Goal: Task Accomplishment & Management: Manage account settings

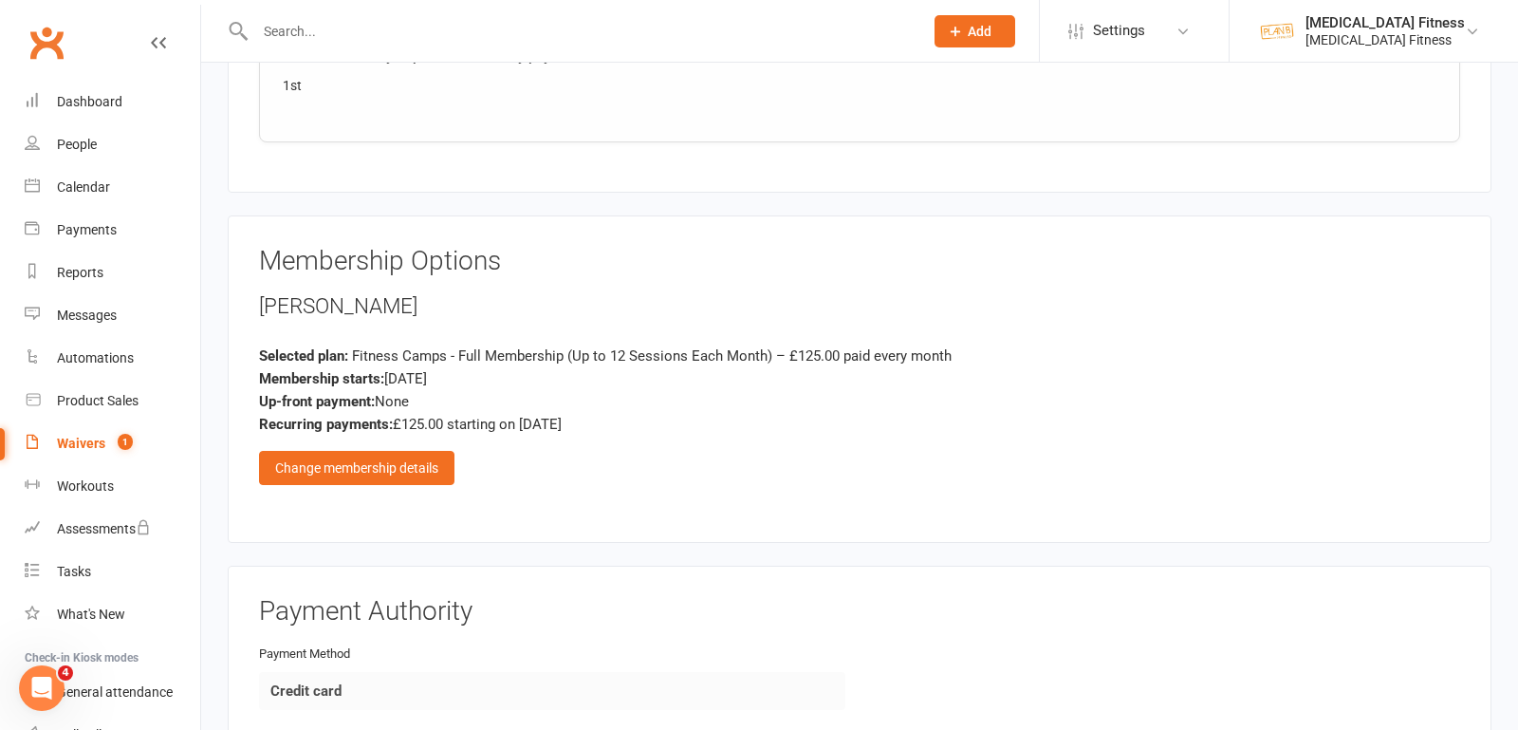
scroll to position [998, 0]
click at [369, 459] on div "Change membership details" at bounding box center [356, 468] width 195 height 34
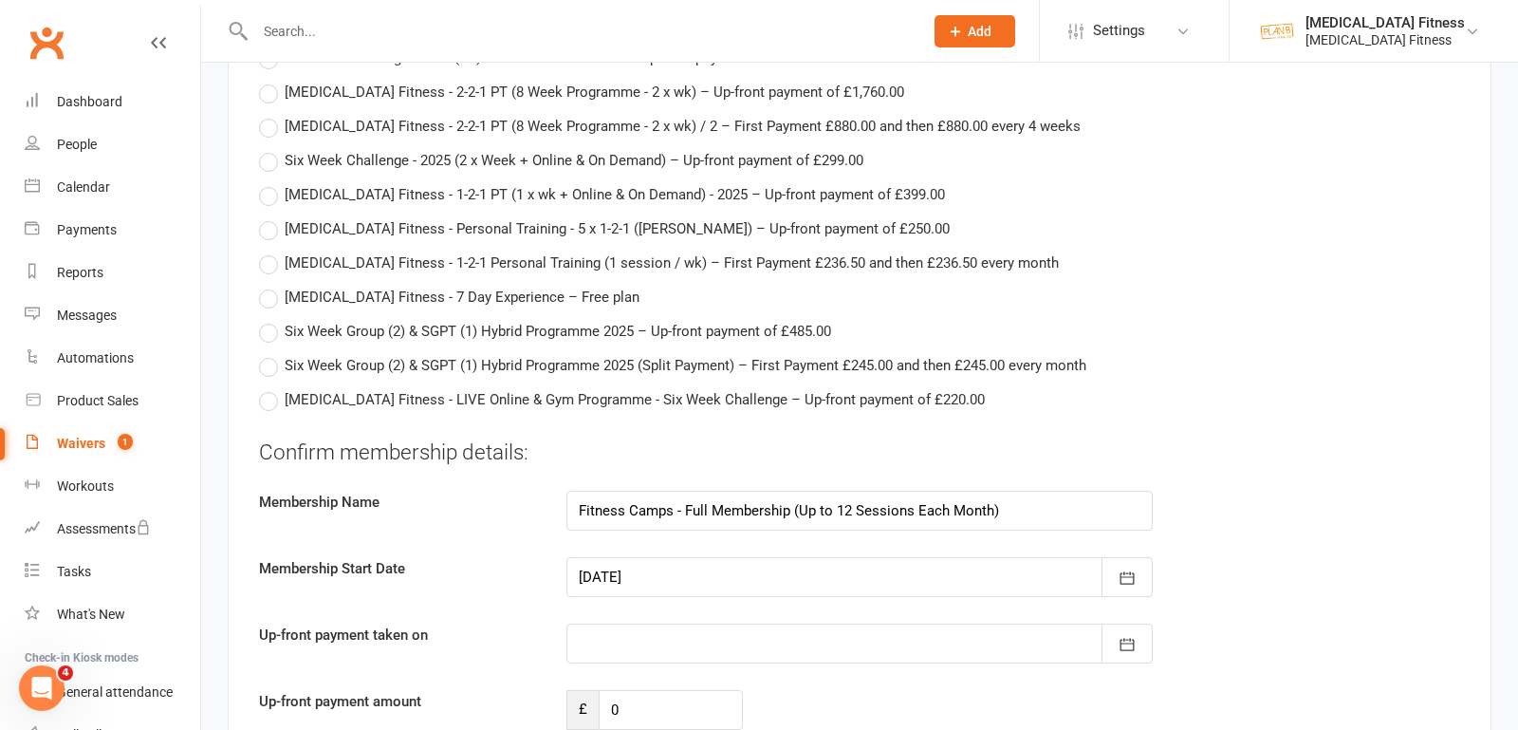
scroll to position [6167, 0]
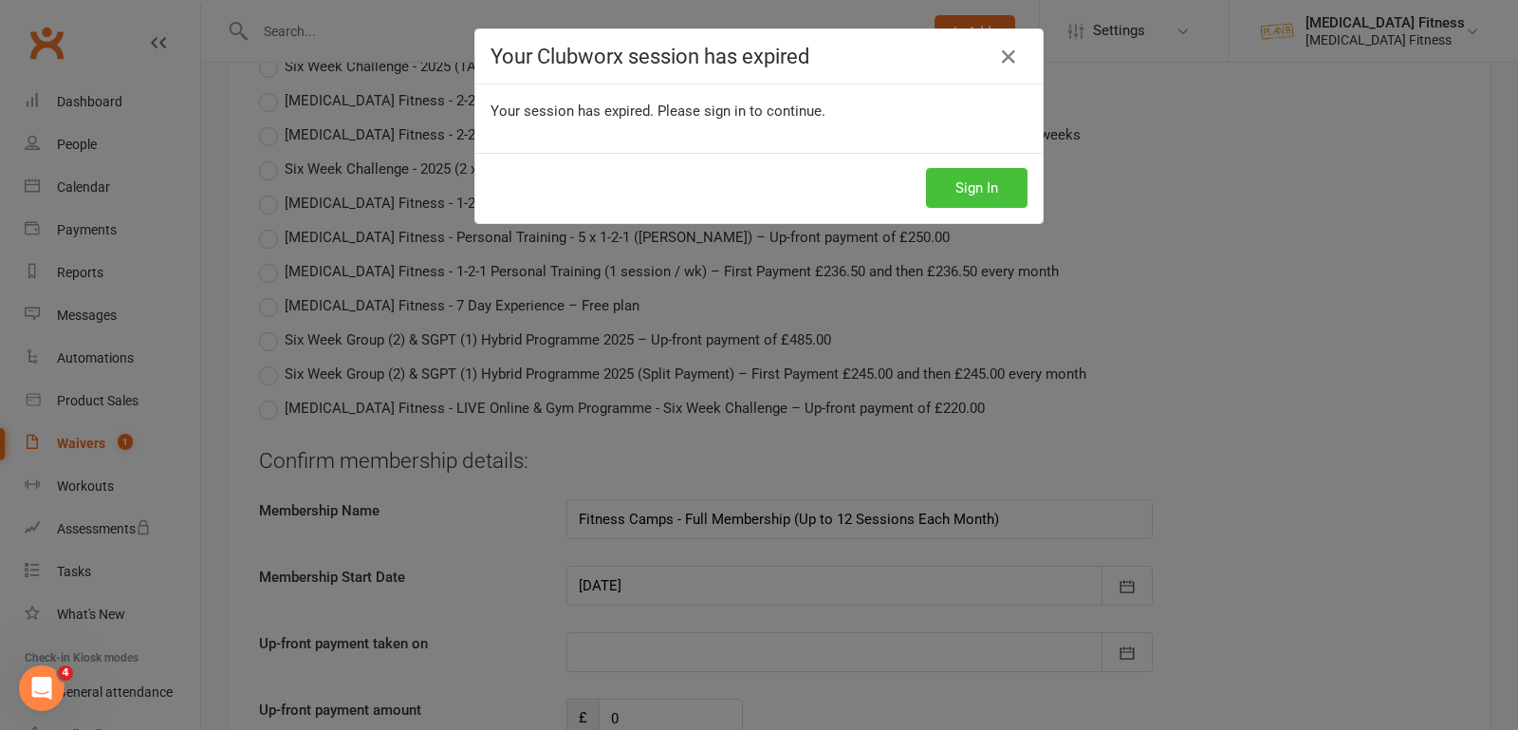
click at [951, 188] on button "Sign In" at bounding box center [977, 188] width 102 height 40
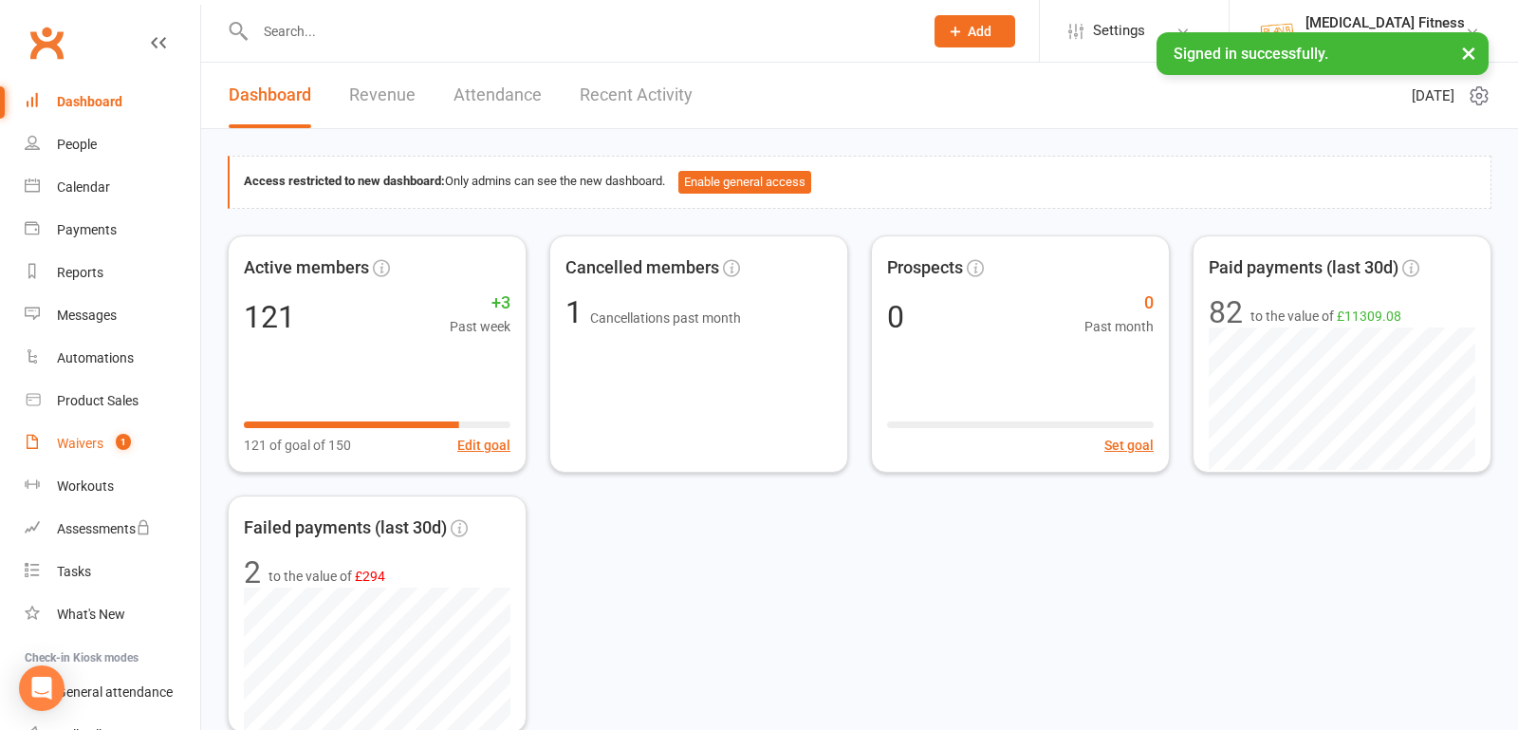
click at [81, 453] on link "Waivers 1" at bounding box center [113, 443] width 176 height 43
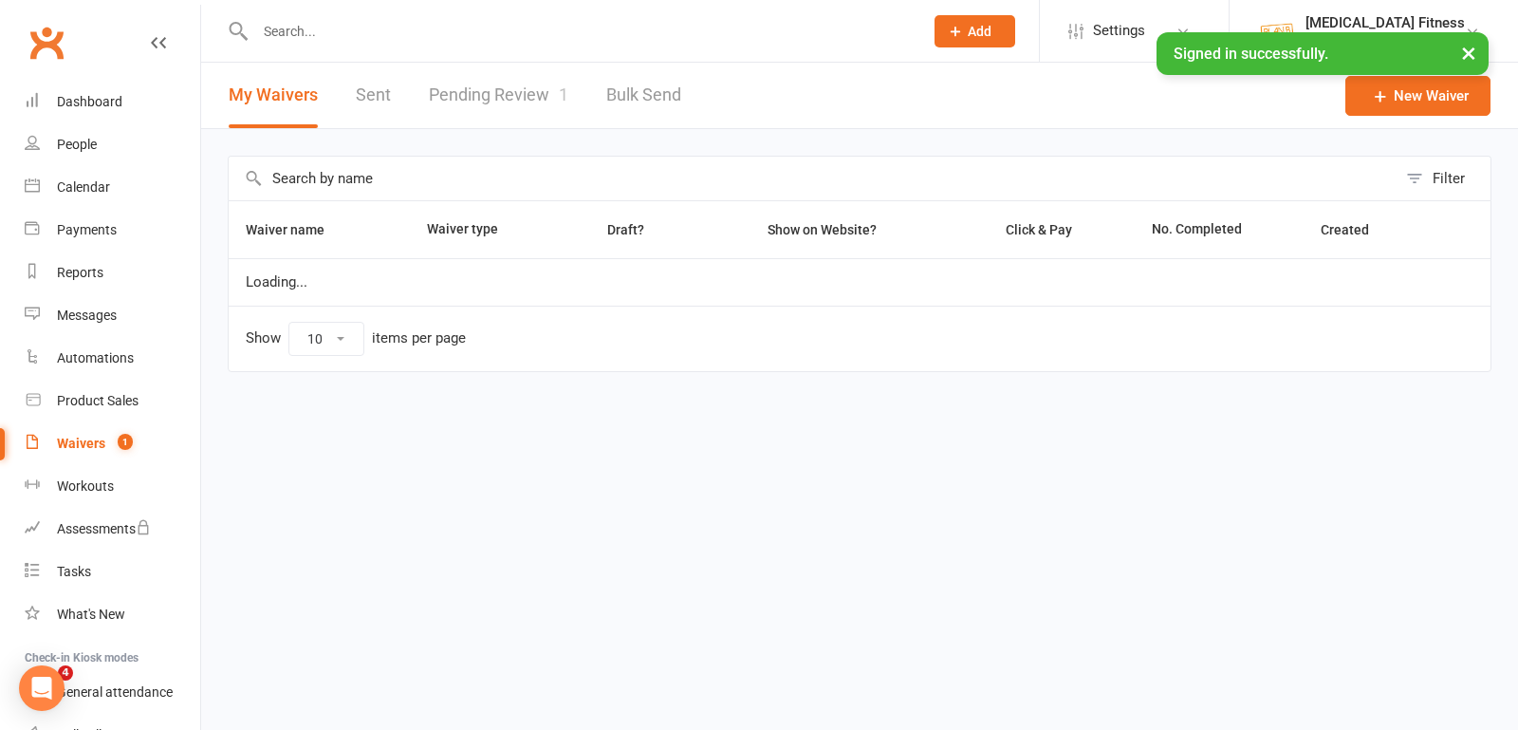
select select "100"
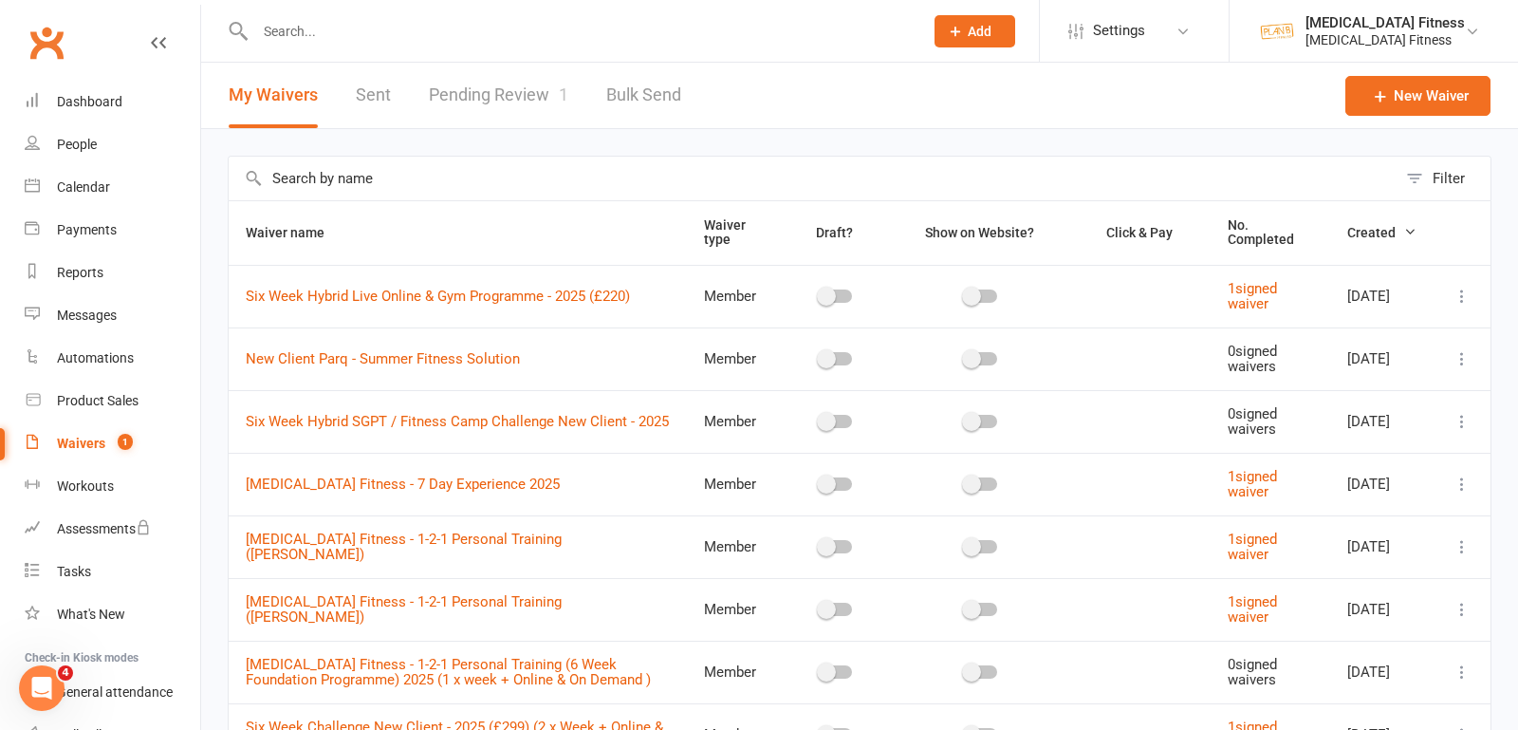
click at [512, 98] on link "Pending Review 1" at bounding box center [498, 95] width 139 height 65
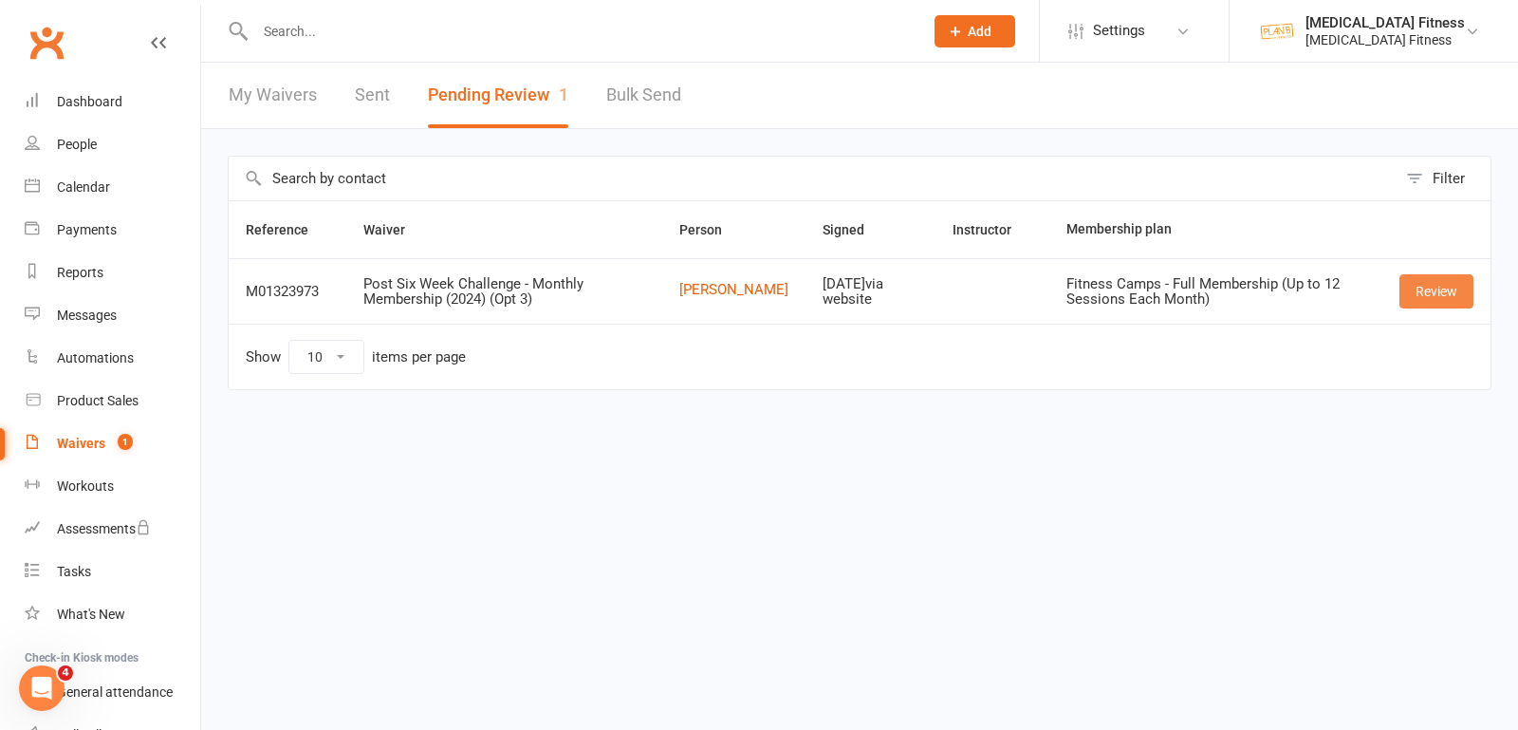
click at [1420, 296] on link "Review" at bounding box center [1436, 291] width 74 height 34
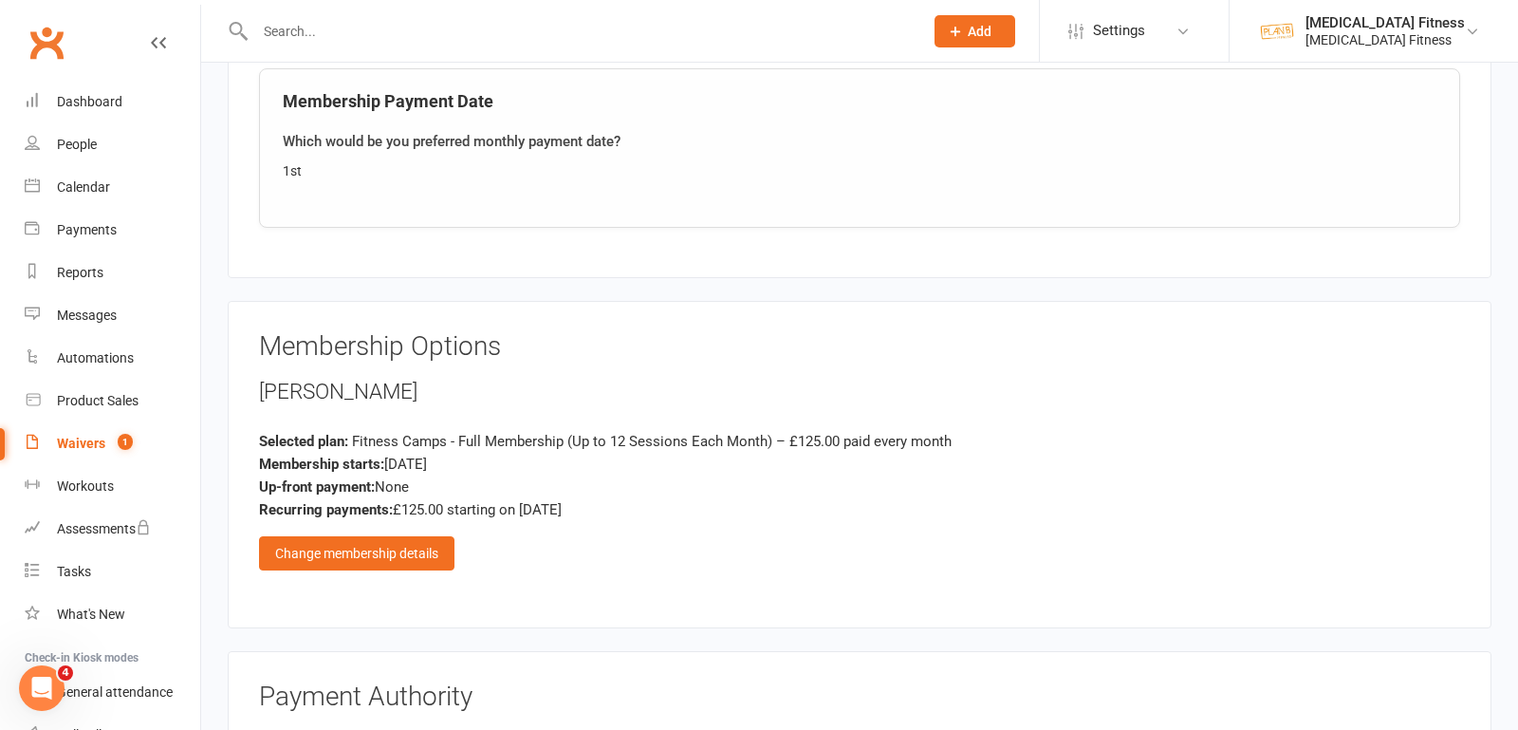
scroll to position [915, 0]
click at [413, 553] on div "Change membership details" at bounding box center [356, 551] width 195 height 34
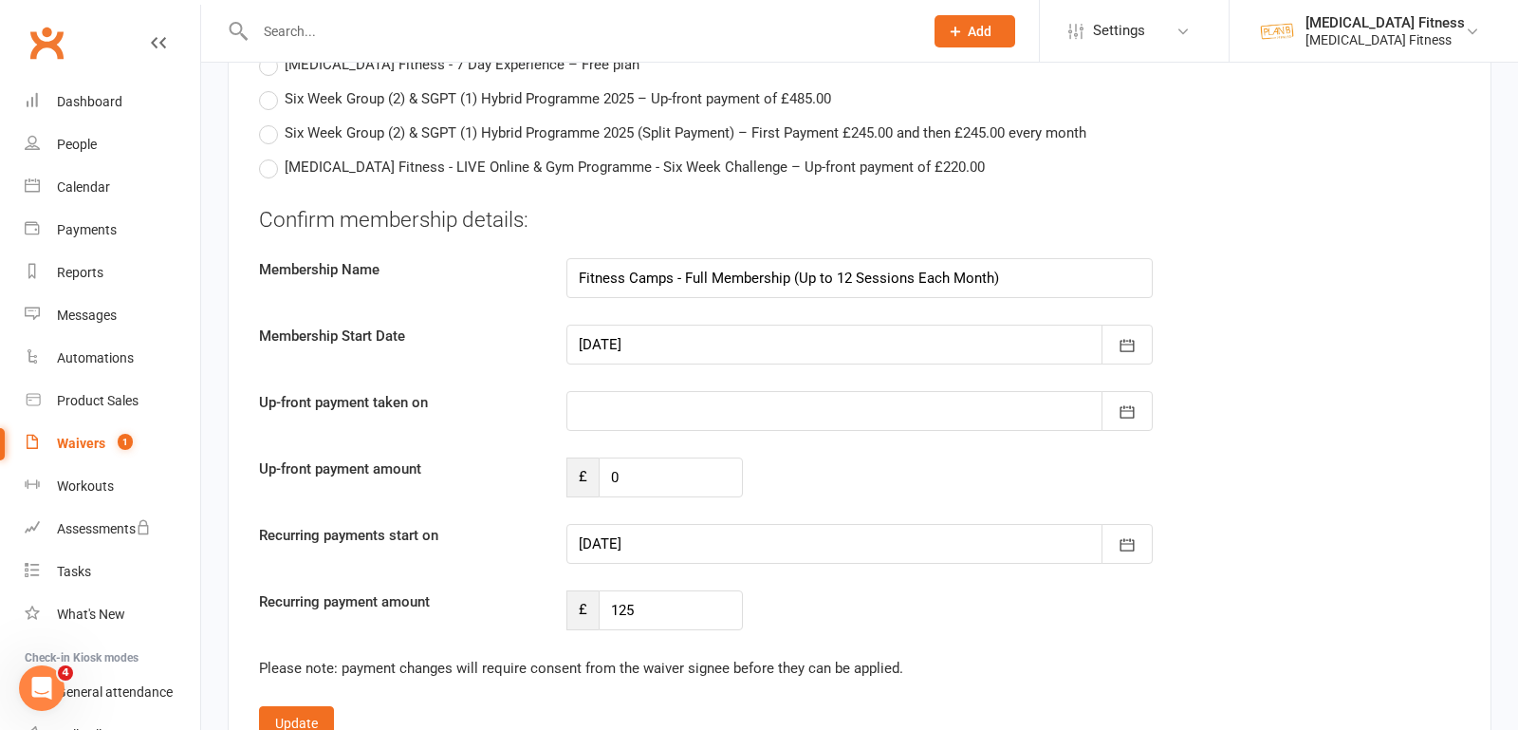
scroll to position [6415, 0]
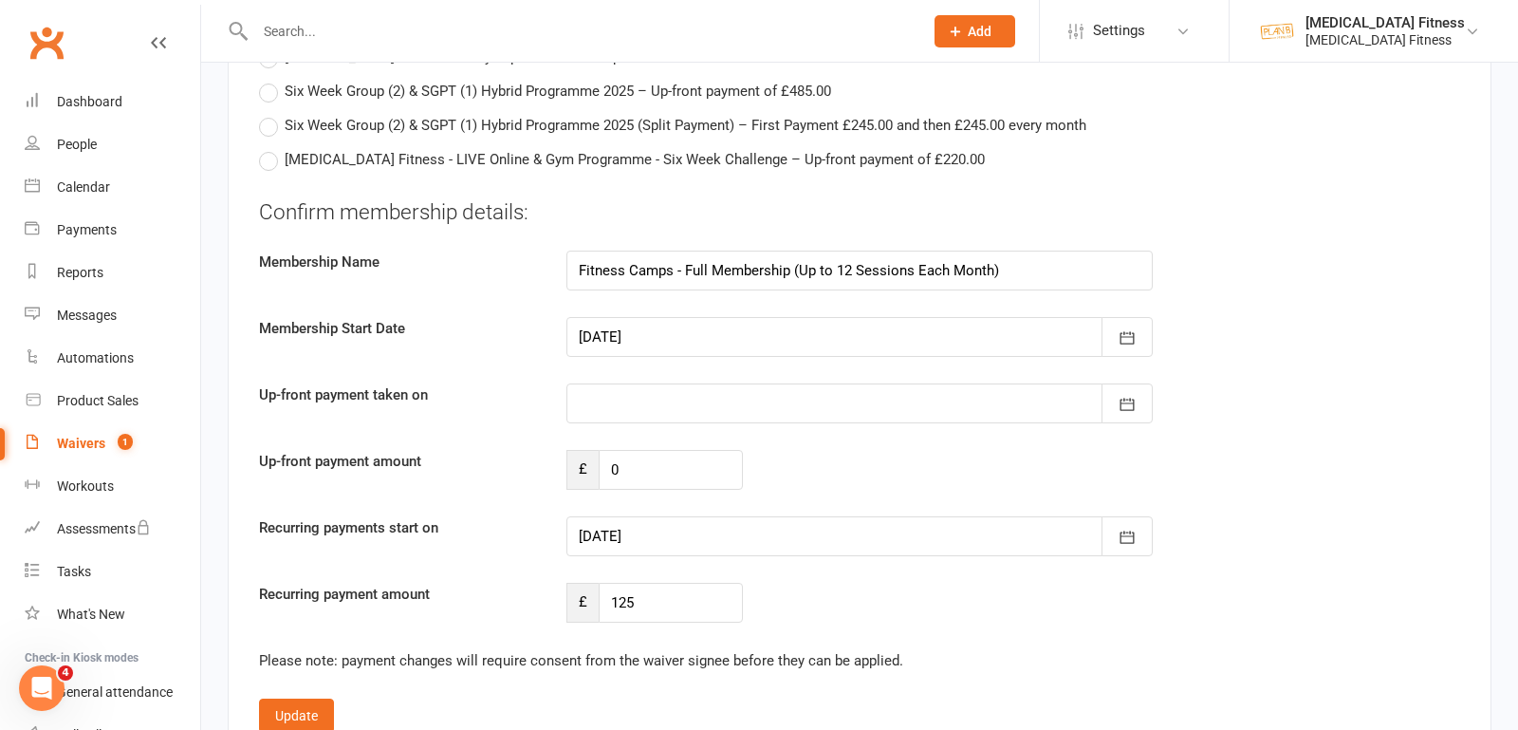
click at [670, 317] on div at bounding box center [859, 337] width 586 height 40
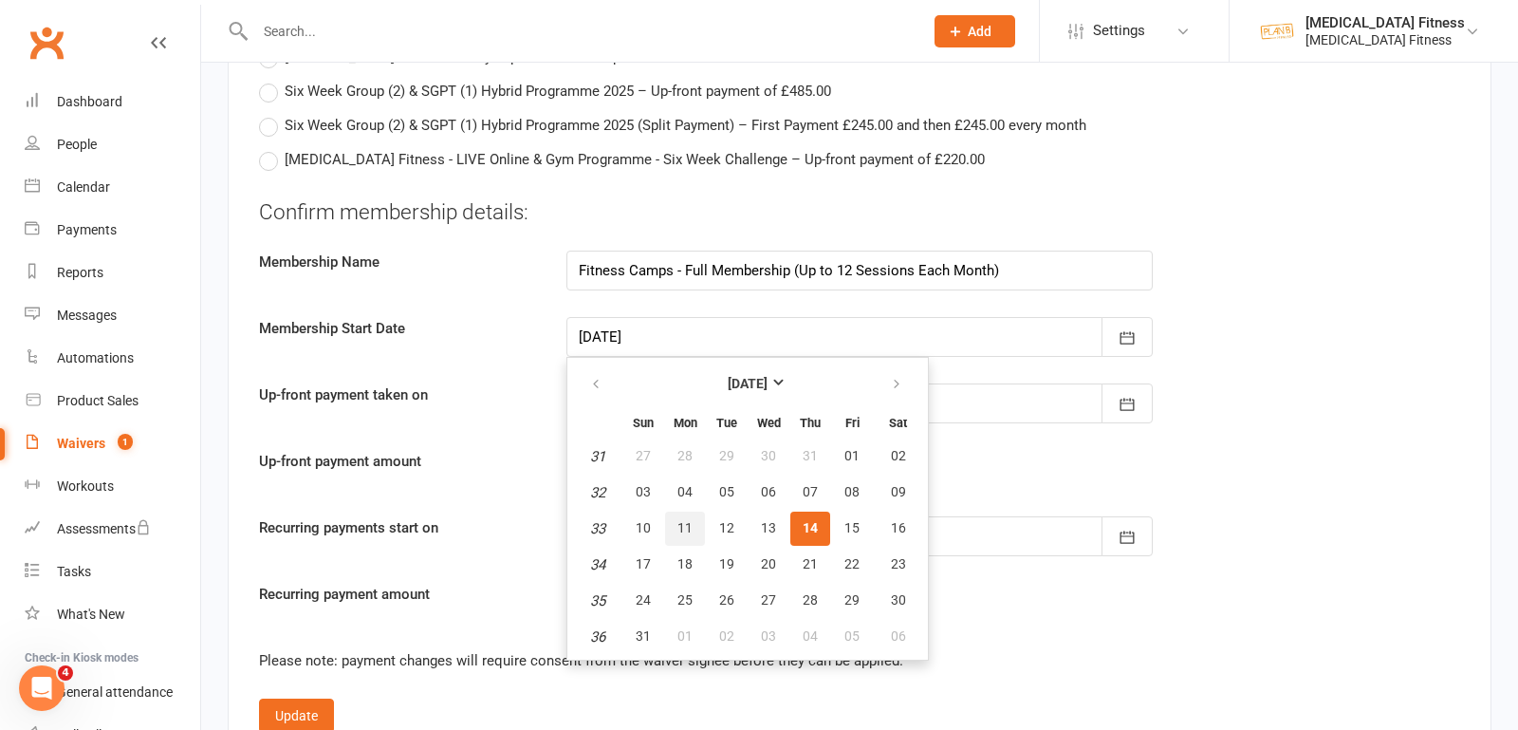
click at [678, 520] on span "11" at bounding box center [684, 527] width 15 height 15
type input "[DATE]"
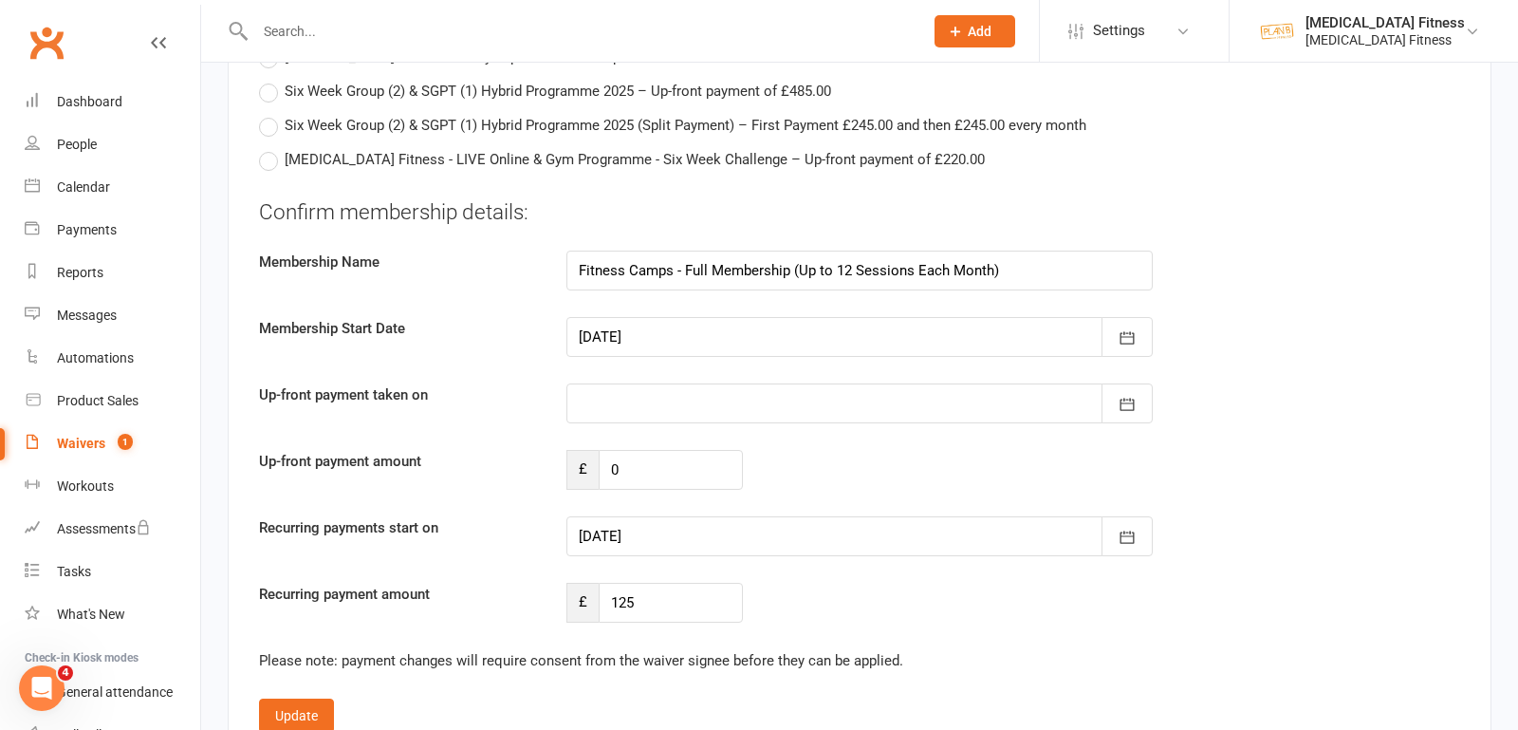
type input "[DATE]"
click at [602, 383] on div at bounding box center [859, 403] width 586 height 40
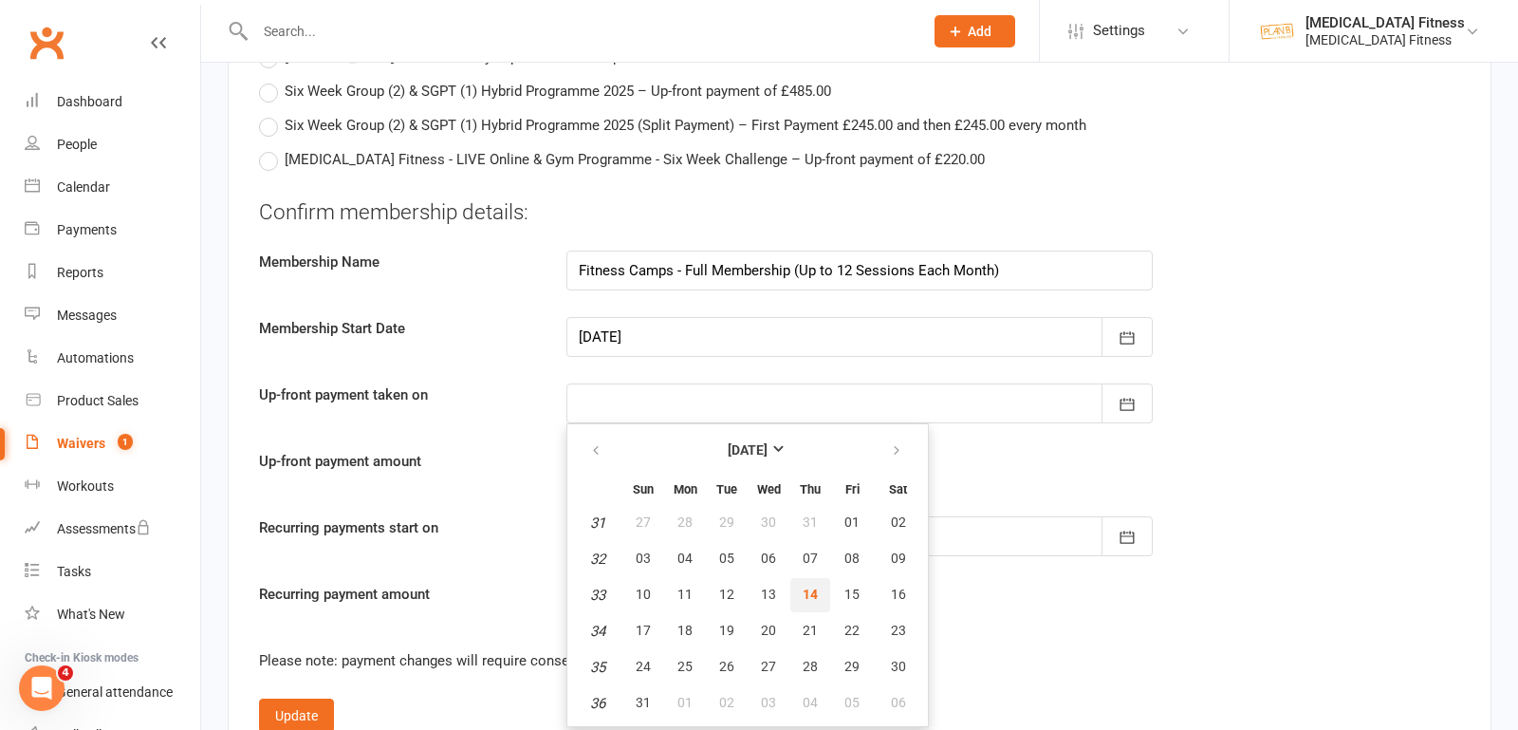
click at [815, 578] on button "14" at bounding box center [810, 595] width 40 height 34
type input "[DATE]"
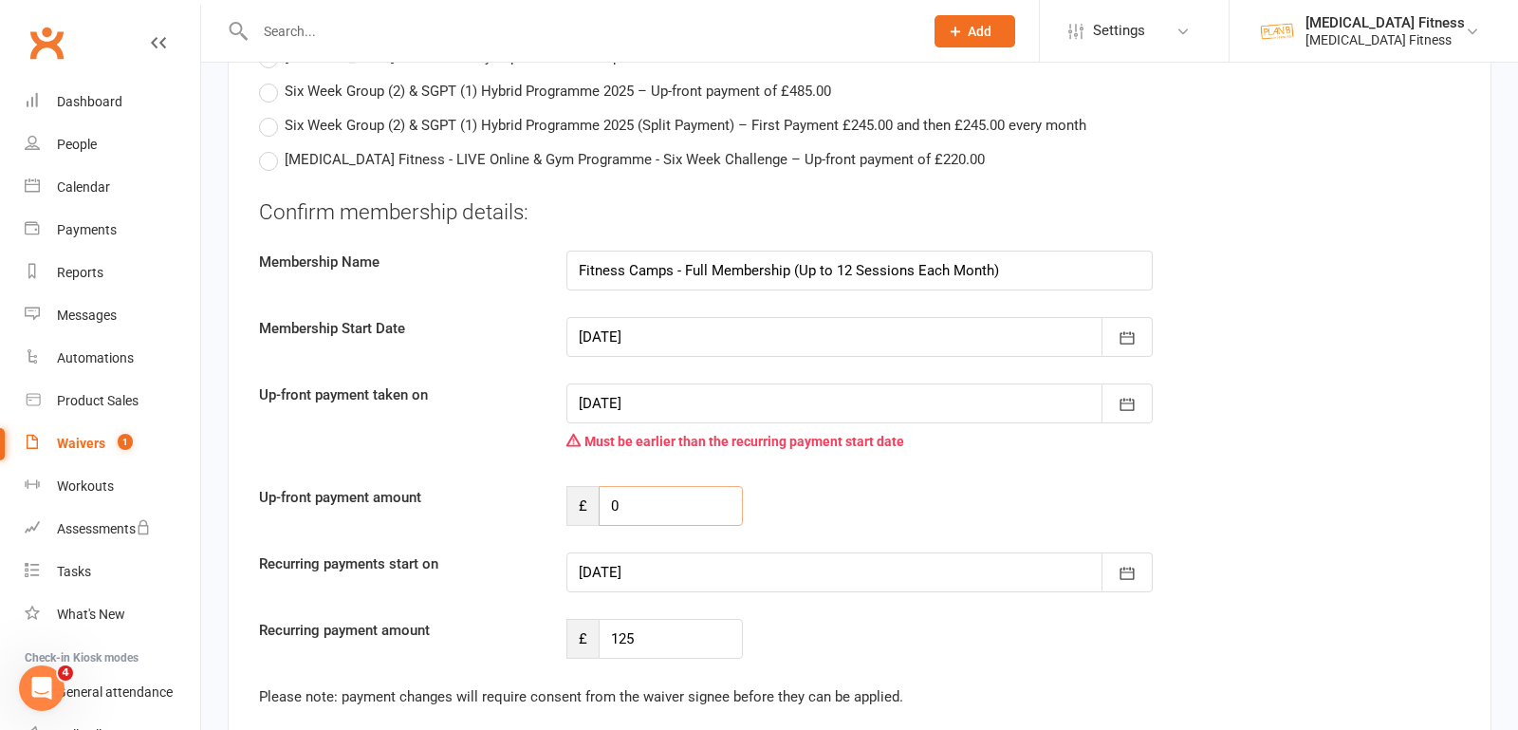
drag, startPoint x: 643, startPoint y: 480, endPoint x: 561, endPoint y: 475, distance: 82.7
click at [563, 486] on div "£ 0" at bounding box center [654, 506] width 205 height 40
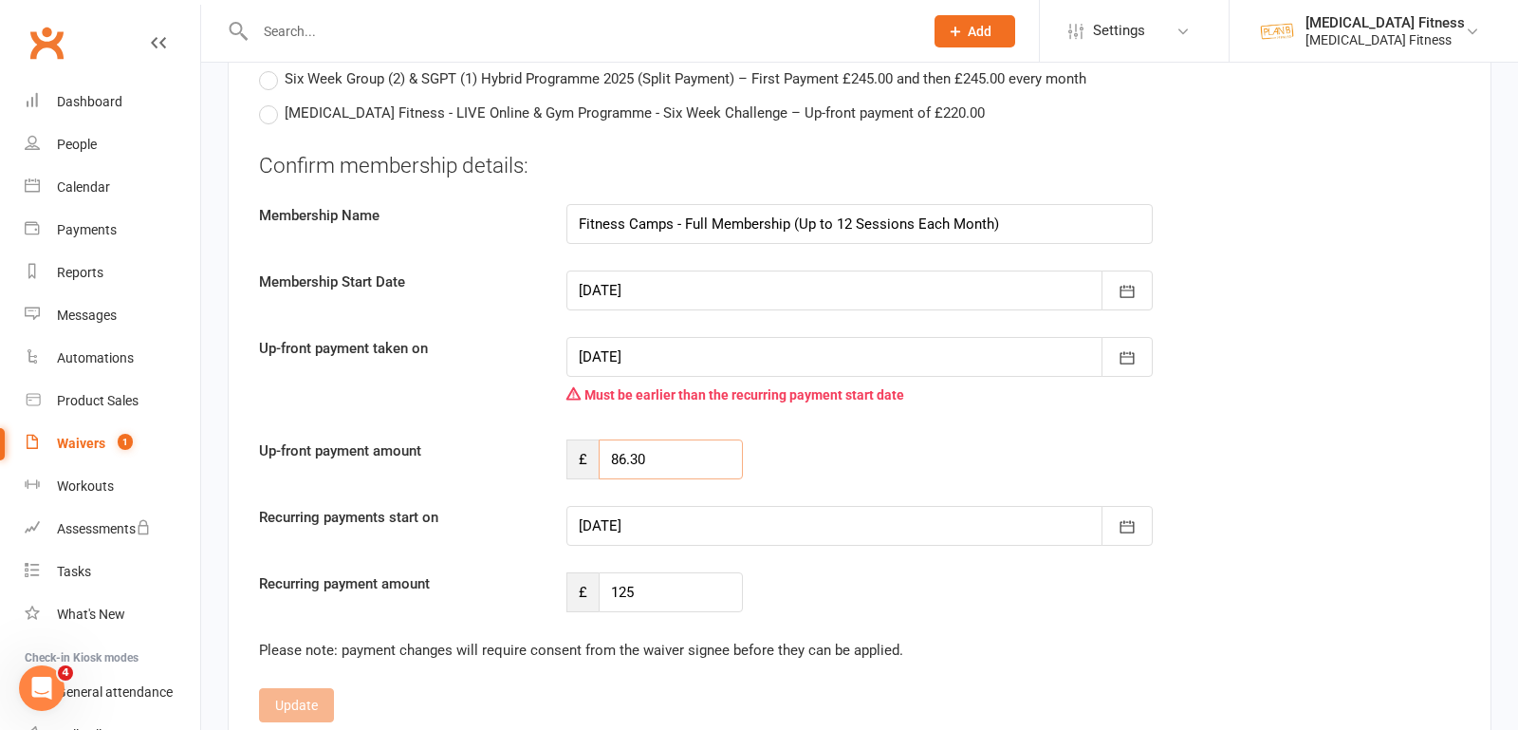
scroll to position [6463, 0]
type input "86.30"
click at [633, 505] on div at bounding box center [859, 525] width 586 height 40
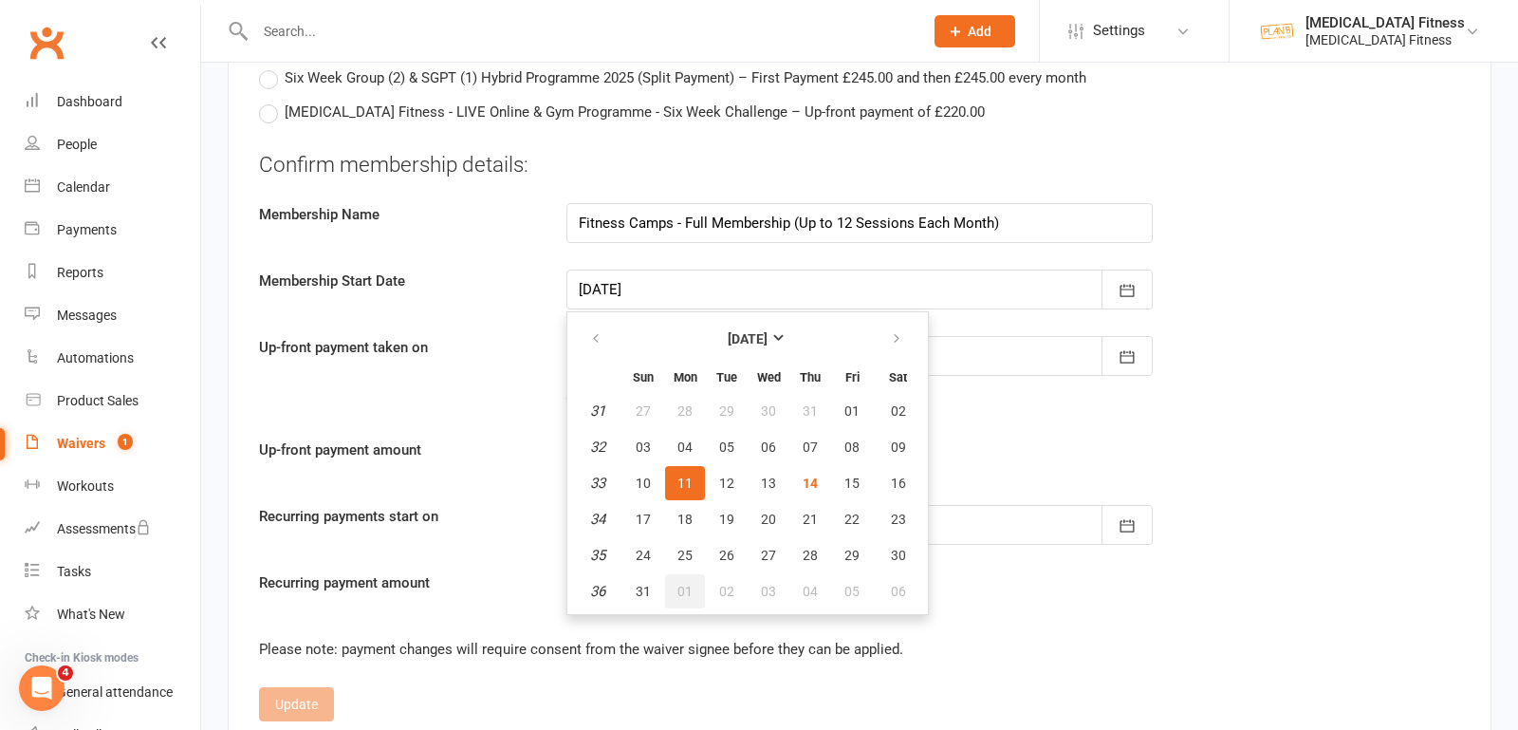
click at [684, 583] on span "01" at bounding box center [684, 590] width 15 height 15
type input "[DATE]"
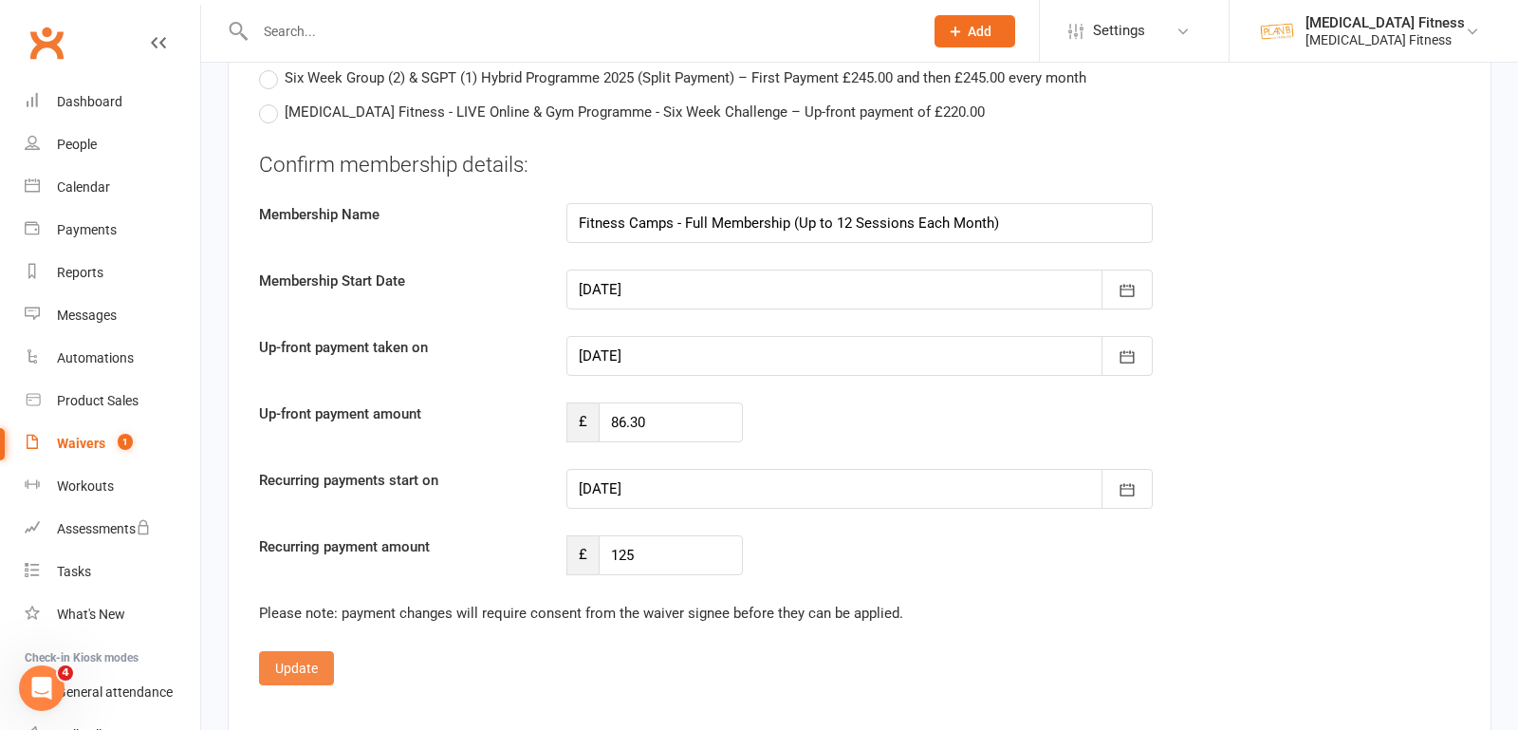
click at [301, 651] on button "Update" at bounding box center [296, 668] width 75 height 34
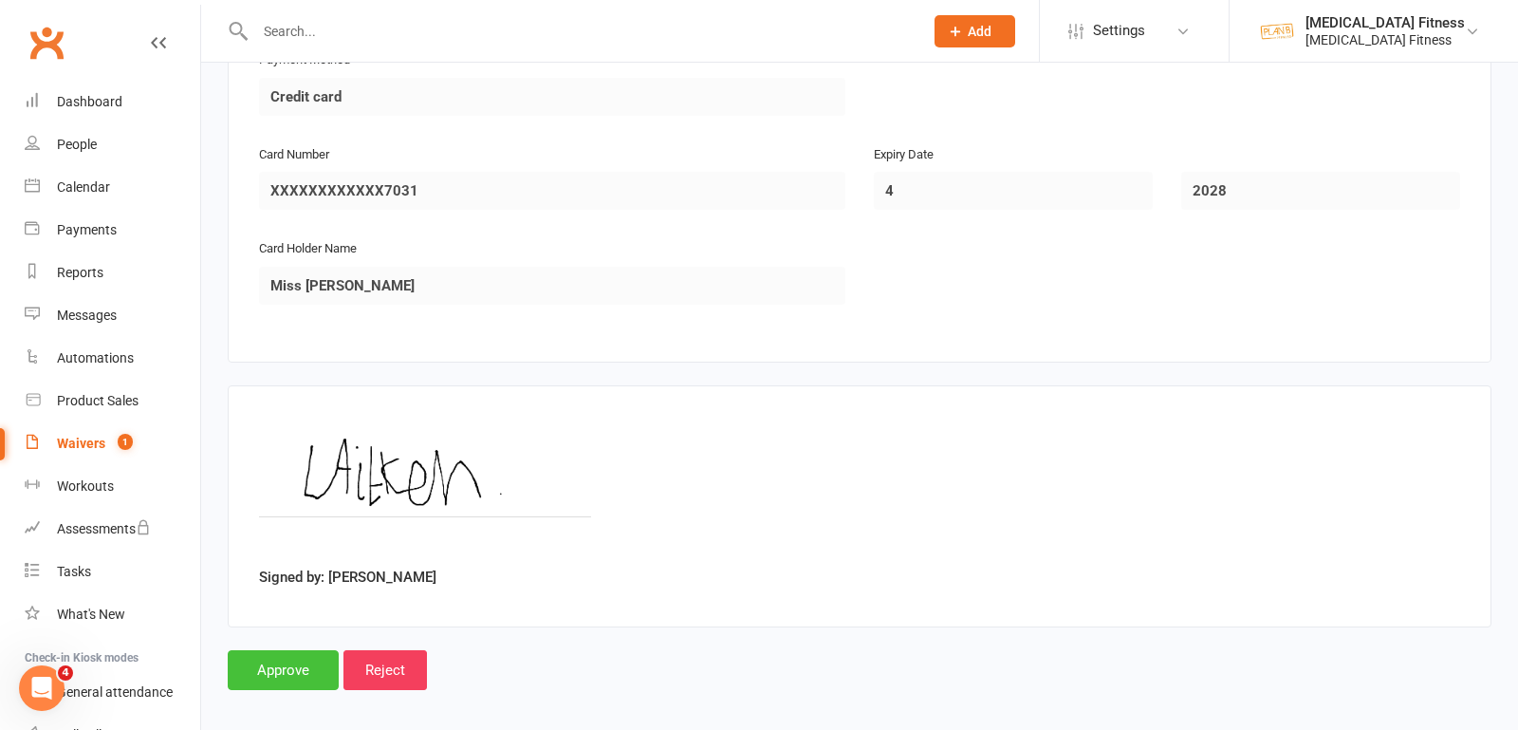
click at [289, 663] on input "Approve" at bounding box center [283, 670] width 111 height 40
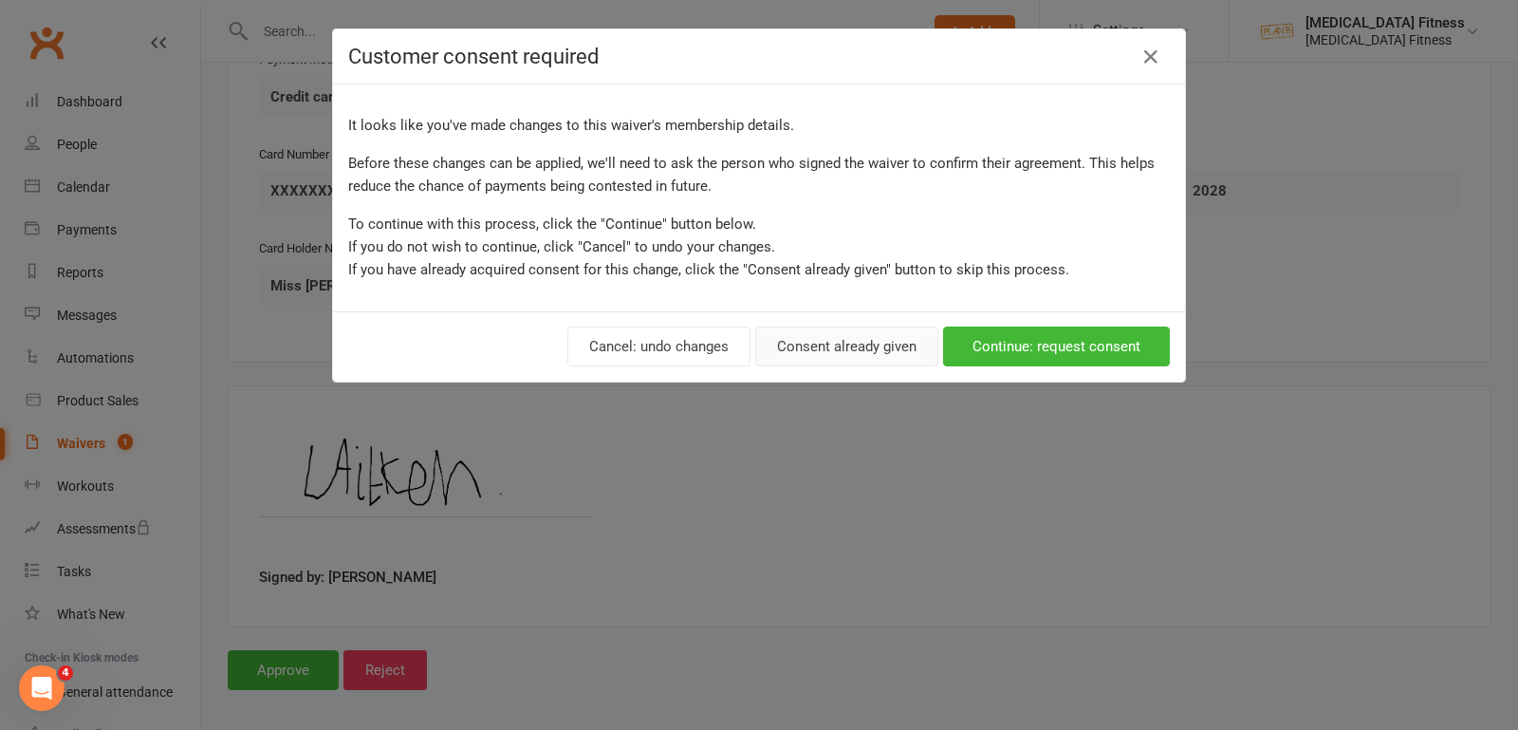
click at [787, 355] on button "Consent already given" at bounding box center [846, 346] width 183 height 40
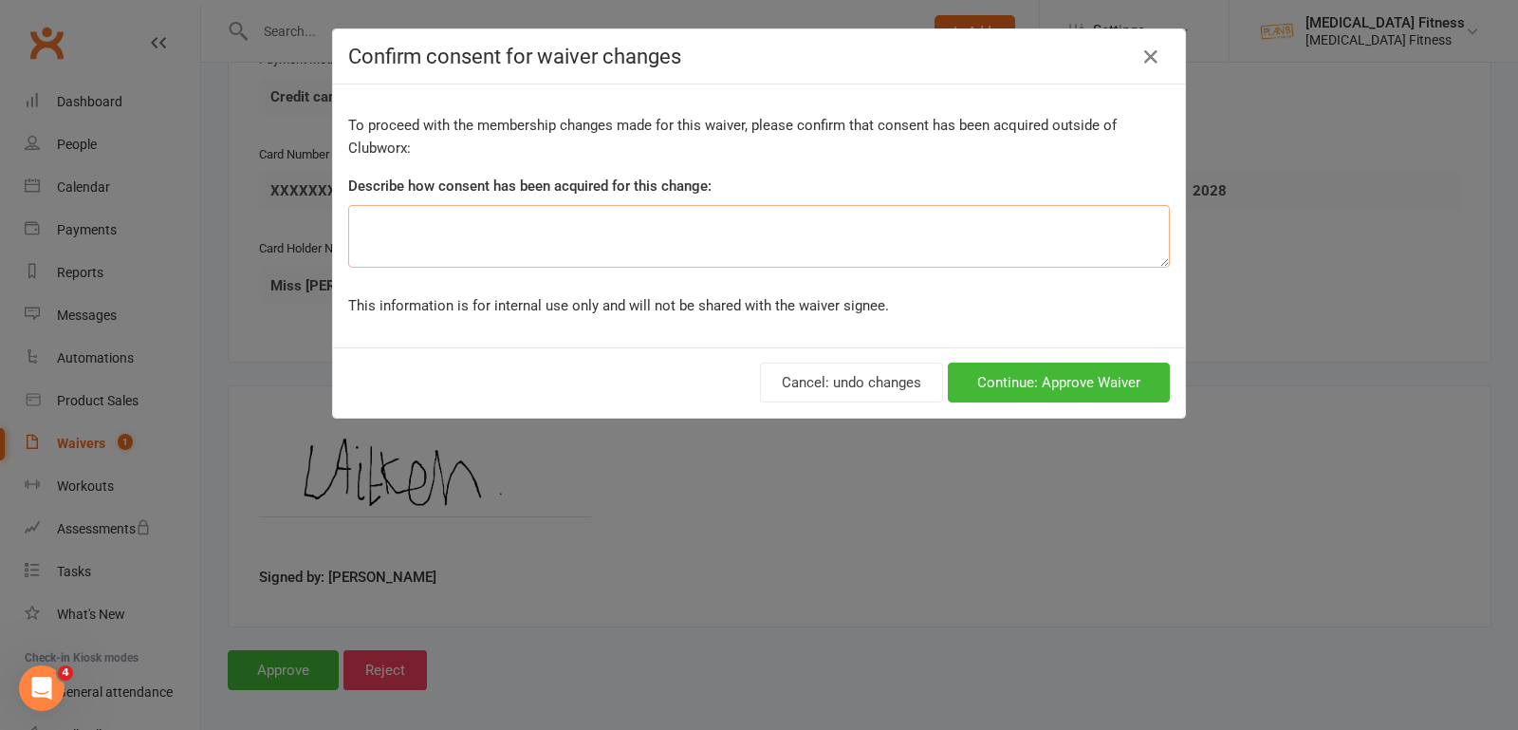
click at [787, 230] on textarea at bounding box center [759, 236] width 822 height 63
type textarea "CPH via Zoom"
click at [1065, 387] on button "Continue: Approve Waiver" at bounding box center [1059, 382] width 222 height 40
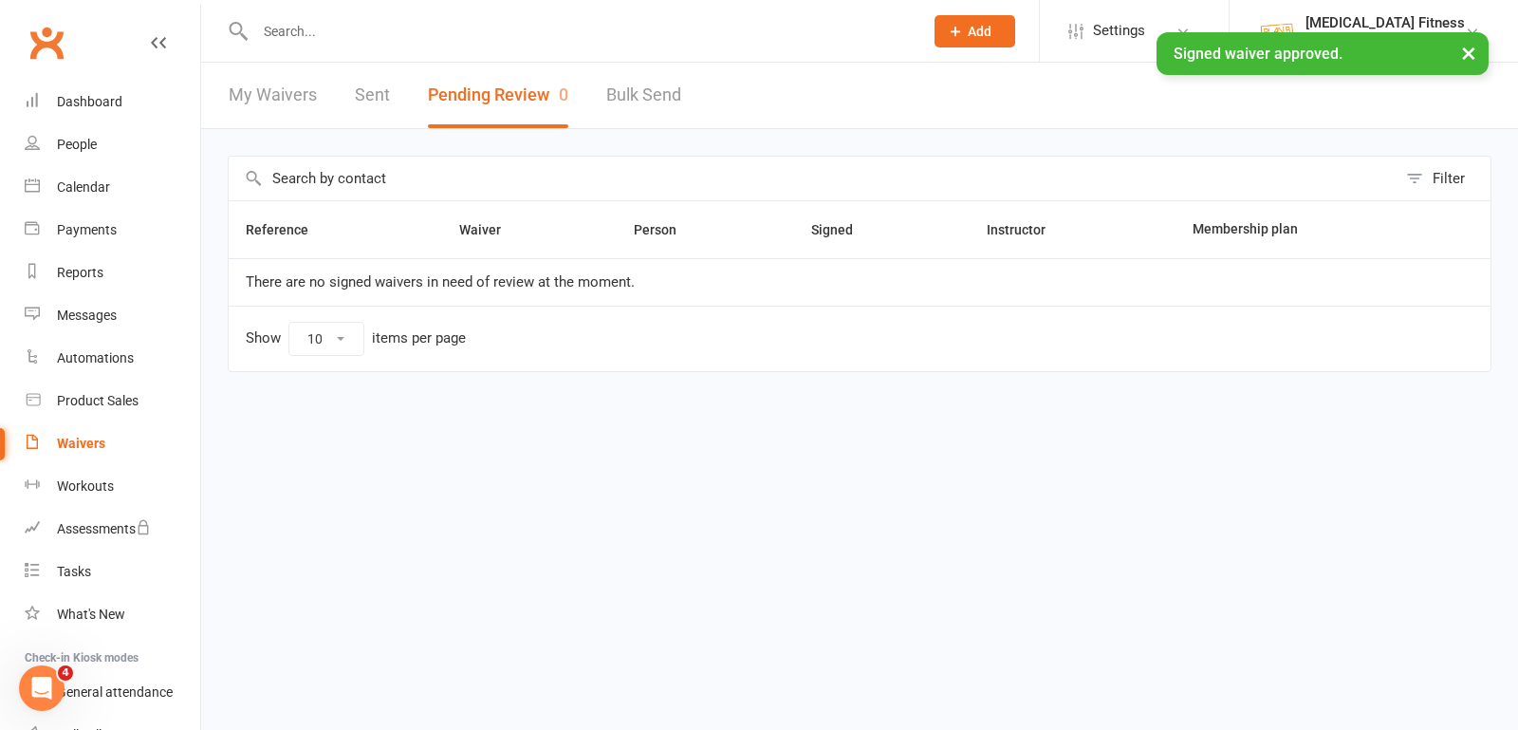
click at [1467, 58] on button "×" at bounding box center [1469, 52] width 34 height 41
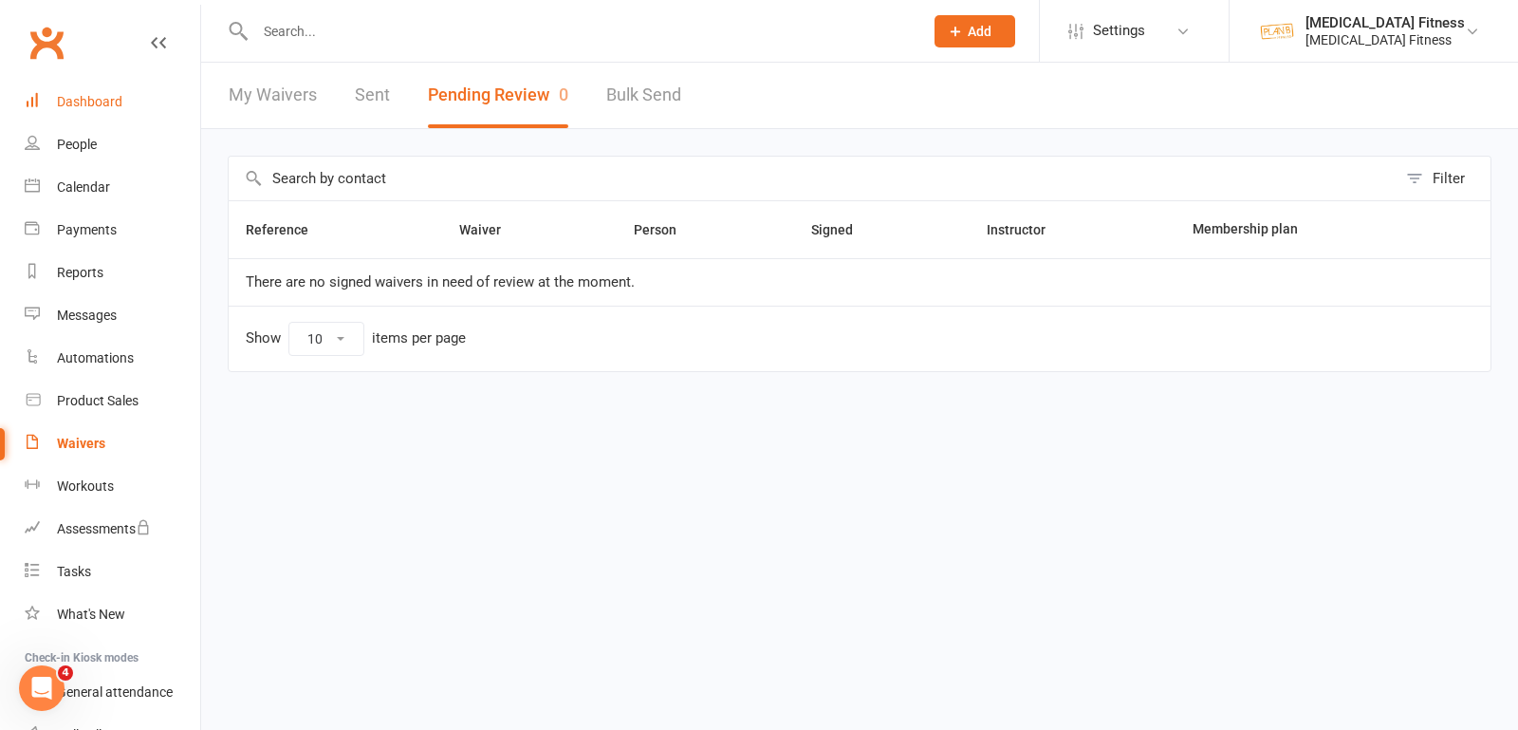
click at [98, 86] on link "Dashboard" at bounding box center [113, 102] width 176 height 43
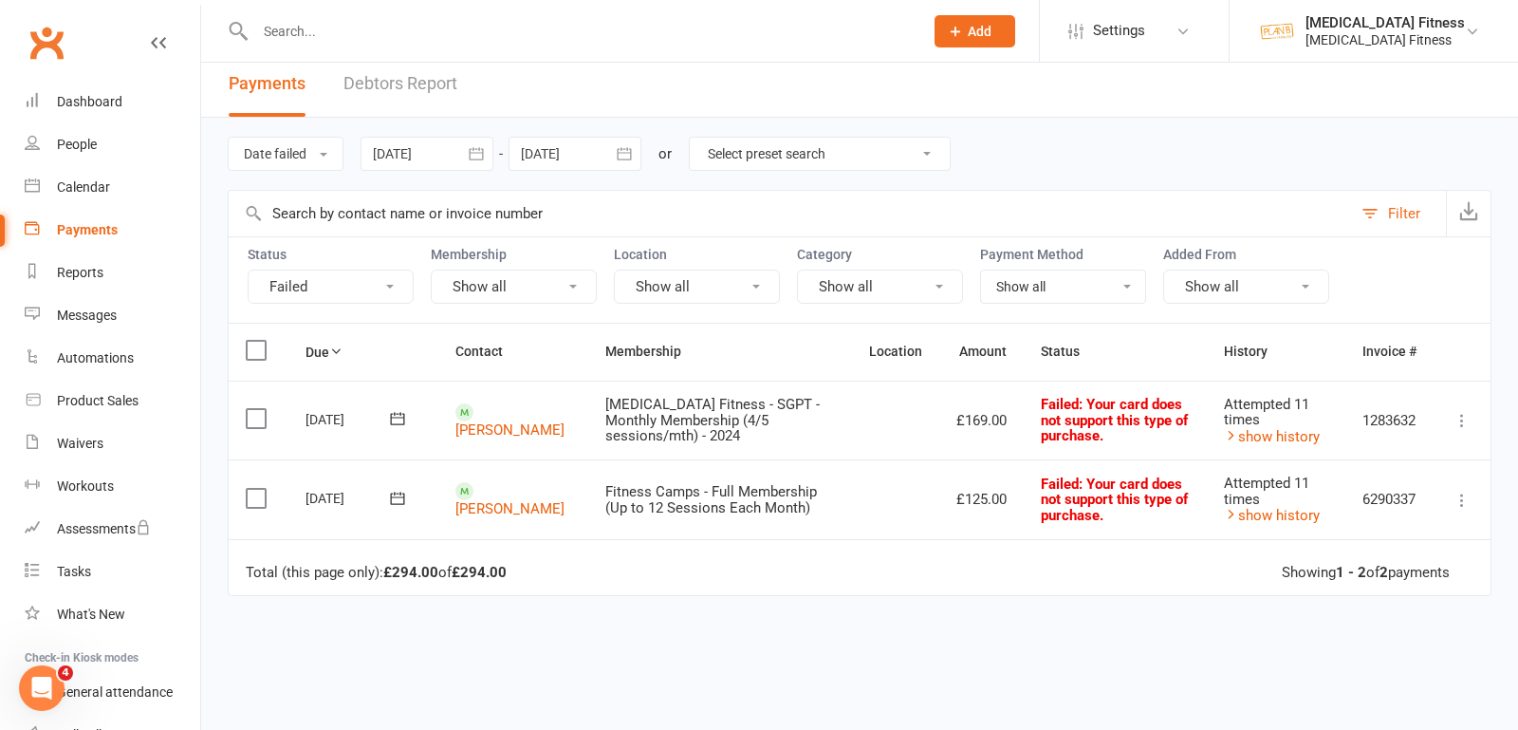
scroll to position [2, 0]
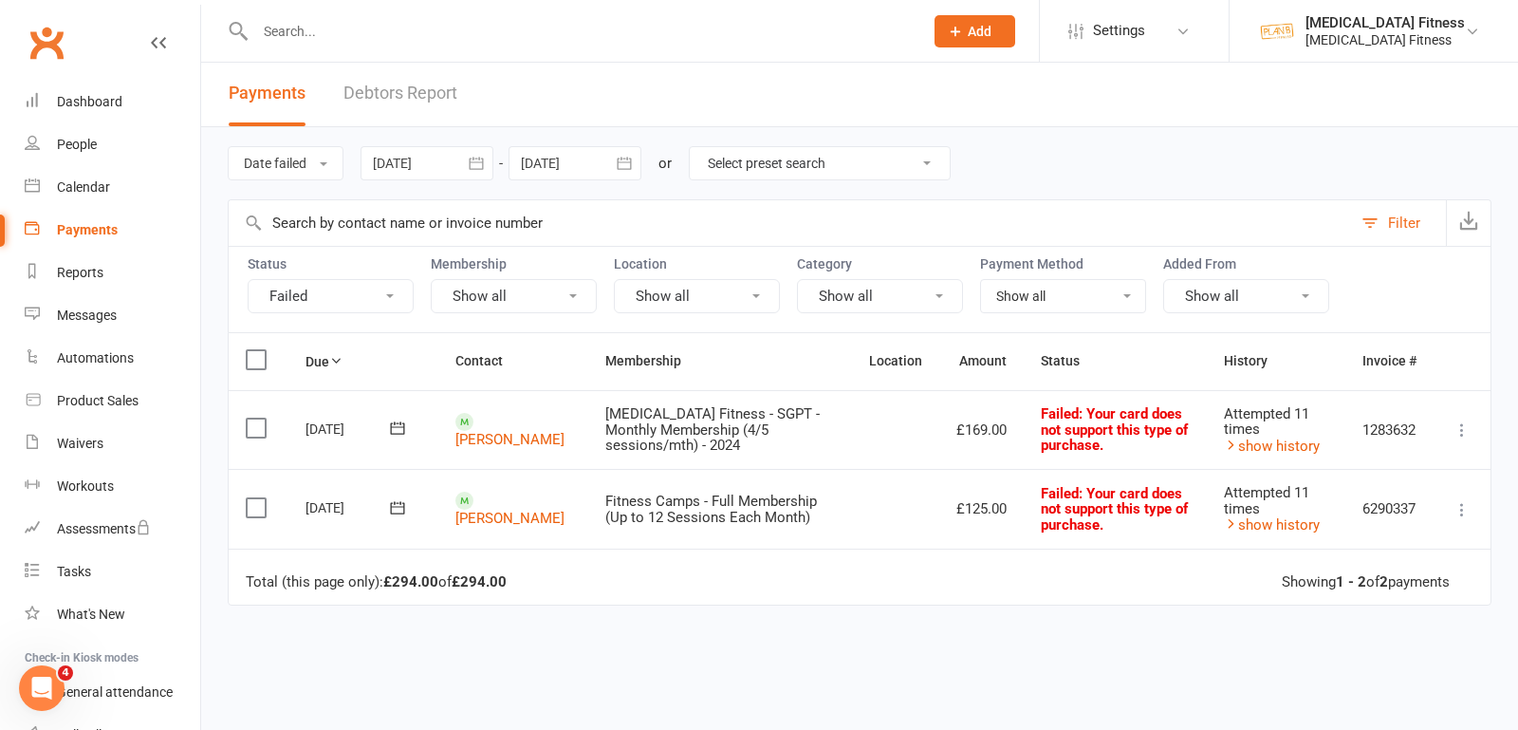
click at [288, 26] on input "text" at bounding box center [580, 31] width 660 height 27
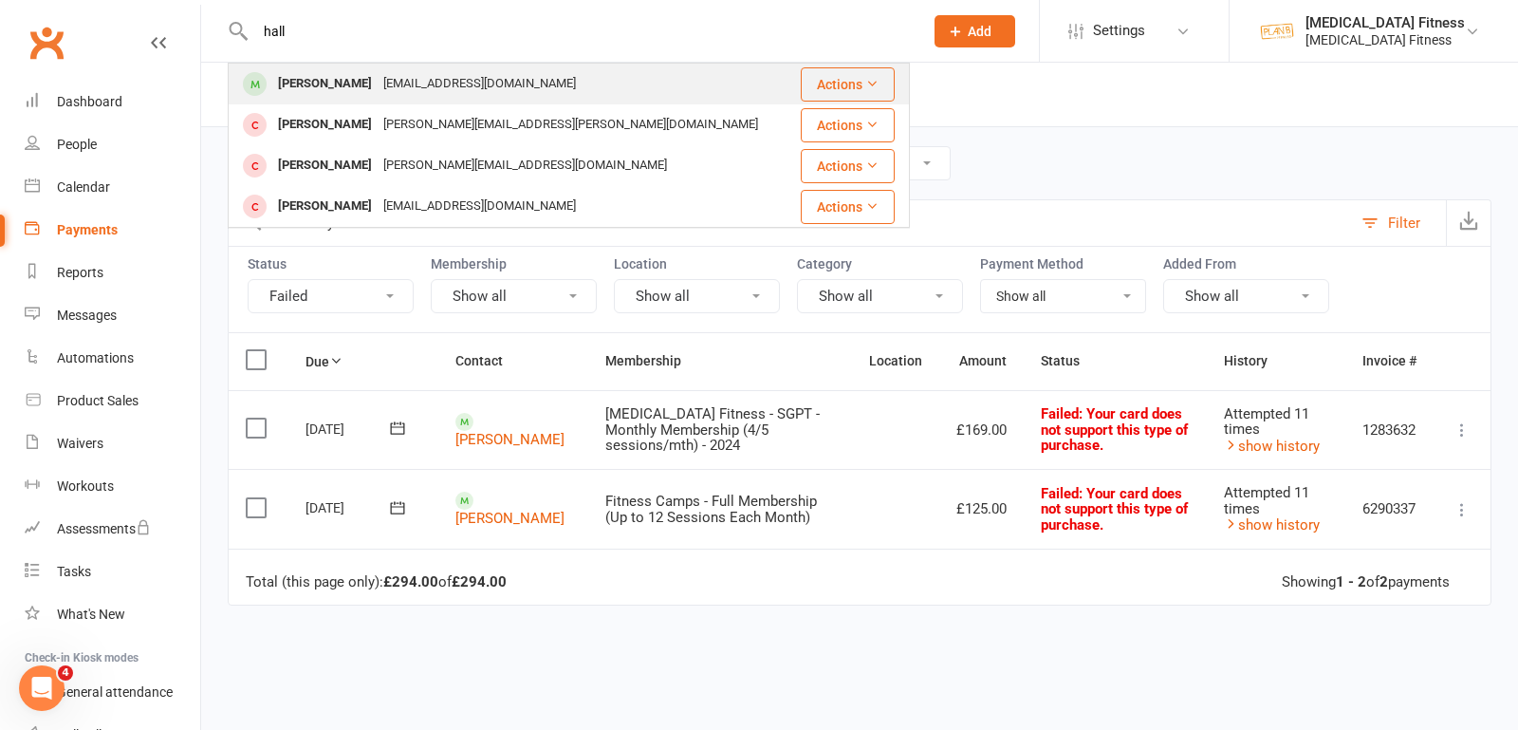
type input "hall"
click at [317, 88] on div "[PERSON_NAME]" at bounding box center [324, 84] width 105 height 28
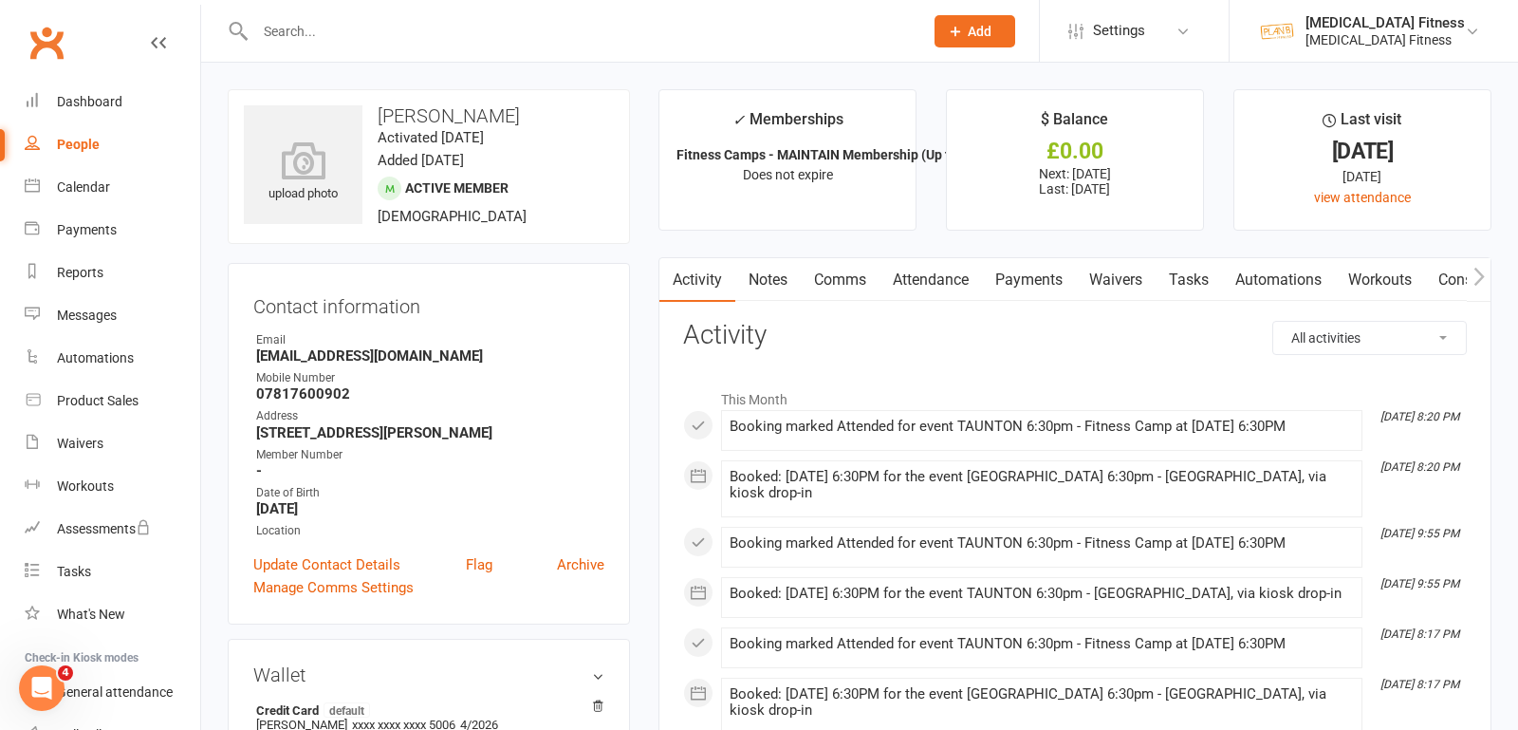
click at [1041, 289] on link "Payments" at bounding box center [1029, 280] width 94 height 44
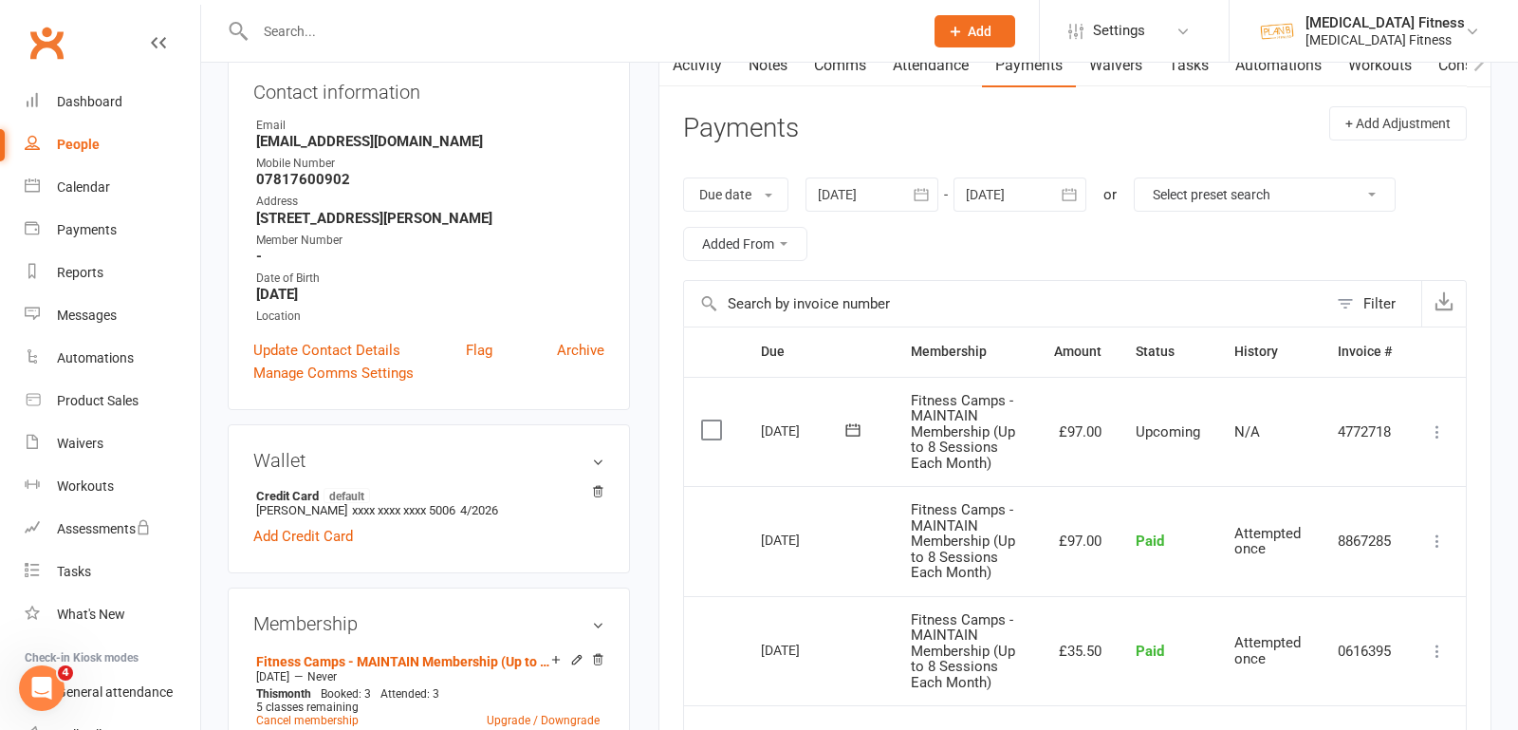
scroll to position [215, 0]
click at [264, 28] on input "text" at bounding box center [580, 31] width 660 height 27
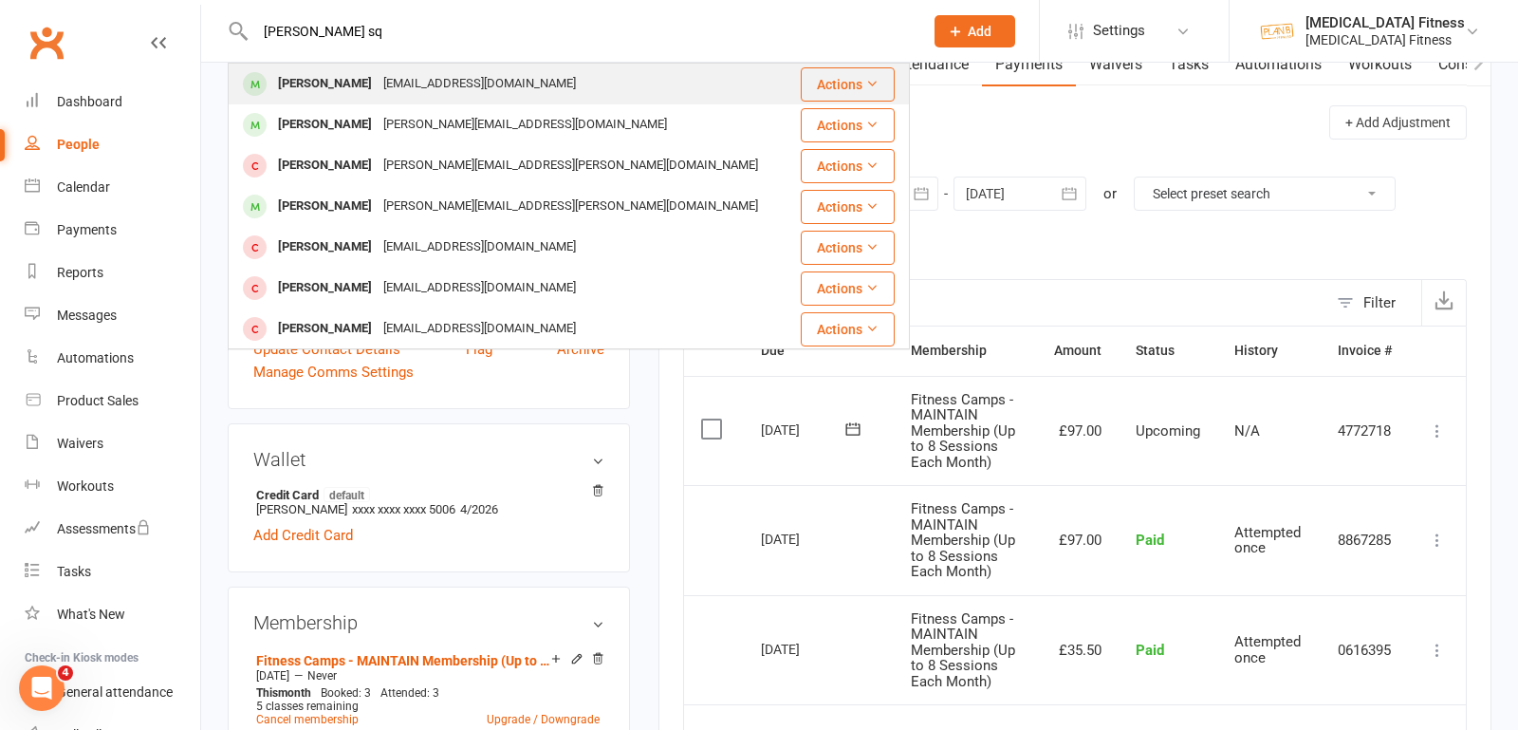
type input "[PERSON_NAME] sq"
click at [270, 66] on div "[PERSON_NAME] [EMAIL_ADDRESS][DOMAIN_NAME]" at bounding box center [512, 84] width 565 height 39
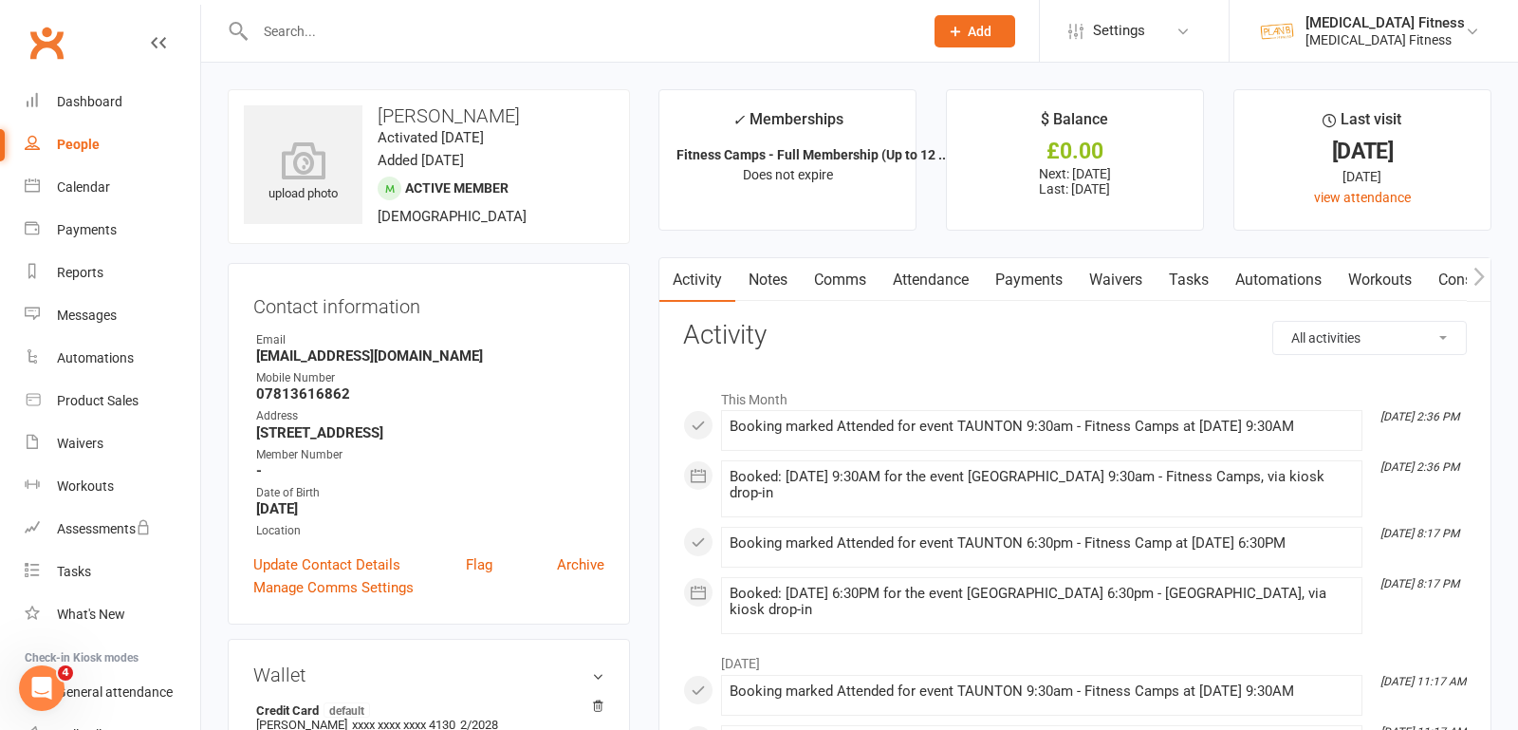
click at [1027, 287] on link "Payments" at bounding box center [1029, 280] width 94 height 44
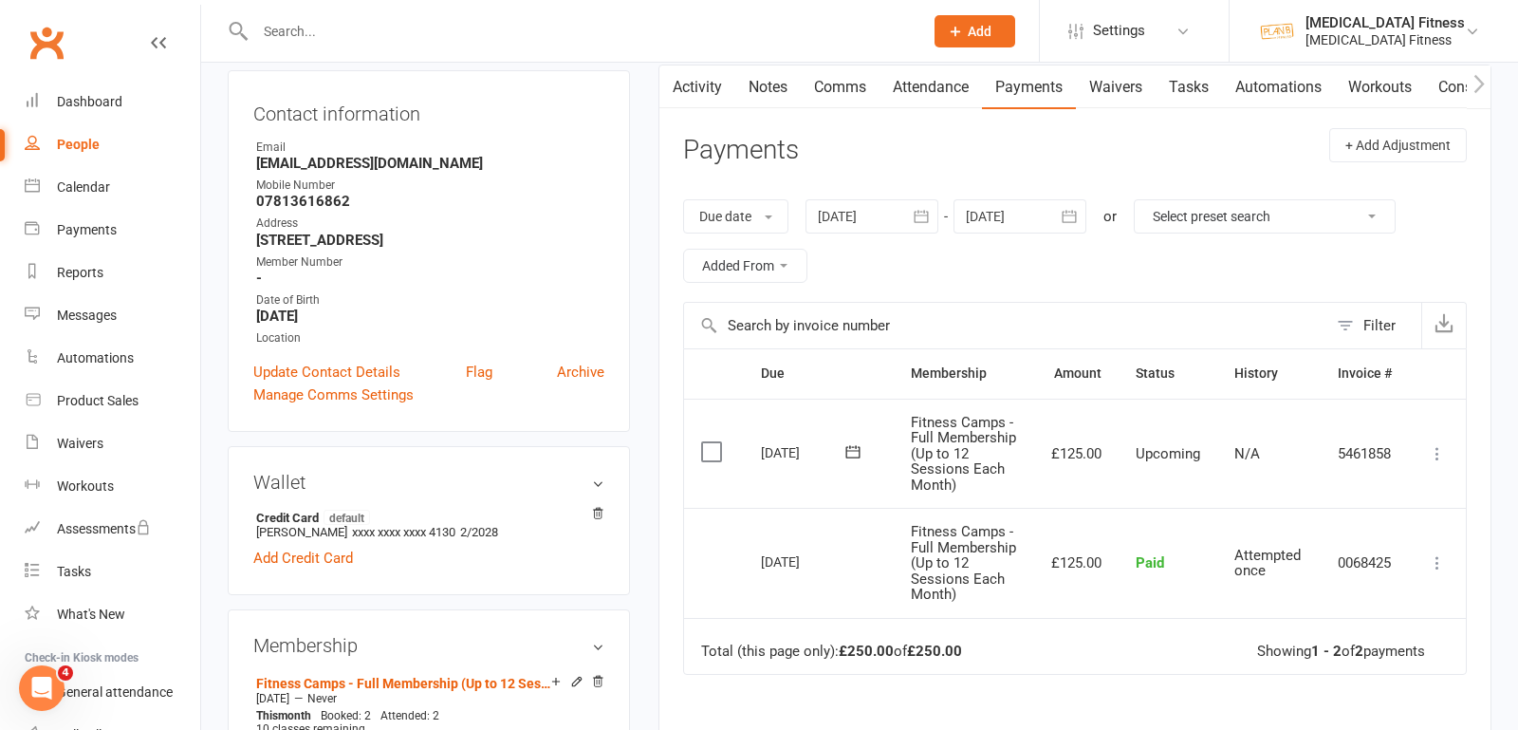
scroll to position [195, 0]
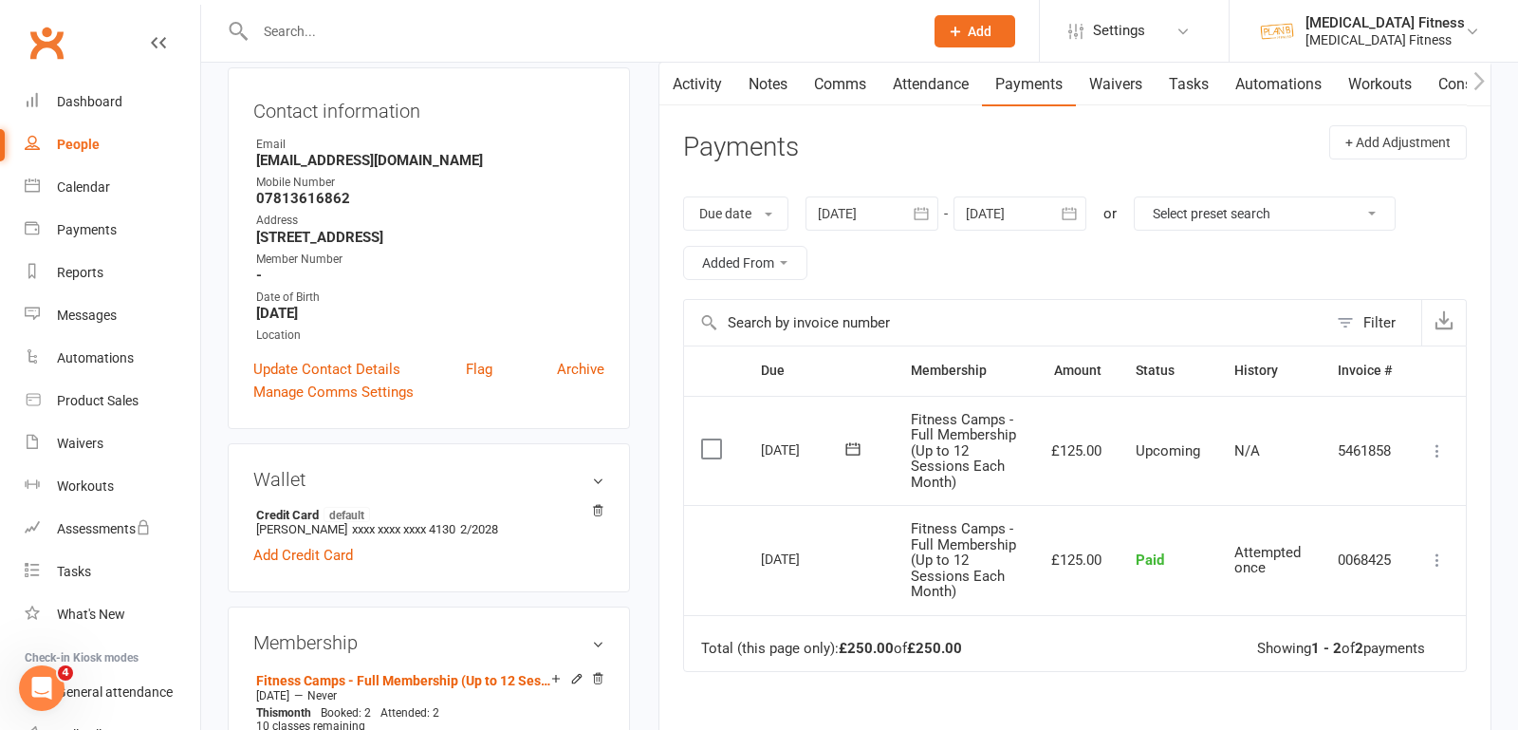
click at [257, 15] on div at bounding box center [569, 31] width 682 height 62
click at [264, 40] on input "text" at bounding box center [580, 31] width 660 height 27
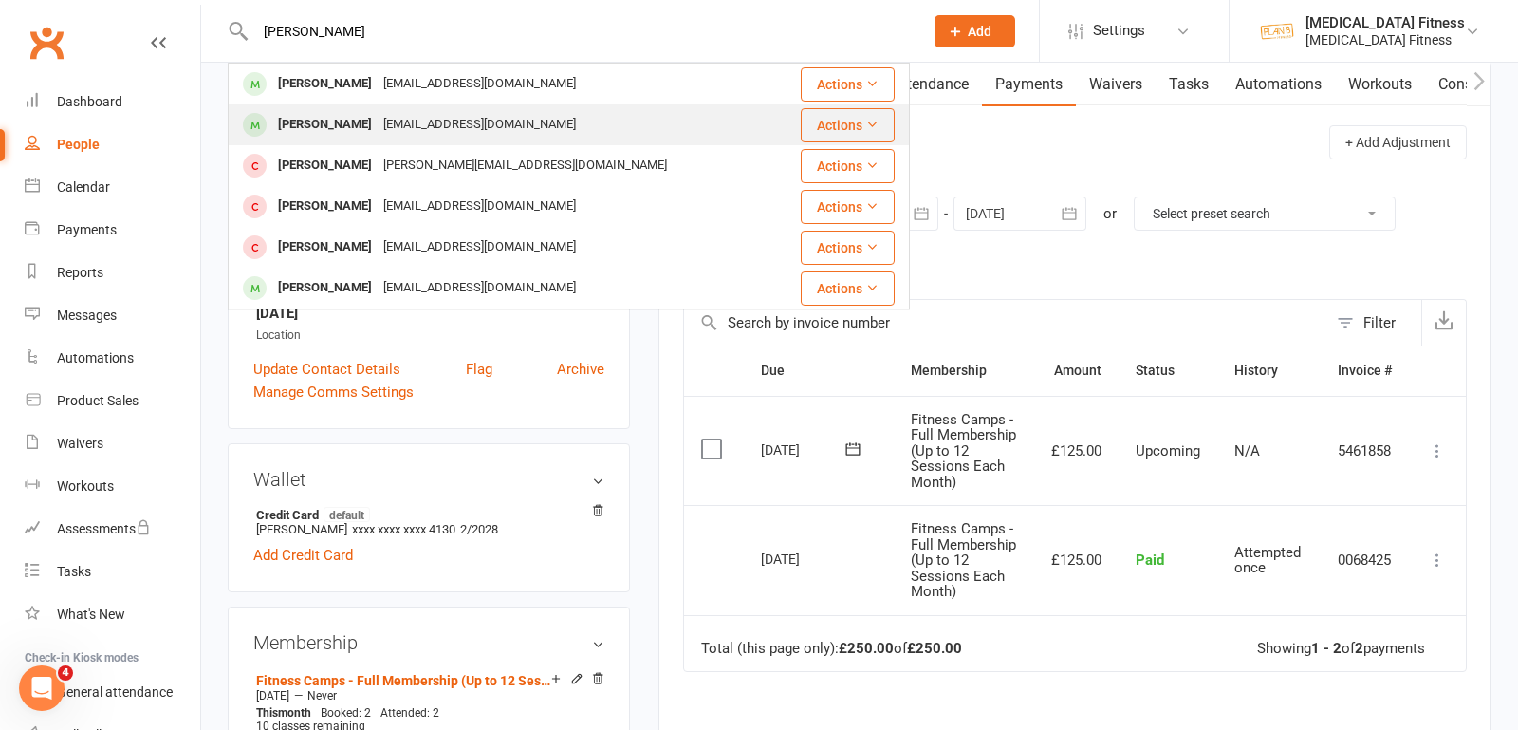
type input "[PERSON_NAME]"
click at [310, 127] on div "[PERSON_NAME]" at bounding box center [324, 125] width 105 height 28
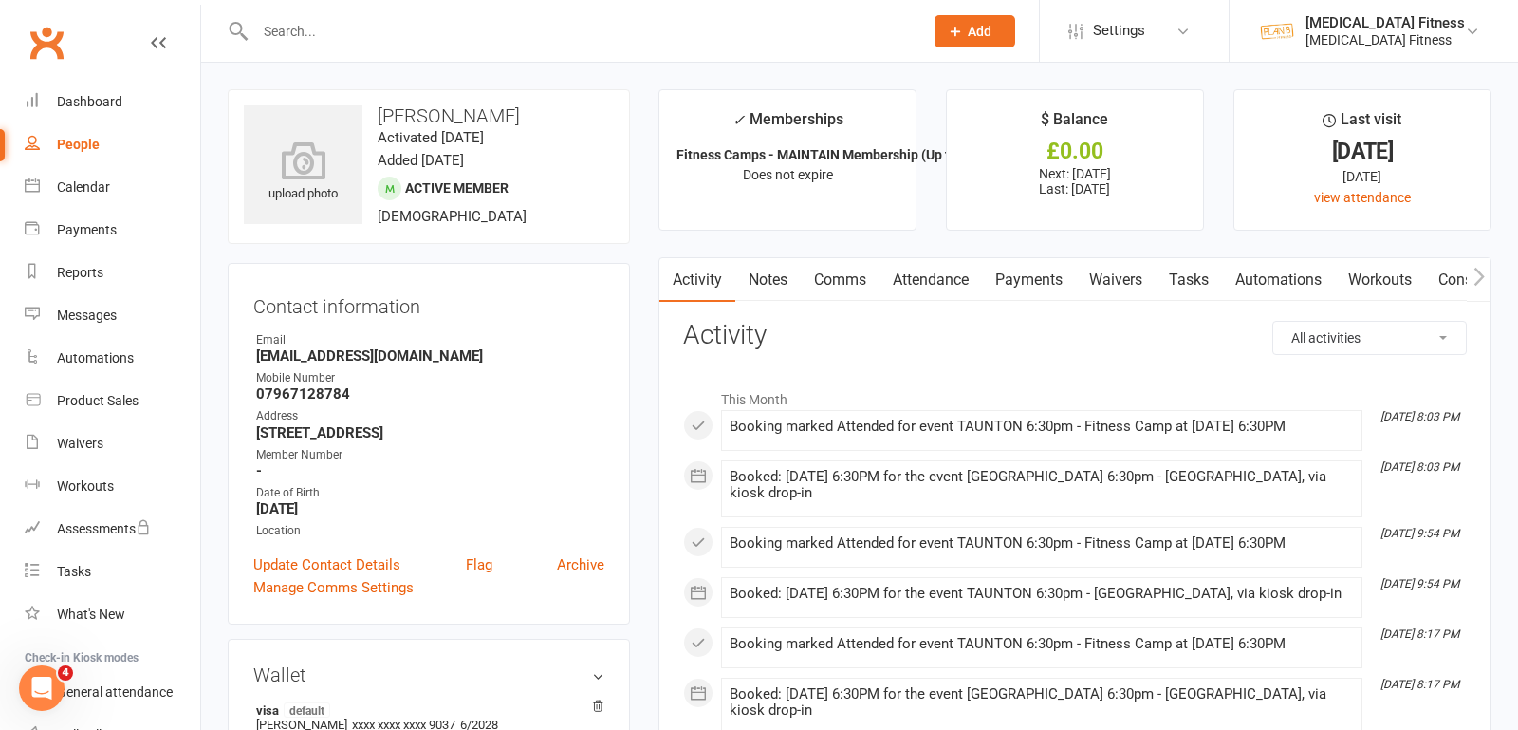
click at [1024, 273] on link "Payments" at bounding box center [1029, 280] width 94 height 44
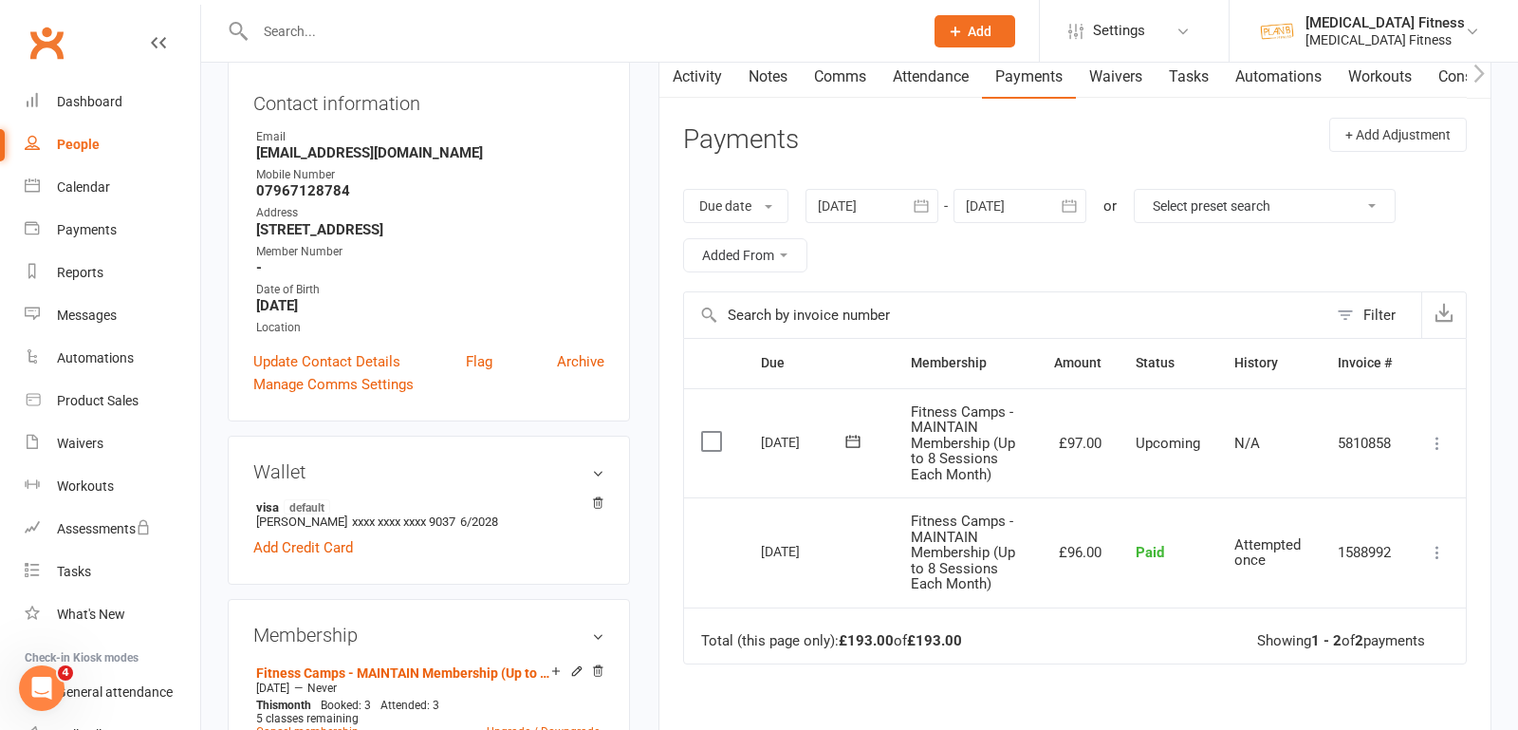
scroll to position [214, 0]
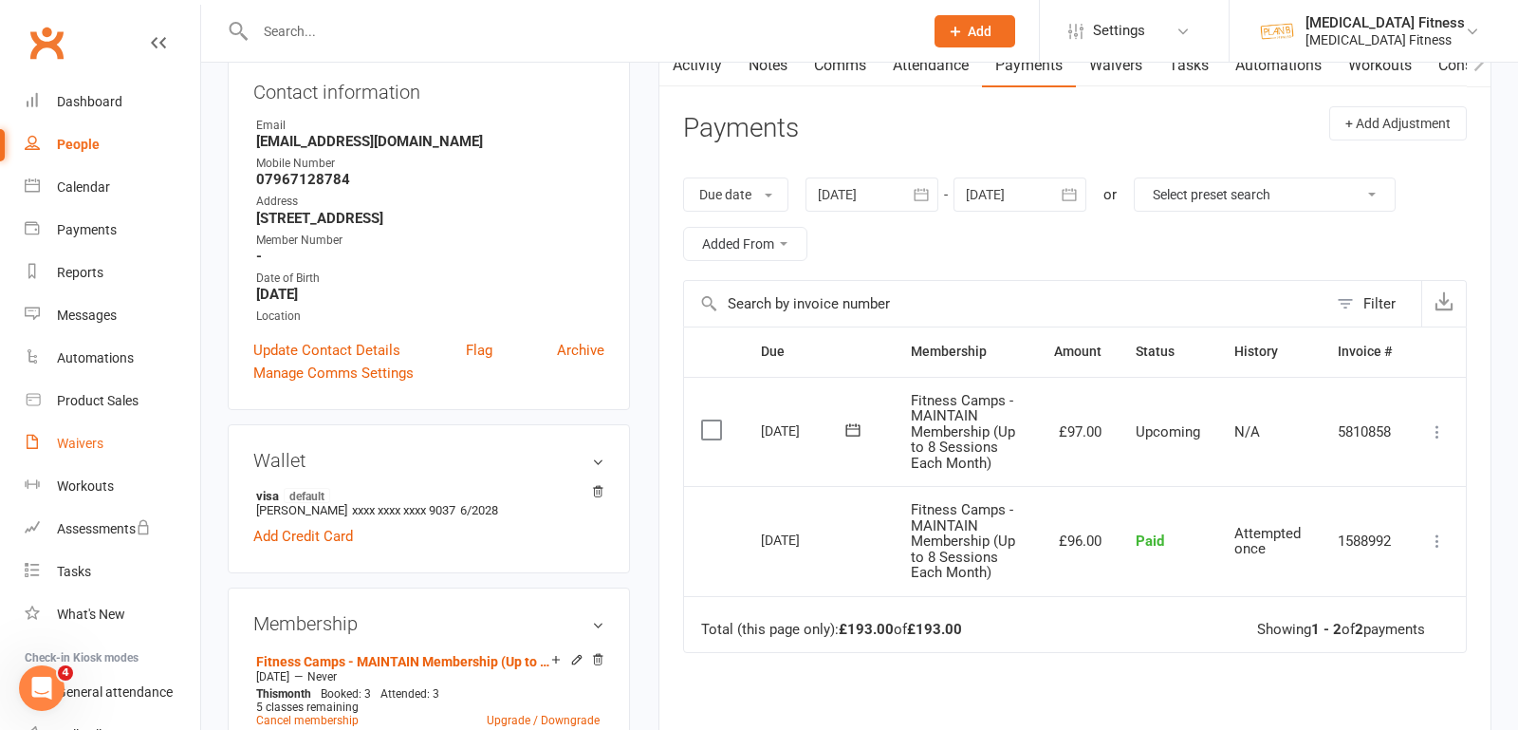
click at [84, 437] on div "Waivers" at bounding box center [80, 442] width 46 height 15
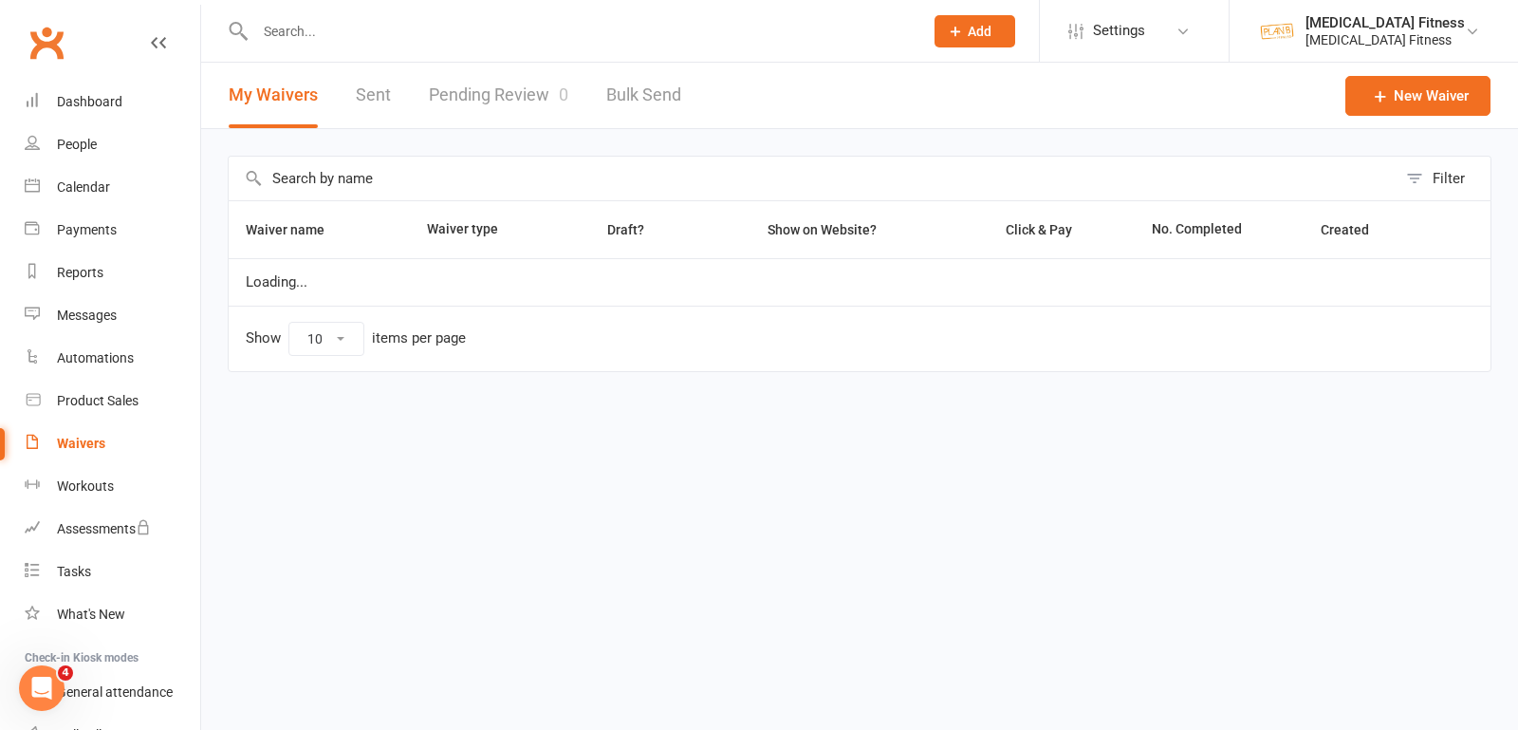
select select "100"
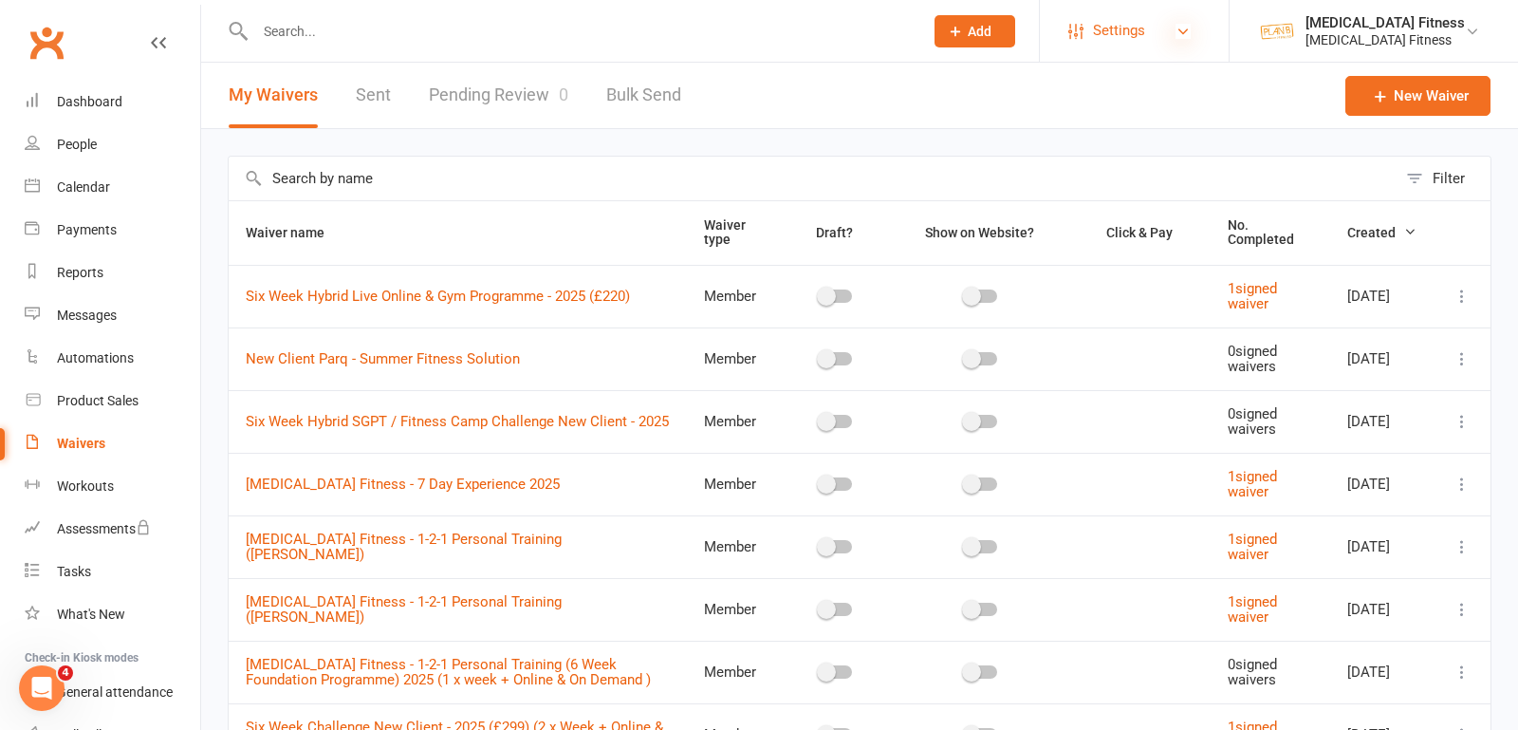
click at [1188, 29] on icon at bounding box center [1183, 31] width 15 height 15
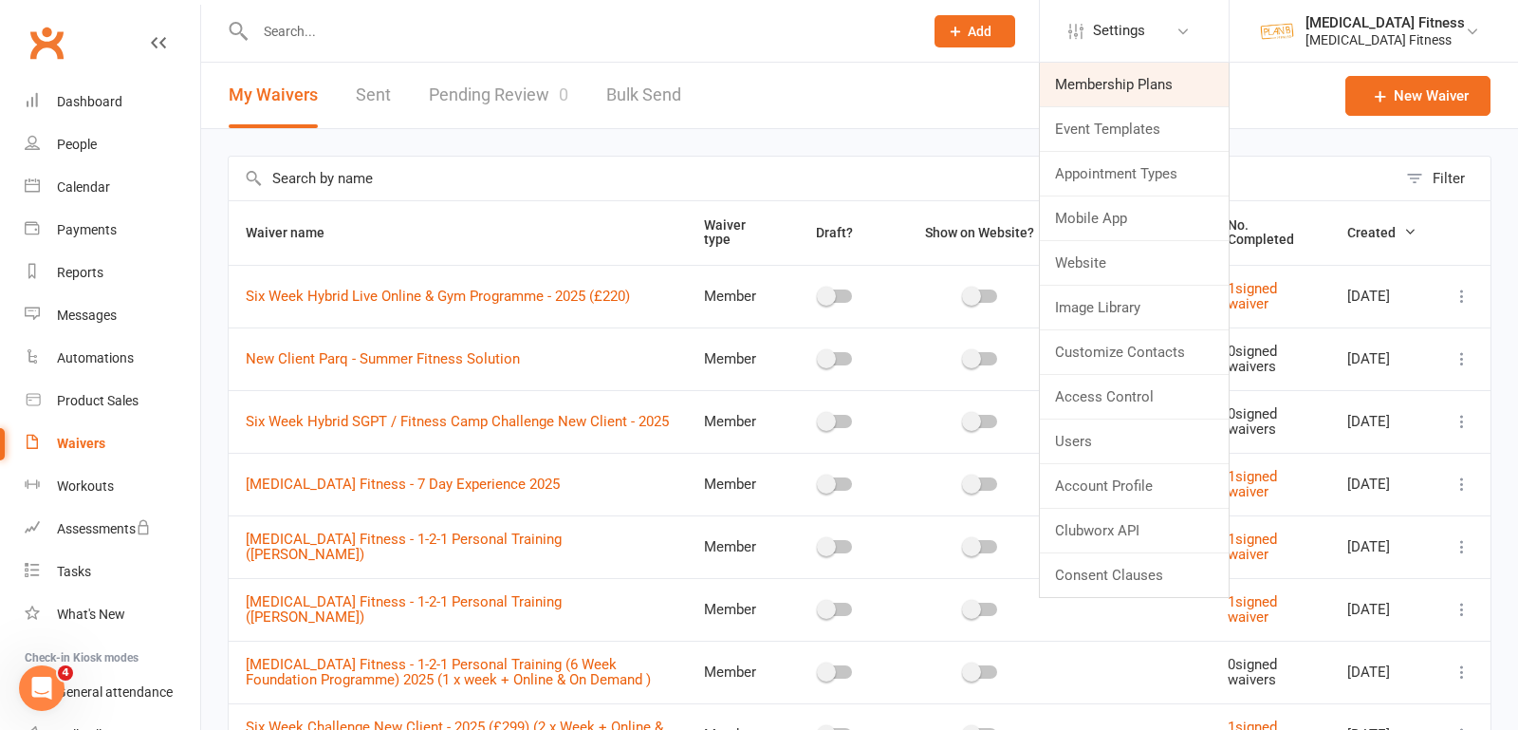
click at [1161, 77] on link "Membership Plans" at bounding box center [1134, 85] width 189 height 44
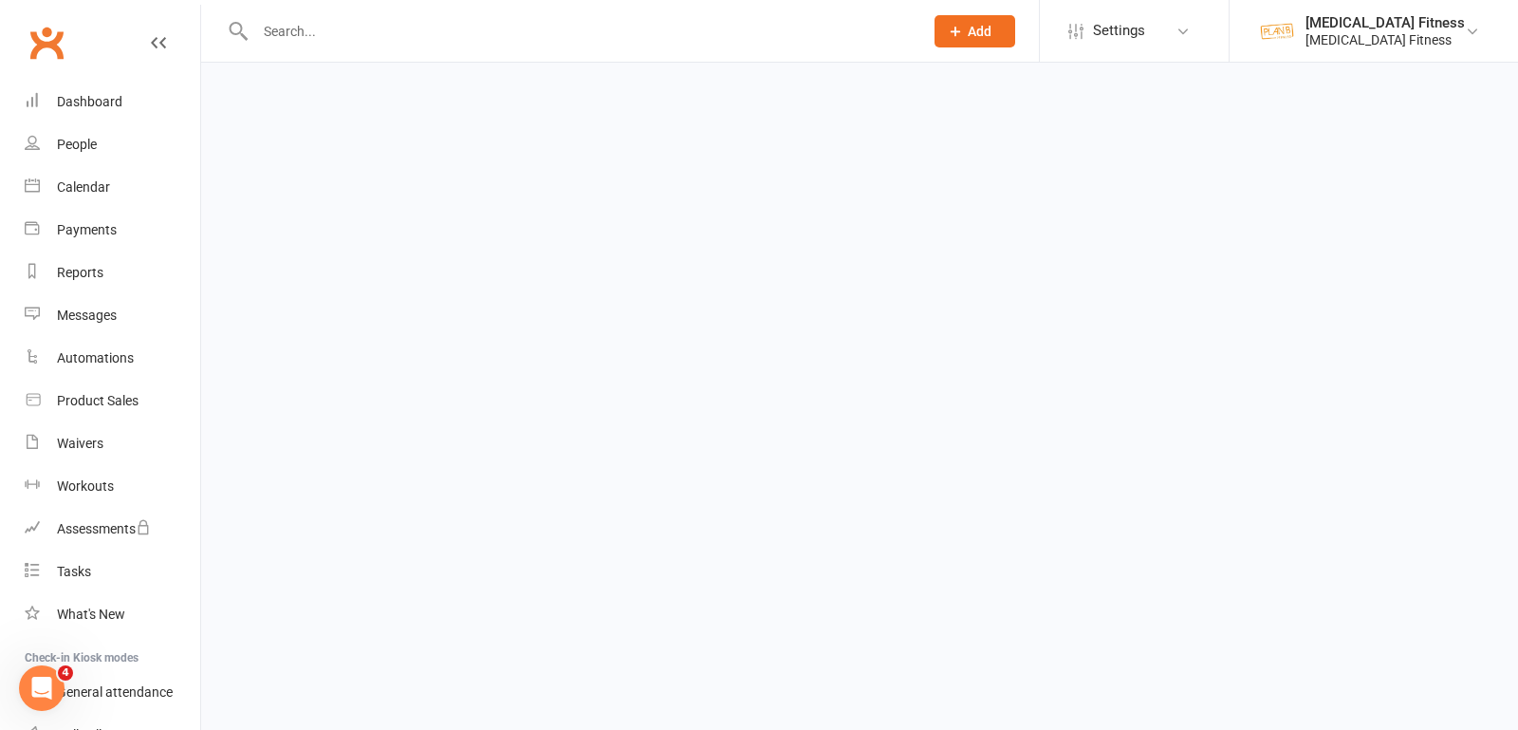
select select "100"
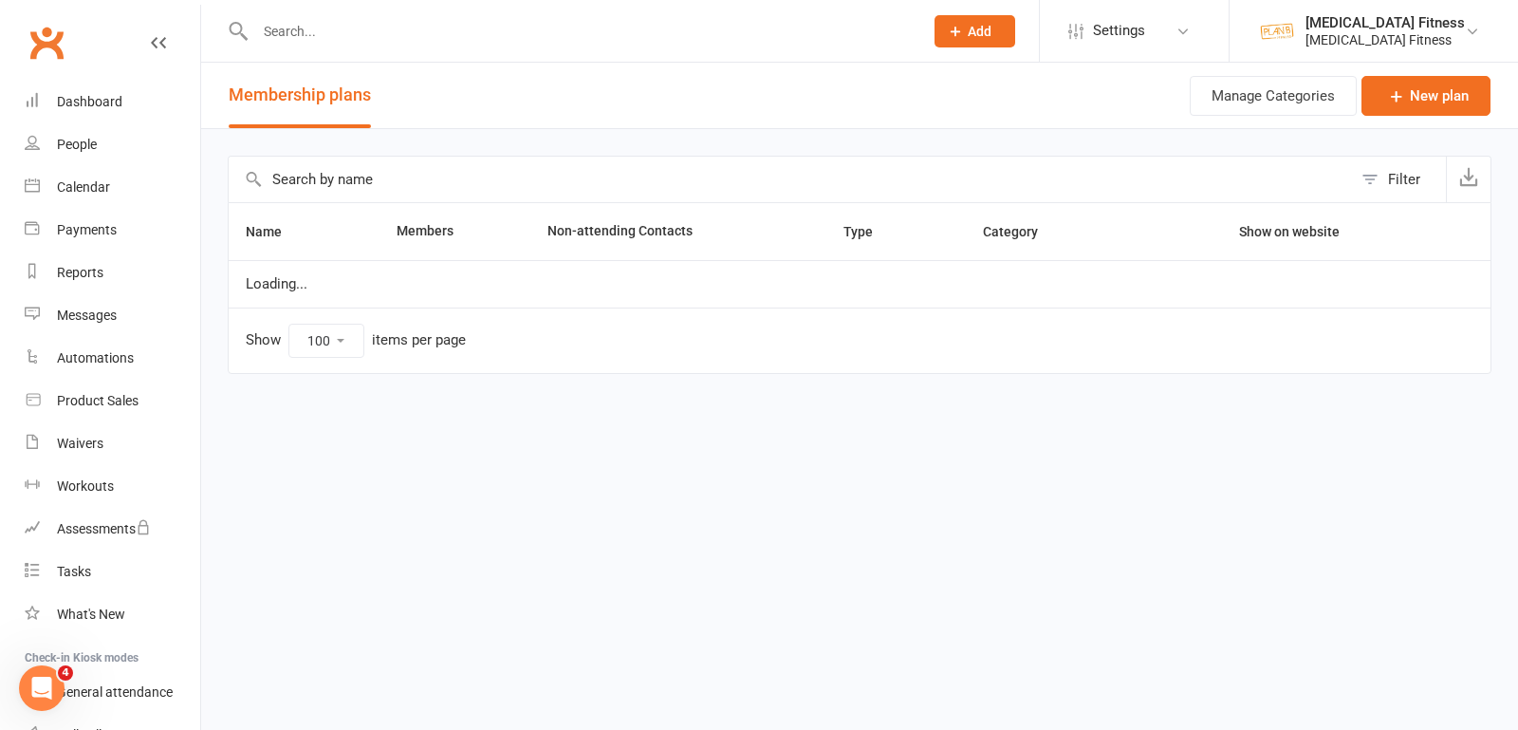
click at [331, 183] on input "text" at bounding box center [790, 180] width 1123 height 46
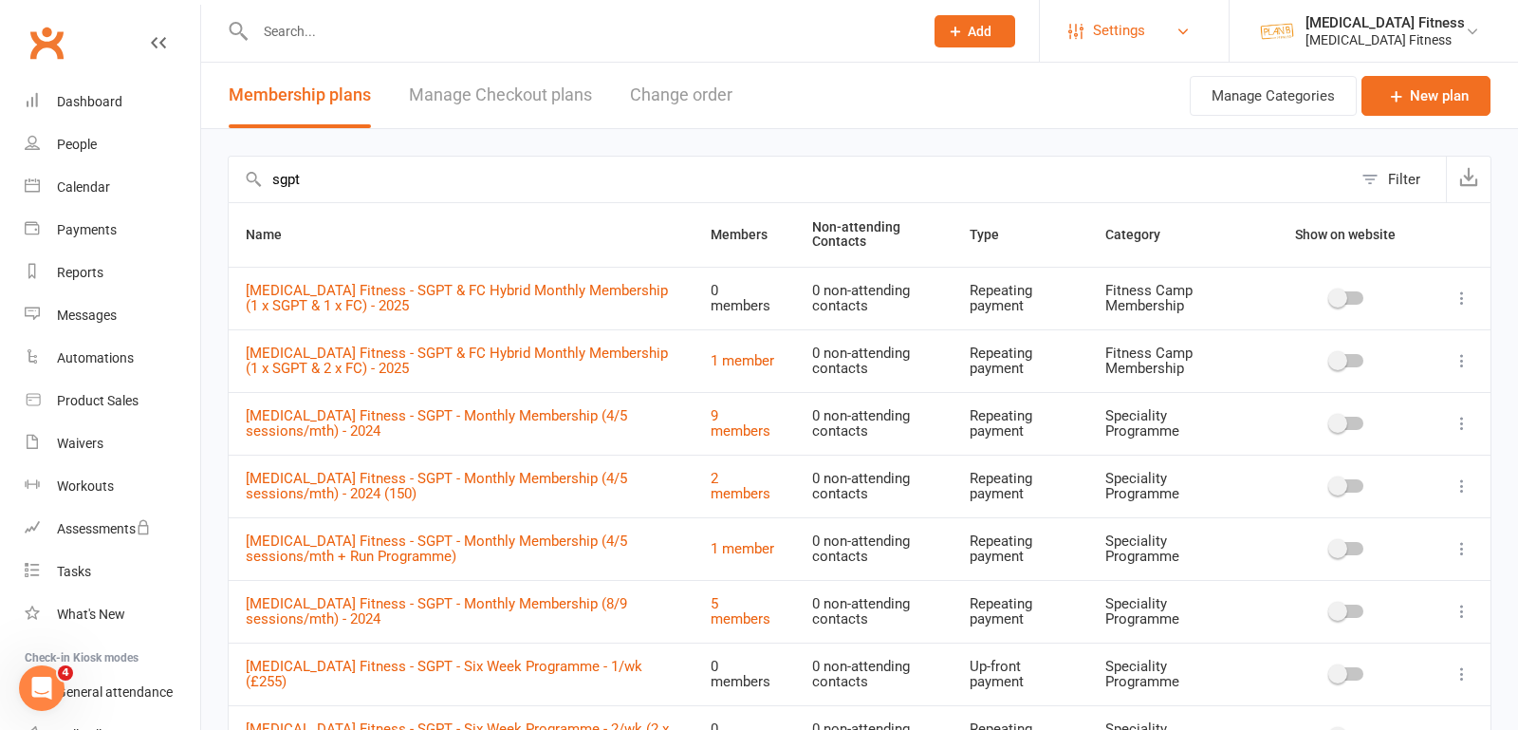
type input "sgpt"
click at [1177, 37] on link "Settings" at bounding box center [1134, 30] width 132 height 43
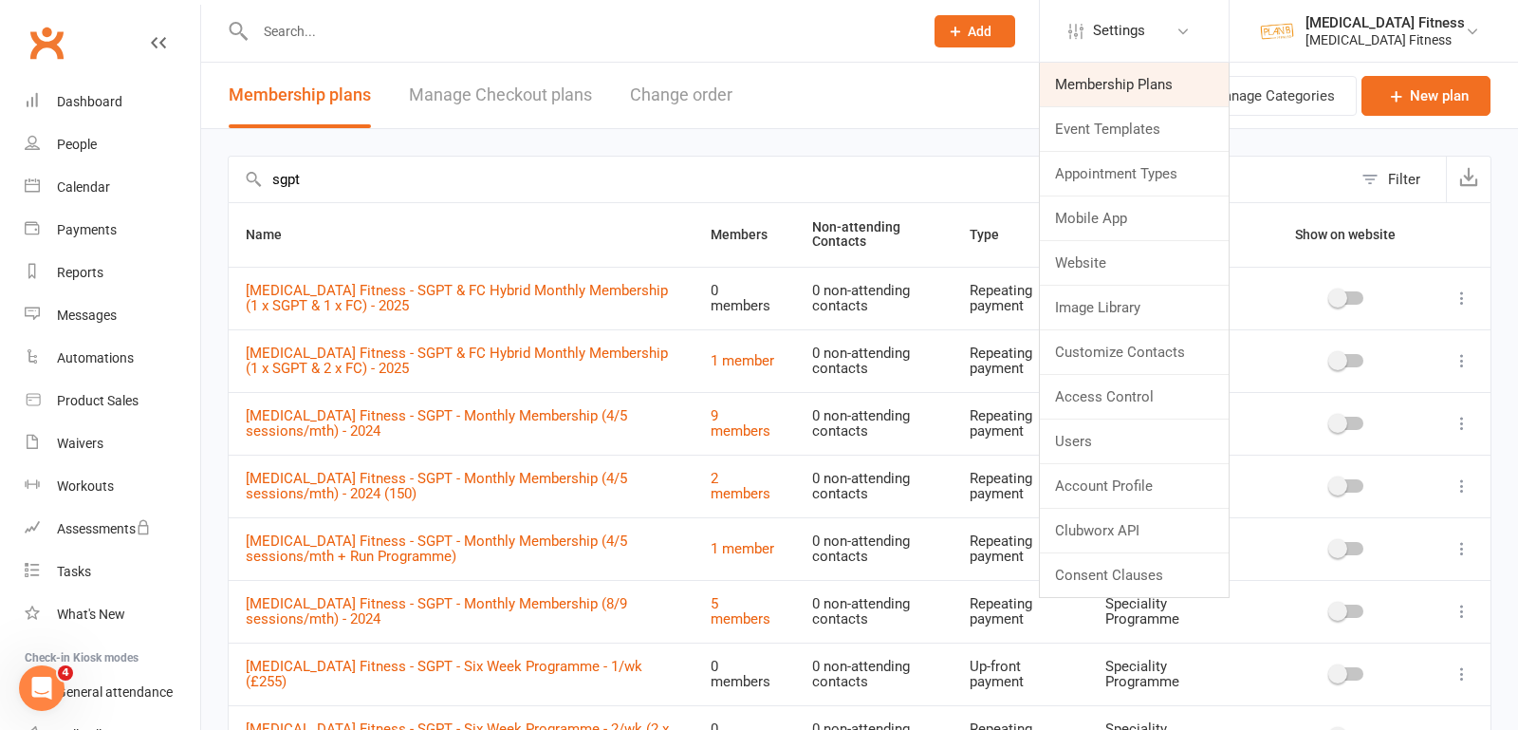
click at [1173, 75] on link "Membership Plans" at bounding box center [1134, 85] width 189 height 44
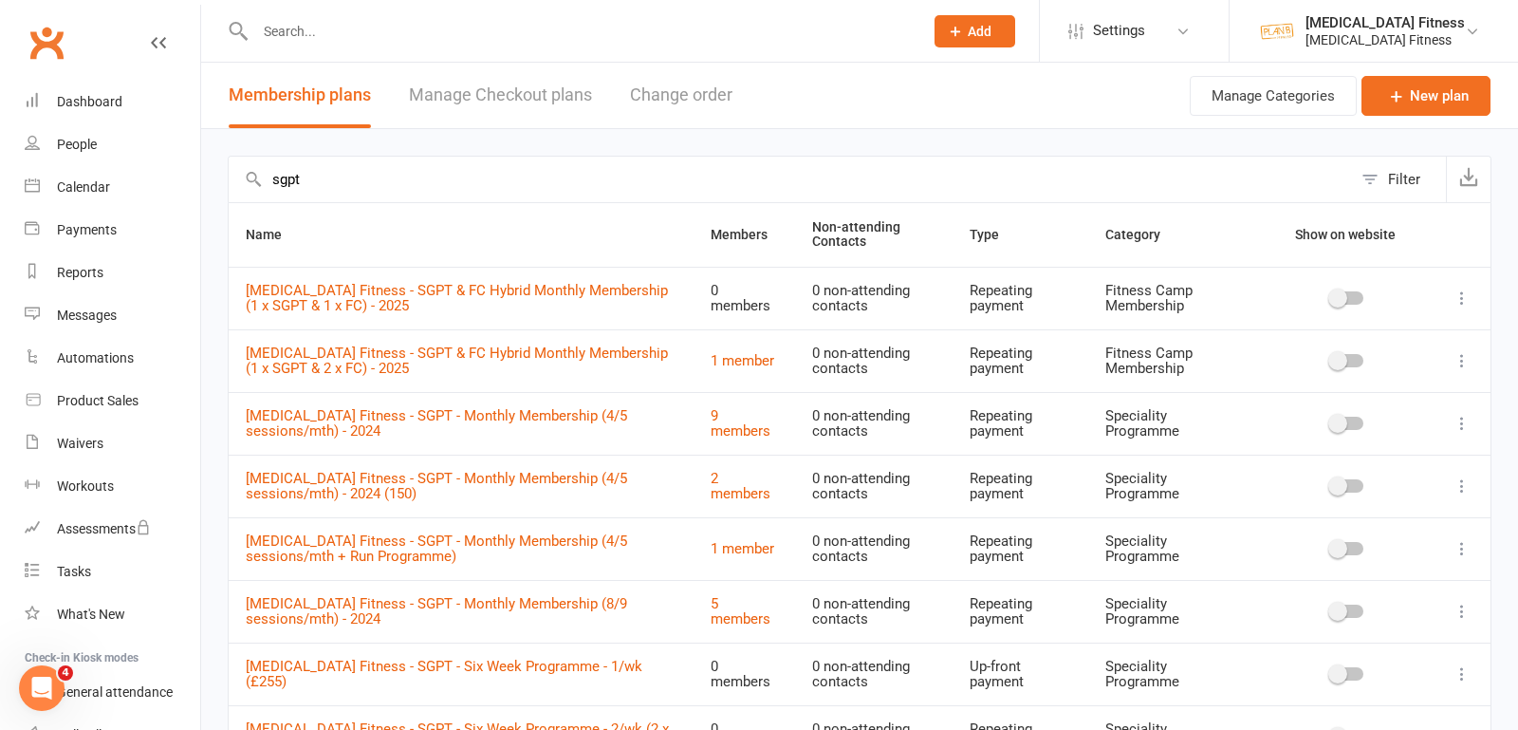
click at [476, 150] on div "sgpt Filter Name Members Non-attending Contacts Type Category Show on website […" at bounding box center [859, 727] width 1317 height 1196
click at [476, 162] on input "sgpt" at bounding box center [790, 180] width 1123 height 46
drag, startPoint x: 476, startPoint y: 163, endPoint x: 349, endPoint y: 197, distance: 131.6
click at [352, 198] on input "sgpt" at bounding box center [790, 180] width 1123 height 46
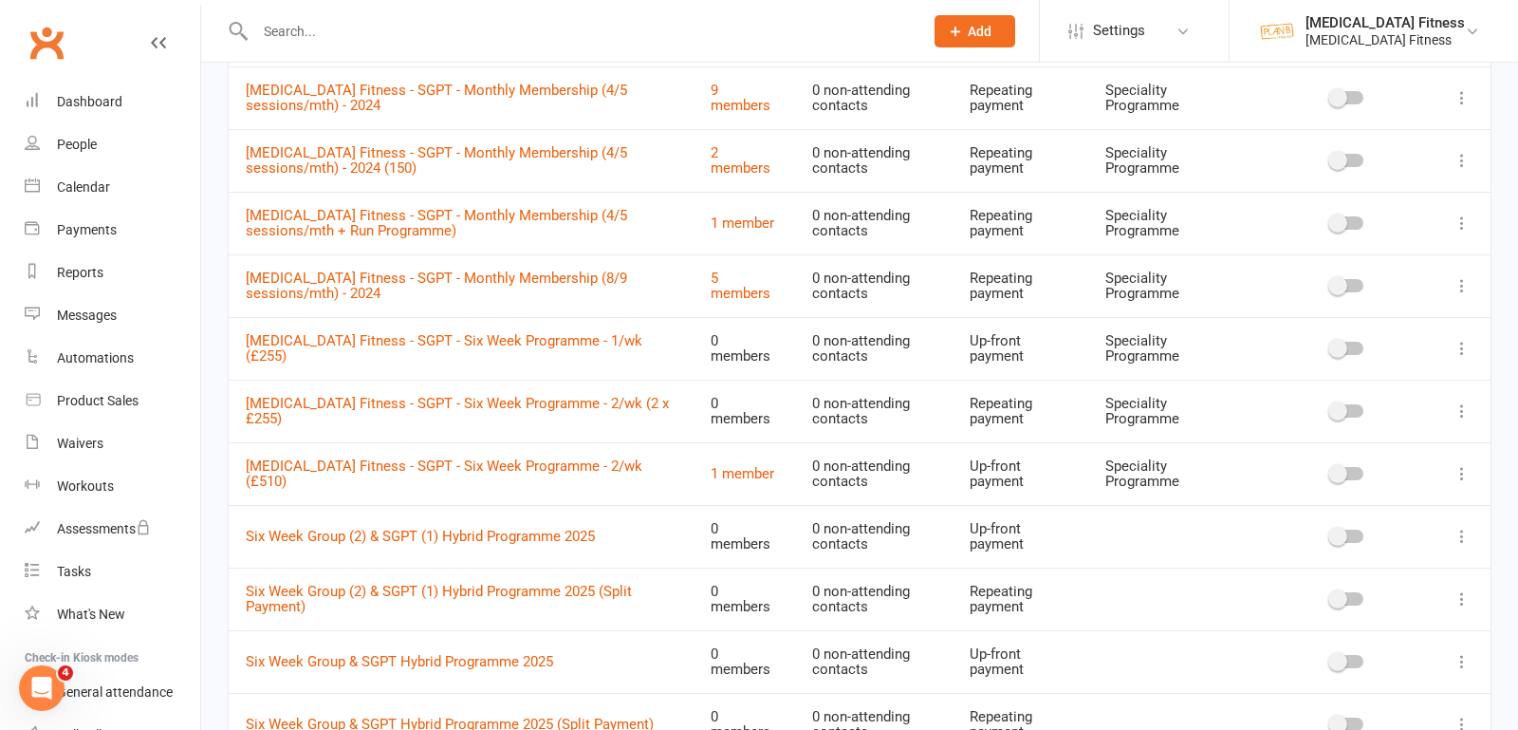
scroll to position [332, 0]
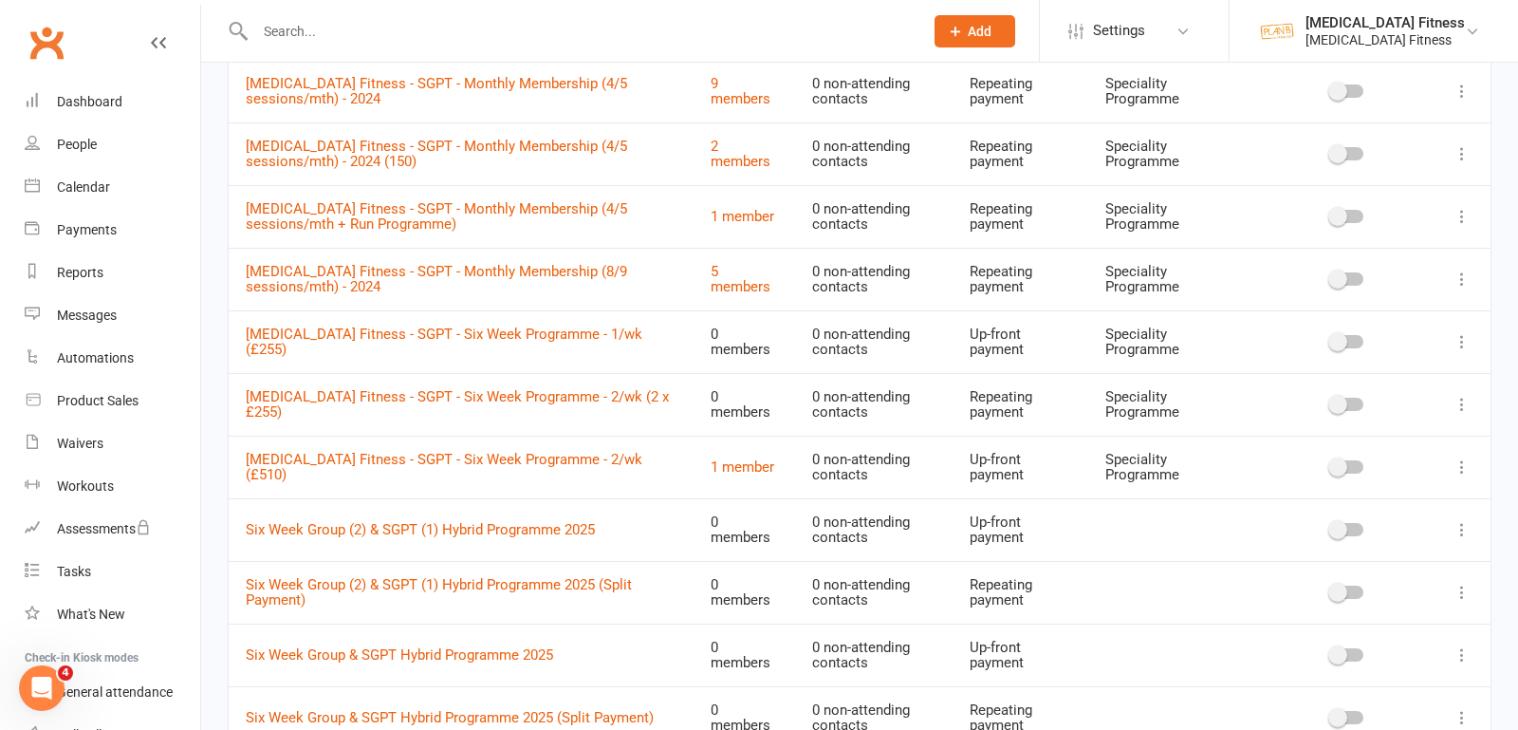
click at [1463, 332] on icon at bounding box center [1462, 341] width 19 height 19
click at [1314, 413] on link "Duplicate" at bounding box center [1379, 413] width 188 height 38
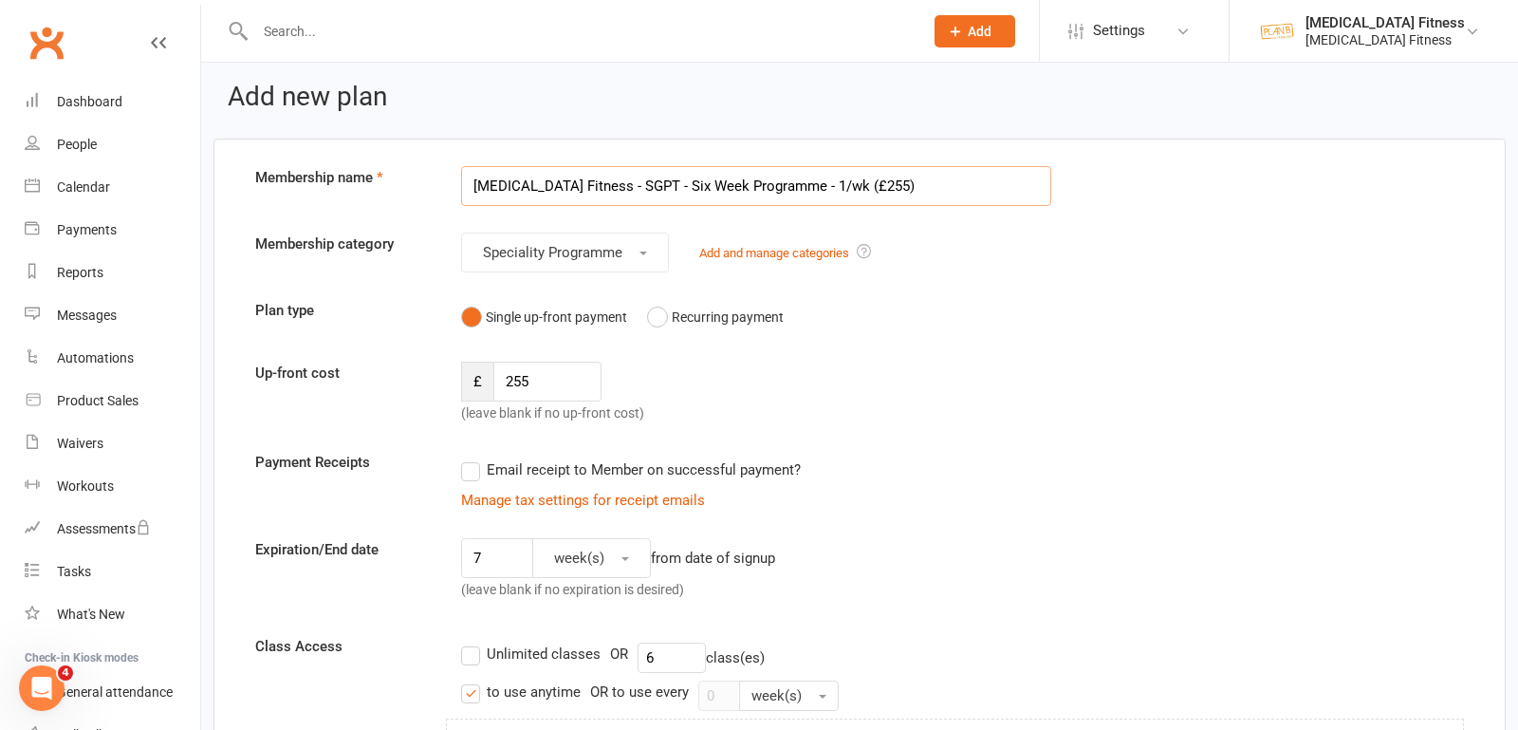
scroll to position [10, 0]
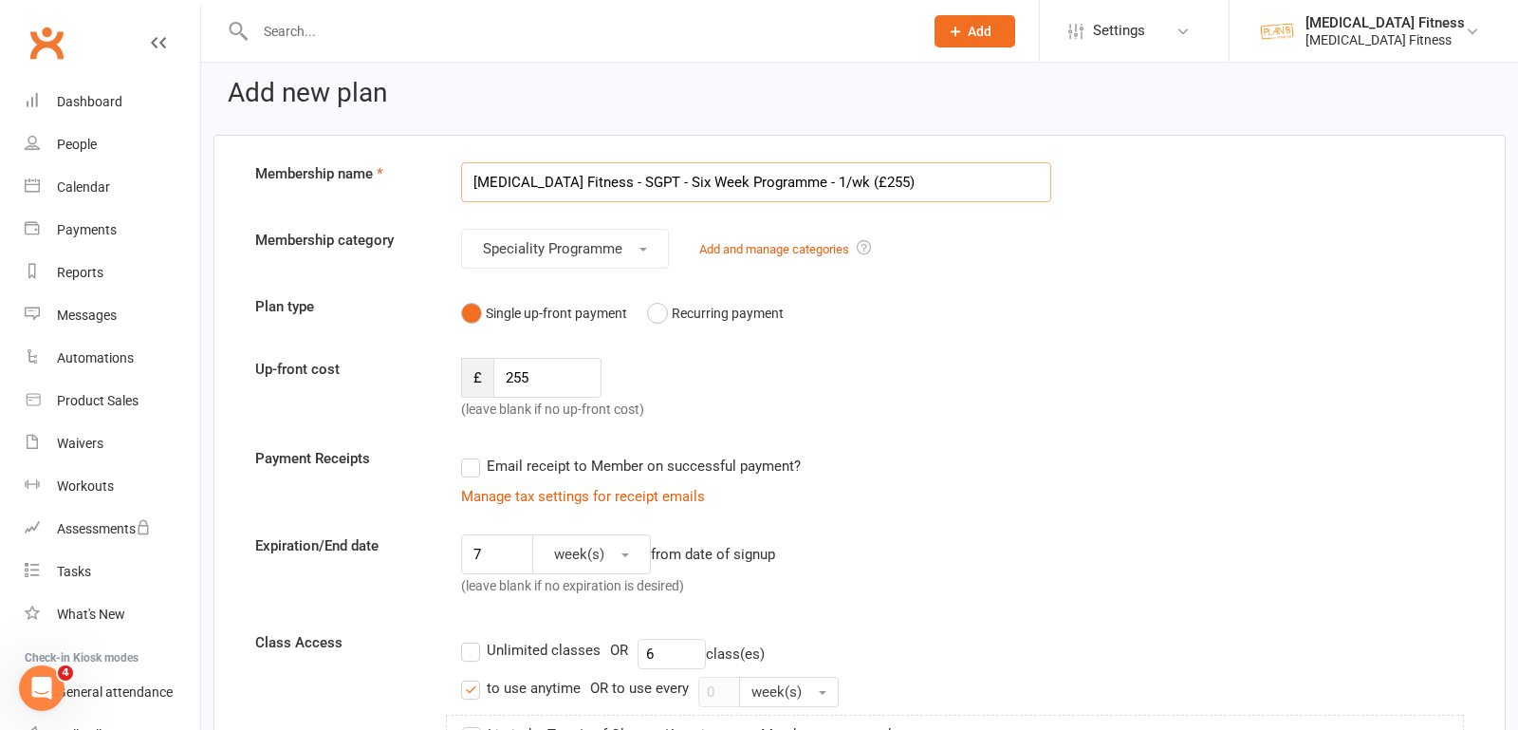
click at [609, 181] on input "[MEDICAL_DATA] Fitness - SGPT - Six Week Programme - 1/wk (£255)" at bounding box center [756, 182] width 590 height 40
drag, startPoint x: 847, startPoint y: 178, endPoint x: 942, endPoint y: 177, distance: 94.9
click at [942, 177] on input "[MEDICAL_DATA] Fitness - SGPT & PT Hybrid - Six Week Programme - 1/wk (£255)" at bounding box center [756, 182] width 590 height 40
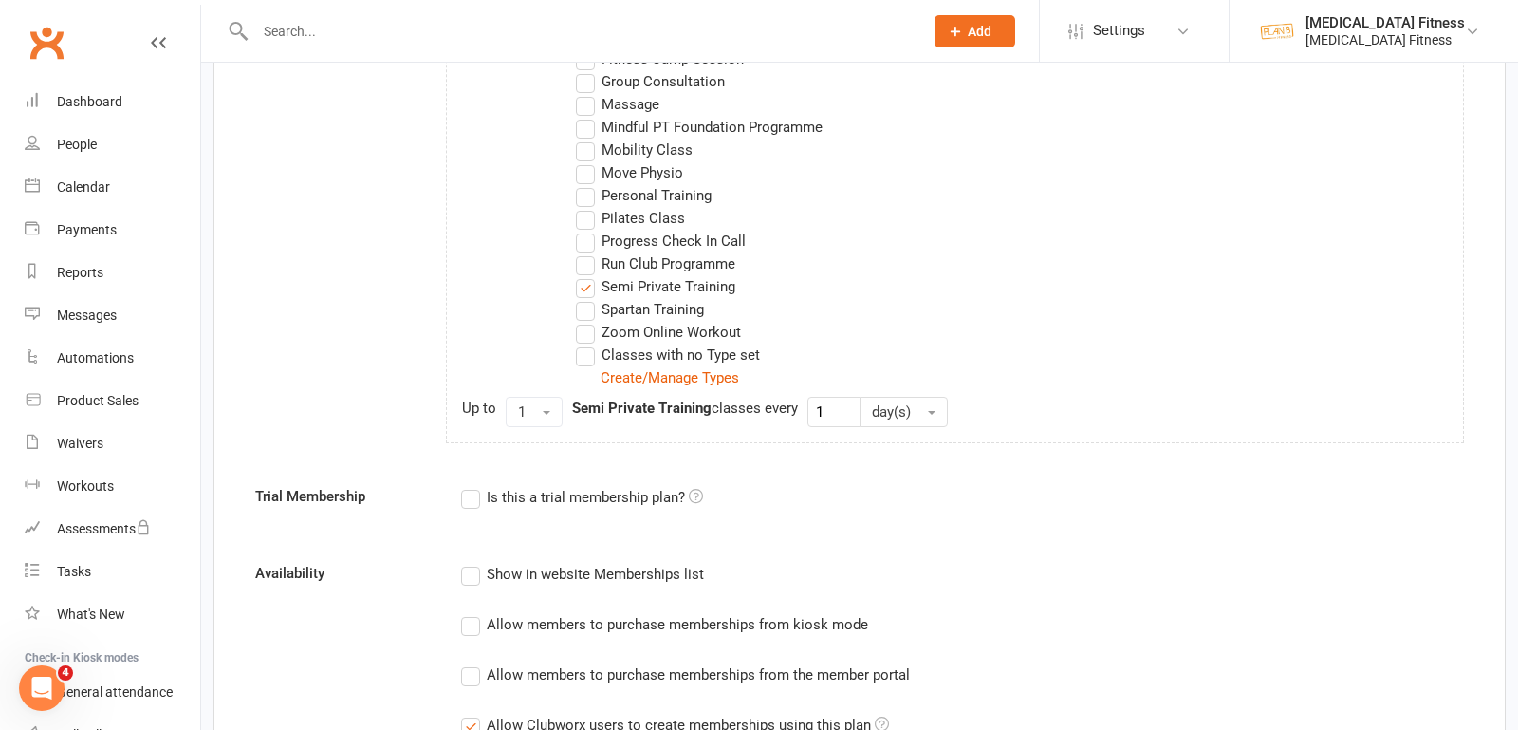
scroll to position [1395, 0]
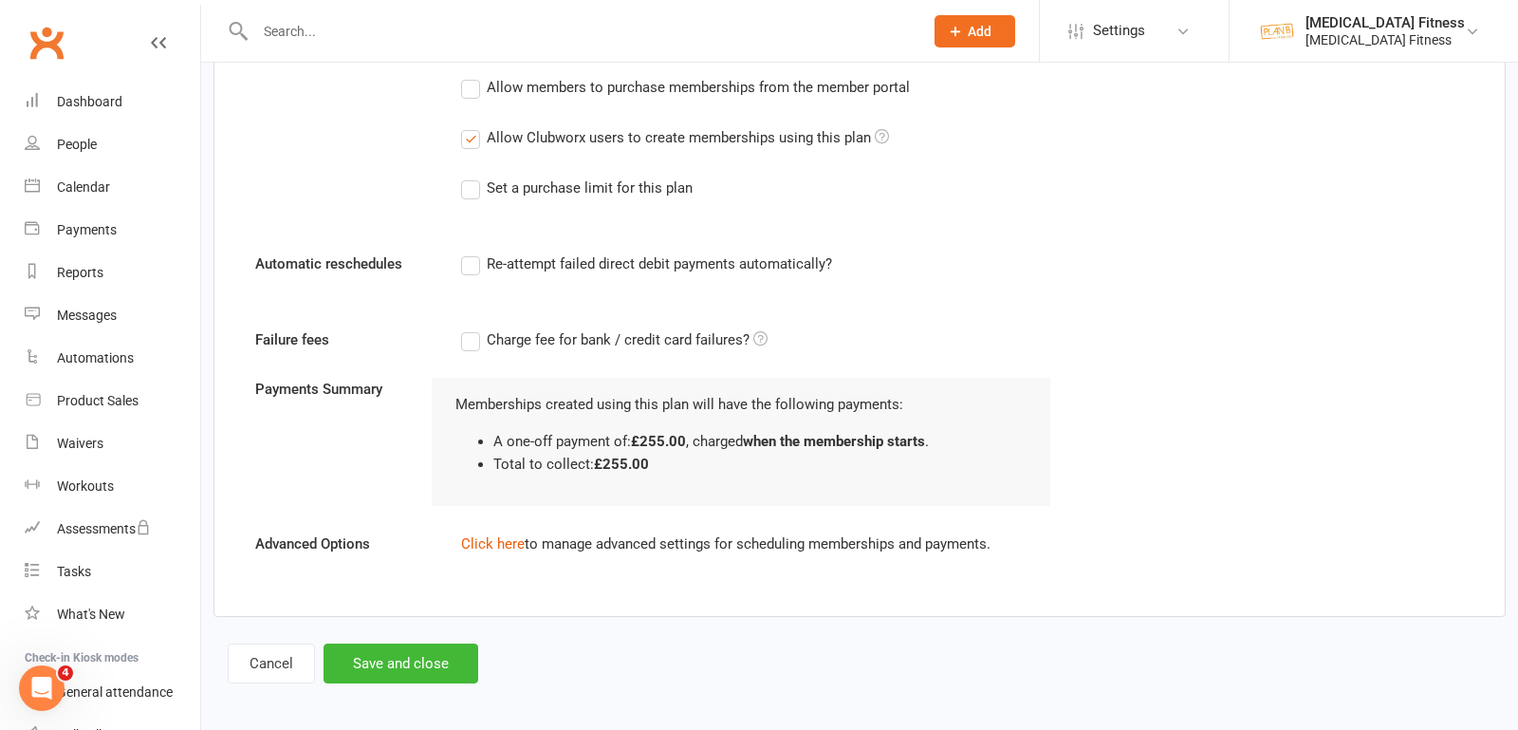
type input "[MEDICAL_DATA] Fitness - SGPT & PT Hybrid - Six Week Programme - 1/wk (£255)"
click at [248, 658] on button "Cancel" at bounding box center [271, 663] width 87 height 40
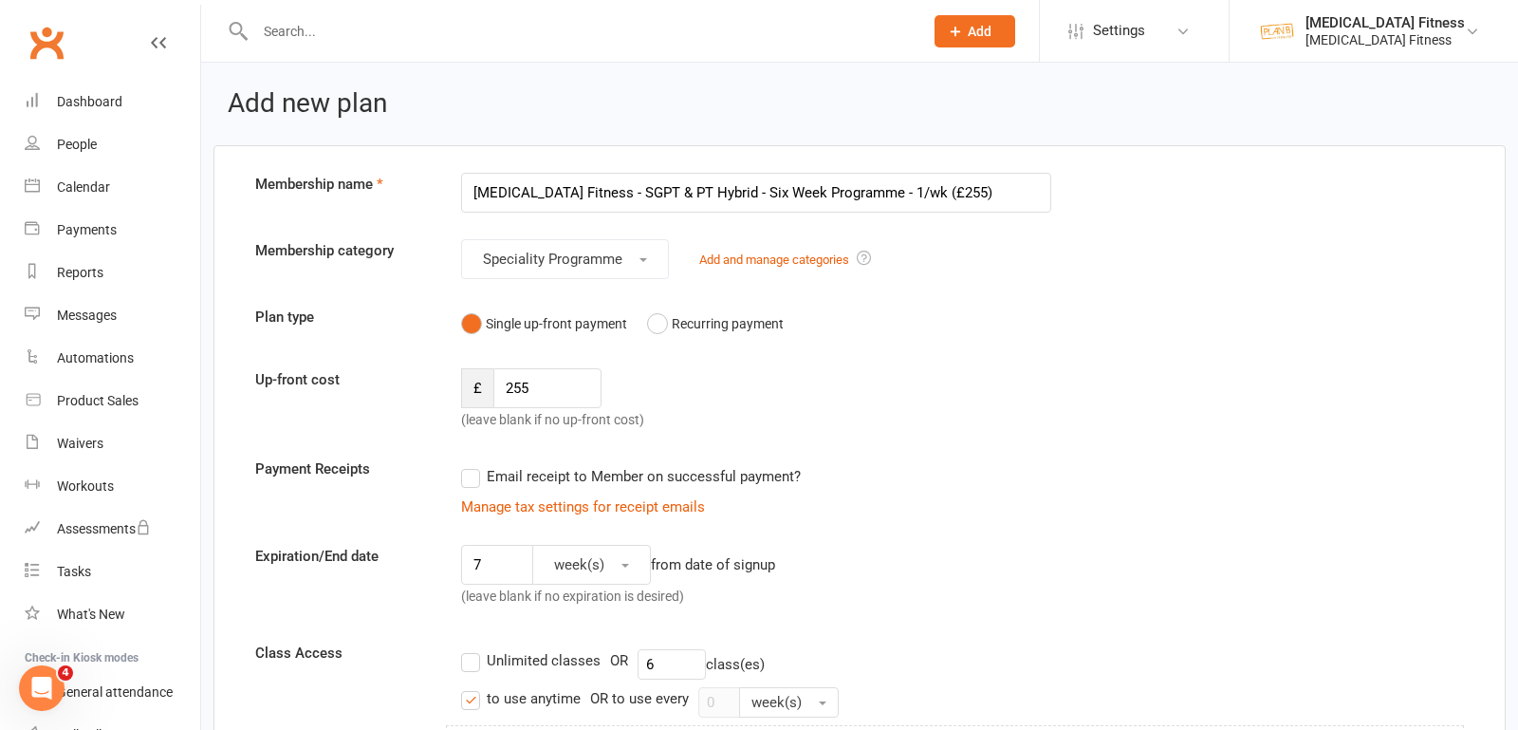
select select "100"
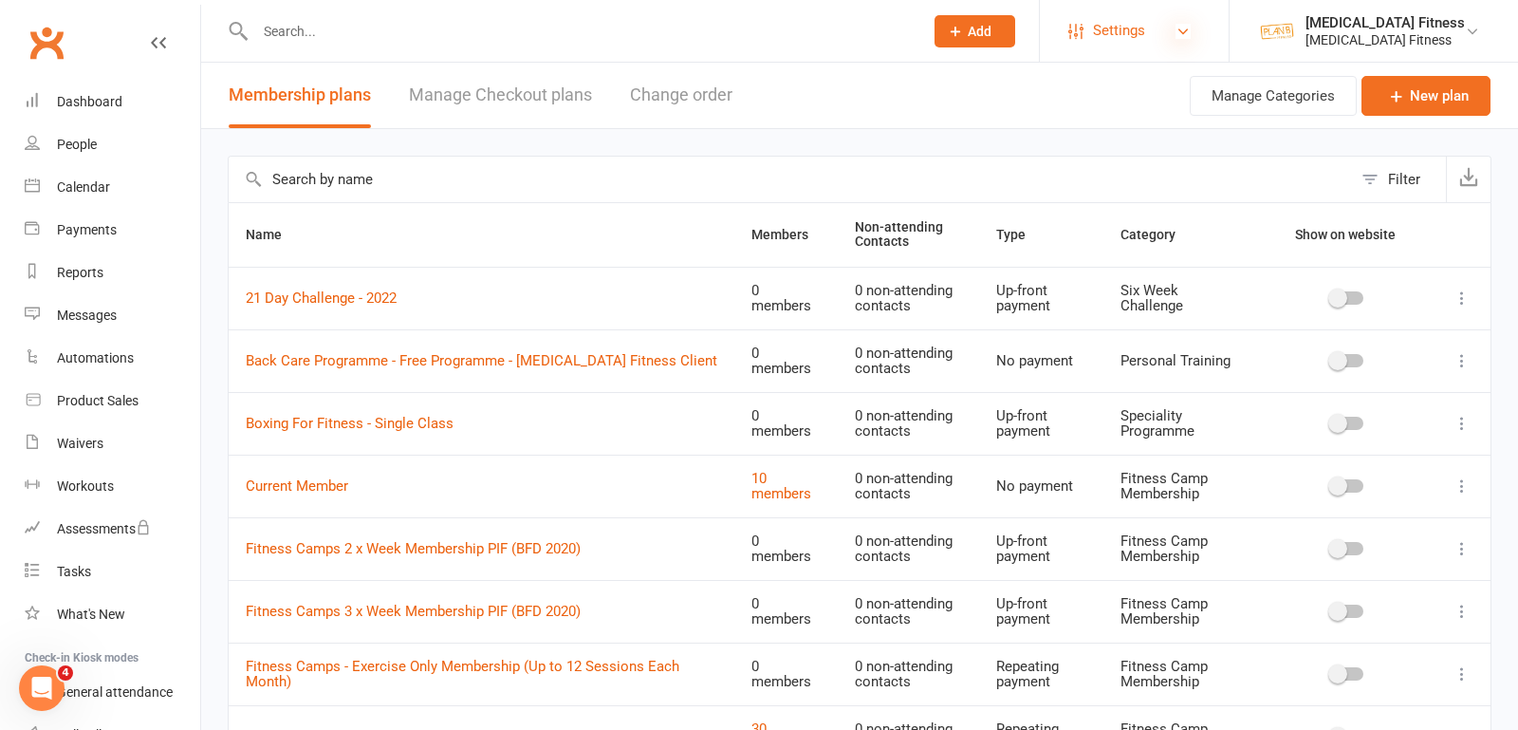
click at [1189, 31] on icon at bounding box center [1183, 31] width 15 height 15
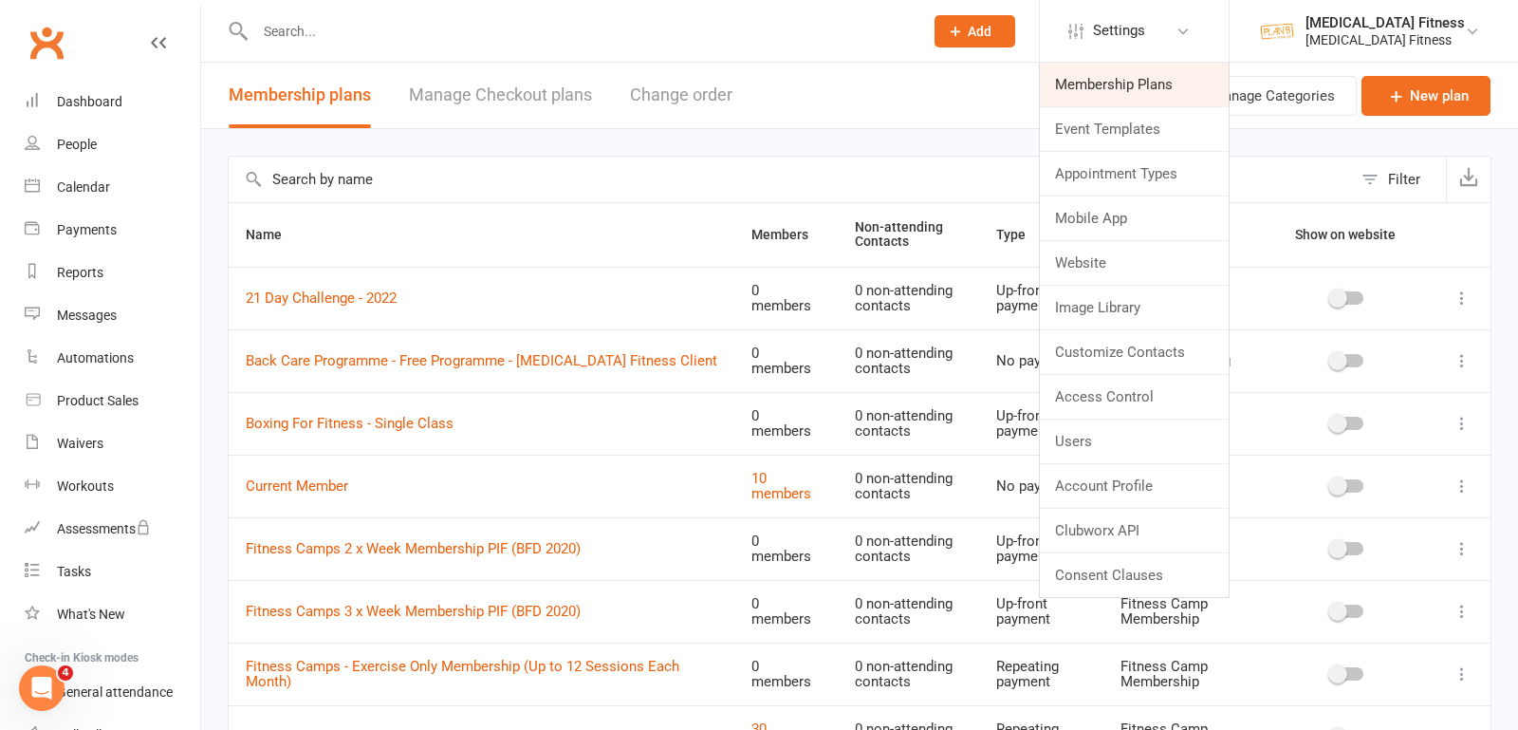
click at [1160, 76] on link "Membership Plans" at bounding box center [1134, 85] width 189 height 44
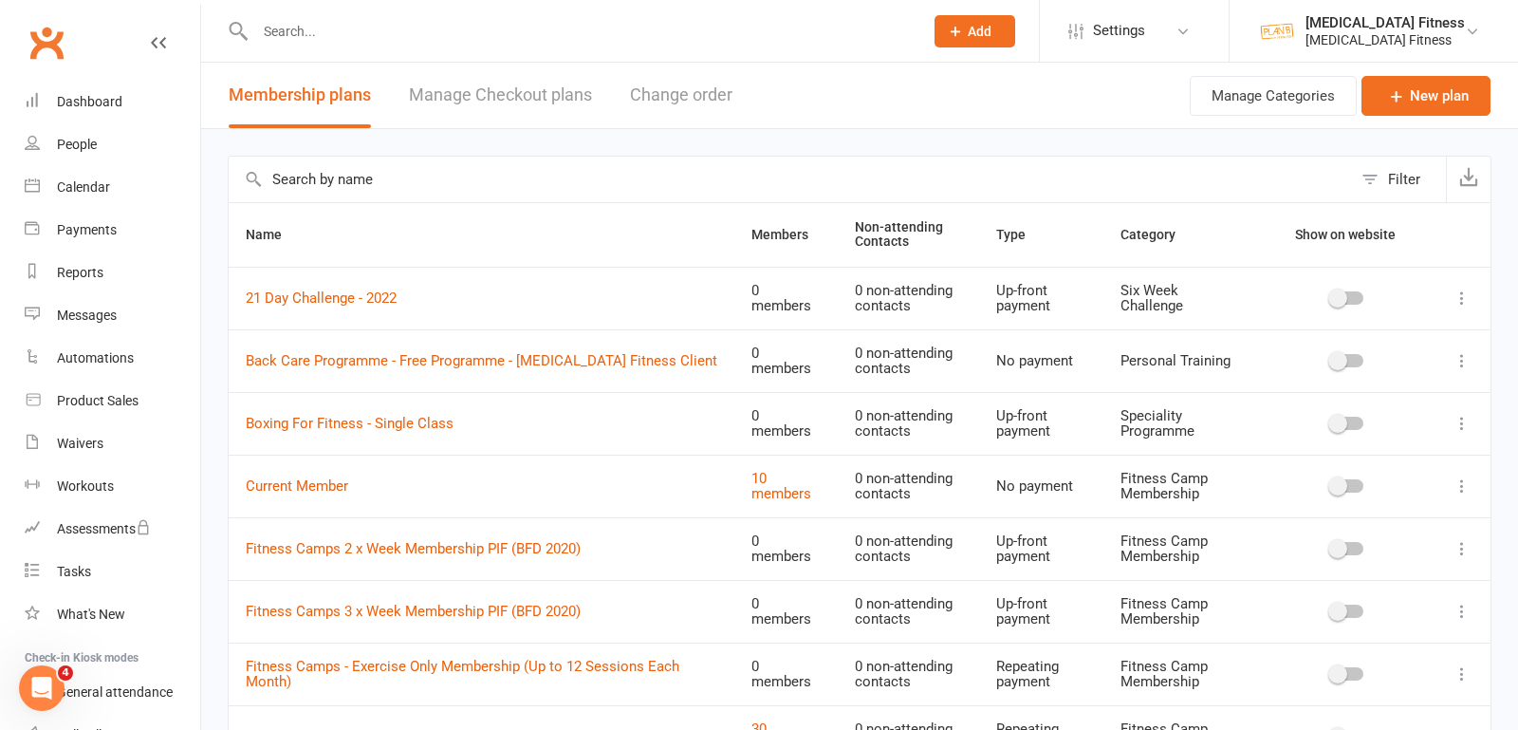
click at [390, 177] on input "text" at bounding box center [790, 180] width 1123 height 46
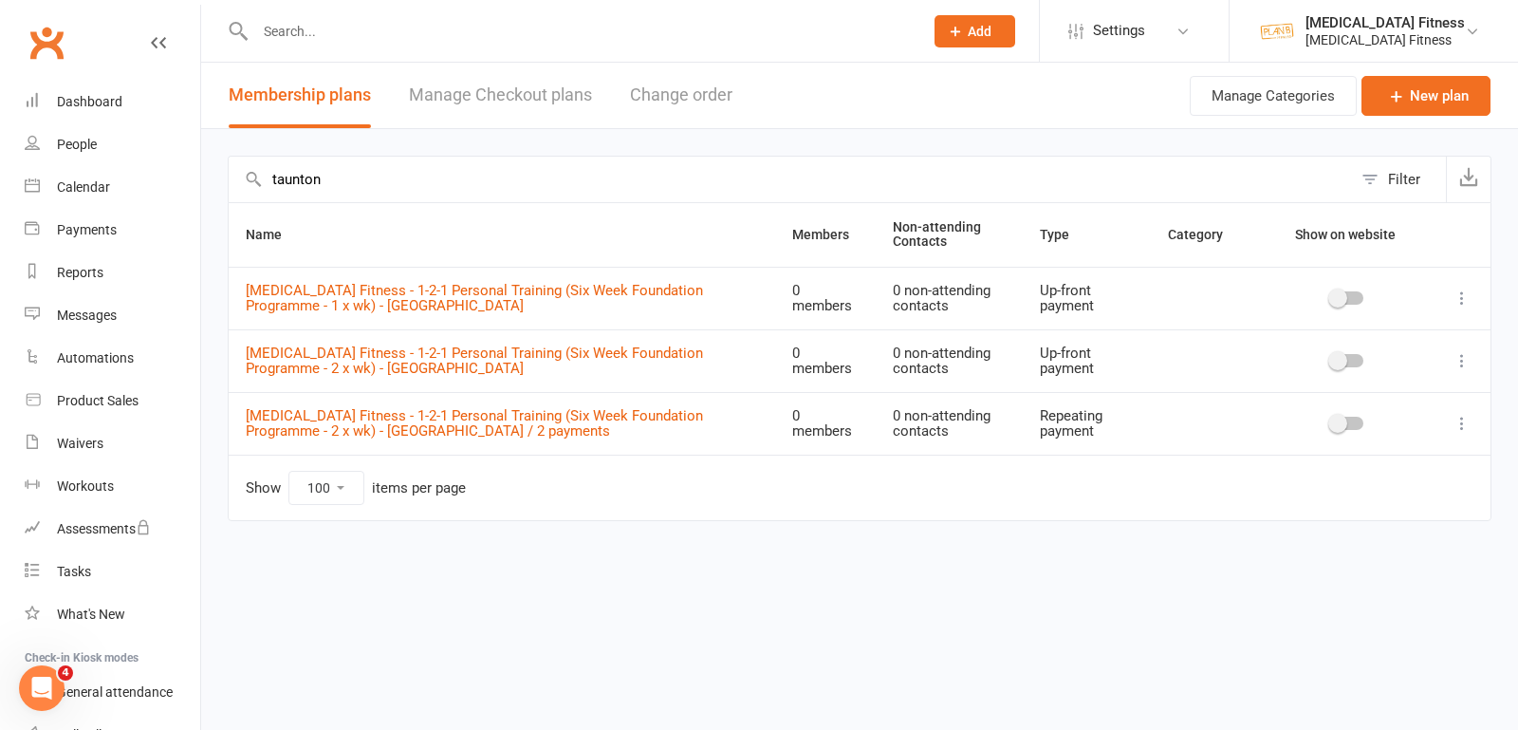
drag, startPoint x: 334, startPoint y: 177, endPoint x: 202, endPoint y: 177, distance: 131.9
click at [202, 177] on div "taunton Filter Name Members Non-attending Contacts Type Category Show on websit…" at bounding box center [859, 351] width 1317 height 445
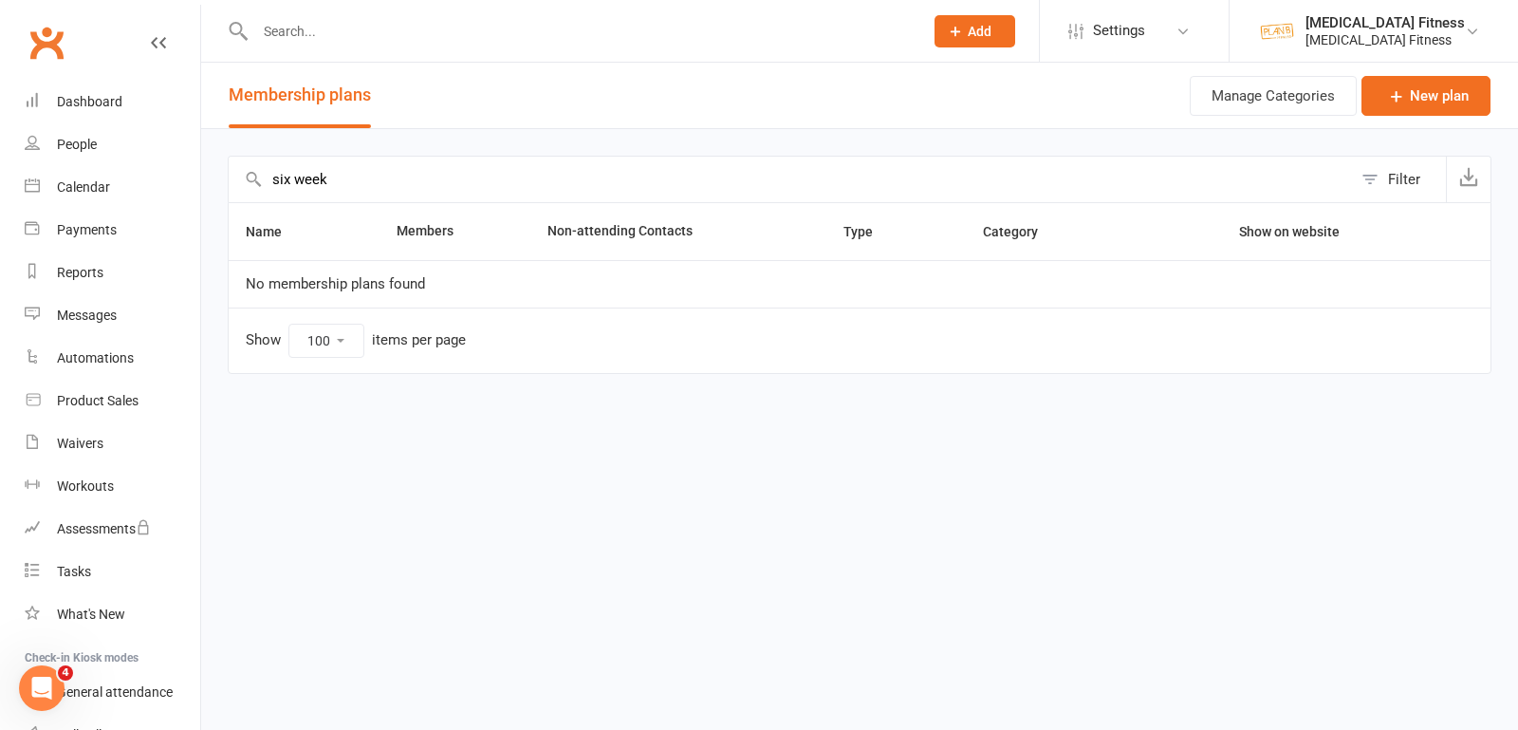
type input "six week"
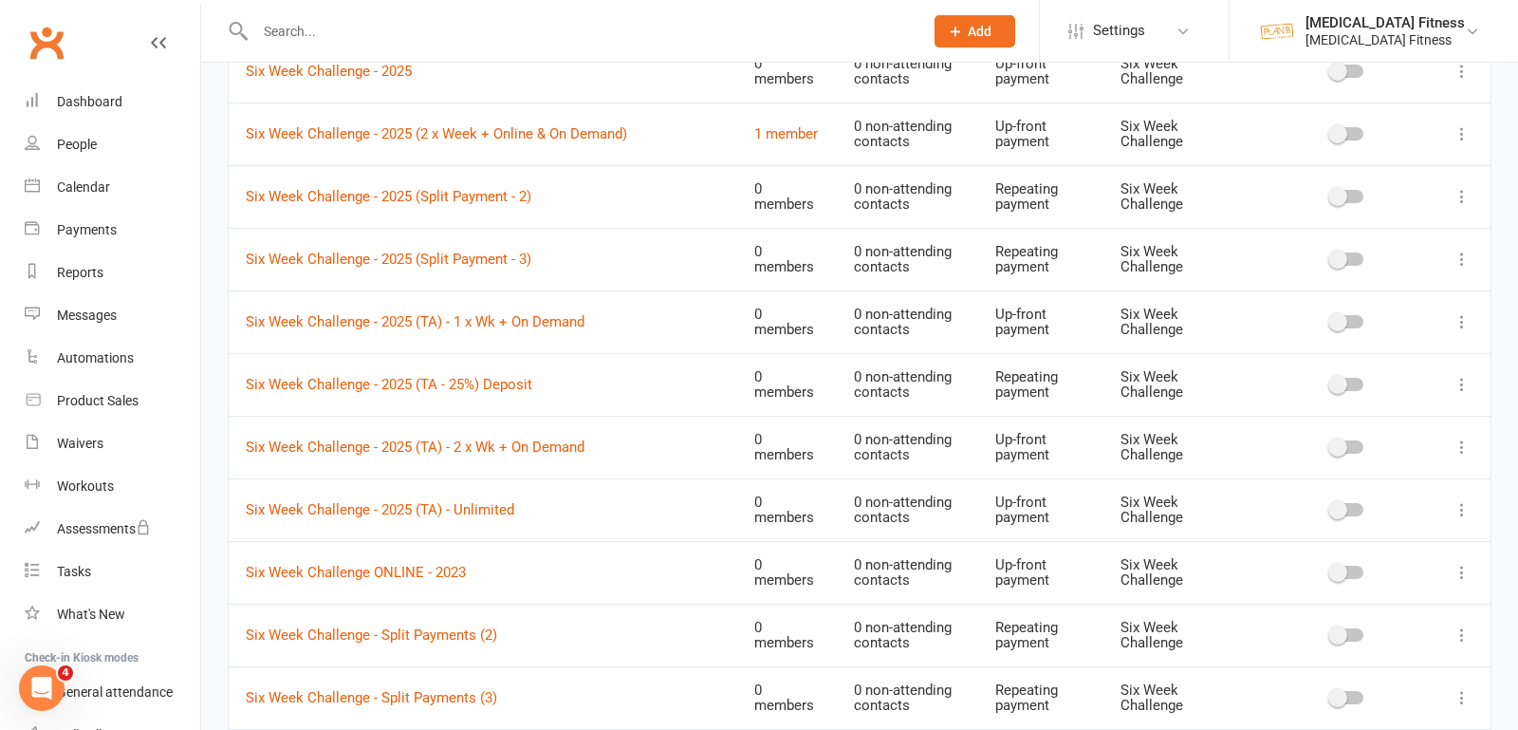
scroll to position [1971, 0]
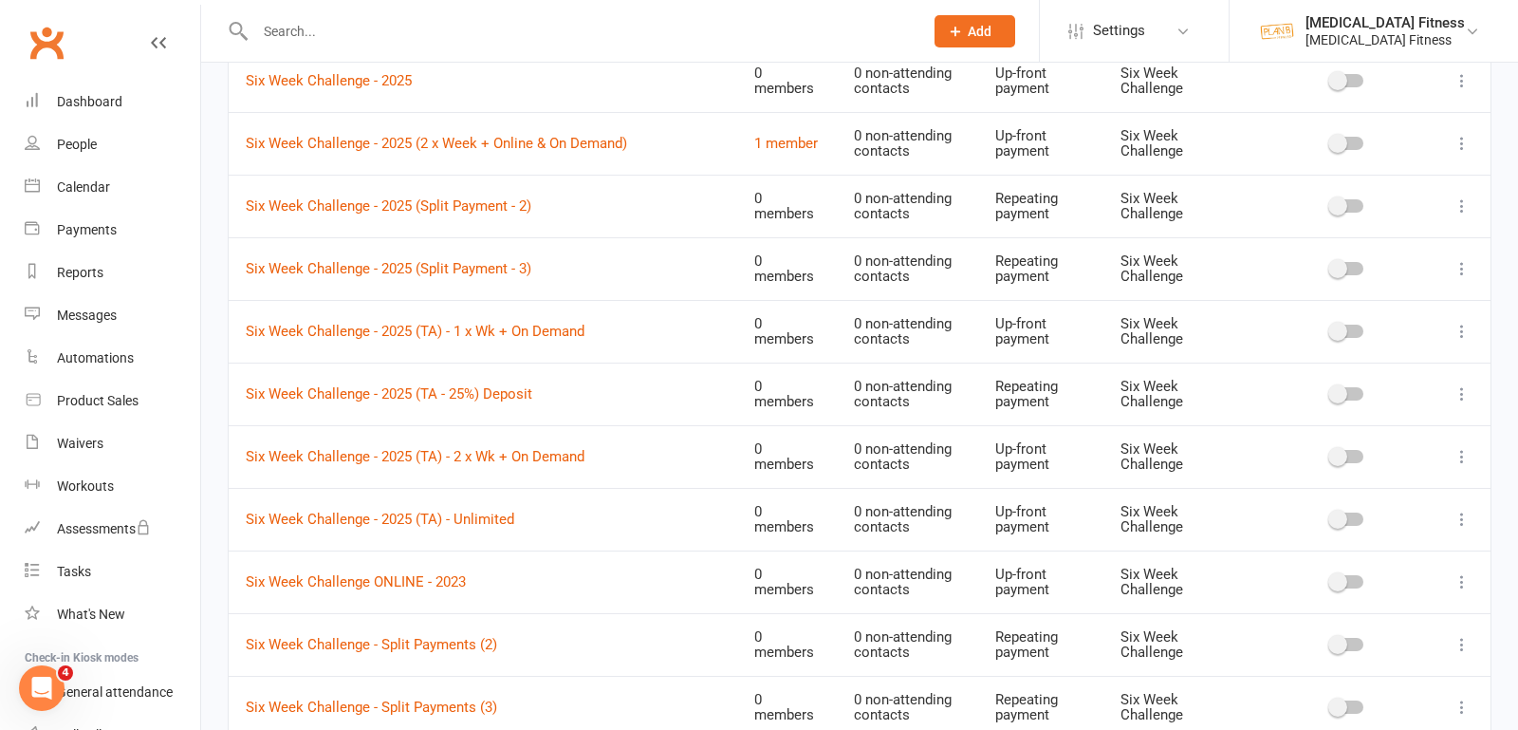
click at [1466, 384] on icon at bounding box center [1462, 393] width 19 height 19
click at [1333, 450] on link "Duplicate" at bounding box center [1379, 453] width 188 height 38
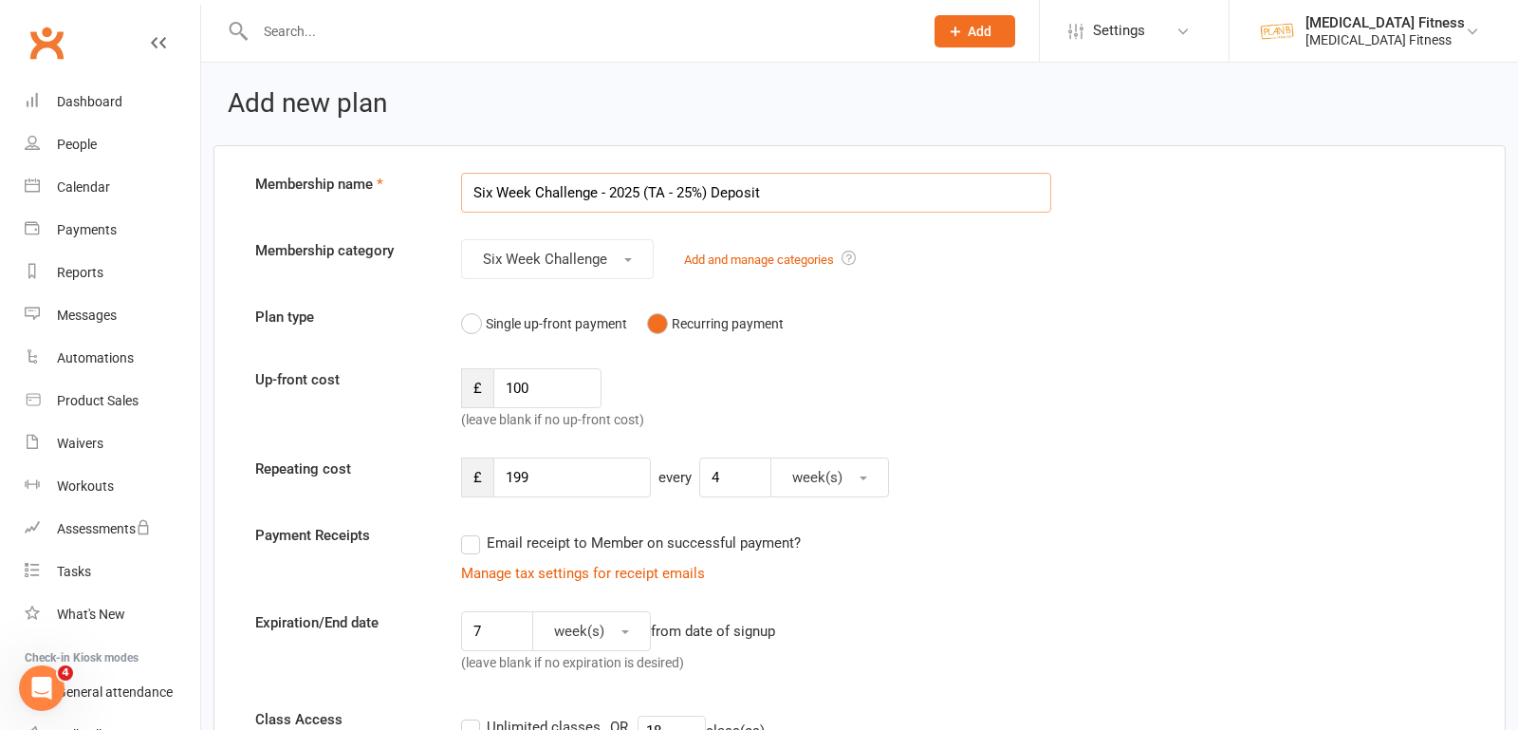
drag, startPoint x: 652, startPoint y: 191, endPoint x: 798, endPoint y: 196, distance: 146.2
click at [798, 196] on input "Six Week Challenge - 2025 (TA - 25%) Deposit" at bounding box center [756, 193] width 590 height 40
type input "Six Week Challenge - 2025 (1 x week)"
drag, startPoint x: 529, startPoint y: 384, endPoint x: 458, endPoint y: 384, distance: 71.2
click at [458, 384] on div "£ 100 (leave blank if no up-front cost)" at bounding box center [601, 399] width 309 height 63
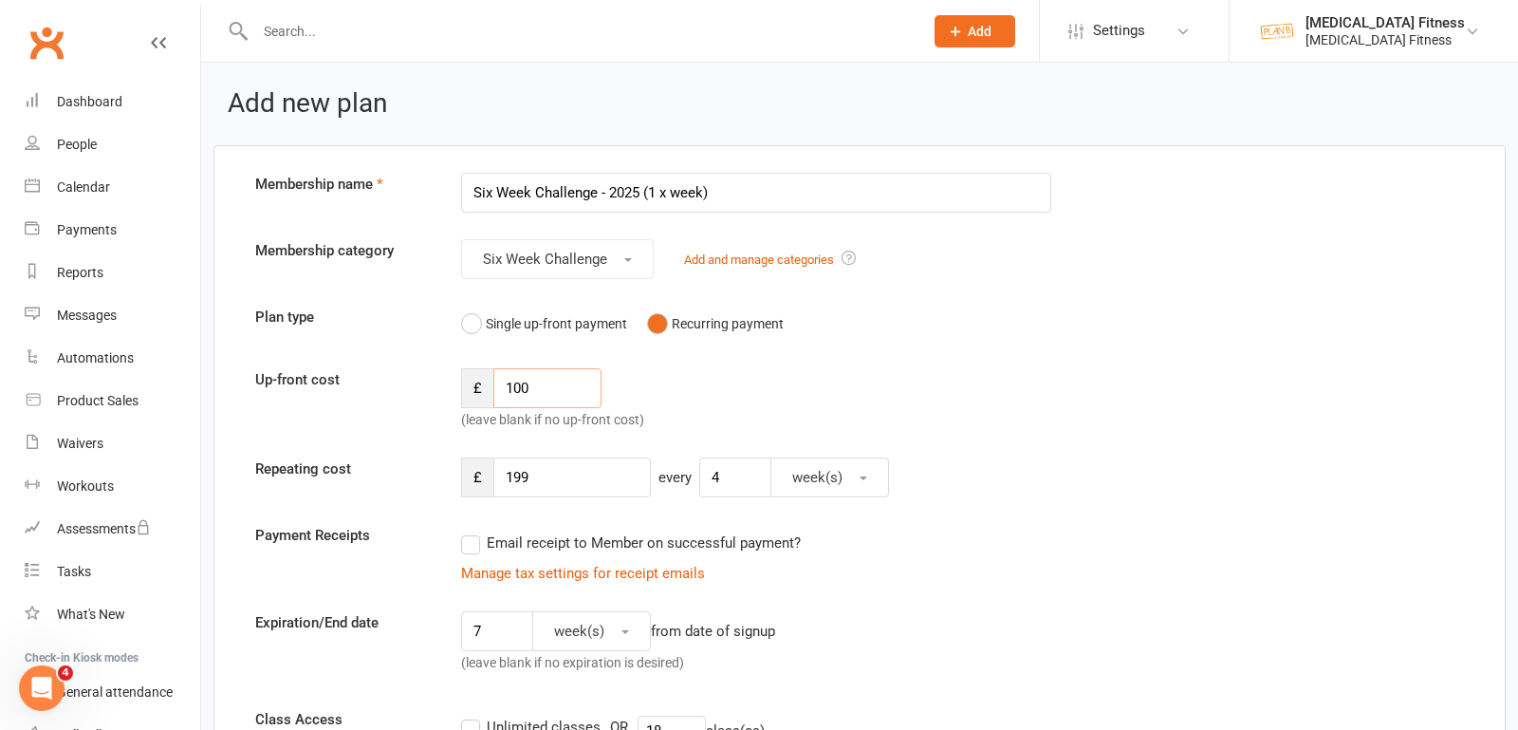
drag, startPoint x: 532, startPoint y: 386, endPoint x: 491, endPoint y: 386, distance: 40.8
click at [491, 386] on div "£ 100" at bounding box center [531, 388] width 140 height 40
type input "99"
click at [473, 322] on button "Single up-front payment" at bounding box center [544, 323] width 166 height 36
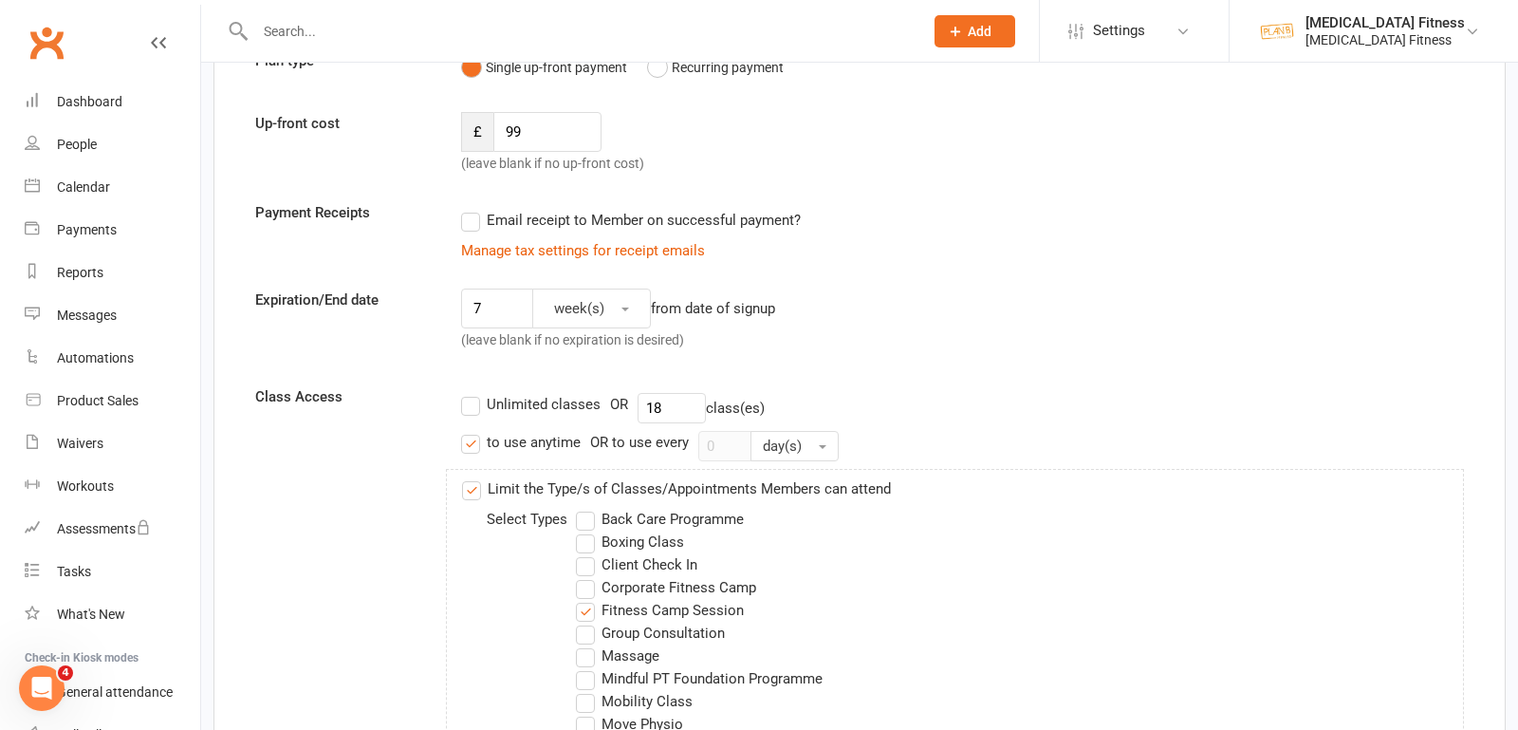
scroll to position [269, 0]
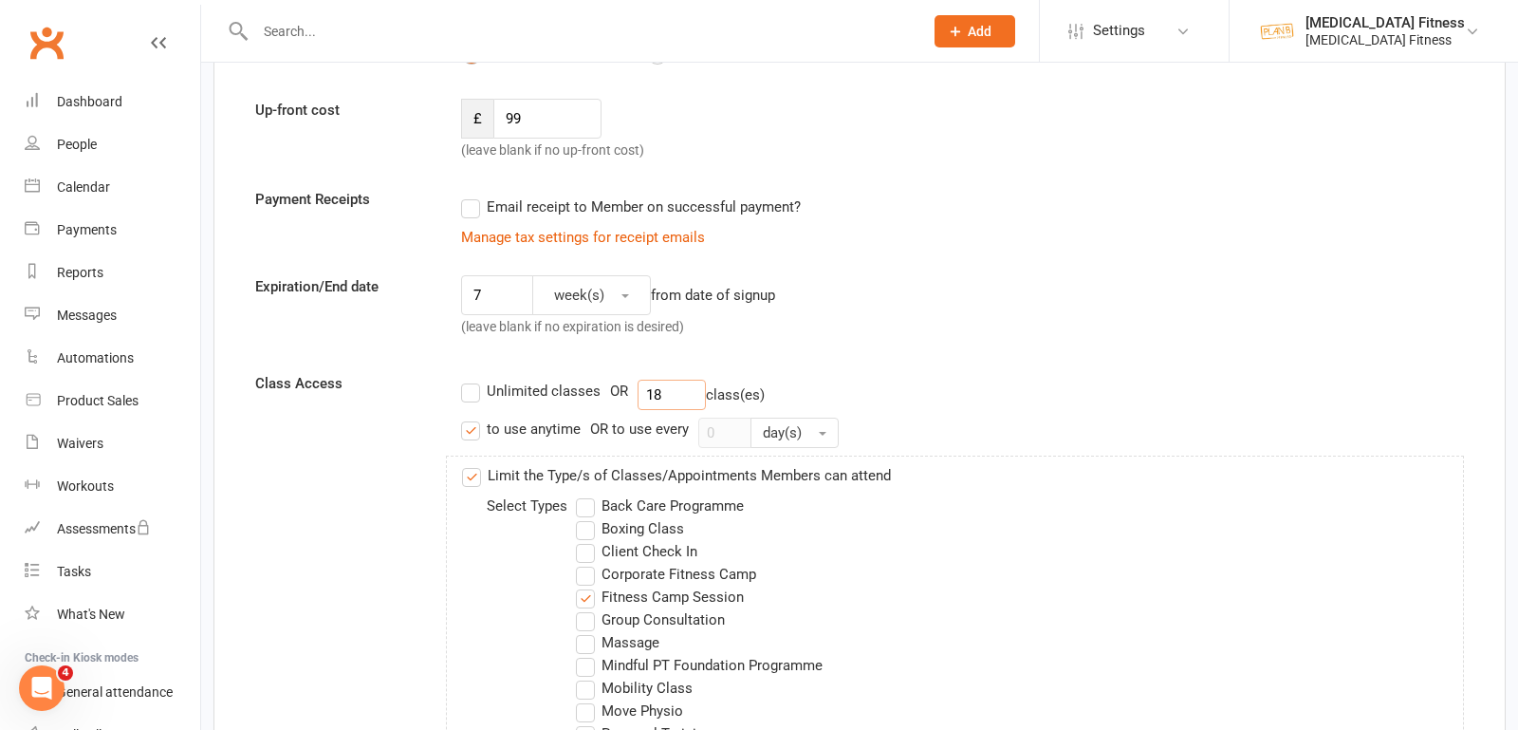
drag, startPoint x: 663, startPoint y: 390, endPoint x: 631, endPoint y: 390, distance: 32.3
click at [631, 390] on div "Unlimited classes OR 18 class(es)" at bounding box center [962, 394] width 1003 height 30
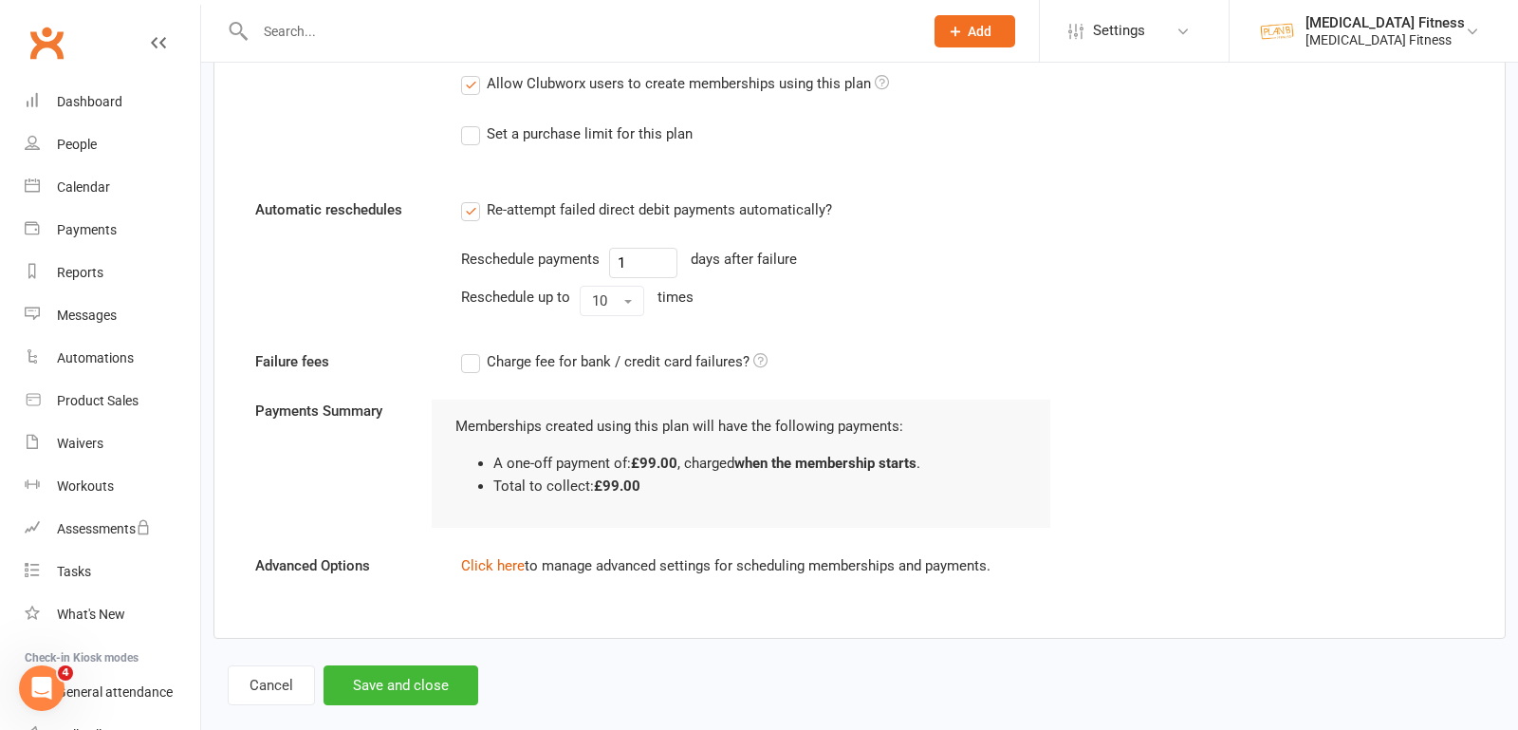
scroll to position [1507, 0]
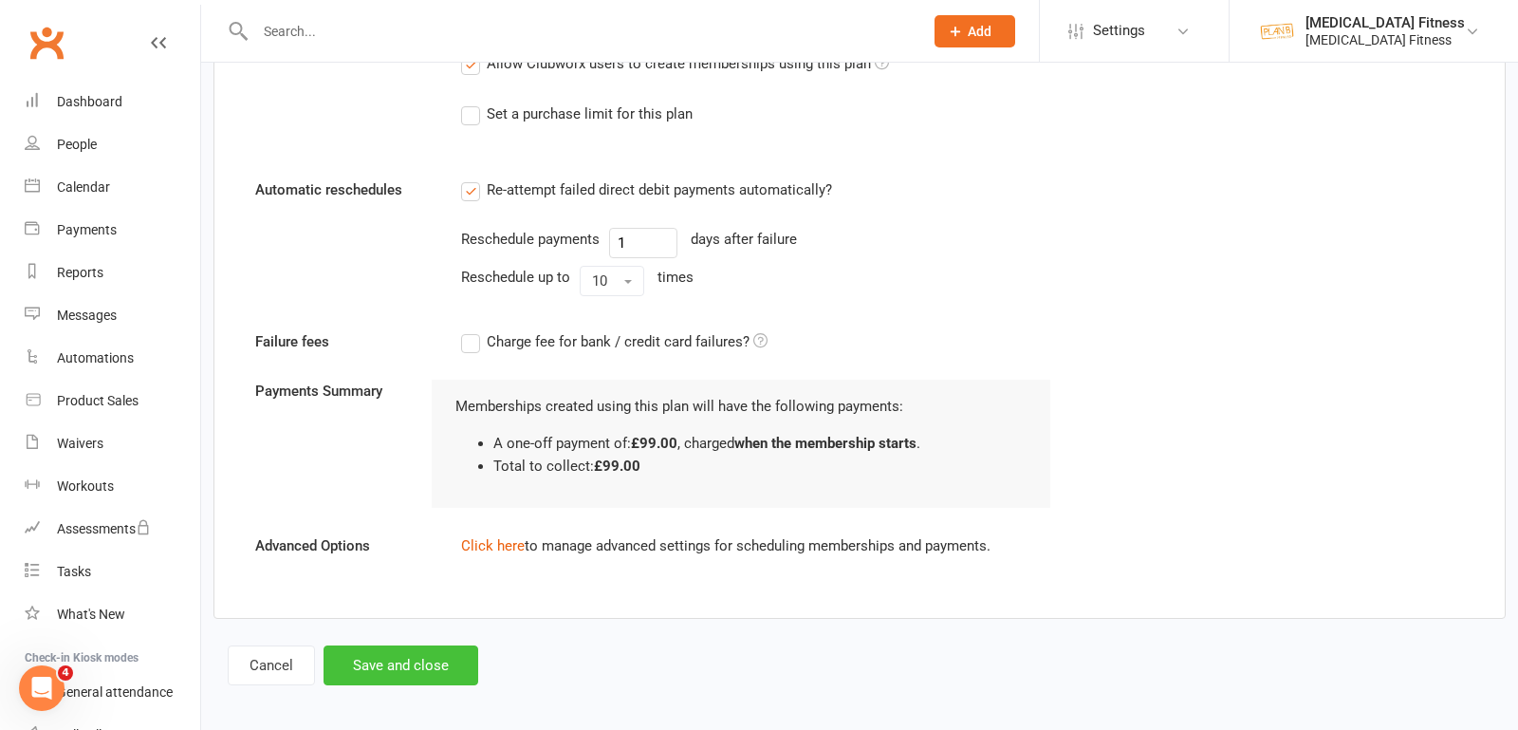
type input "6"
click at [431, 645] on button "Save and close" at bounding box center [401, 665] width 155 height 40
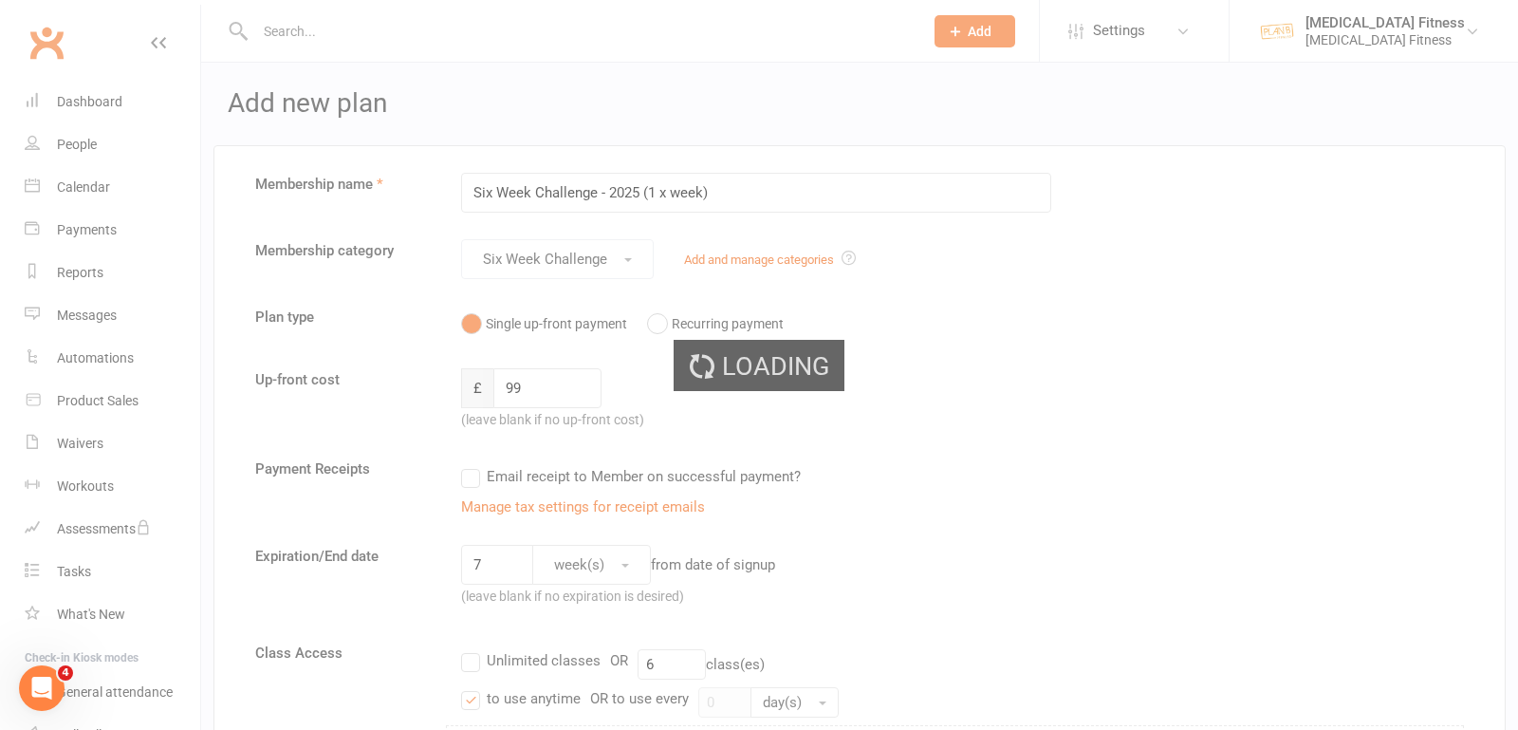
select select "100"
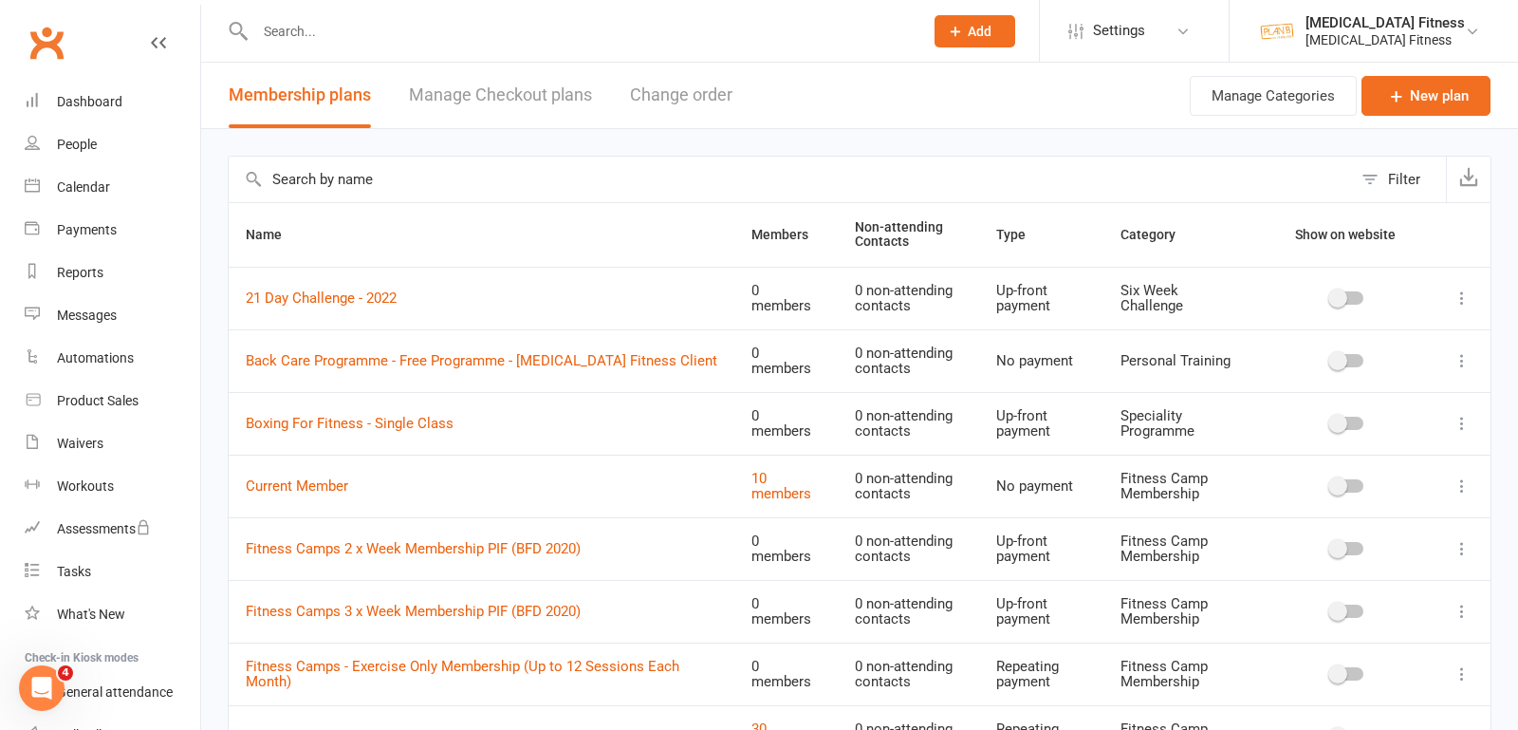
click at [509, 169] on input "text" at bounding box center [790, 180] width 1123 height 46
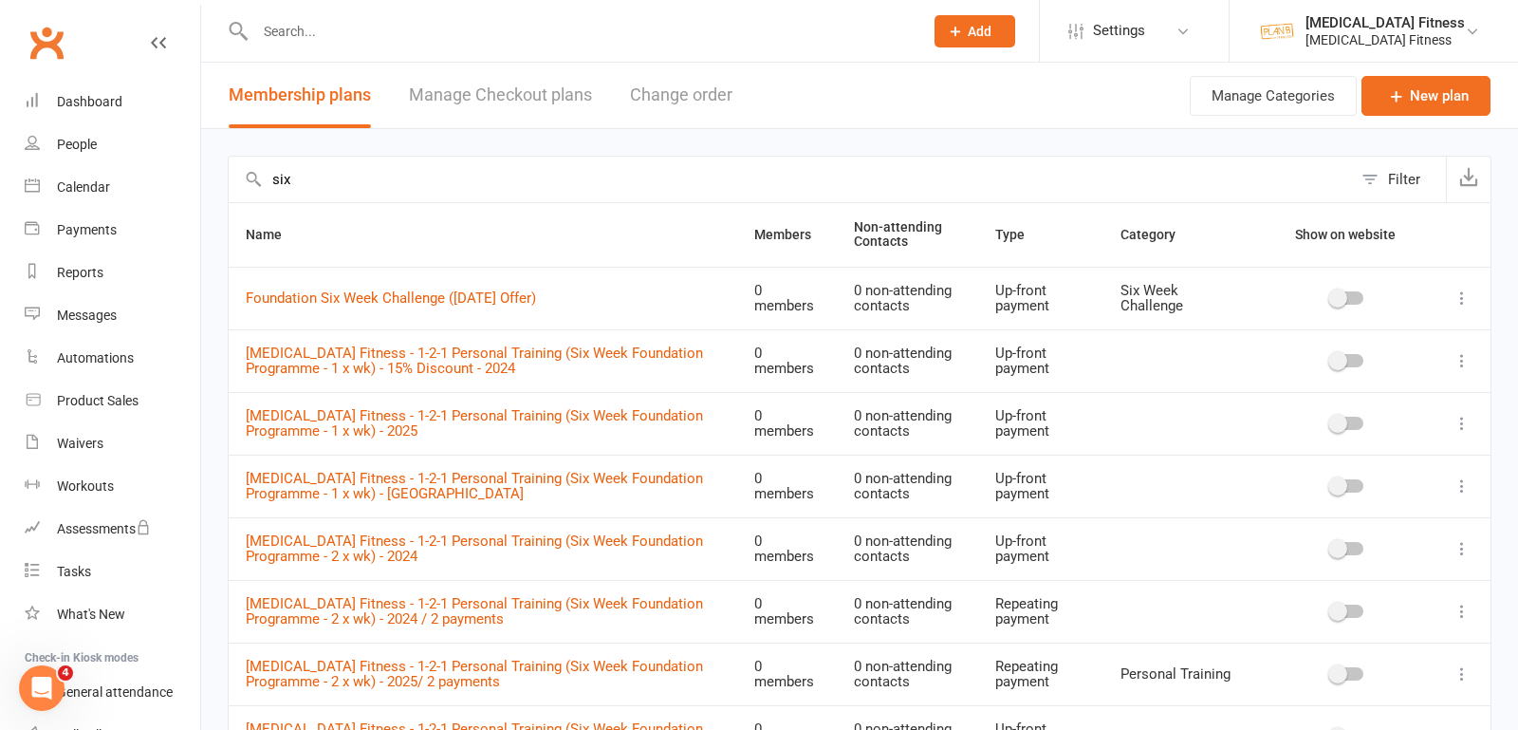
drag, startPoint x: 298, startPoint y: 176, endPoint x: 213, endPoint y: 169, distance: 85.6
type input "ta"
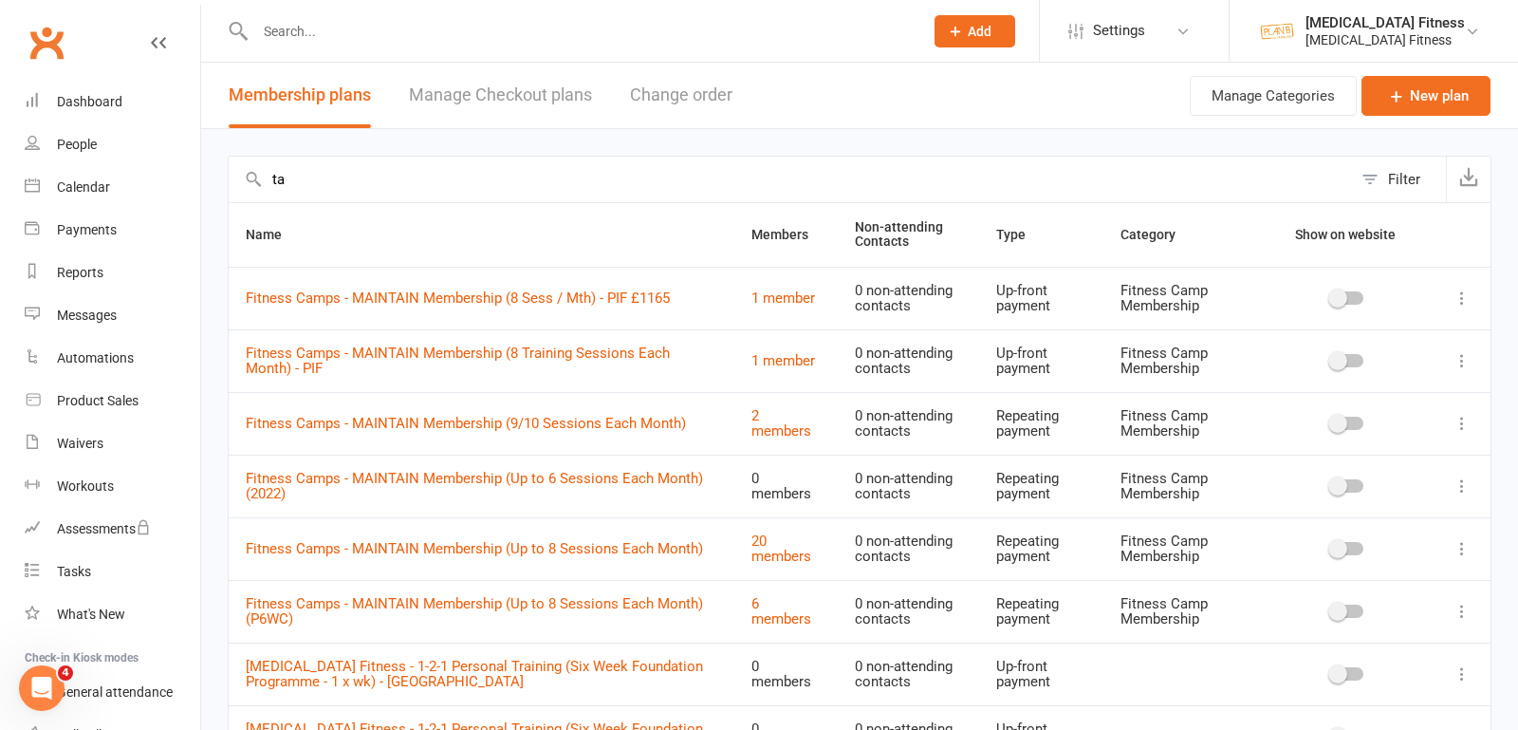
click at [1369, 189] on button "Filter" at bounding box center [1399, 180] width 94 height 46
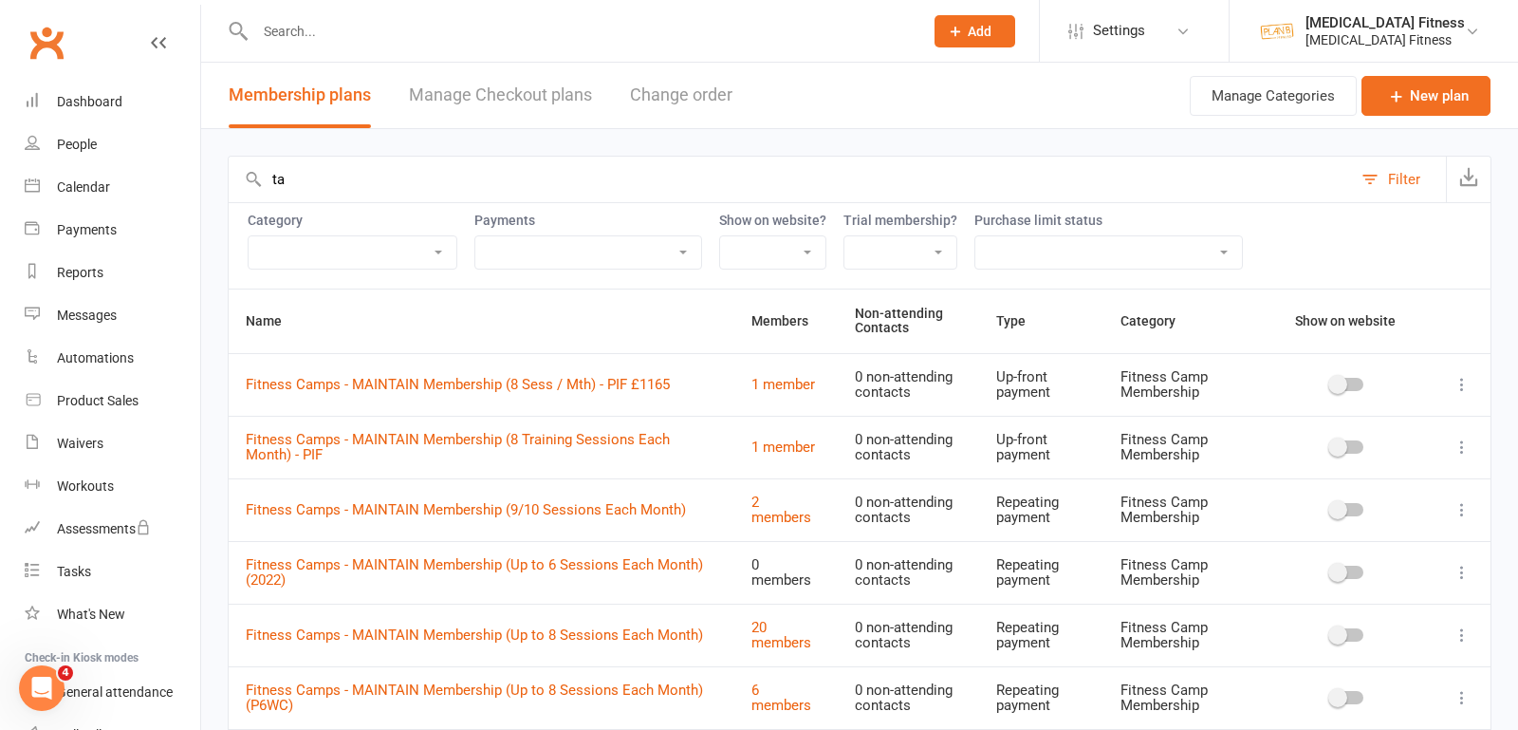
click at [1380, 176] on button "Filter" at bounding box center [1399, 180] width 94 height 46
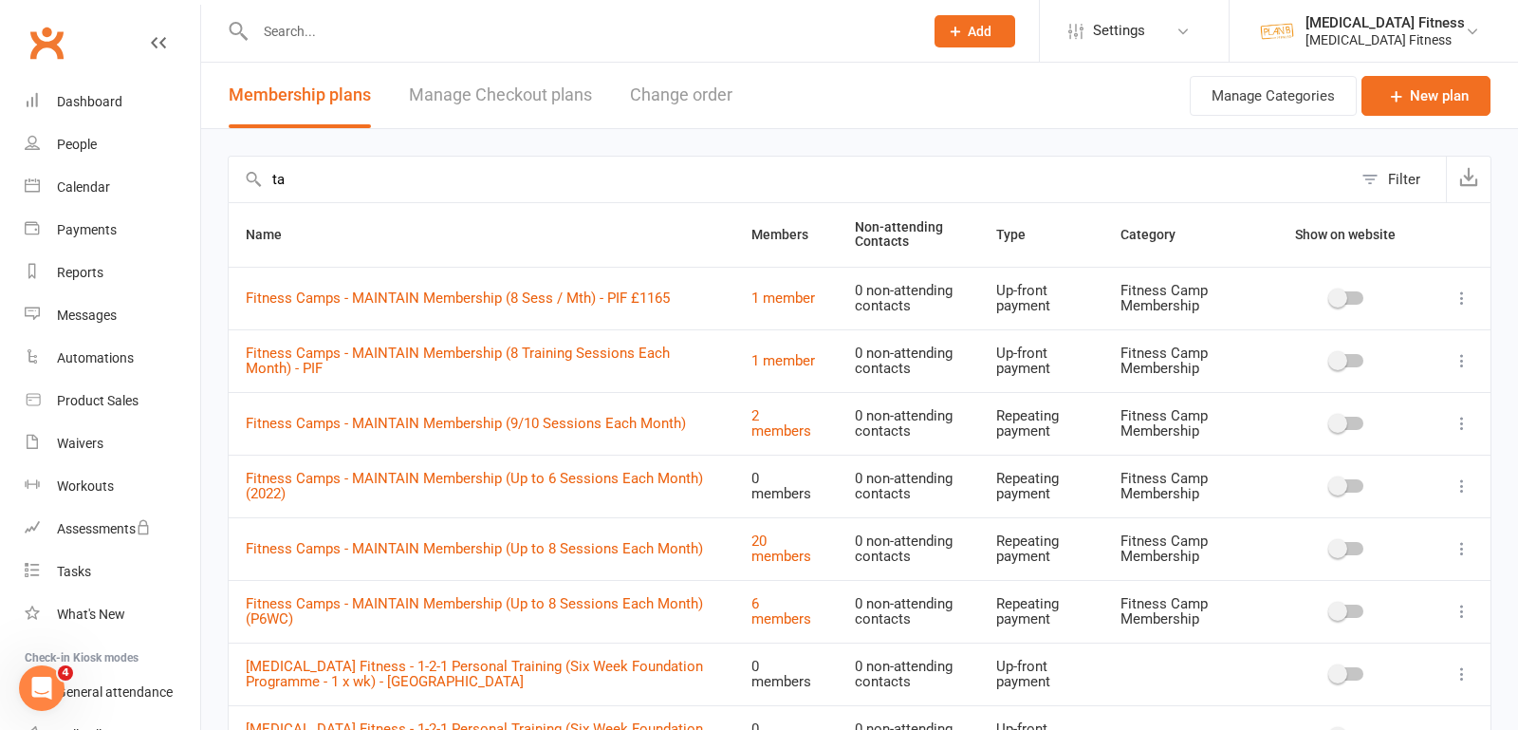
click at [1379, 176] on button "Filter" at bounding box center [1399, 180] width 94 height 46
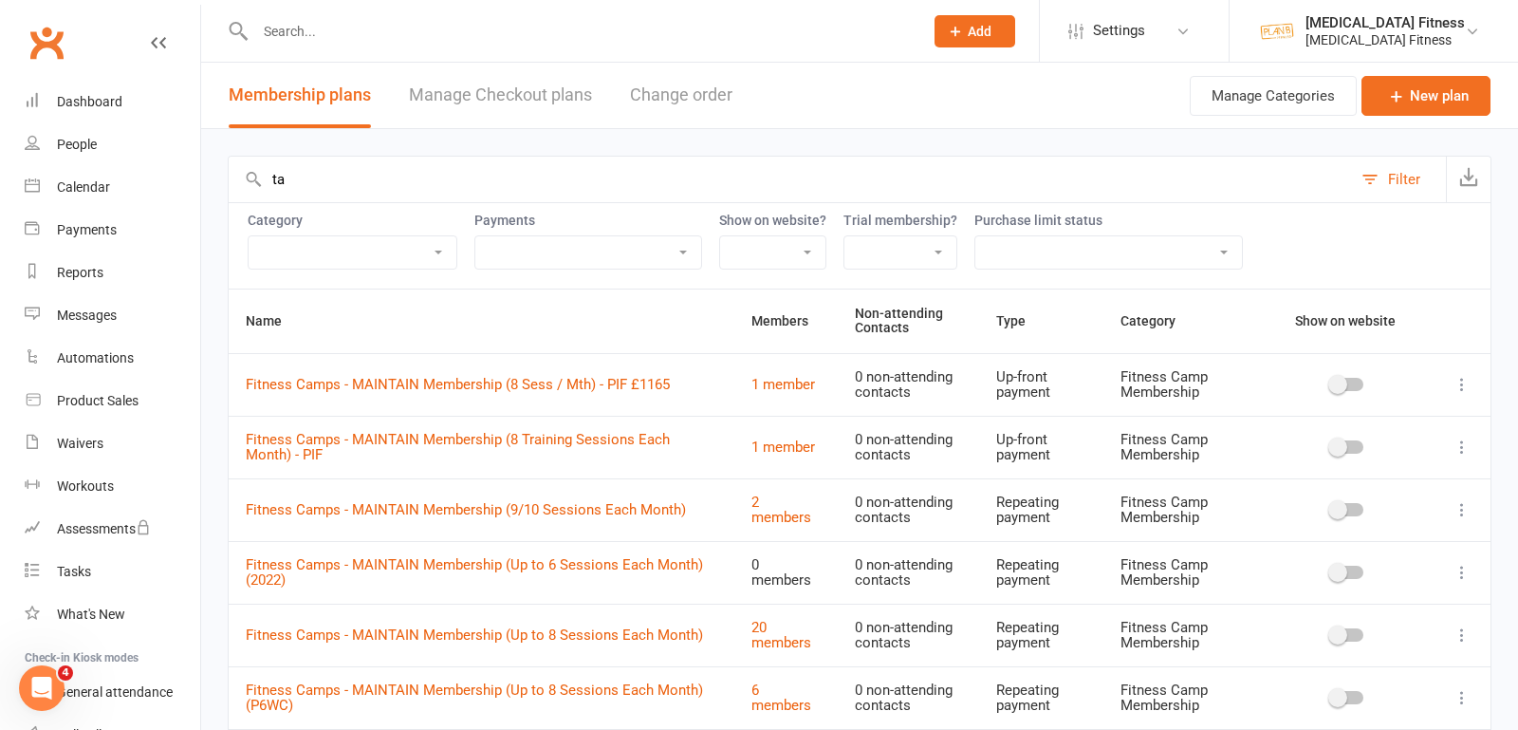
click at [1379, 176] on button "Filter" at bounding box center [1399, 180] width 94 height 46
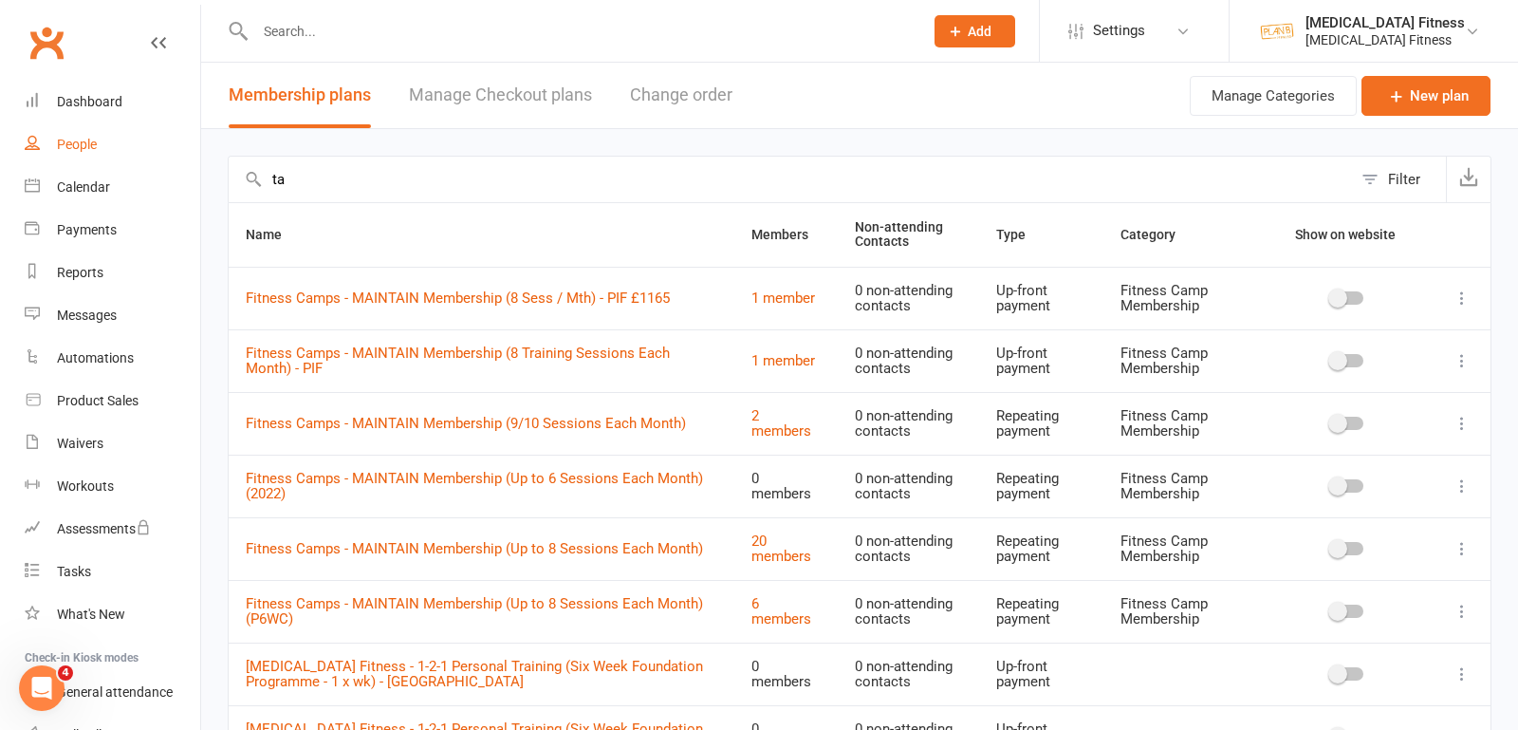
drag, startPoint x: 351, startPoint y: 171, endPoint x: 157, endPoint y: 163, distance: 193.7
click at [157, 170] on ui-view "Prospect Member Non-attending contact Class / event Appointment Task Membership…" at bounding box center [759, 634] width 1518 height 1258
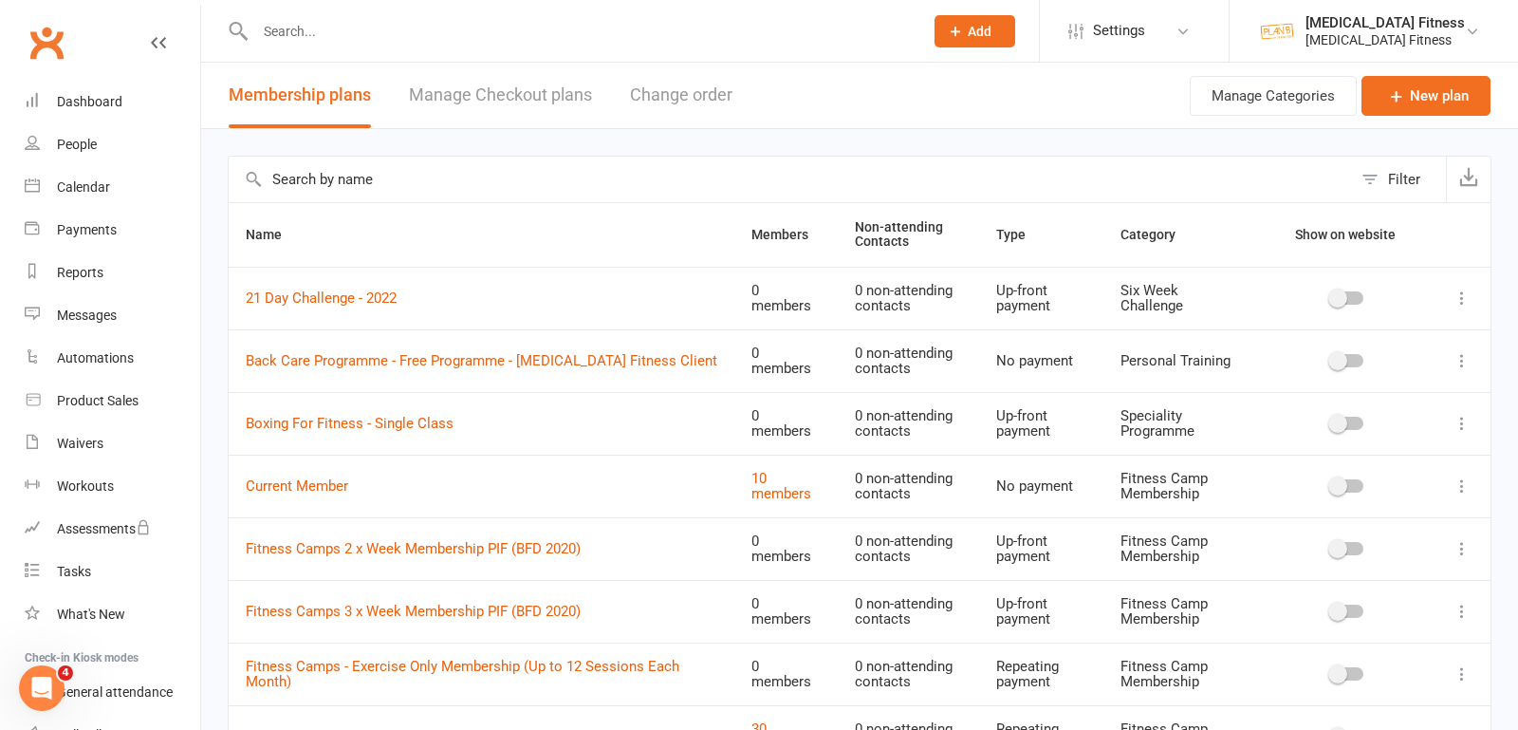
click at [1375, 176] on button "Filter" at bounding box center [1399, 180] width 94 height 46
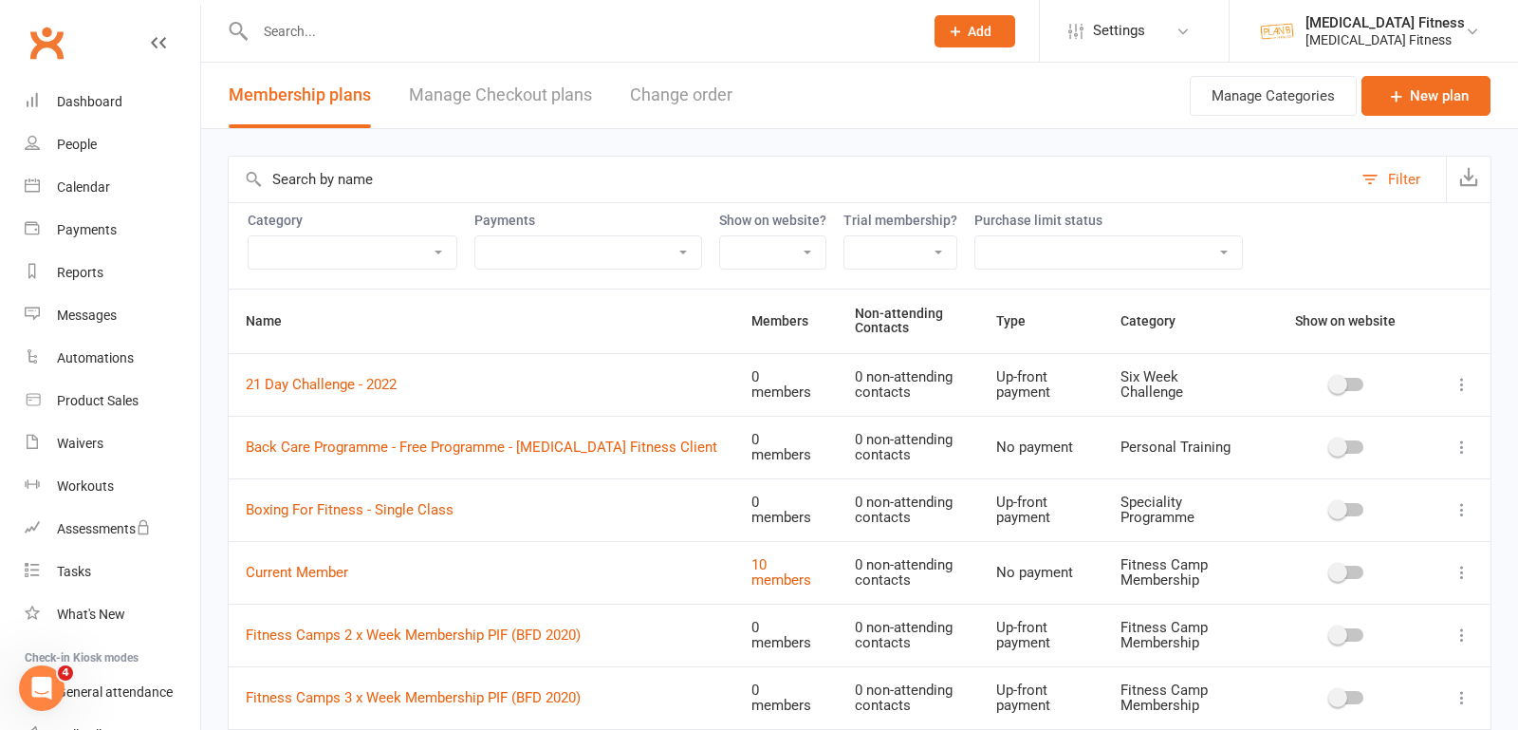
click at [1375, 176] on button "Filter" at bounding box center [1399, 180] width 94 height 46
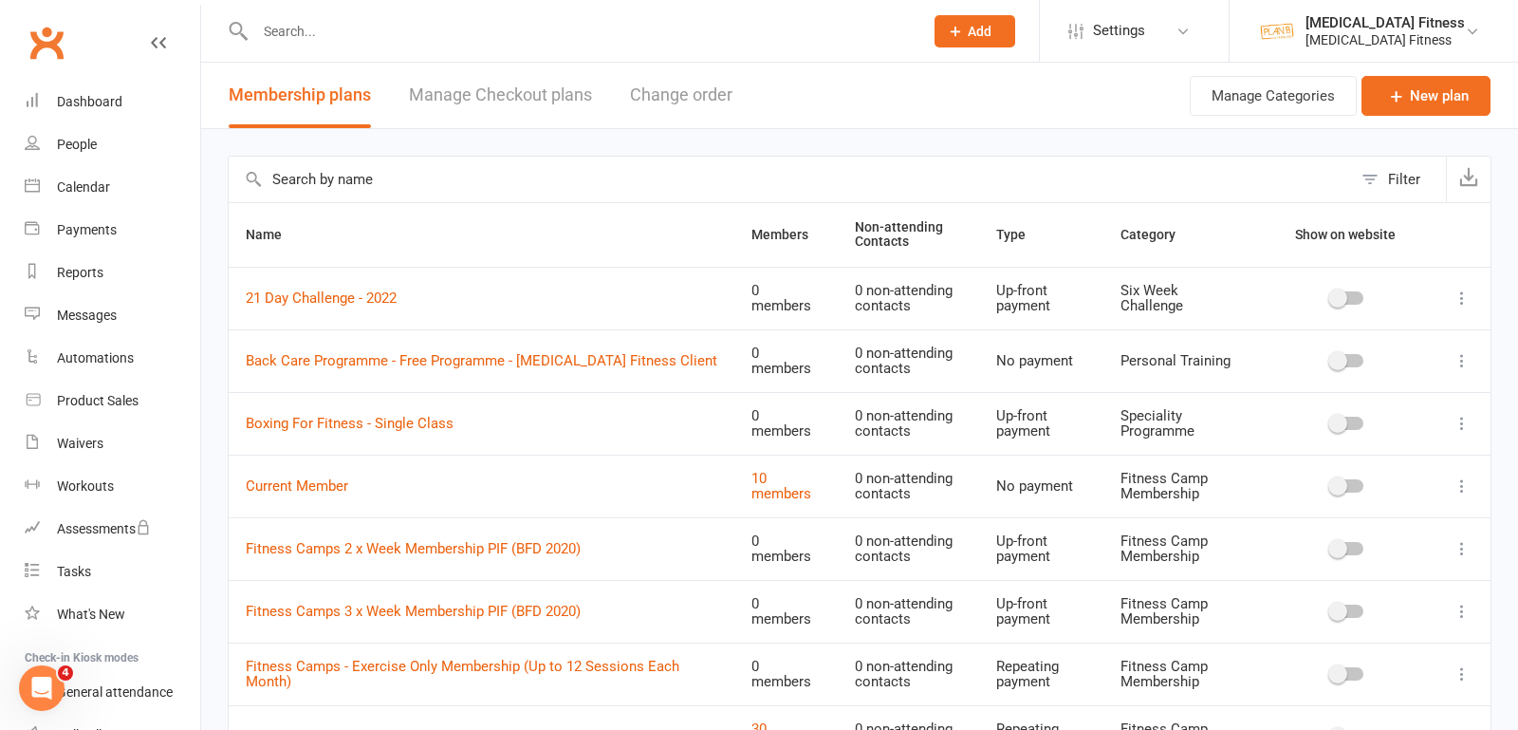
click at [490, 181] on input "text" at bounding box center [790, 180] width 1123 height 46
type input "six"
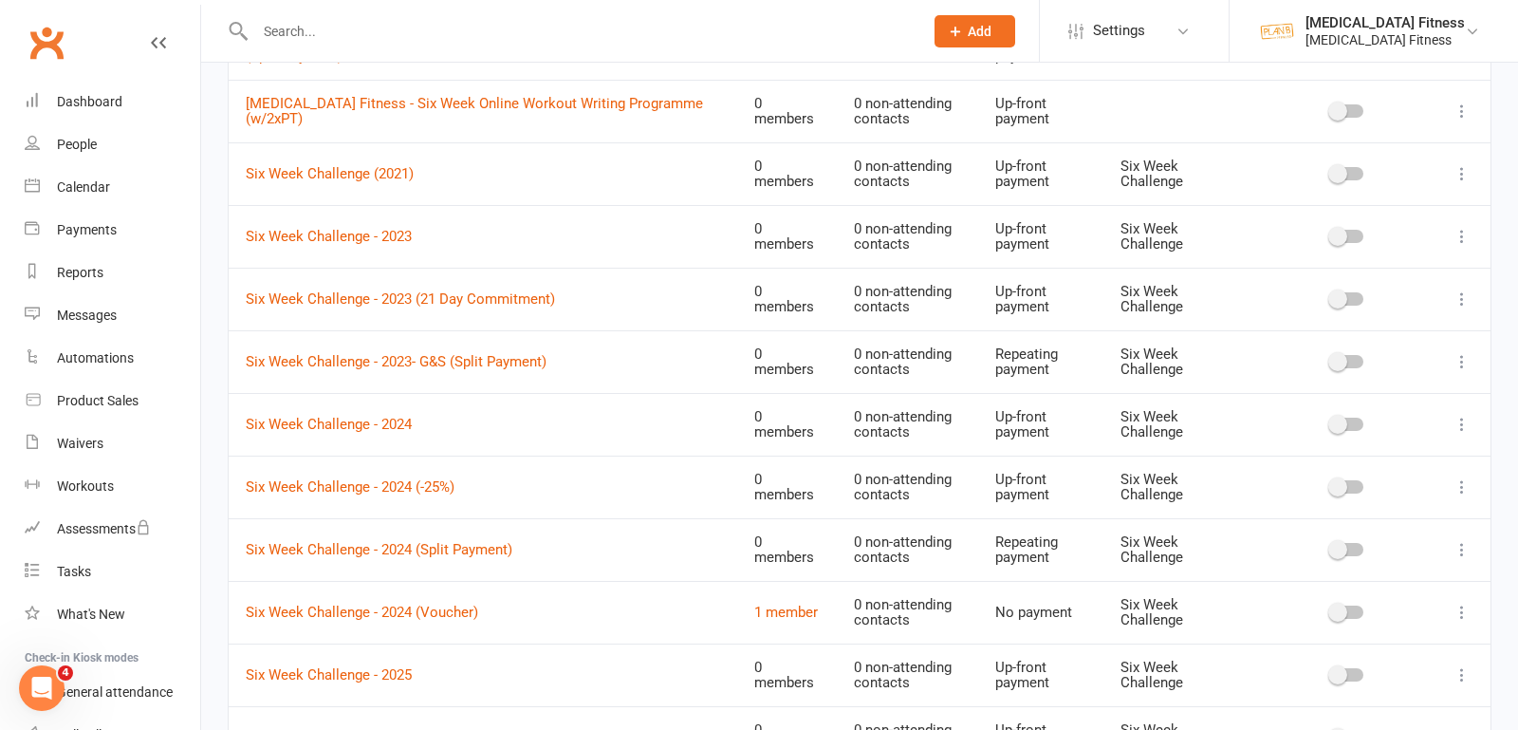
scroll to position [1442, 0]
click at [1467, 161] on icon at bounding box center [1462, 170] width 19 height 19
click at [1350, 262] on link "Delete" at bounding box center [1379, 273] width 188 height 38
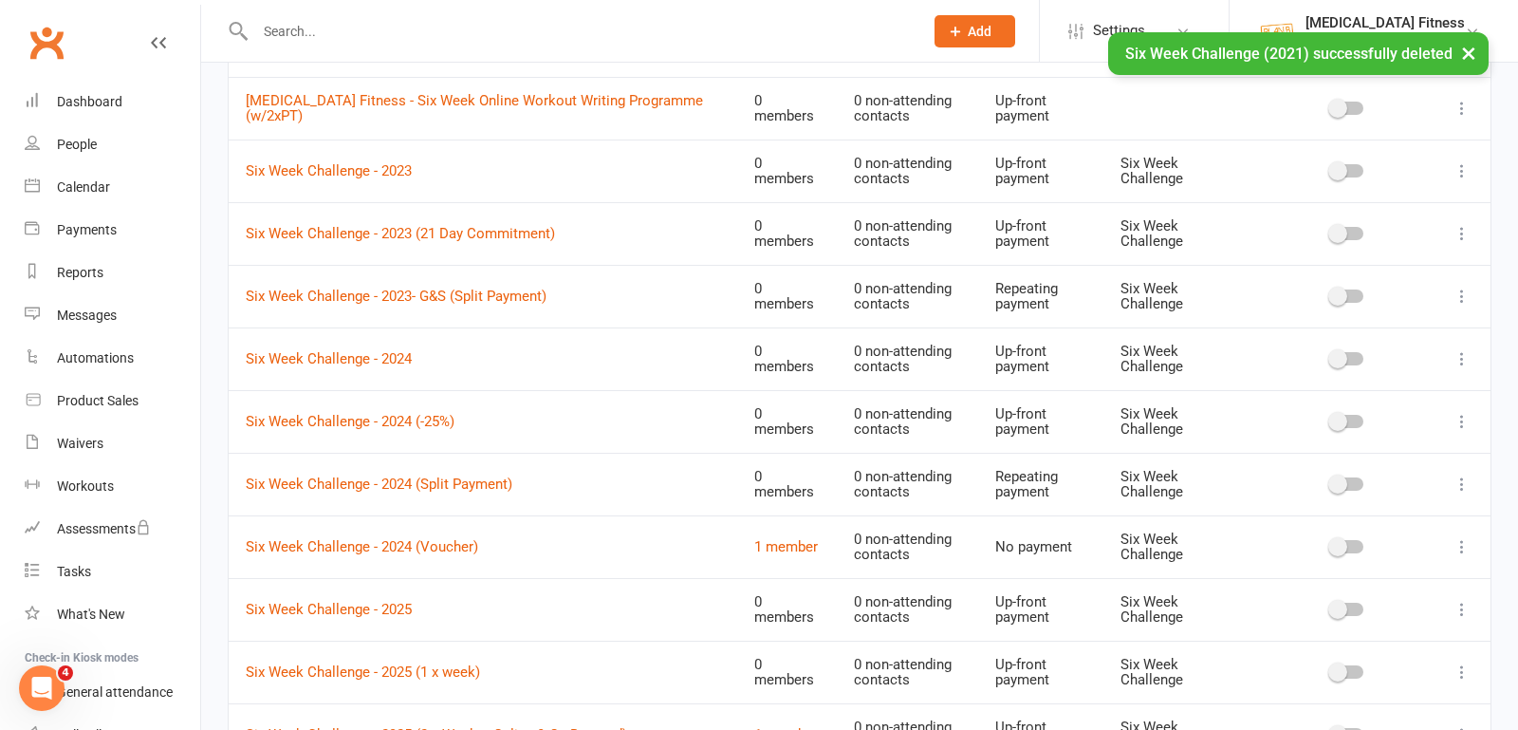
click at [1461, 161] on icon at bounding box center [1462, 170] width 19 height 19
click at [1345, 265] on link "Delete" at bounding box center [1379, 273] width 188 height 38
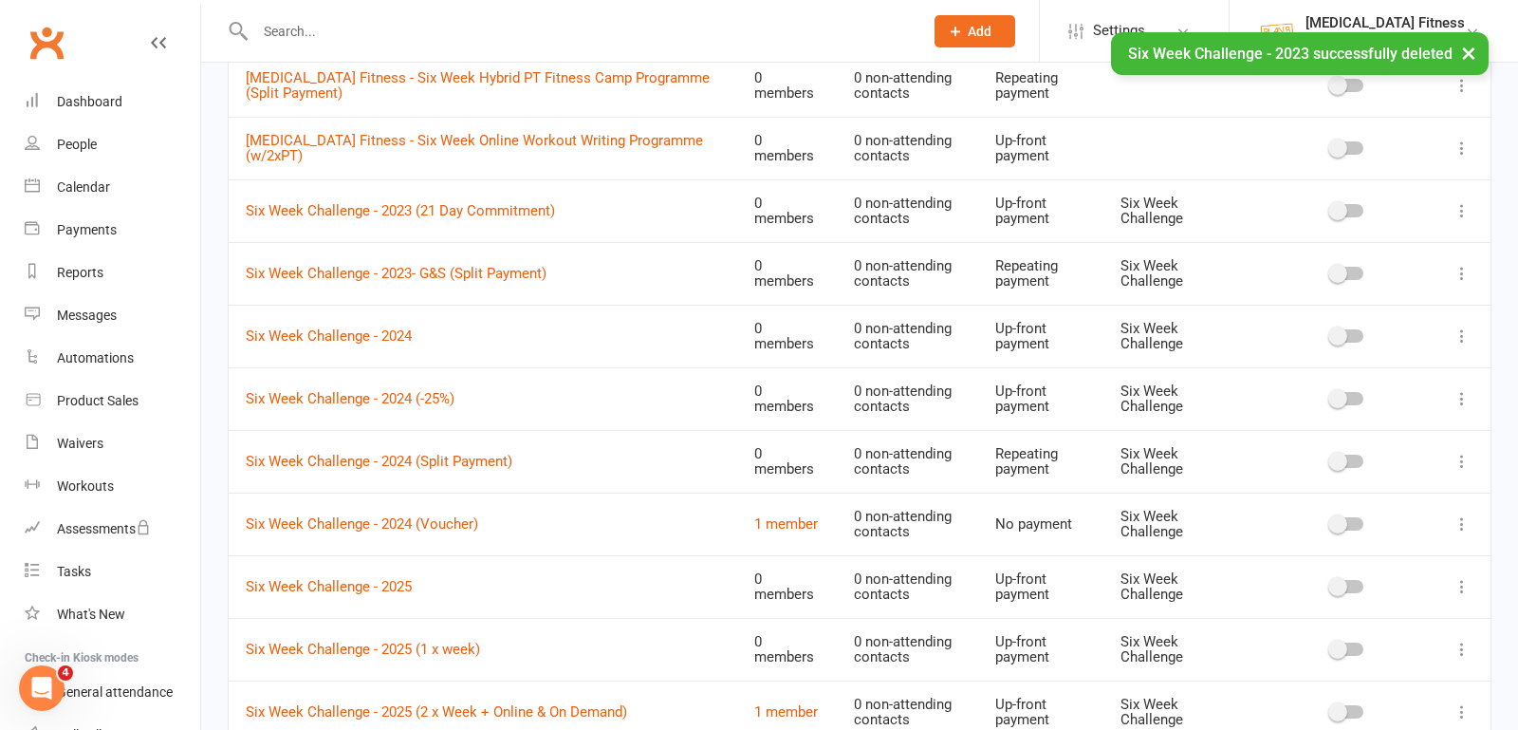
scroll to position [1398, 0]
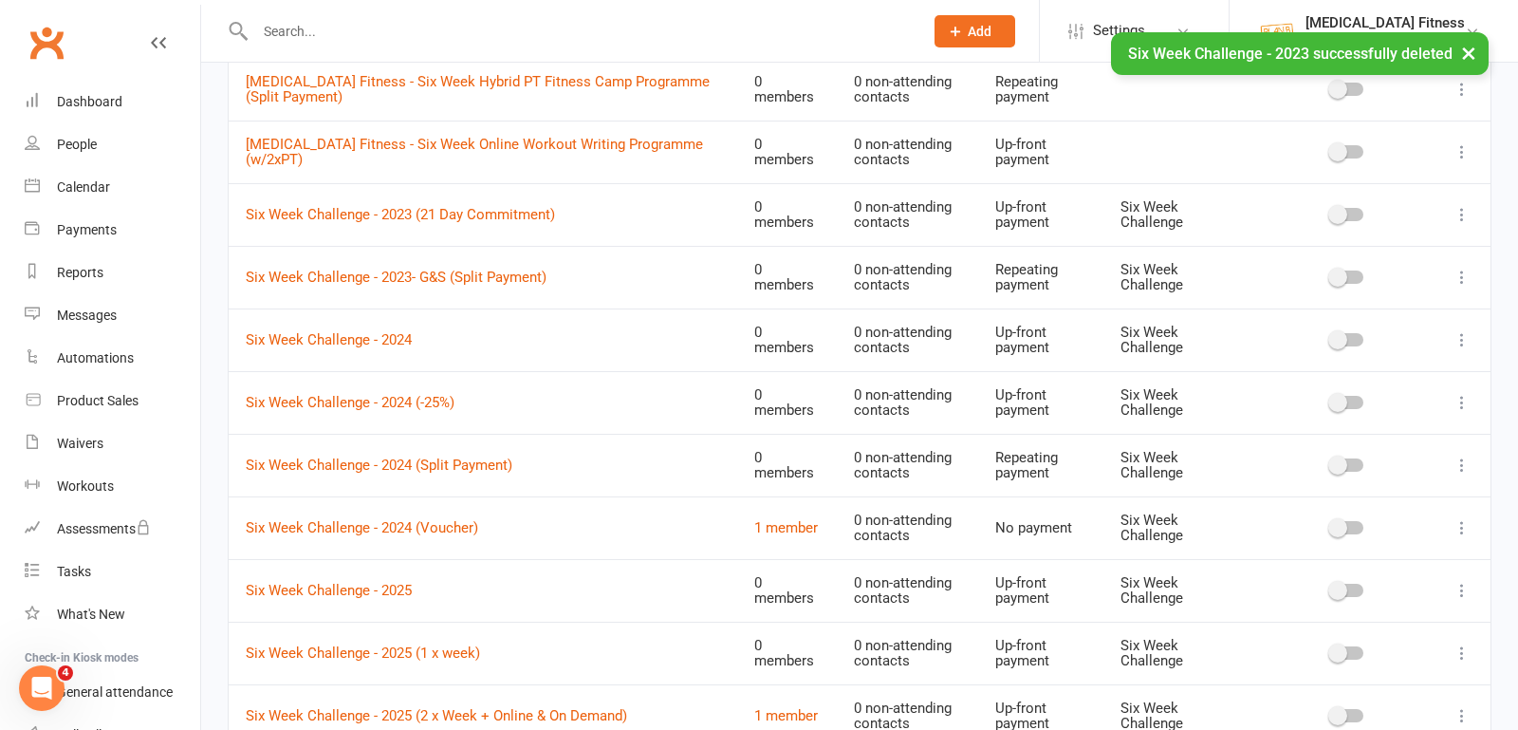
click at [1458, 205] on icon at bounding box center [1462, 214] width 19 height 19
click at [1327, 281] on link "Duplicate" at bounding box center [1379, 279] width 188 height 38
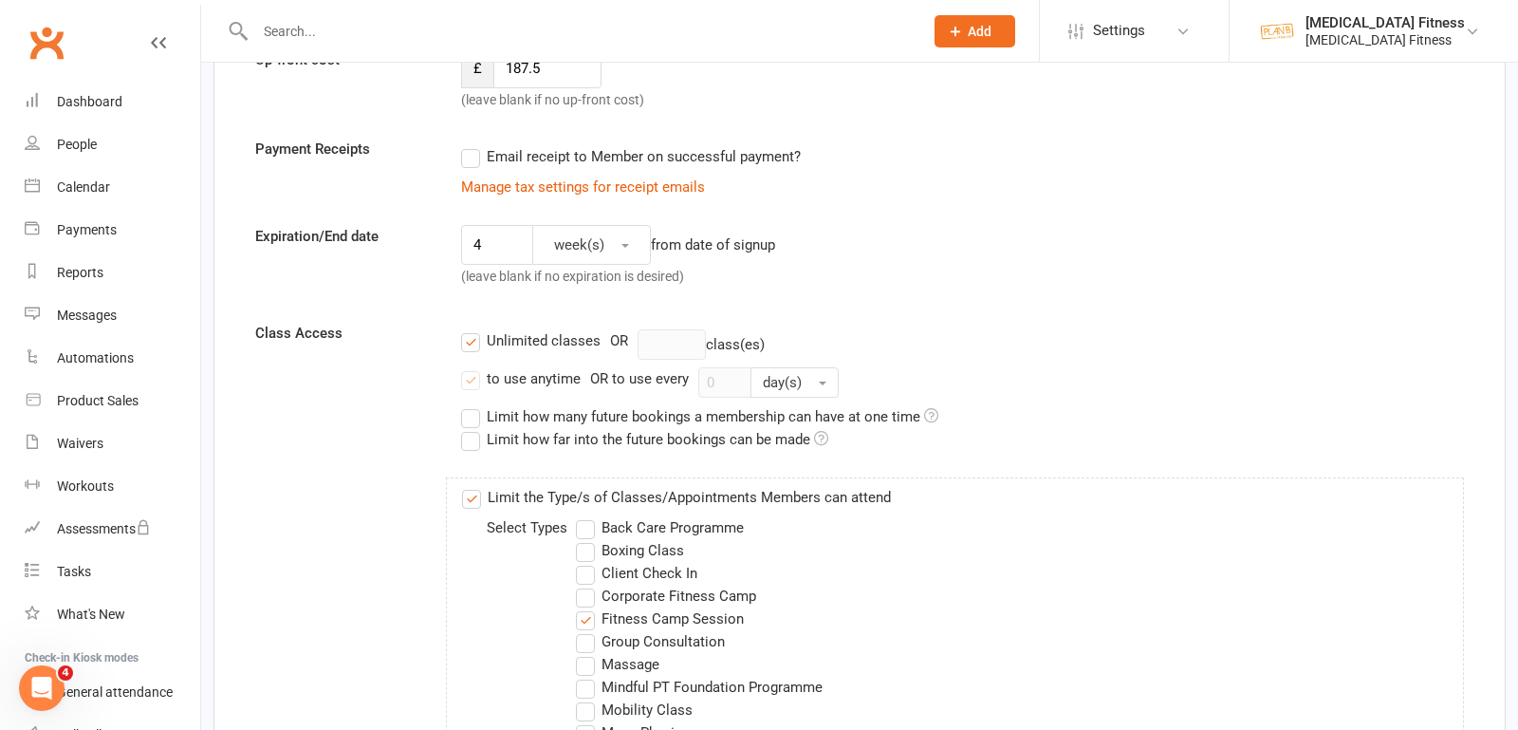
scroll to position [1580, 0]
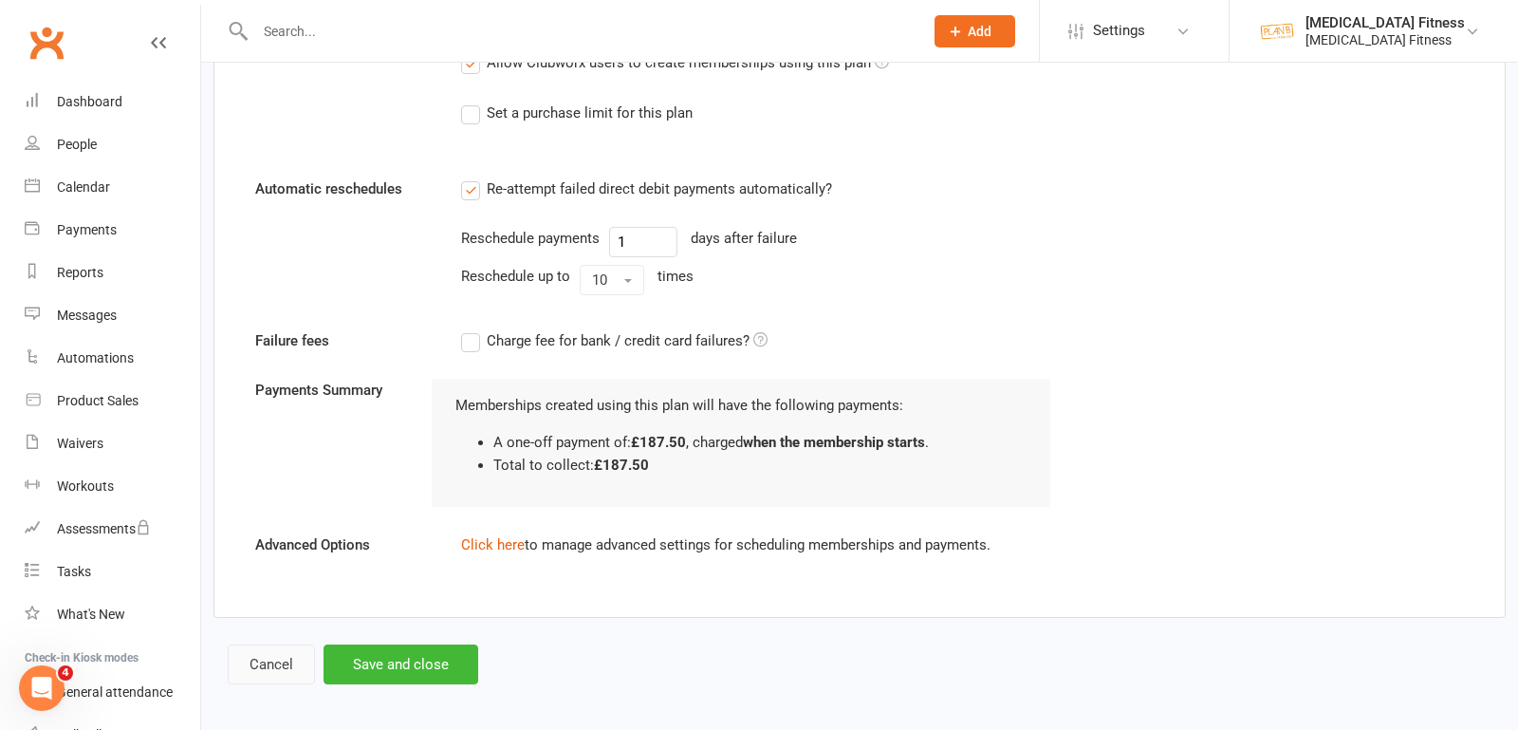
click at [280, 663] on button "Cancel" at bounding box center [271, 664] width 87 height 40
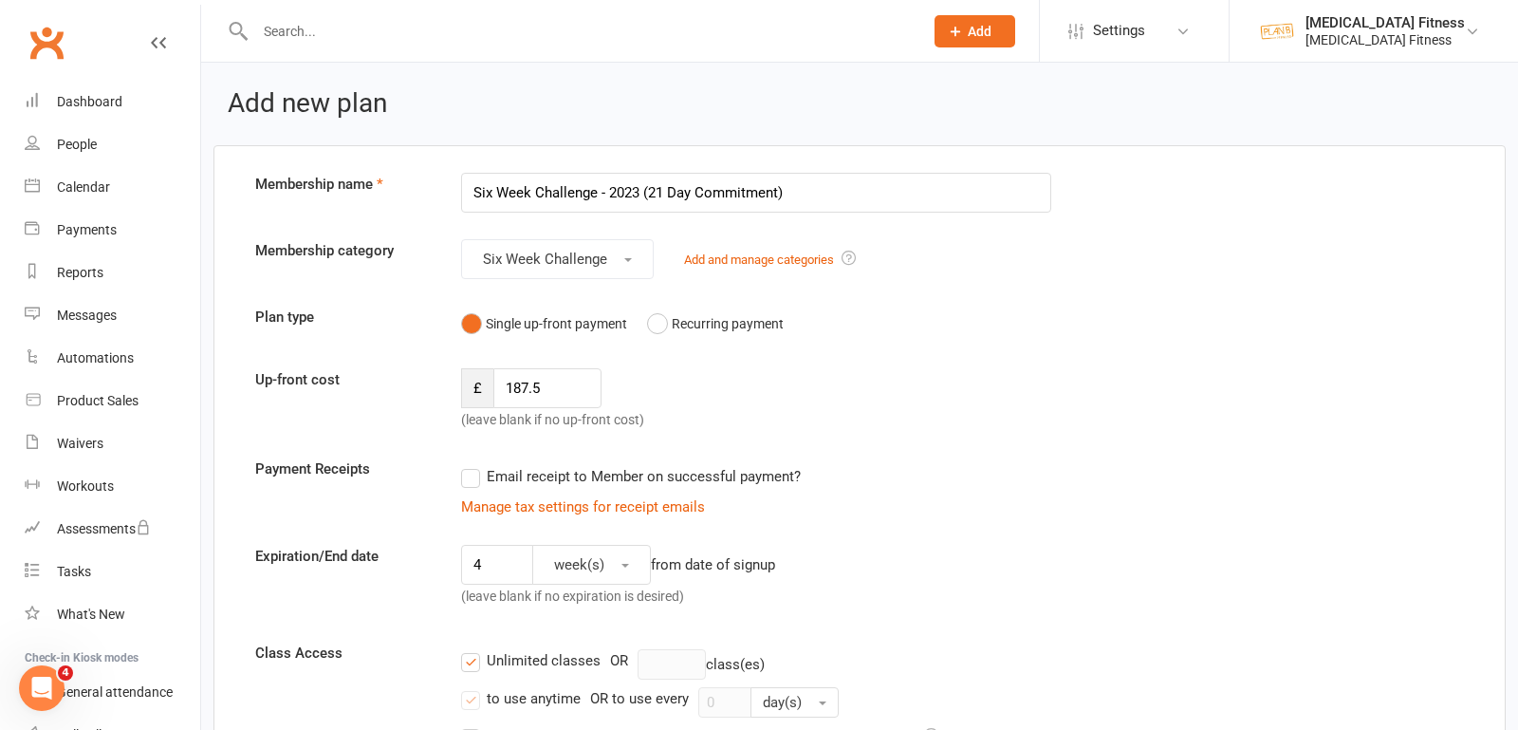
select select "100"
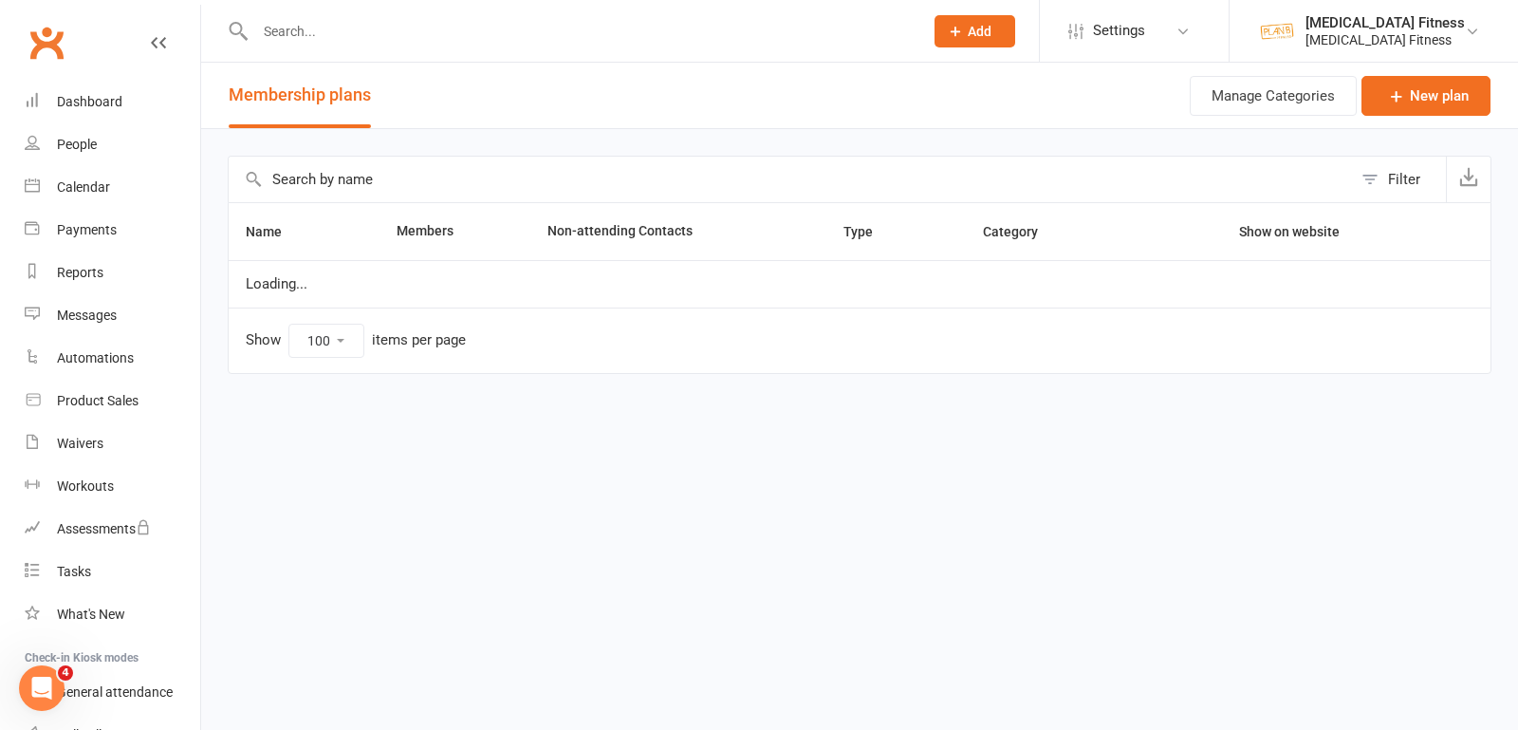
click at [422, 176] on input "text" at bounding box center [790, 180] width 1123 height 46
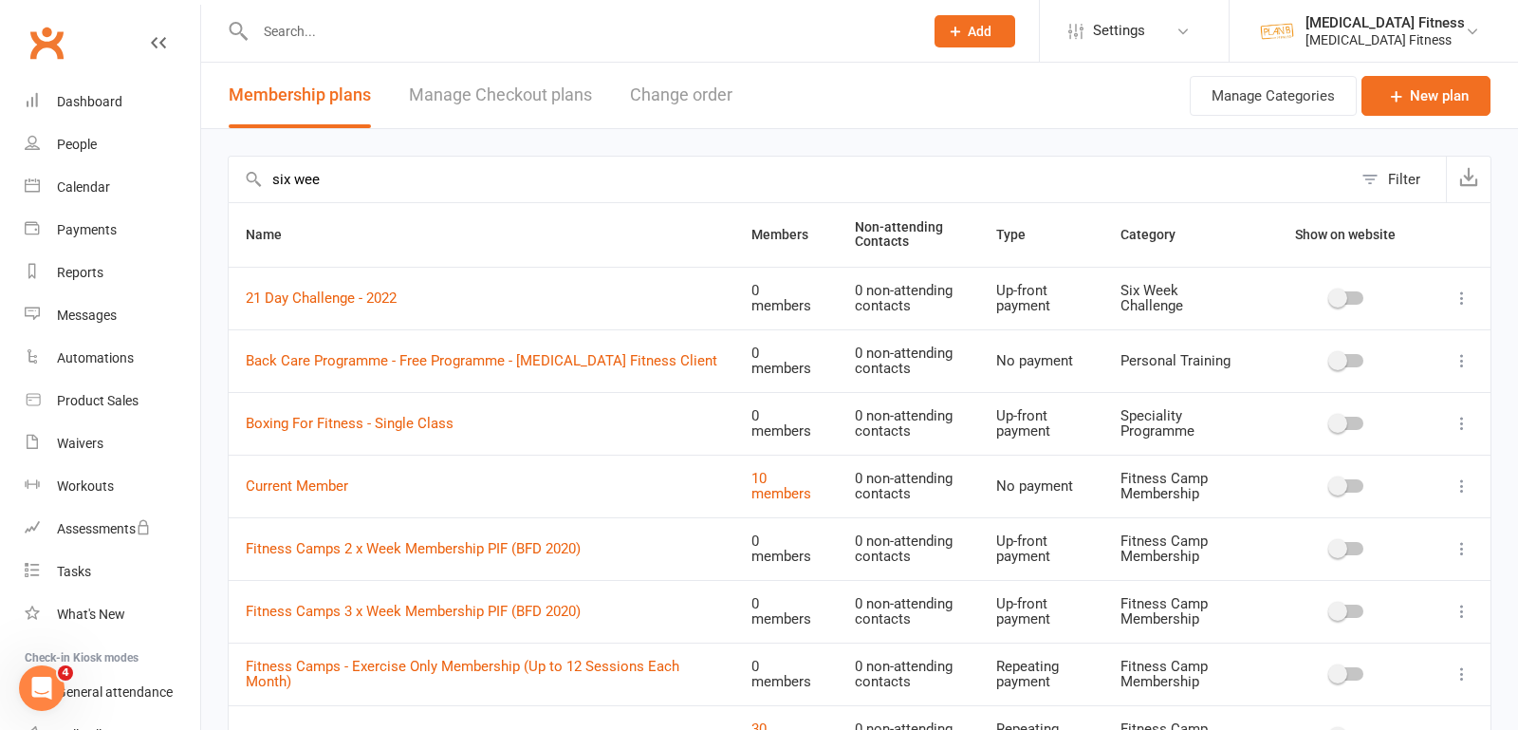
type input "six week"
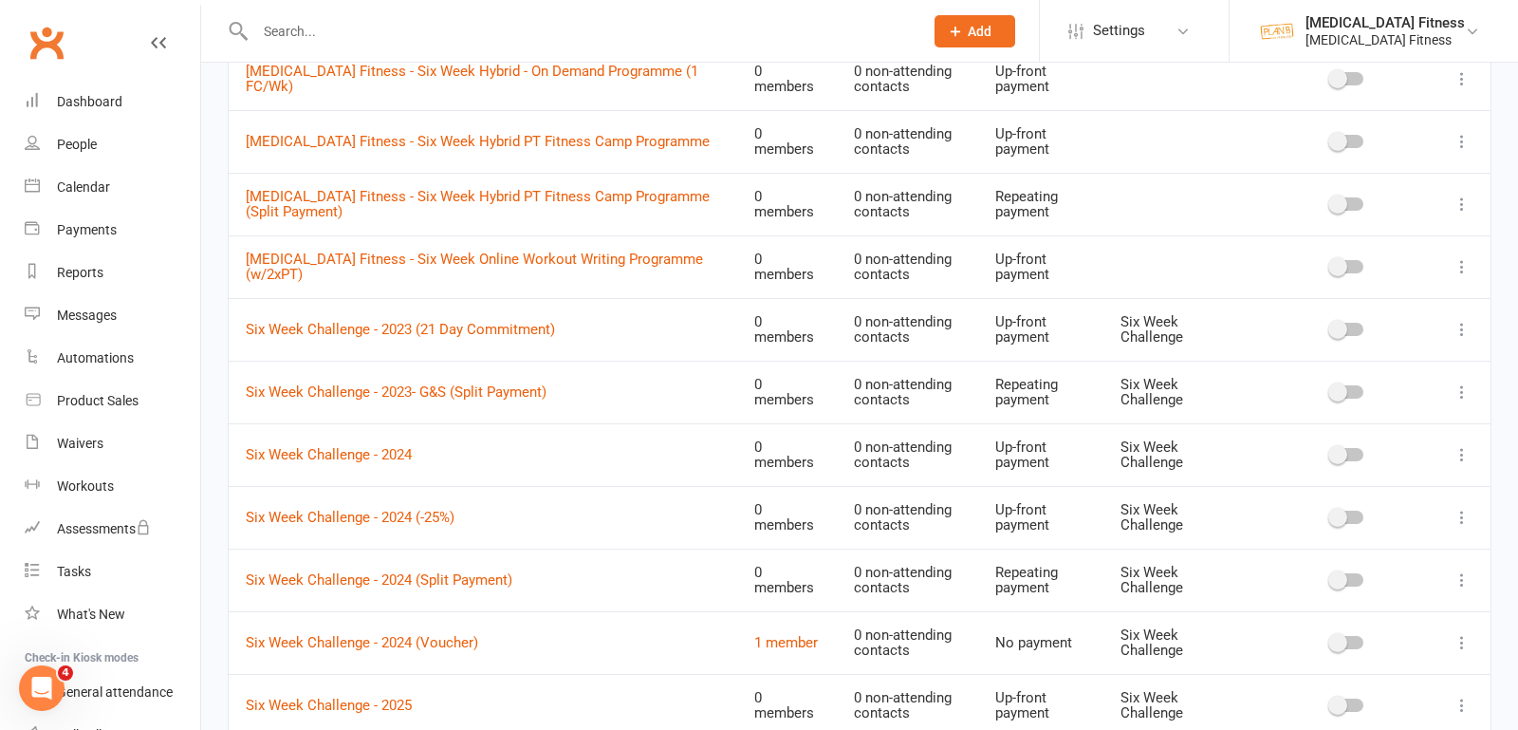
scroll to position [1235, 0]
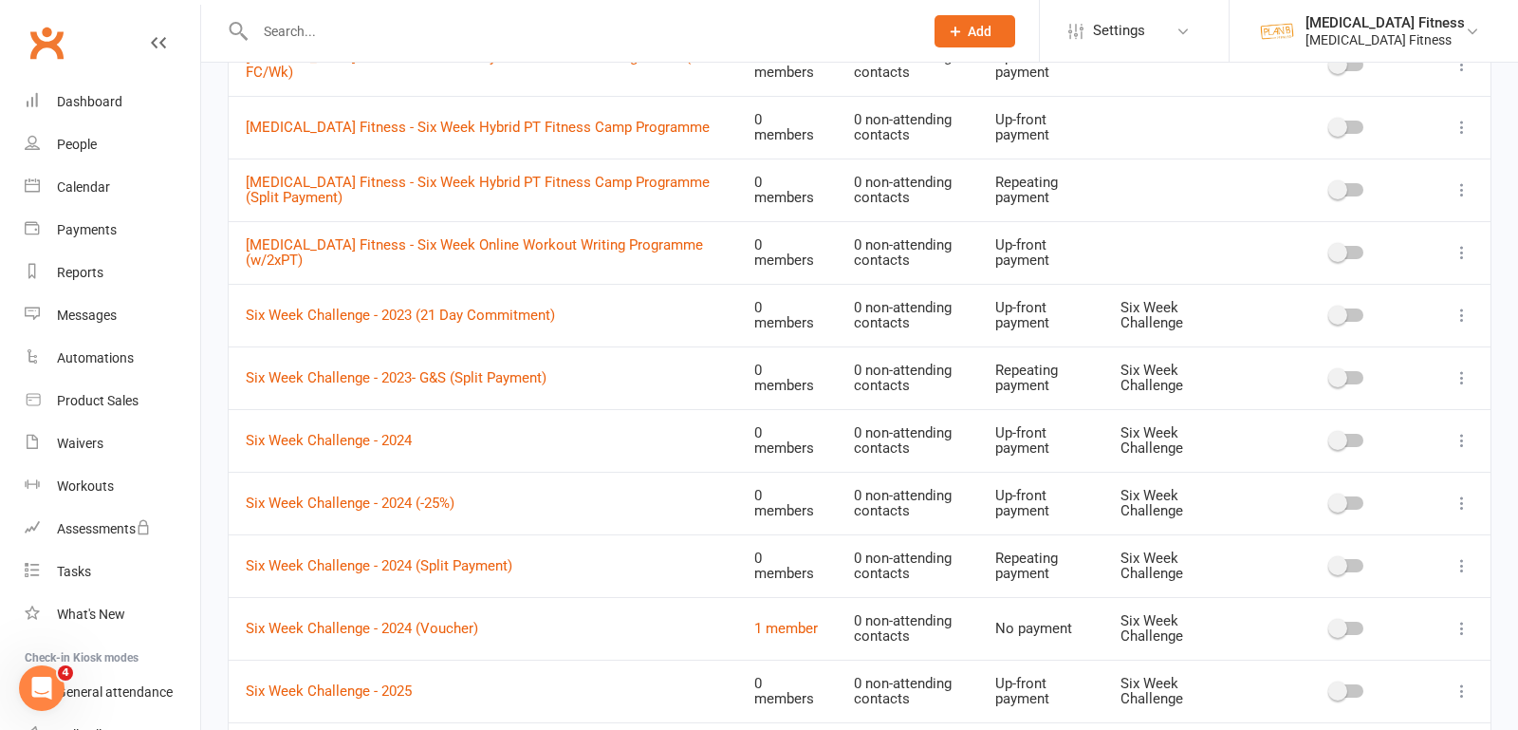
click at [1459, 305] on icon at bounding box center [1462, 314] width 19 height 19
click at [1339, 421] on link "Delete" at bounding box center [1379, 417] width 188 height 38
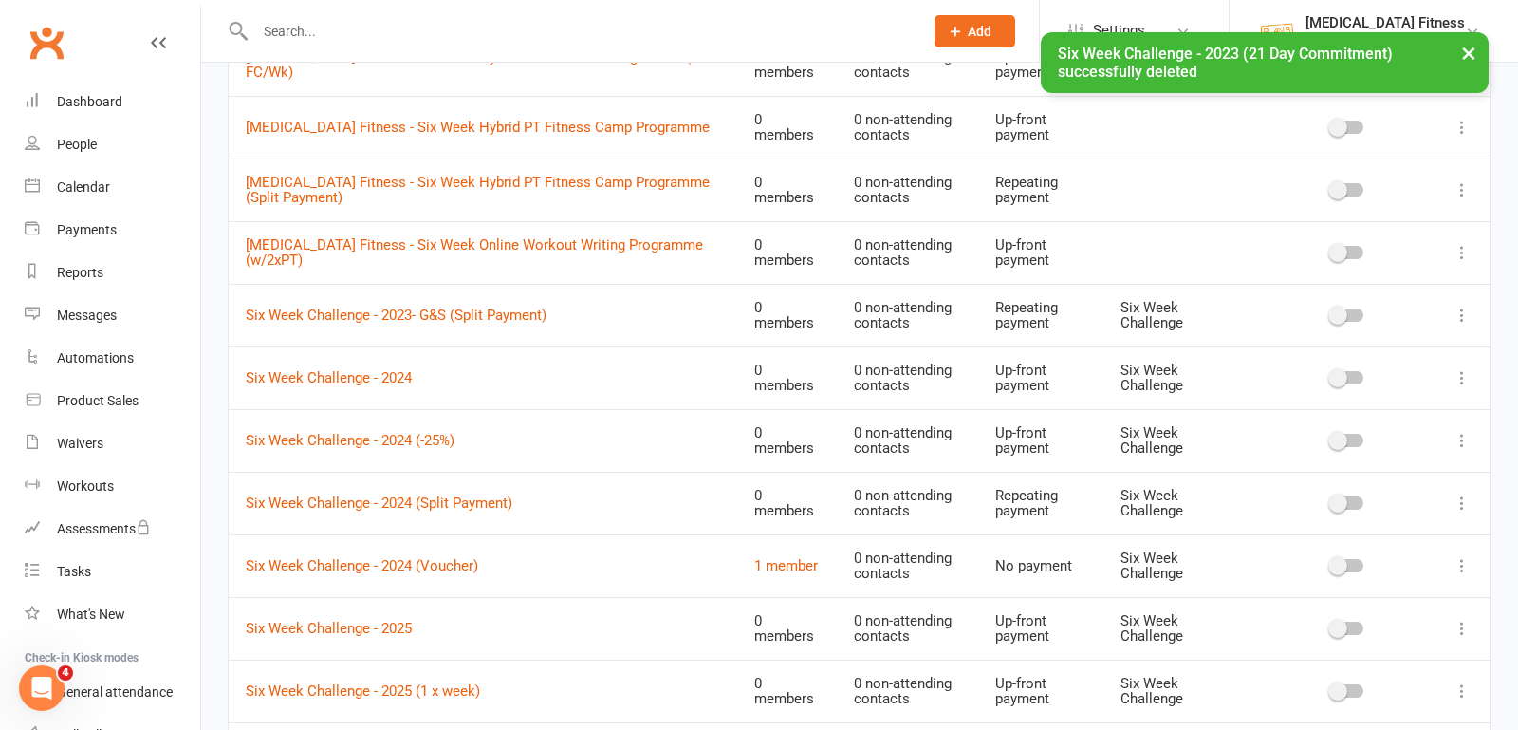
click at [1457, 305] on icon at bounding box center [1462, 314] width 19 height 19
click at [1348, 412] on link "Delete" at bounding box center [1379, 417] width 188 height 38
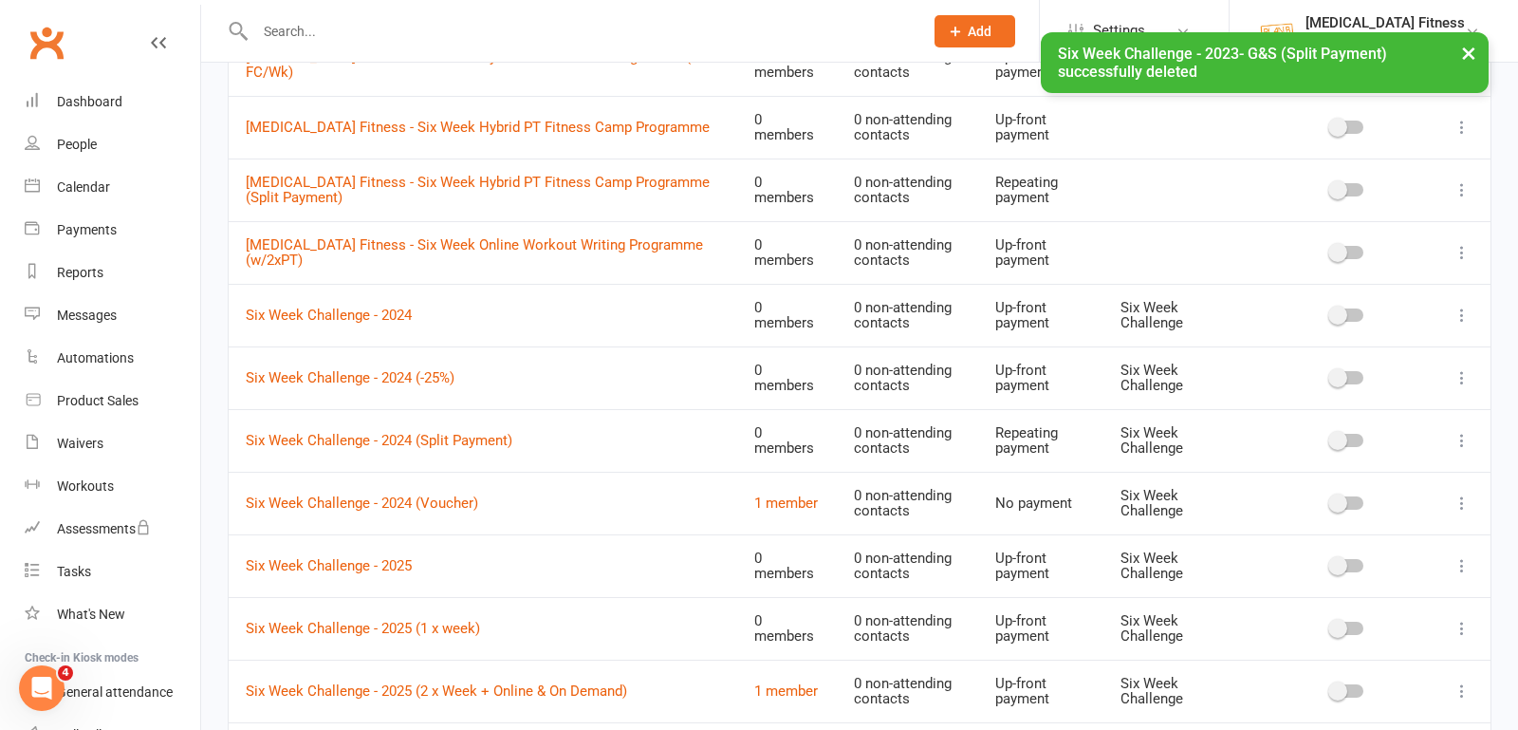
click at [1457, 305] on icon at bounding box center [1462, 314] width 19 height 19
click at [1325, 411] on link "Delete" at bounding box center [1379, 417] width 188 height 38
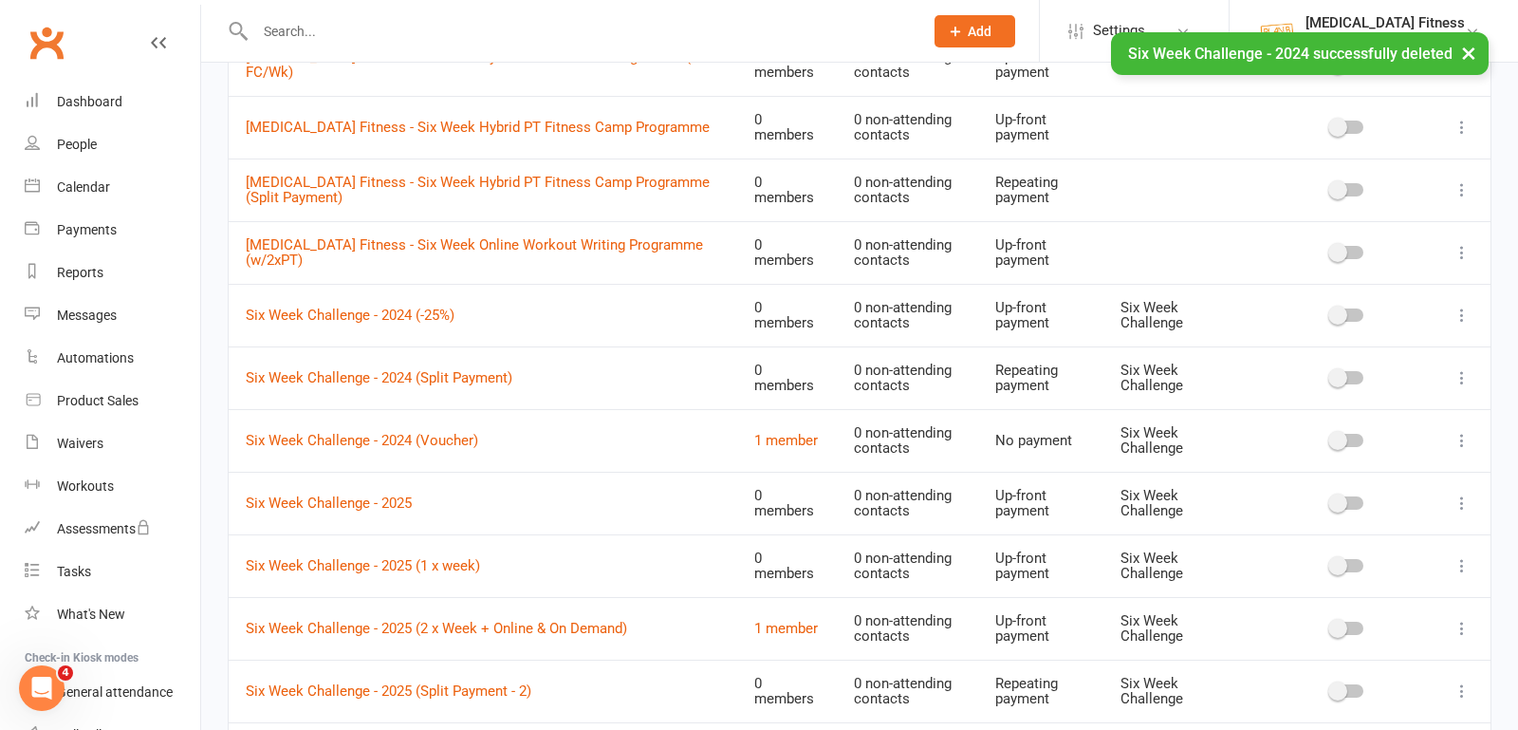
click at [1459, 305] on icon at bounding box center [1462, 314] width 19 height 19
click at [1356, 417] on link "Delete" at bounding box center [1379, 417] width 188 height 38
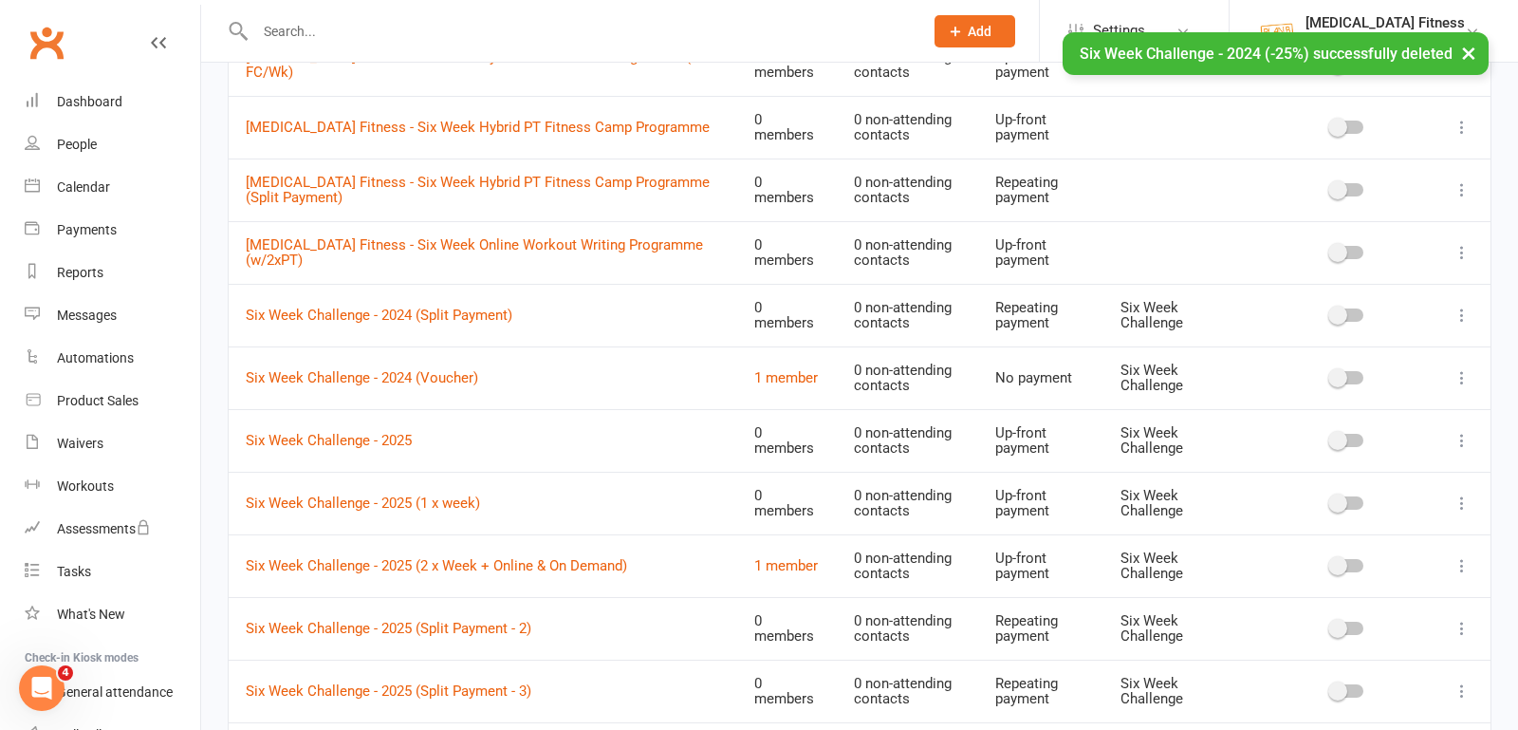
click at [1465, 307] on icon at bounding box center [1462, 314] width 19 height 19
click at [1352, 410] on link "Delete" at bounding box center [1379, 417] width 188 height 38
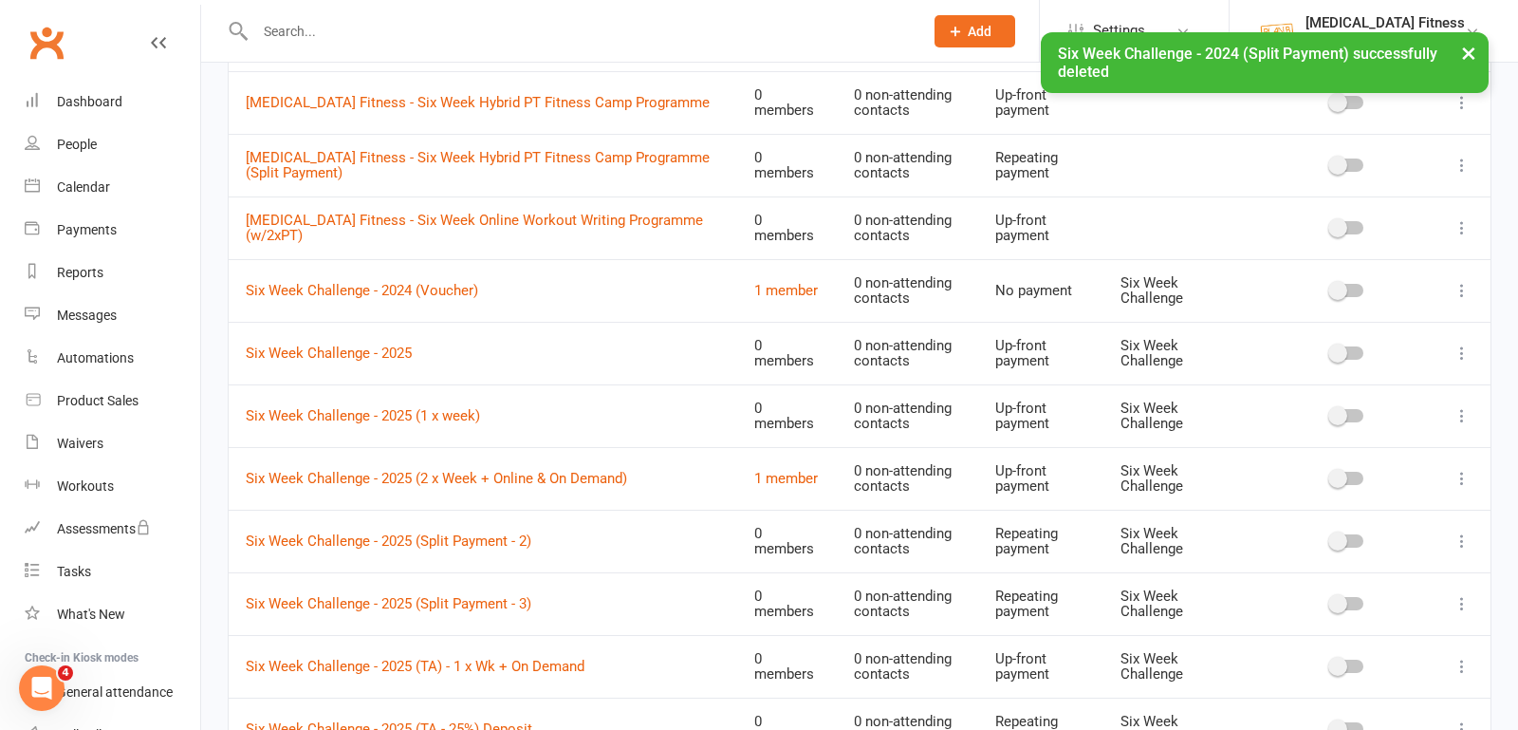
scroll to position [1264, 0]
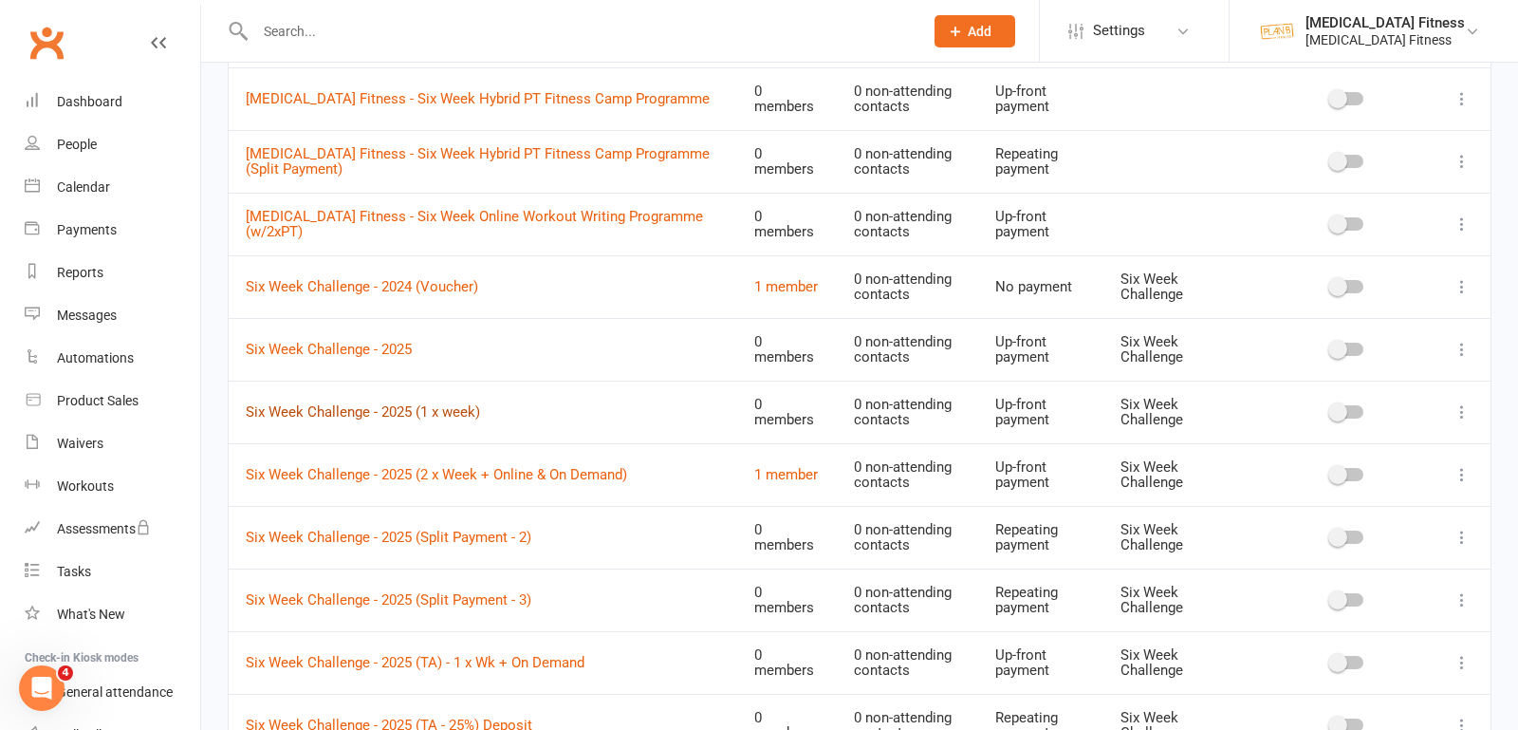
click at [422, 403] on link "Six Week Challenge - 2025 (1 x week)" at bounding box center [363, 411] width 234 height 17
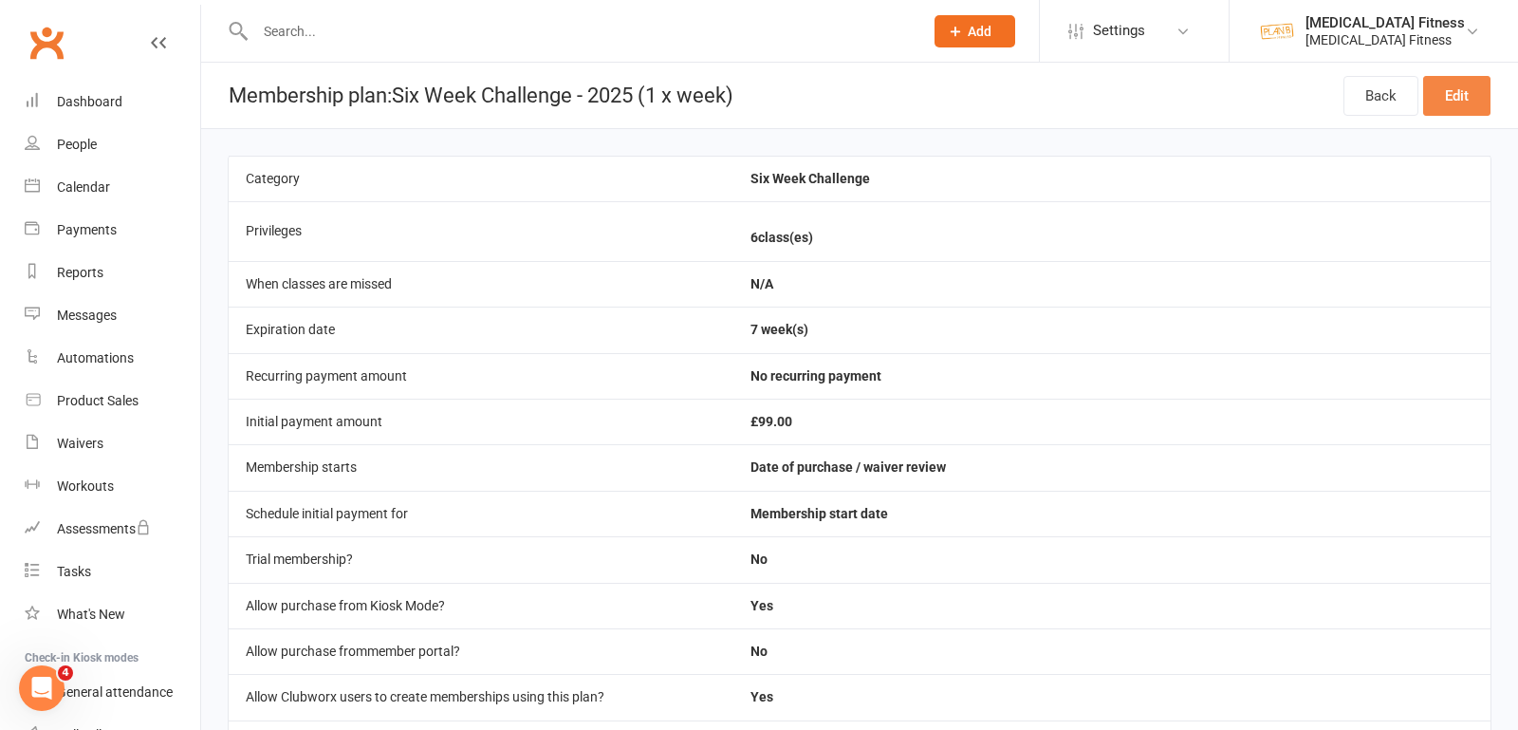
click at [1440, 97] on link "Edit" at bounding box center [1456, 96] width 67 height 40
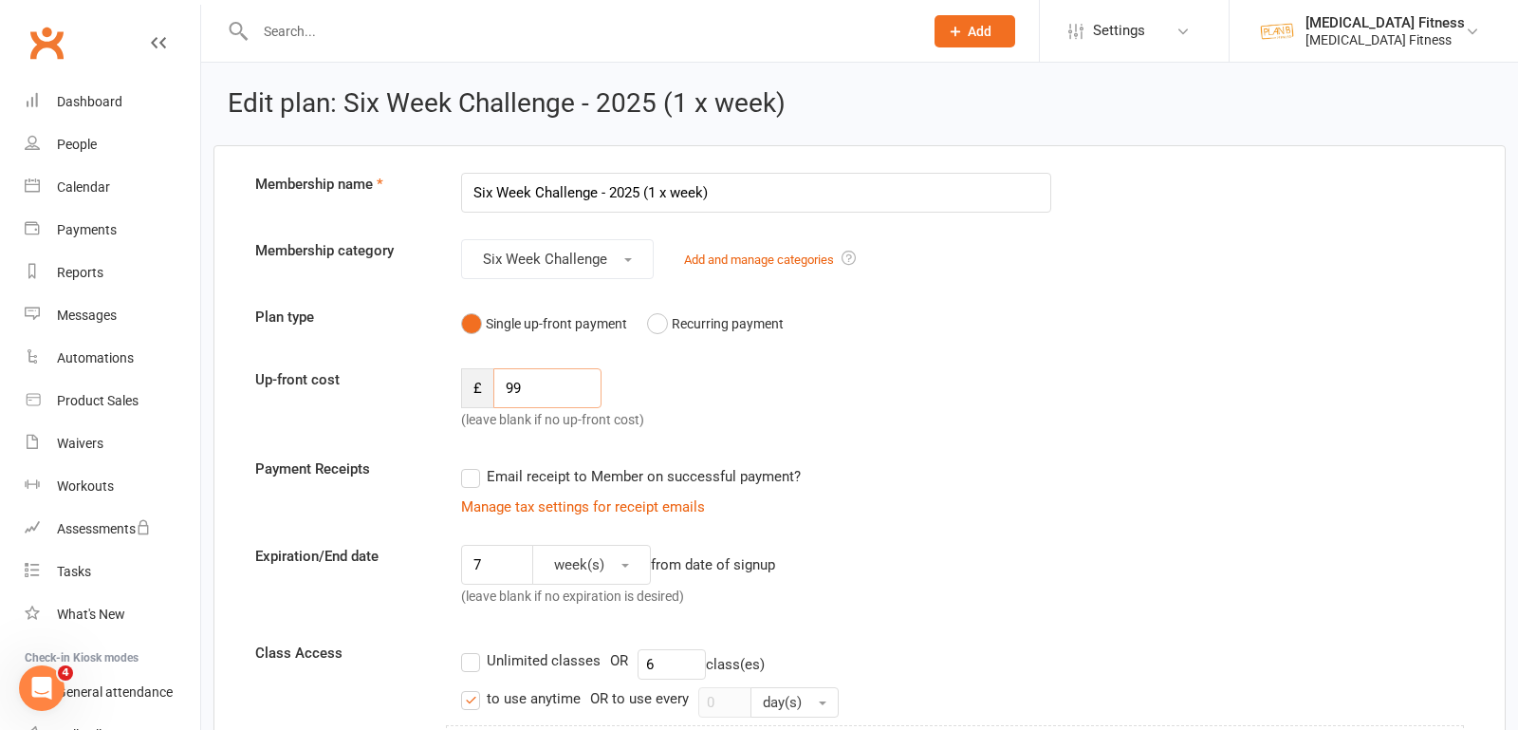
drag, startPoint x: 523, startPoint y: 380, endPoint x: 468, endPoint y: 373, distance: 55.5
click at [468, 380] on div "£ 99" at bounding box center [531, 388] width 140 height 40
type input "125"
click at [596, 194] on input "Six Week Challenge - 2025 (1 x week)" at bounding box center [756, 193] width 590 height 40
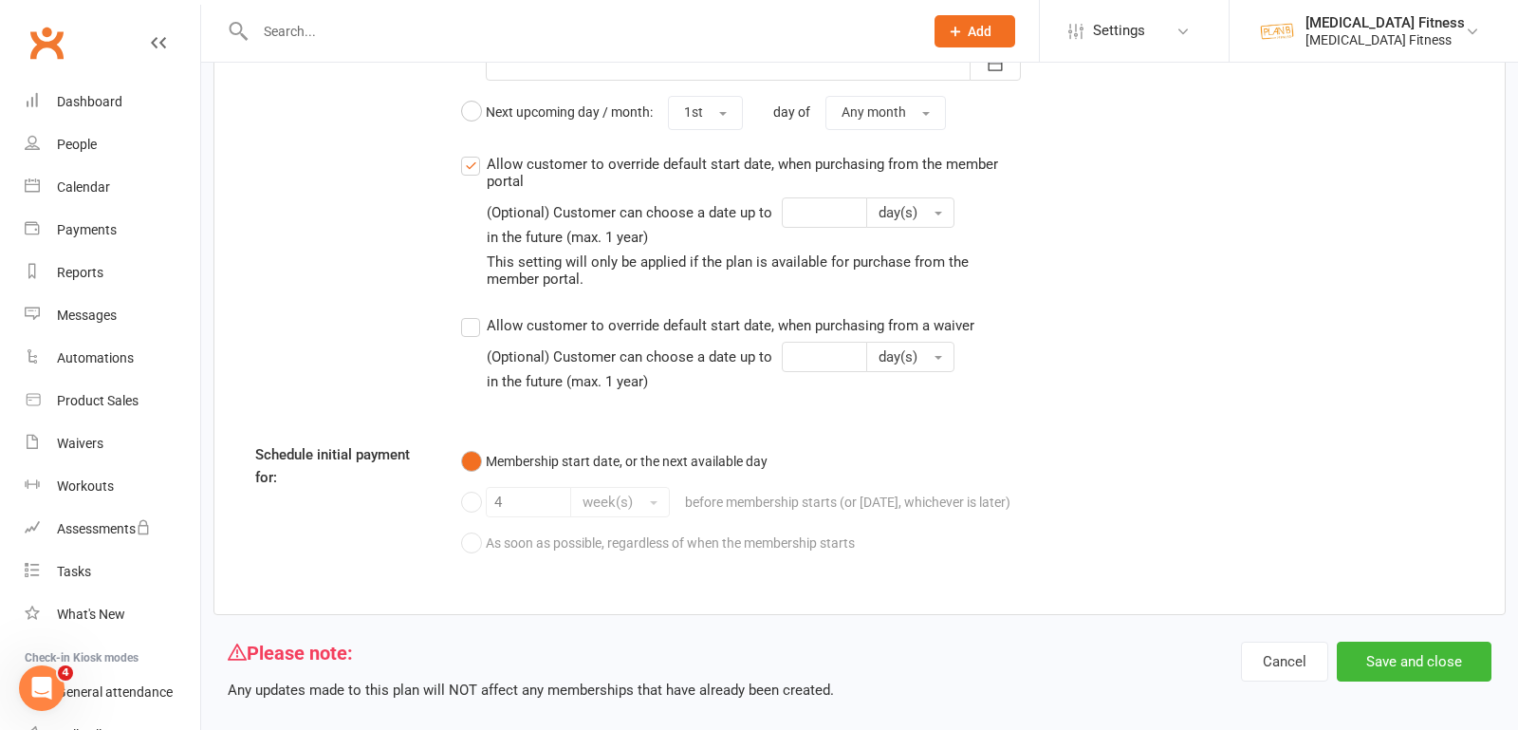
scroll to position [2144, 0]
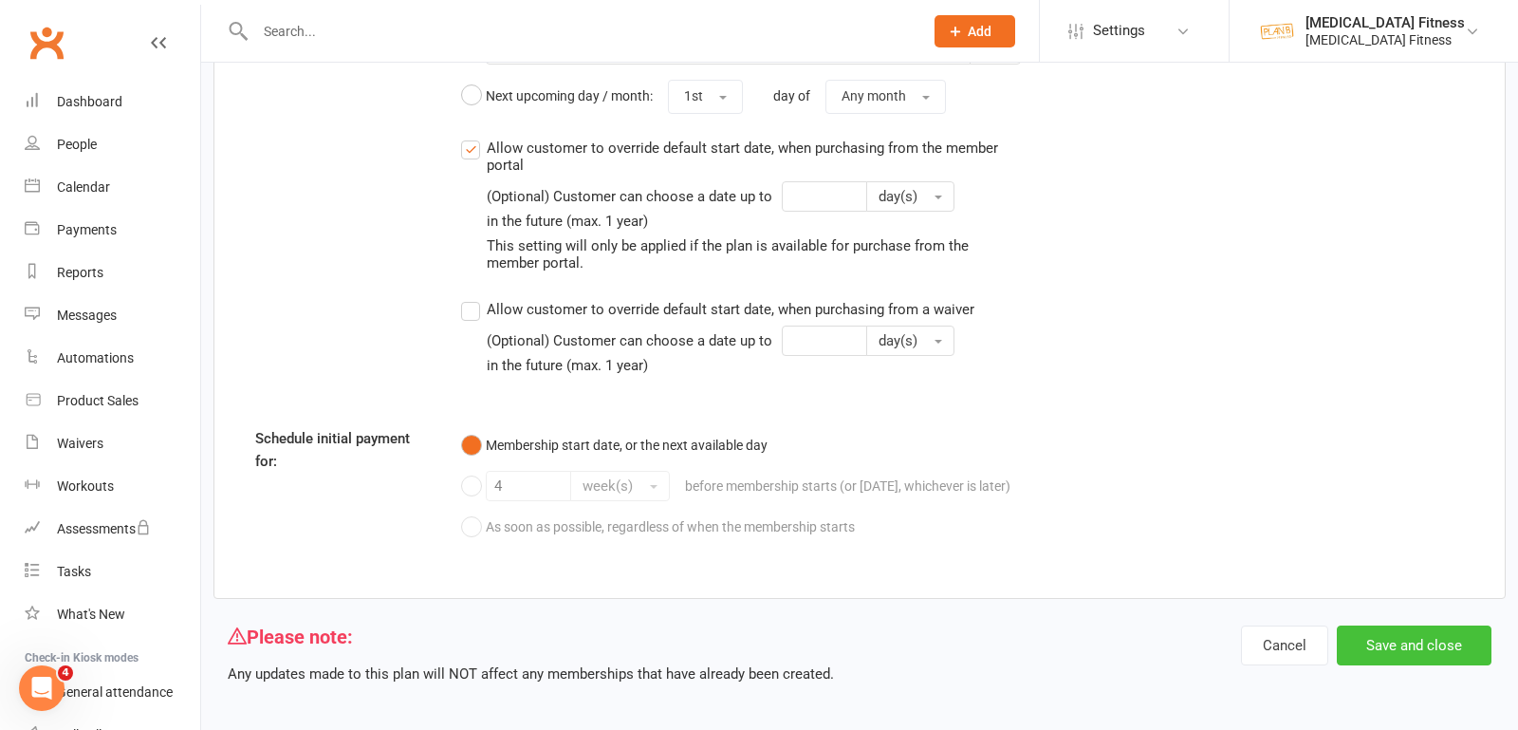
type input "Six Week Challenge (TA) - 2025 (1 x week)"
click at [1432, 634] on button "Save and close" at bounding box center [1414, 645] width 155 height 40
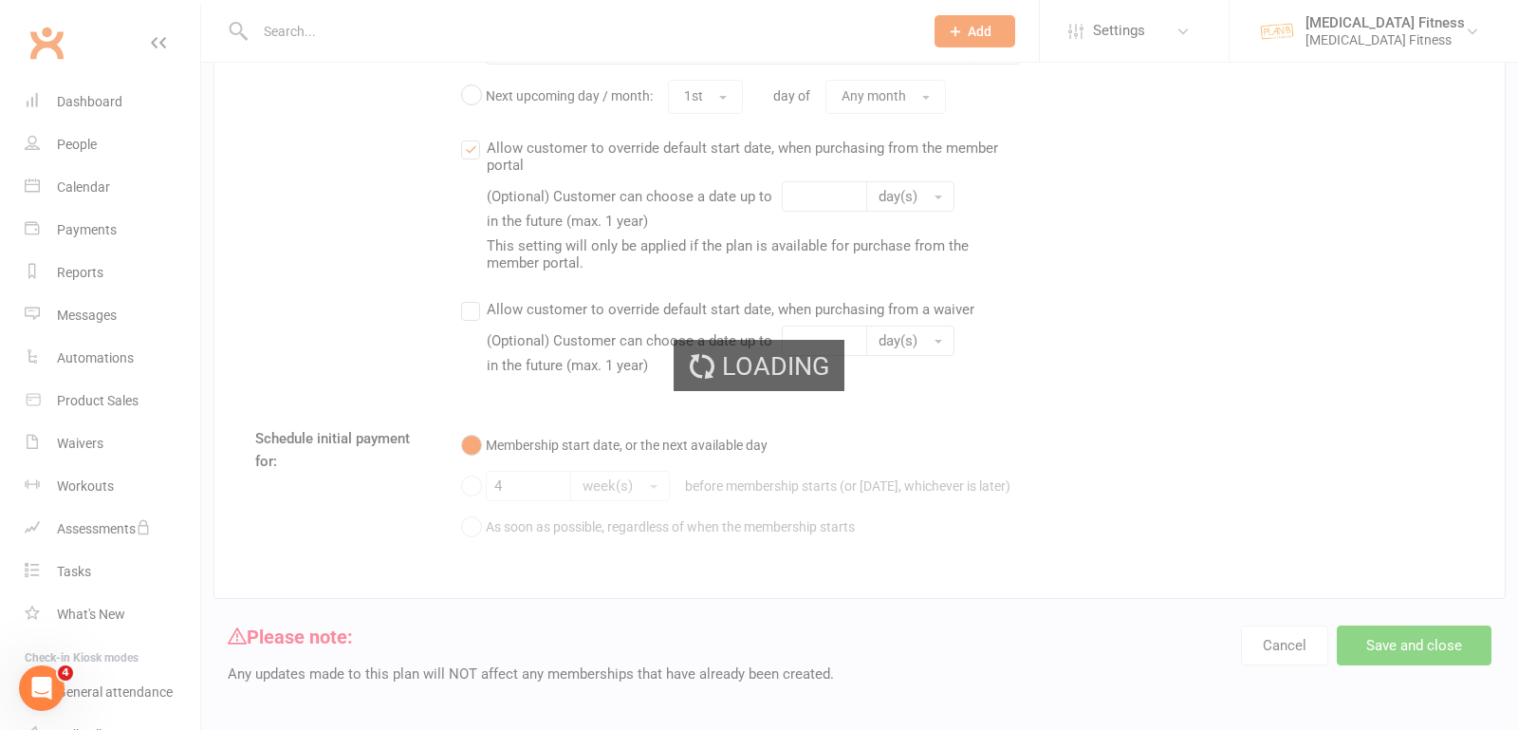
select select "100"
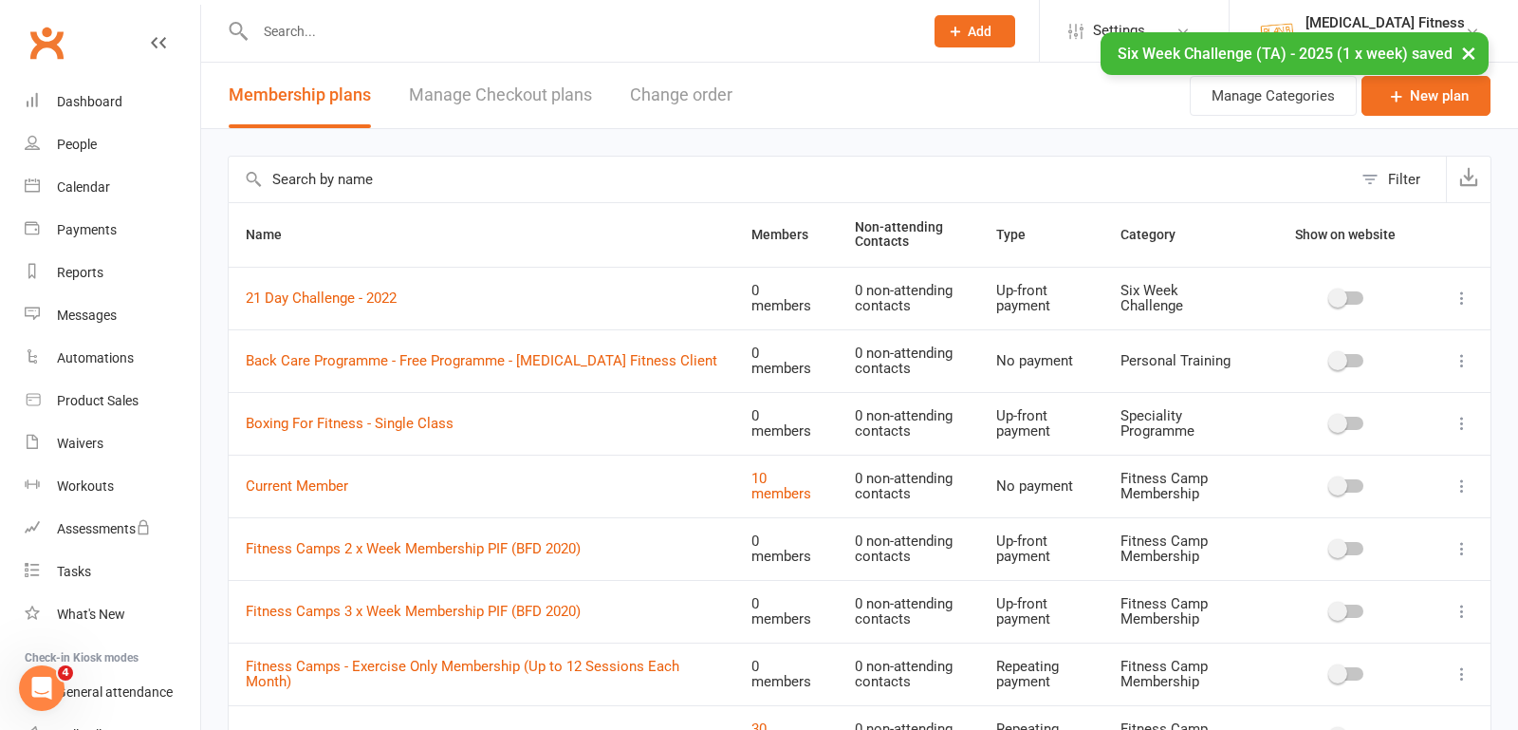
click at [1470, 46] on button "×" at bounding box center [1469, 52] width 34 height 41
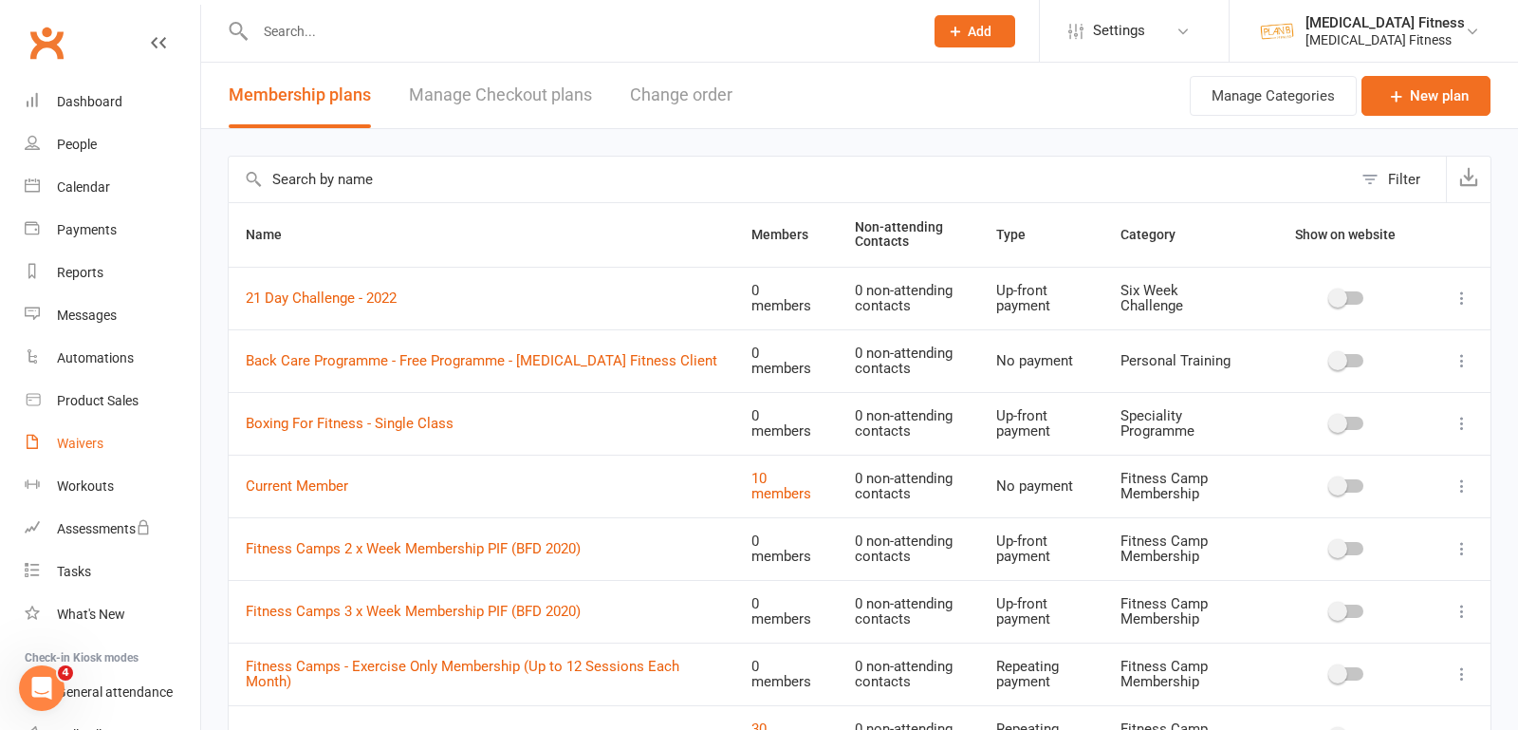
click at [98, 439] on div "Waivers" at bounding box center [80, 442] width 46 height 15
select select "100"
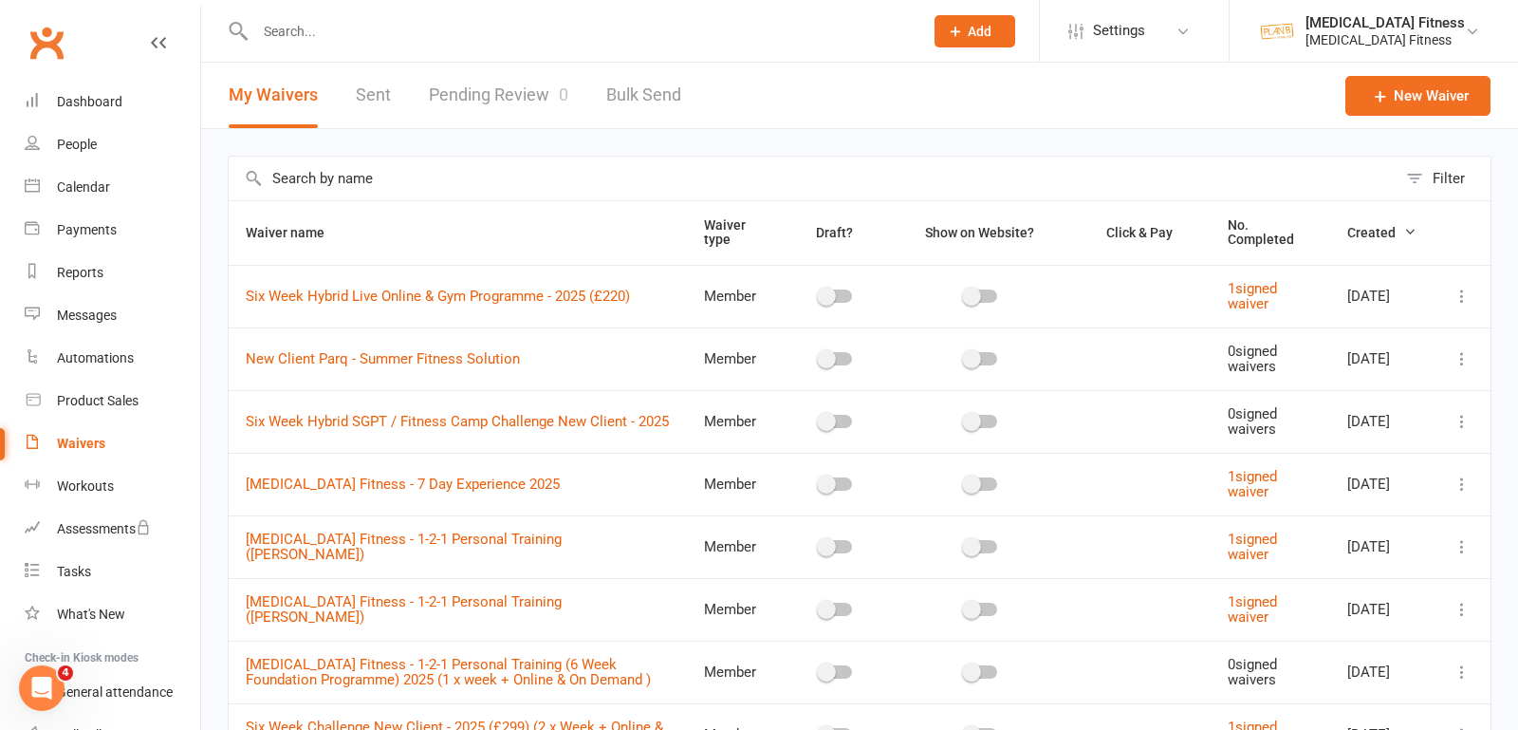
click at [1169, 172] on input "text" at bounding box center [813, 179] width 1168 height 44
type input "six week"
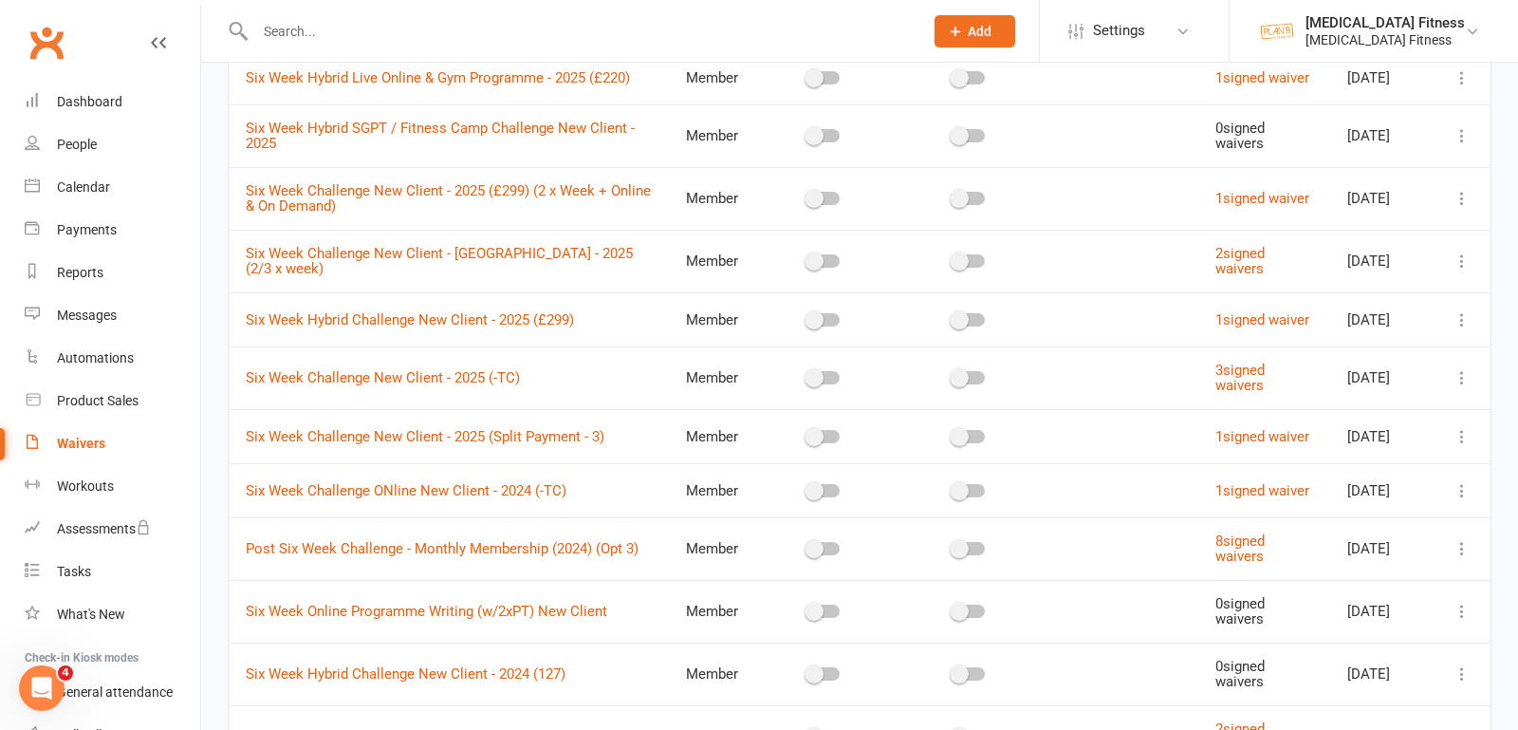
scroll to position [222, 0]
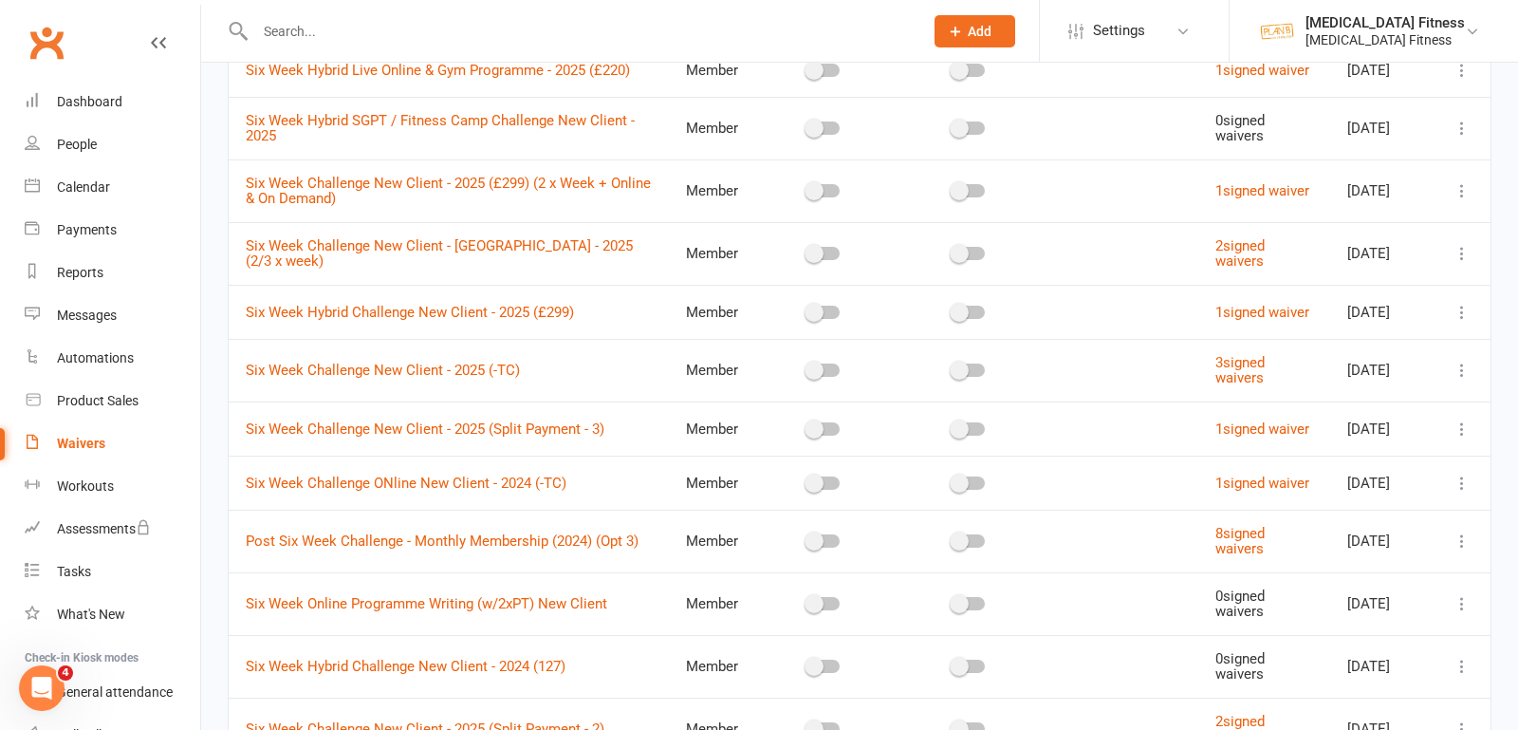
click at [1460, 255] on icon at bounding box center [1462, 253] width 19 height 19
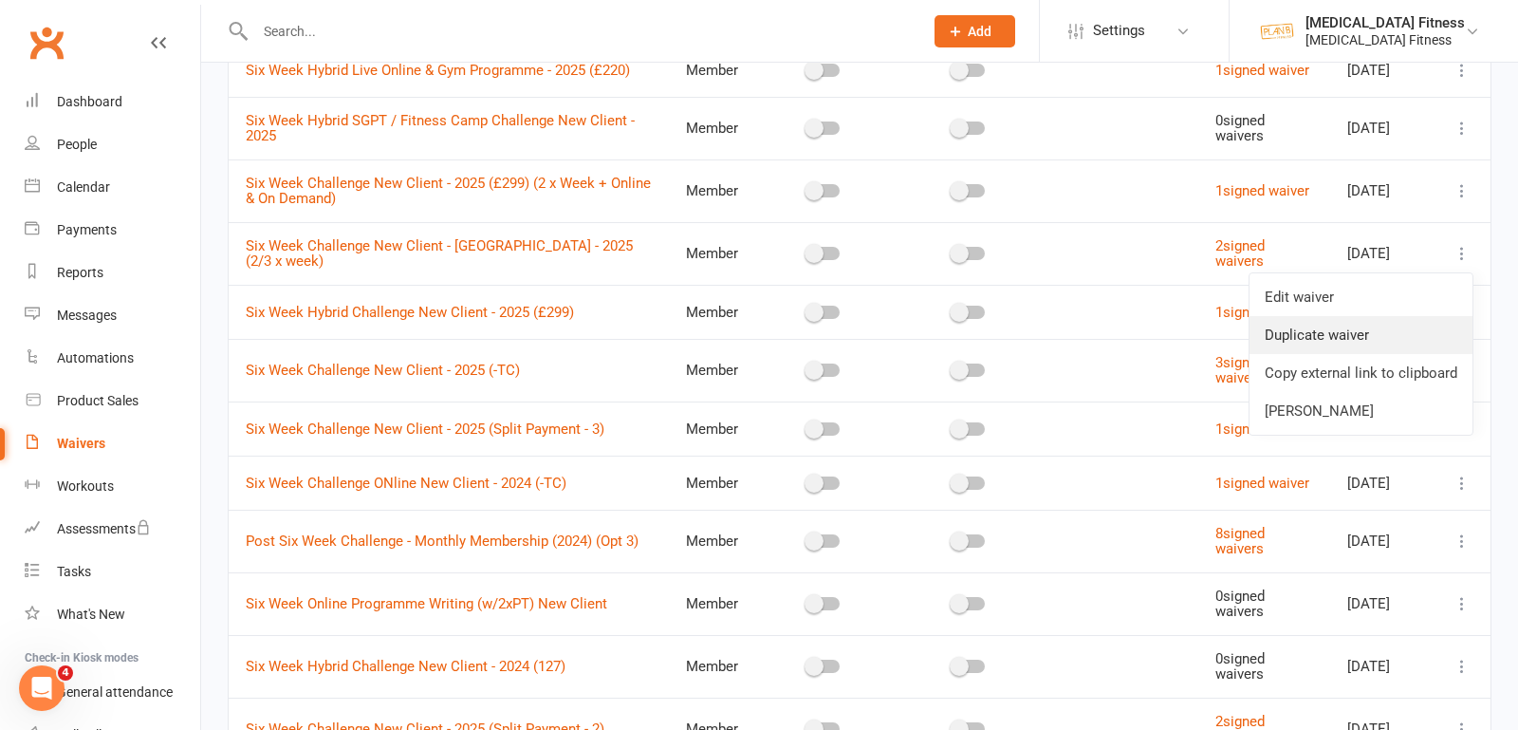
click at [1352, 331] on link "Duplicate waiver" at bounding box center [1361, 335] width 223 height 38
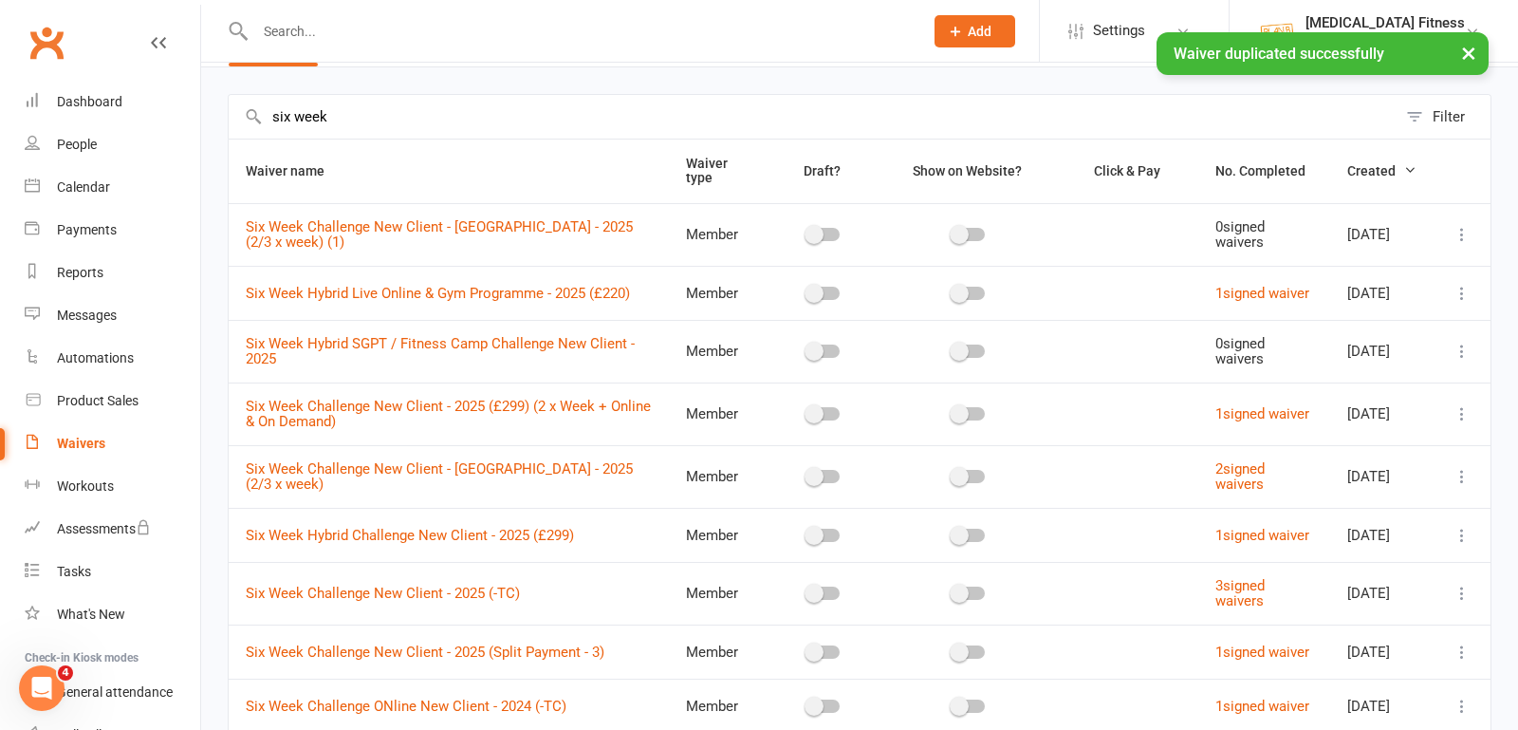
scroll to position [0, 0]
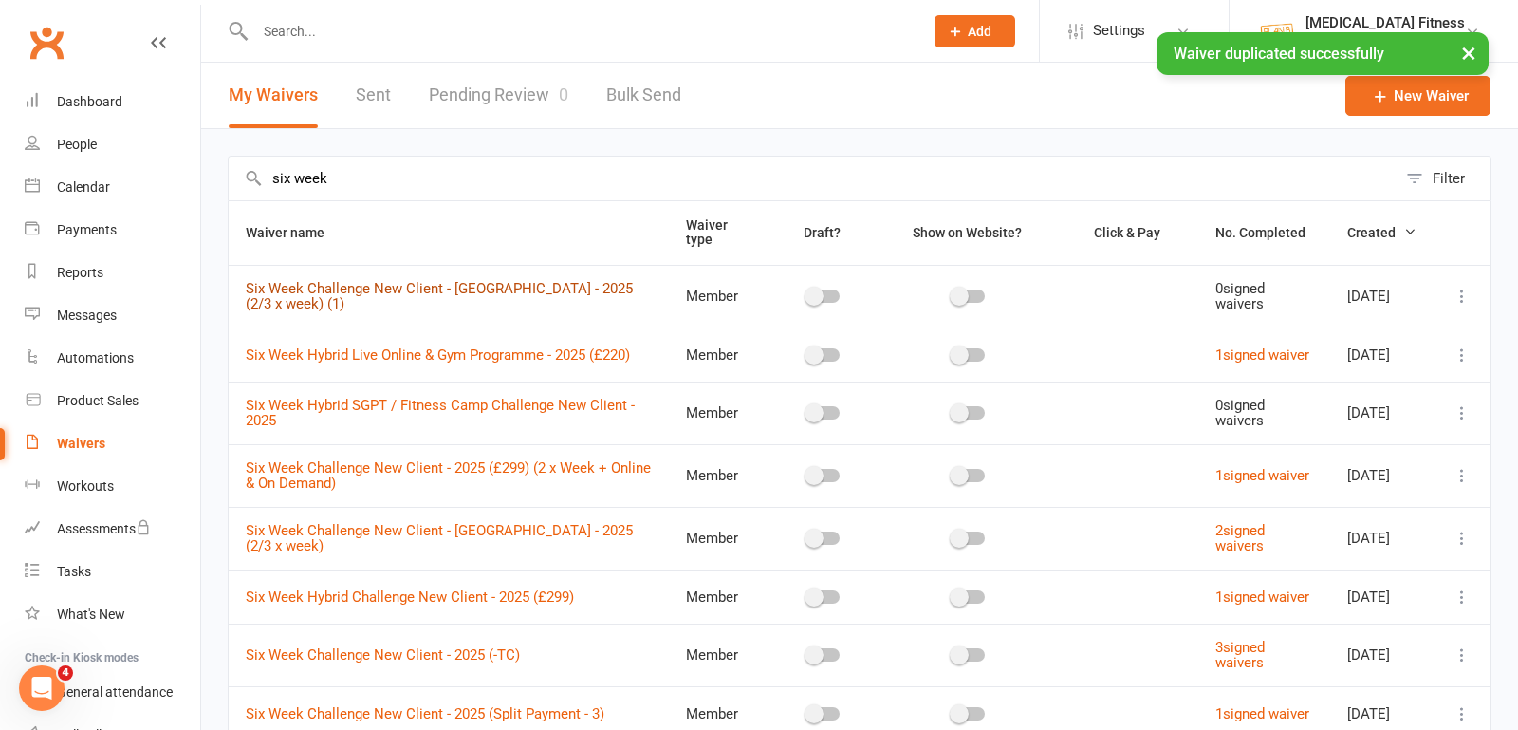
click at [546, 287] on link "Six Week Challenge New Client - [GEOGRAPHIC_DATA] - 2025 (2/3 x week) (1)" at bounding box center [439, 296] width 387 height 33
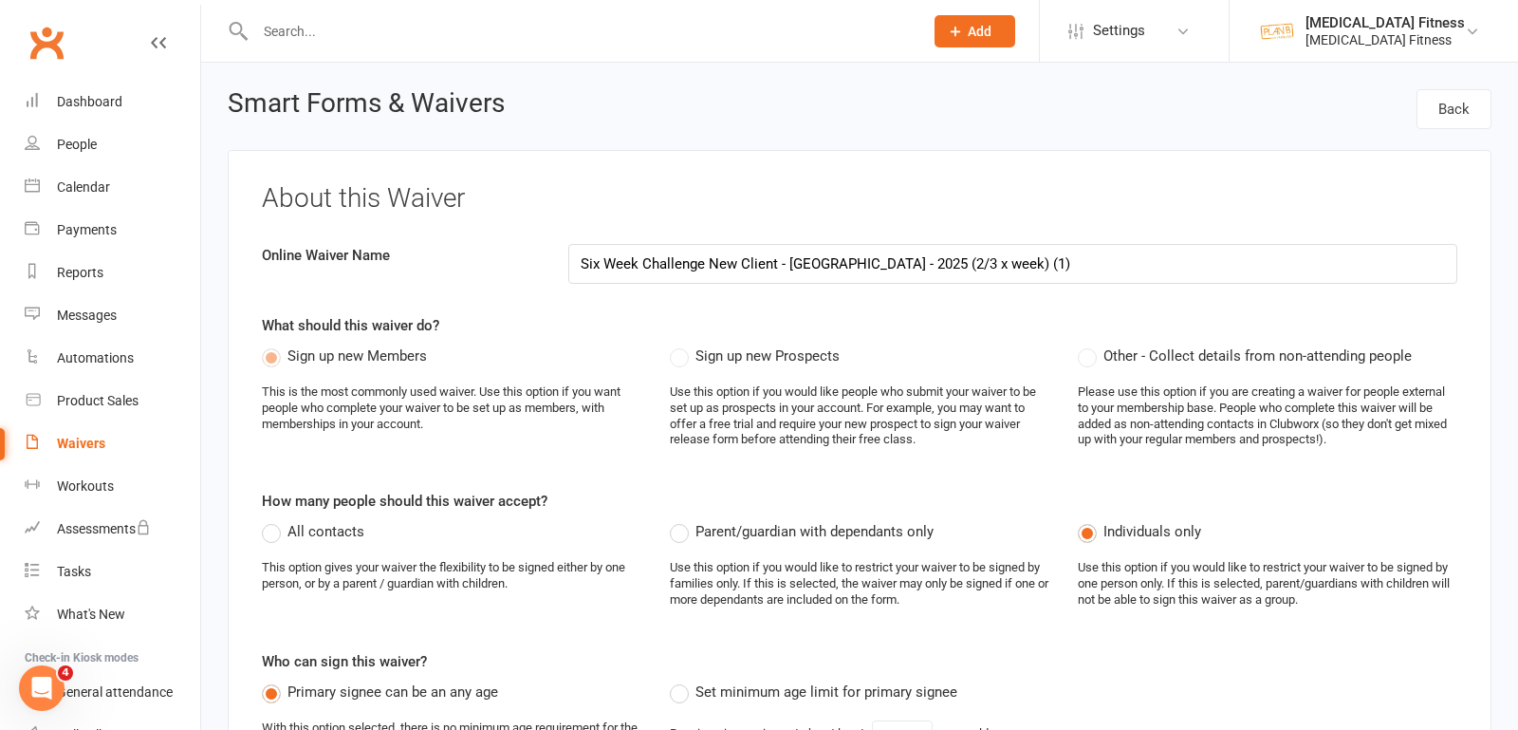
select select "do_not_copy_answers"
select select "select"
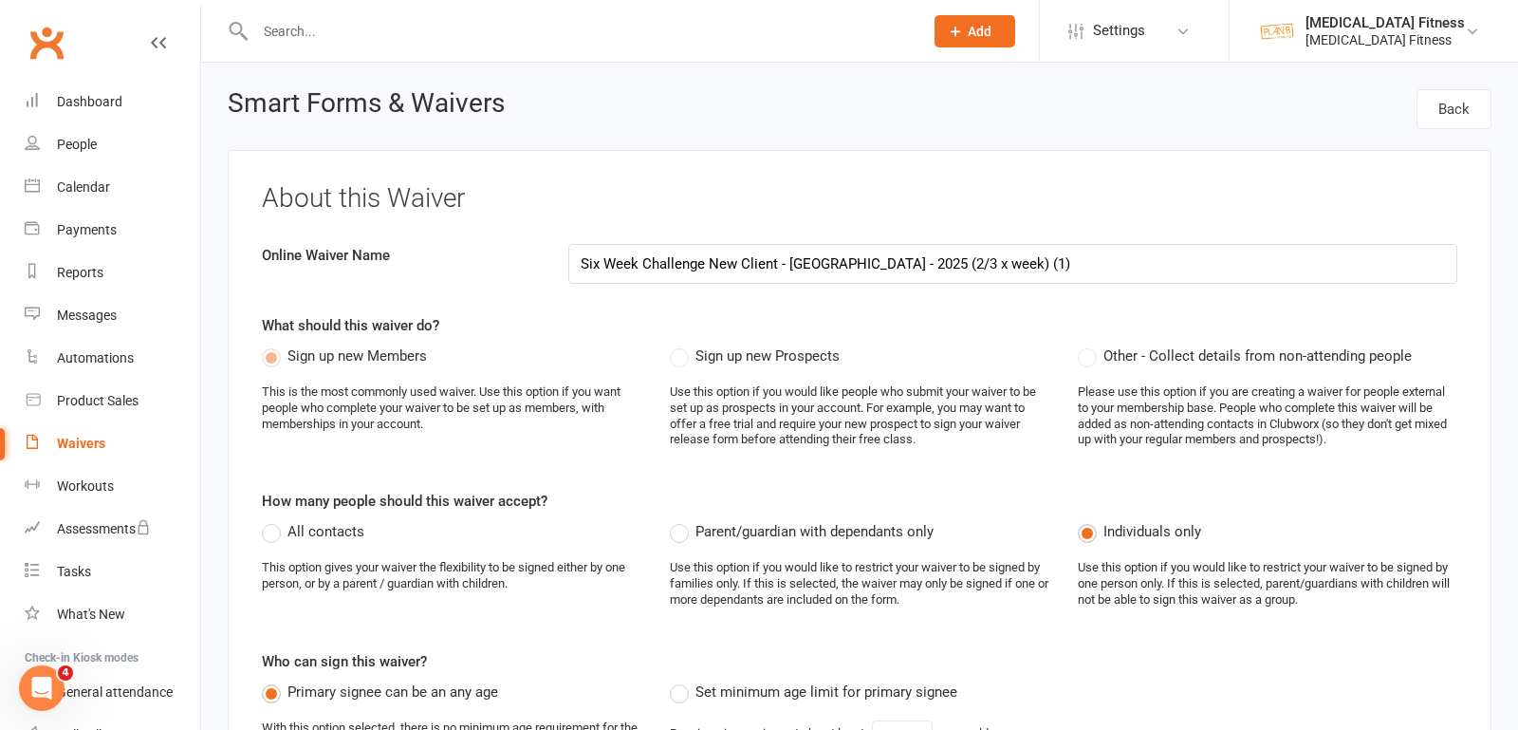
select select "select"
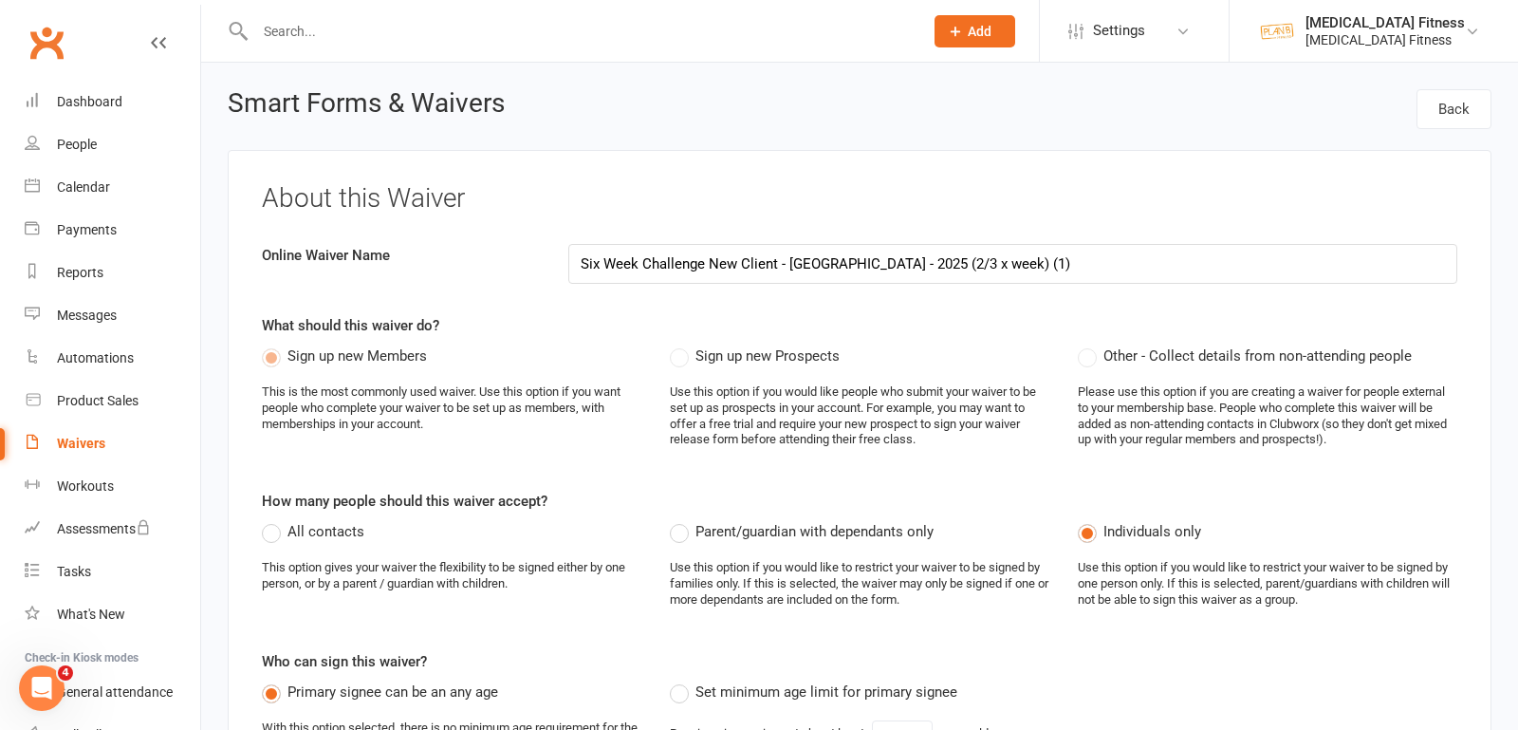
select select "select"
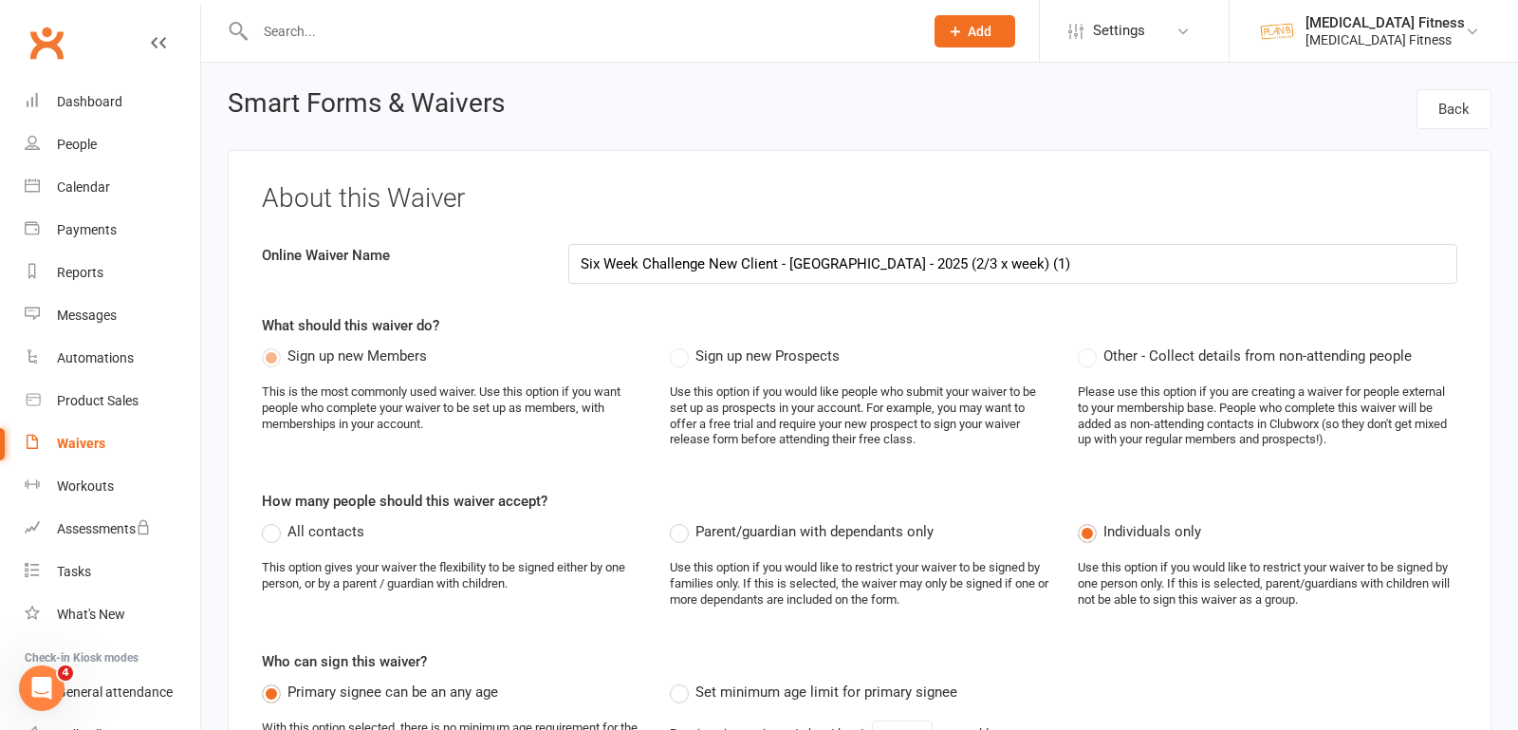
click at [890, 262] on input "Six Week Challenge New Client - [GEOGRAPHIC_DATA] - 2025 (2/3 x week) (1)" at bounding box center [1013, 264] width 890 height 40
click at [1003, 262] on input "Six Week Challenge New Client - [GEOGRAPHIC_DATA] - 2025 (1/2/3 x week) (1)" at bounding box center [1013, 264] width 890 height 40
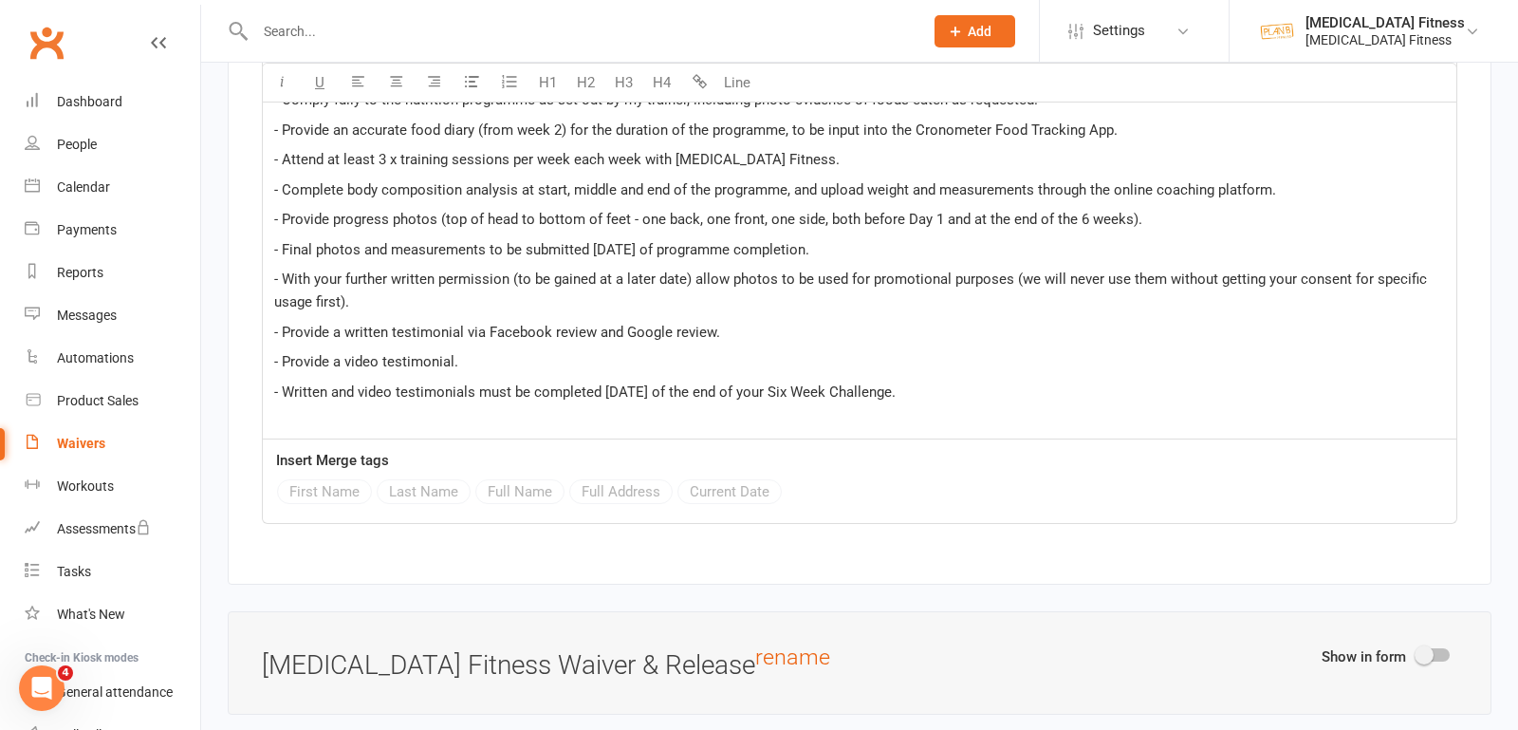
scroll to position [9879, 0]
type input "Six Week Challenge New Client - [GEOGRAPHIC_DATA] - 2025 (1/2/3 x week)"
drag, startPoint x: 460, startPoint y: 280, endPoint x: 215, endPoint y: 273, distance: 244.9
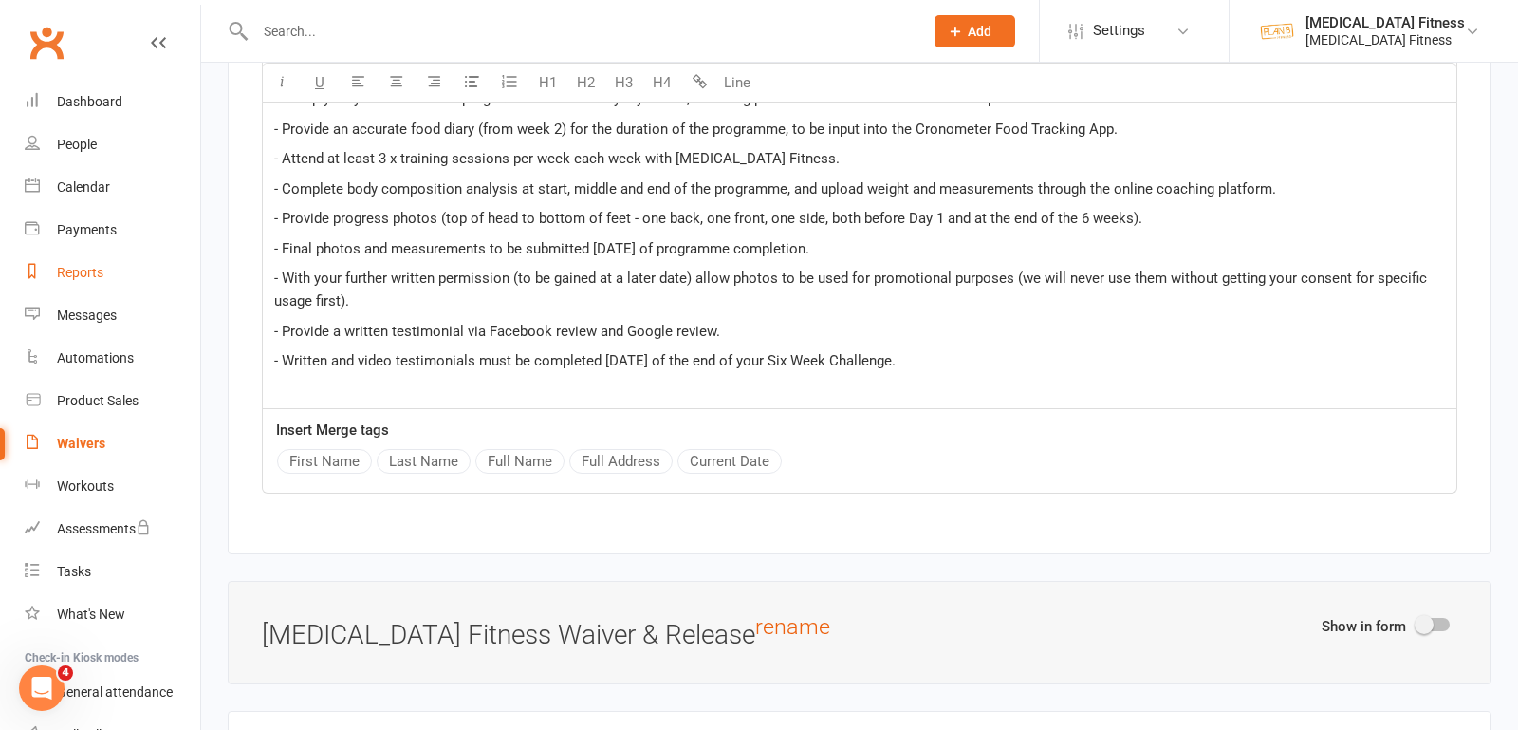
drag, startPoint x: 935, startPoint y: 277, endPoint x: 103, endPoint y: 277, distance: 831.1
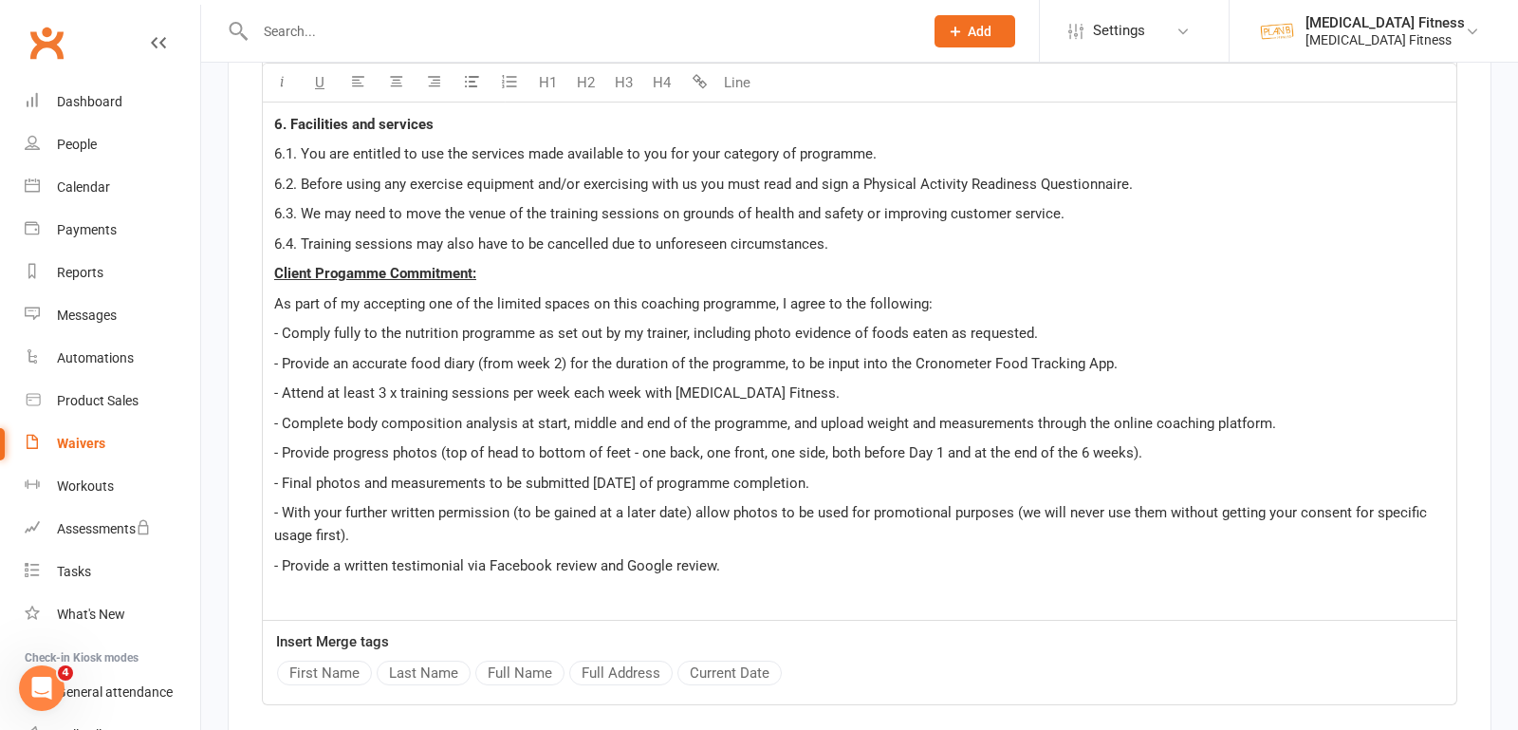
scroll to position [9653, 0]
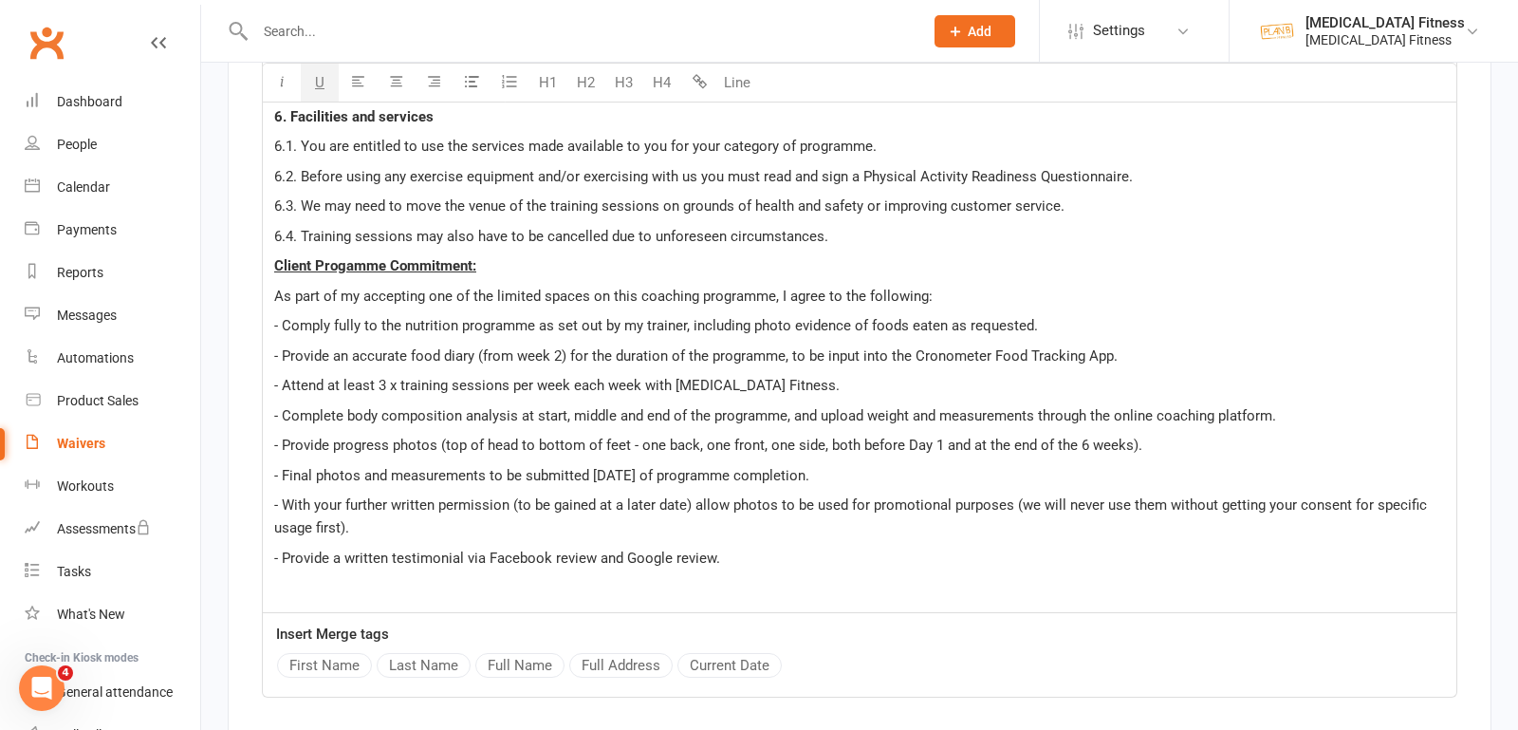
click at [345, 257] on span "Client Progamme Commitment:" at bounding box center [375, 265] width 202 height 17
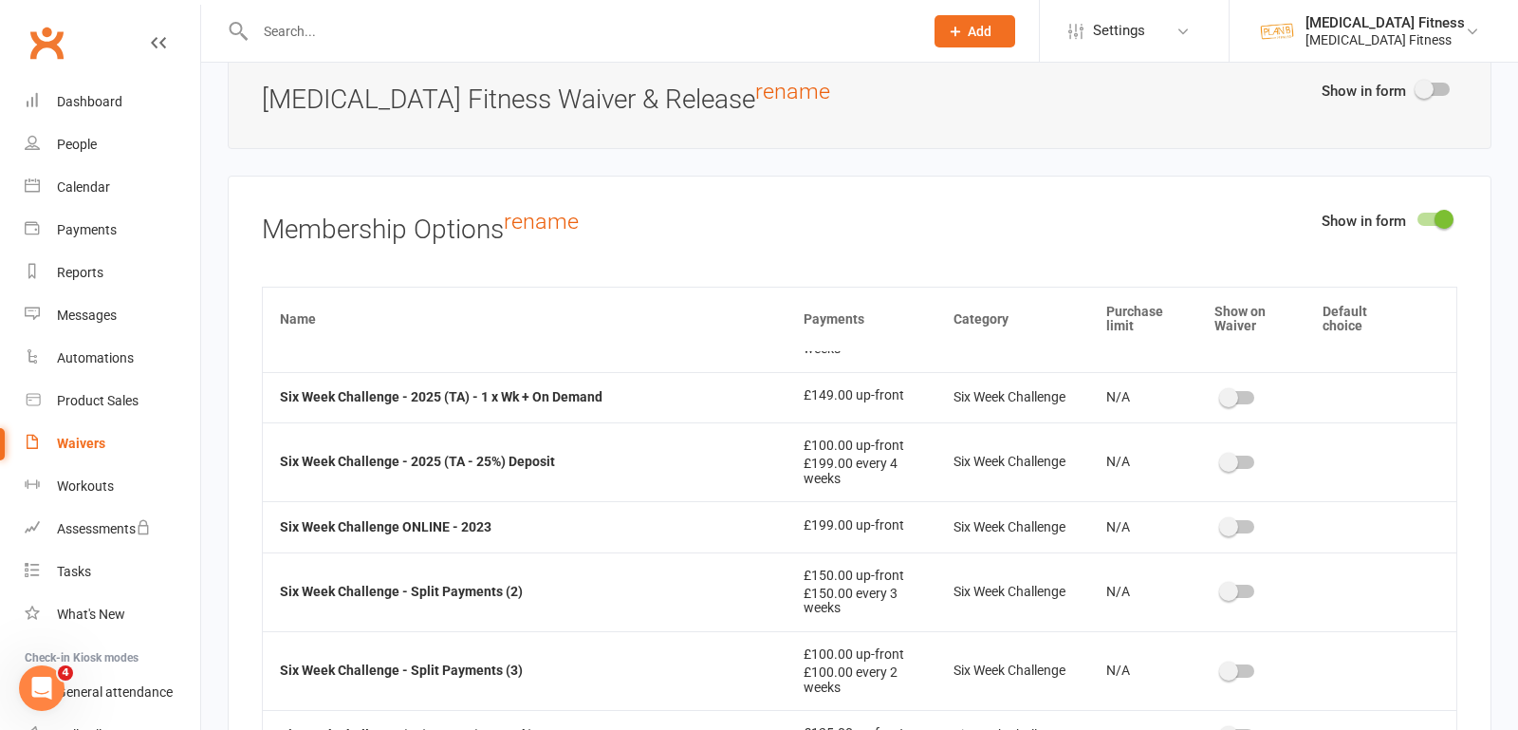
scroll to position [5830, 0]
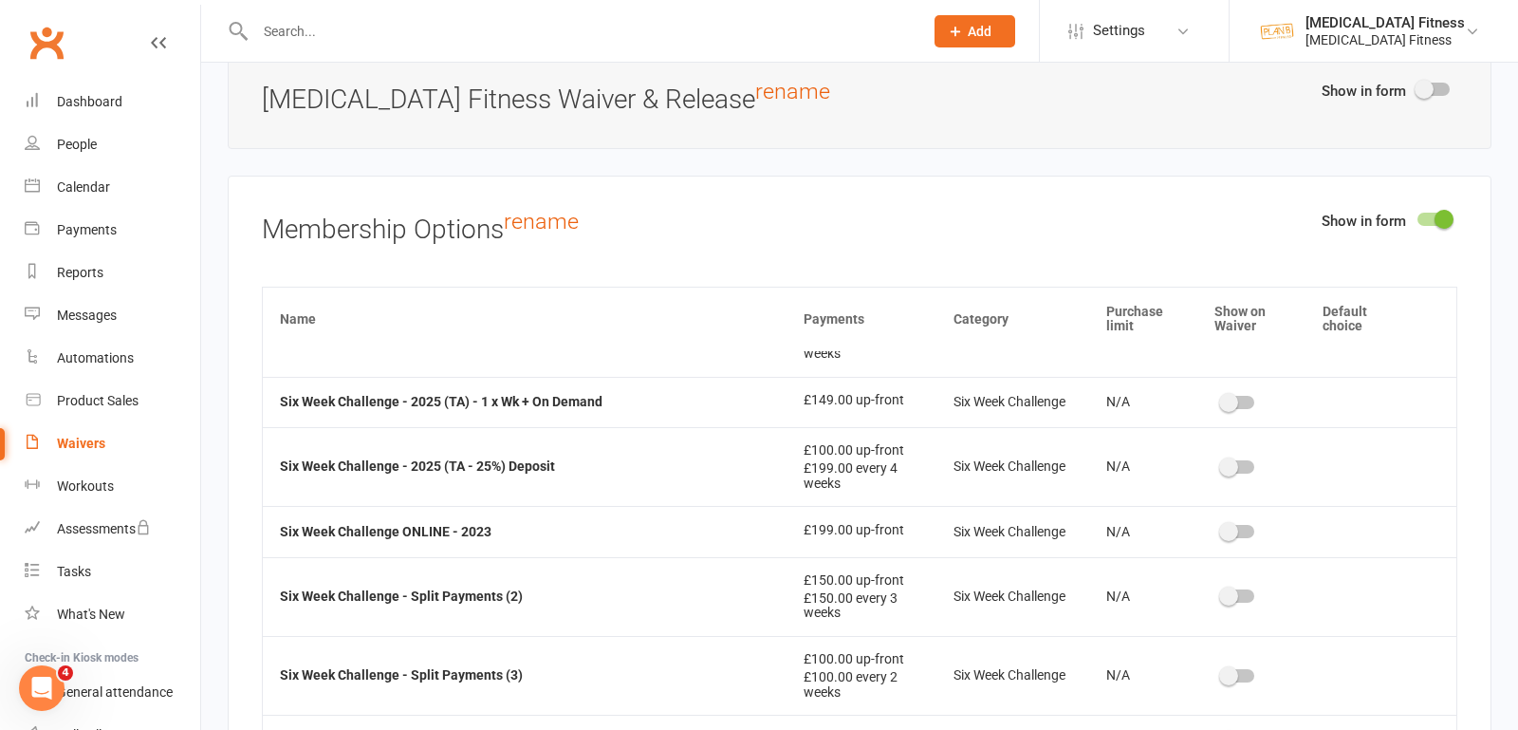
click at [1232, 729] on div at bounding box center [1238, 739] width 32 height 13
click at [1222, 729] on input "checkbox" at bounding box center [1222, 737] width 0 height 0
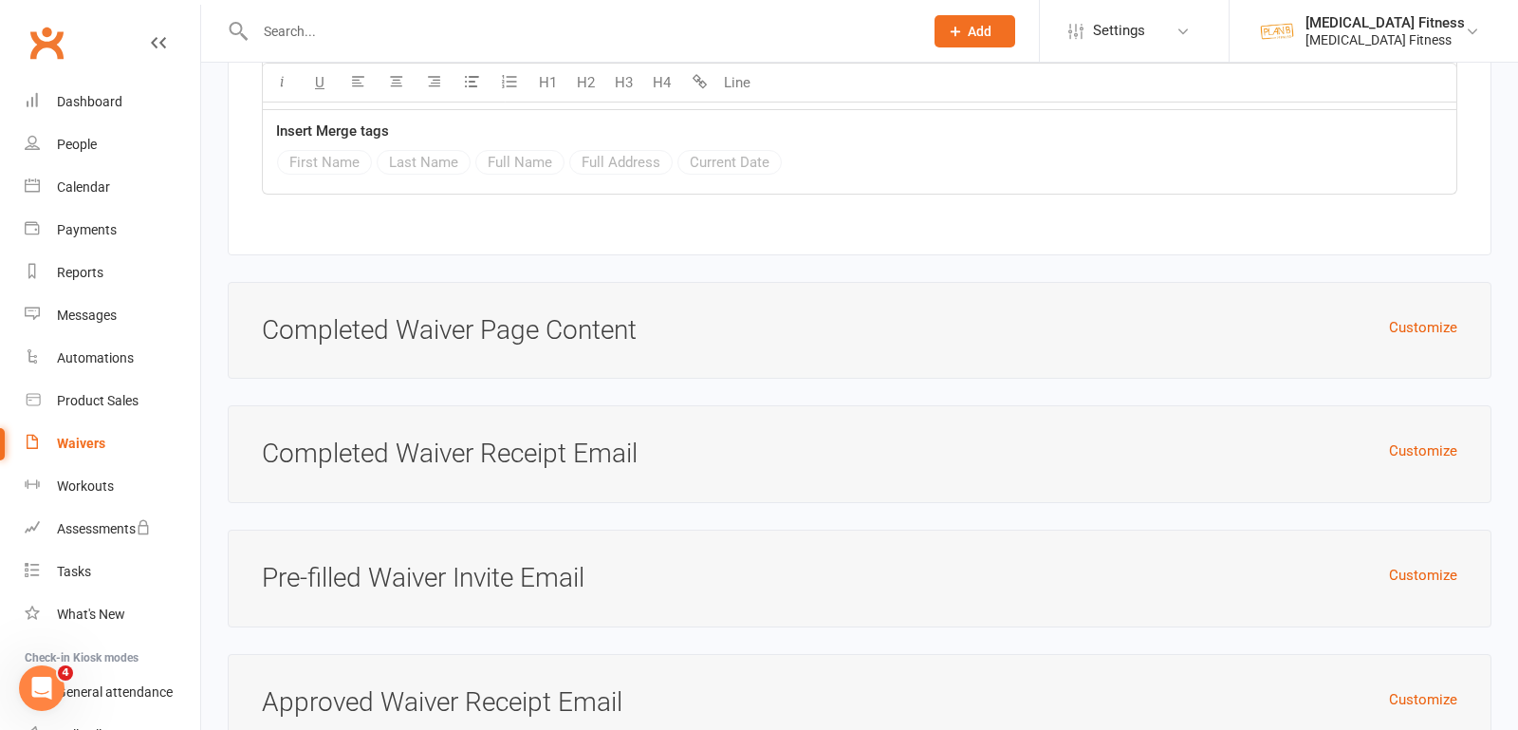
scroll to position [13683, 0]
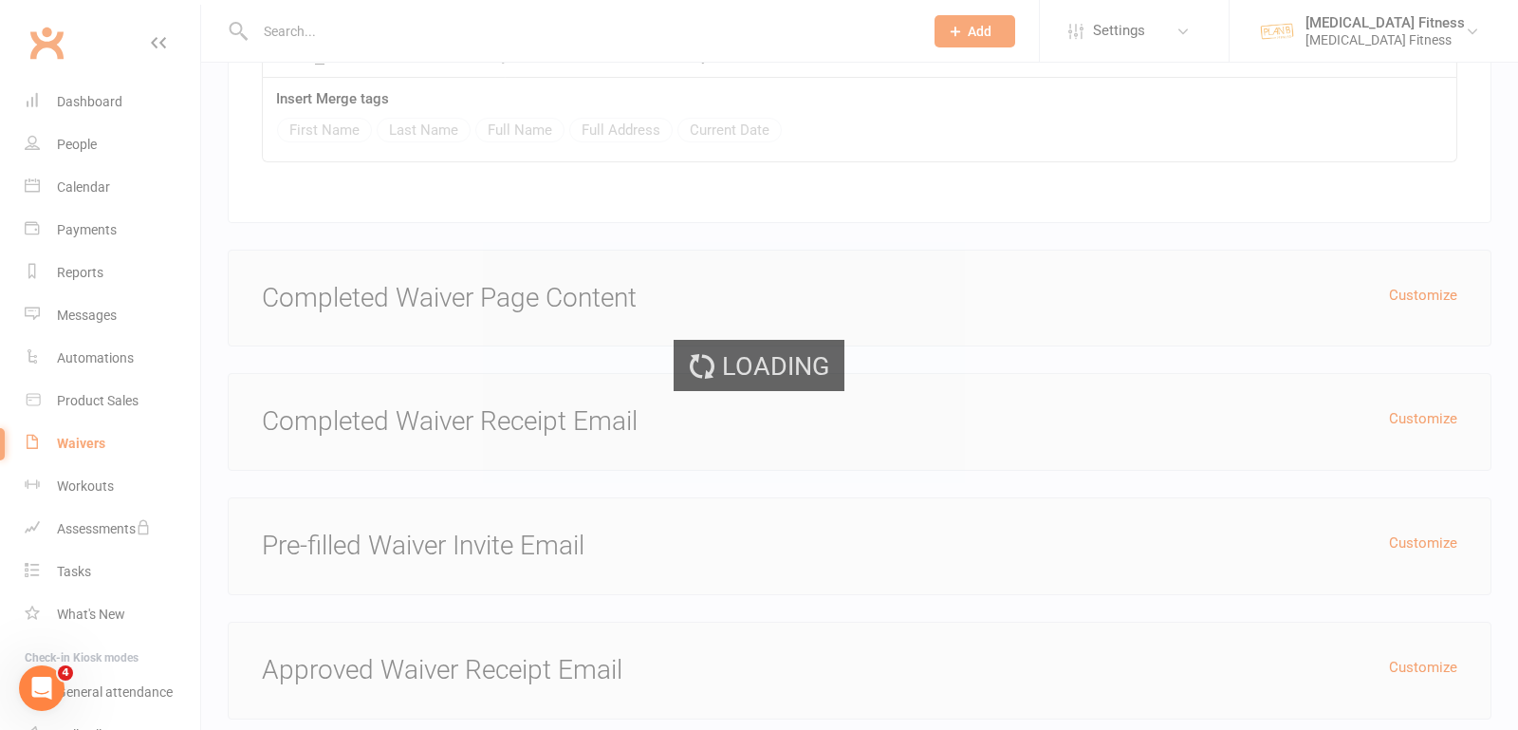
select select "100"
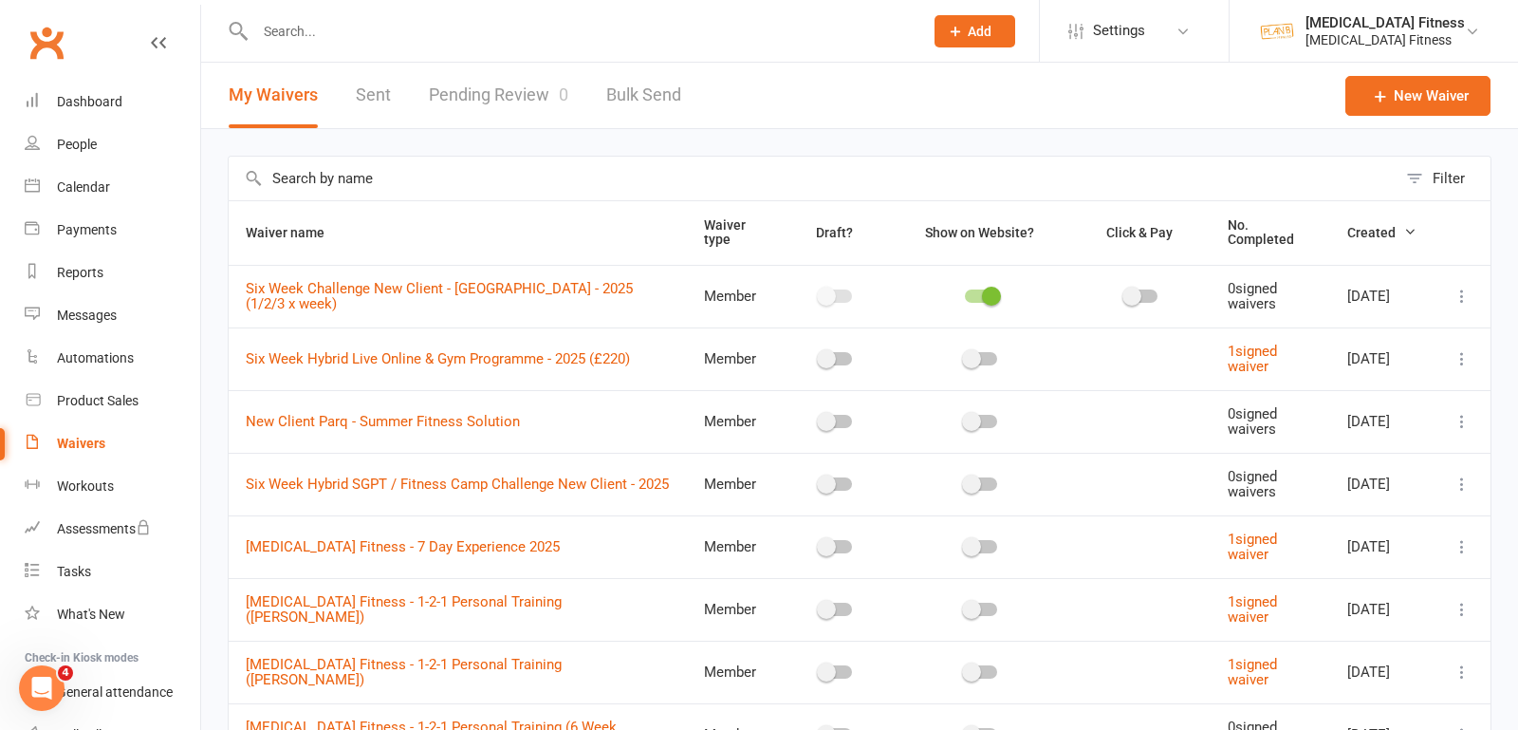
click at [965, 294] on div at bounding box center [981, 295] width 32 height 13
click at [965, 293] on input "checkbox" at bounding box center [965, 293] width 0 height 0
click at [1468, 293] on icon at bounding box center [1462, 296] width 19 height 19
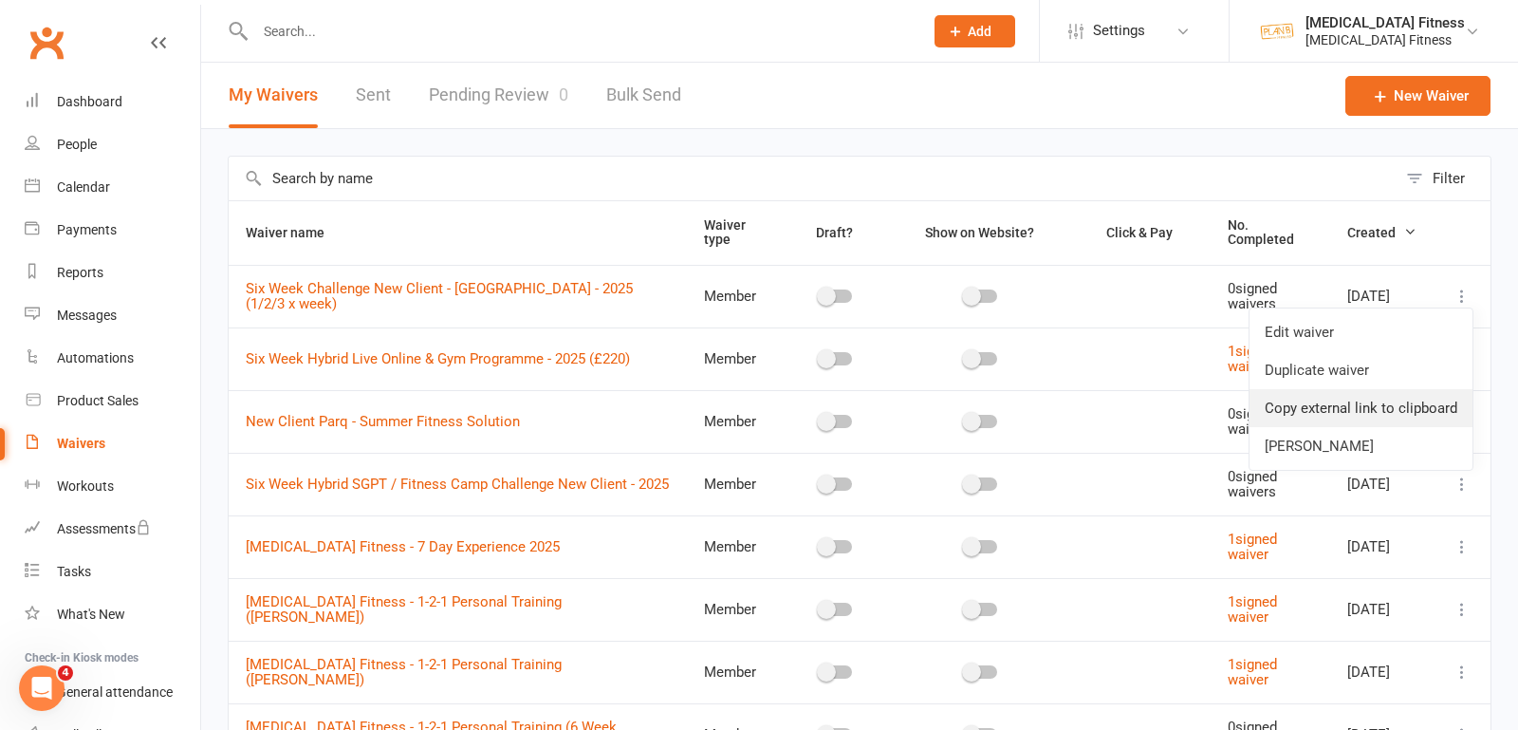
click at [1340, 408] on link "Copy external link to clipboard" at bounding box center [1361, 408] width 223 height 38
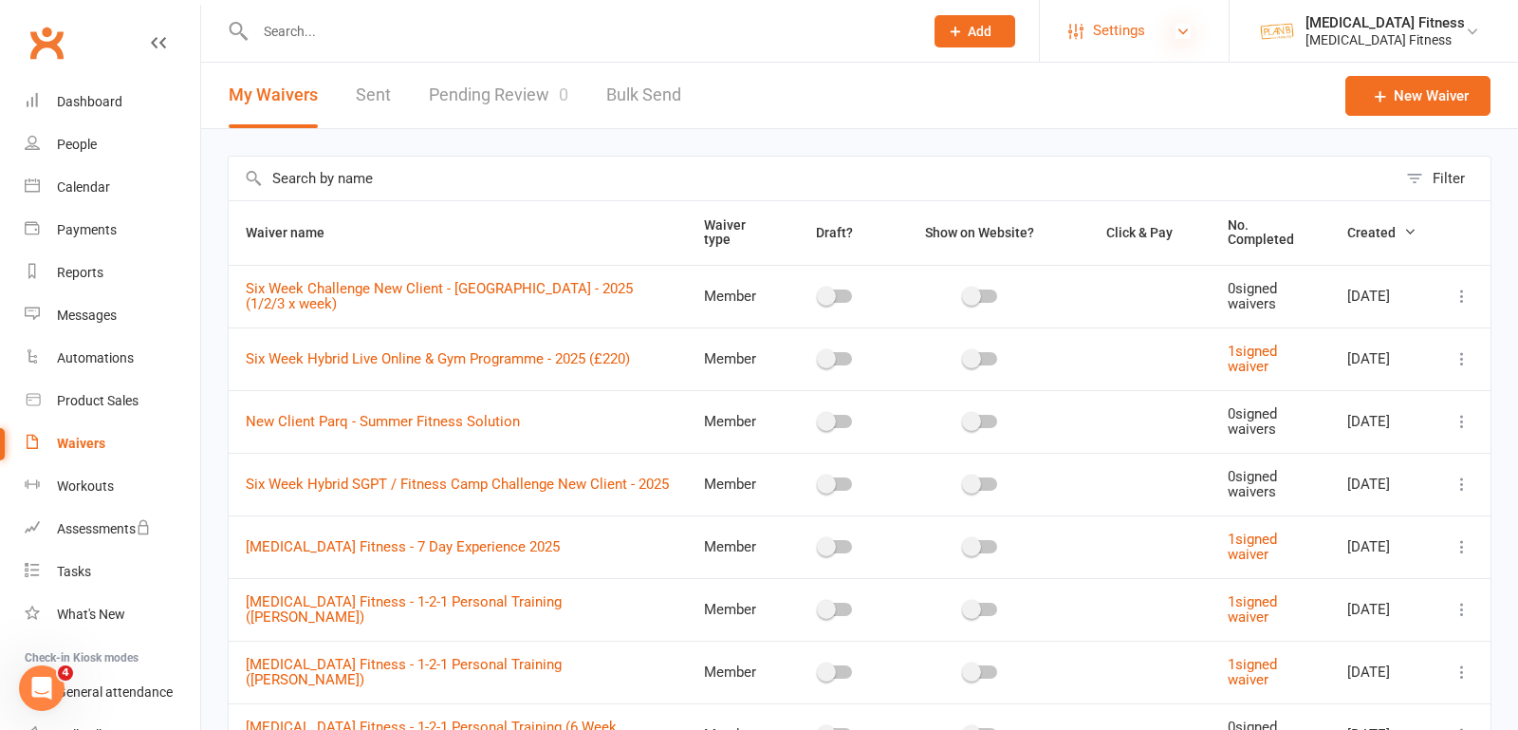
click at [1181, 28] on icon at bounding box center [1183, 31] width 15 height 15
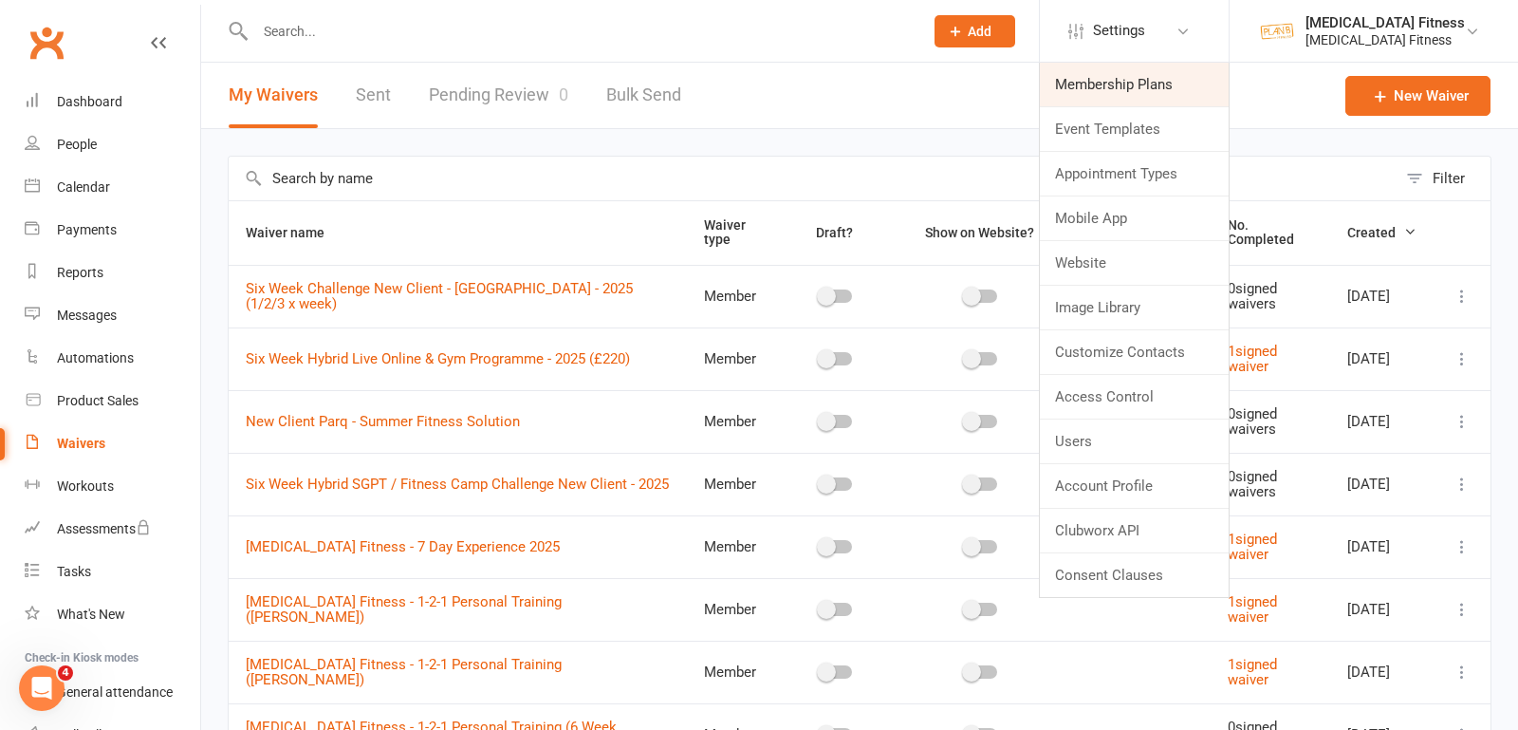
click at [1126, 77] on link "Membership Plans" at bounding box center [1134, 85] width 189 height 44
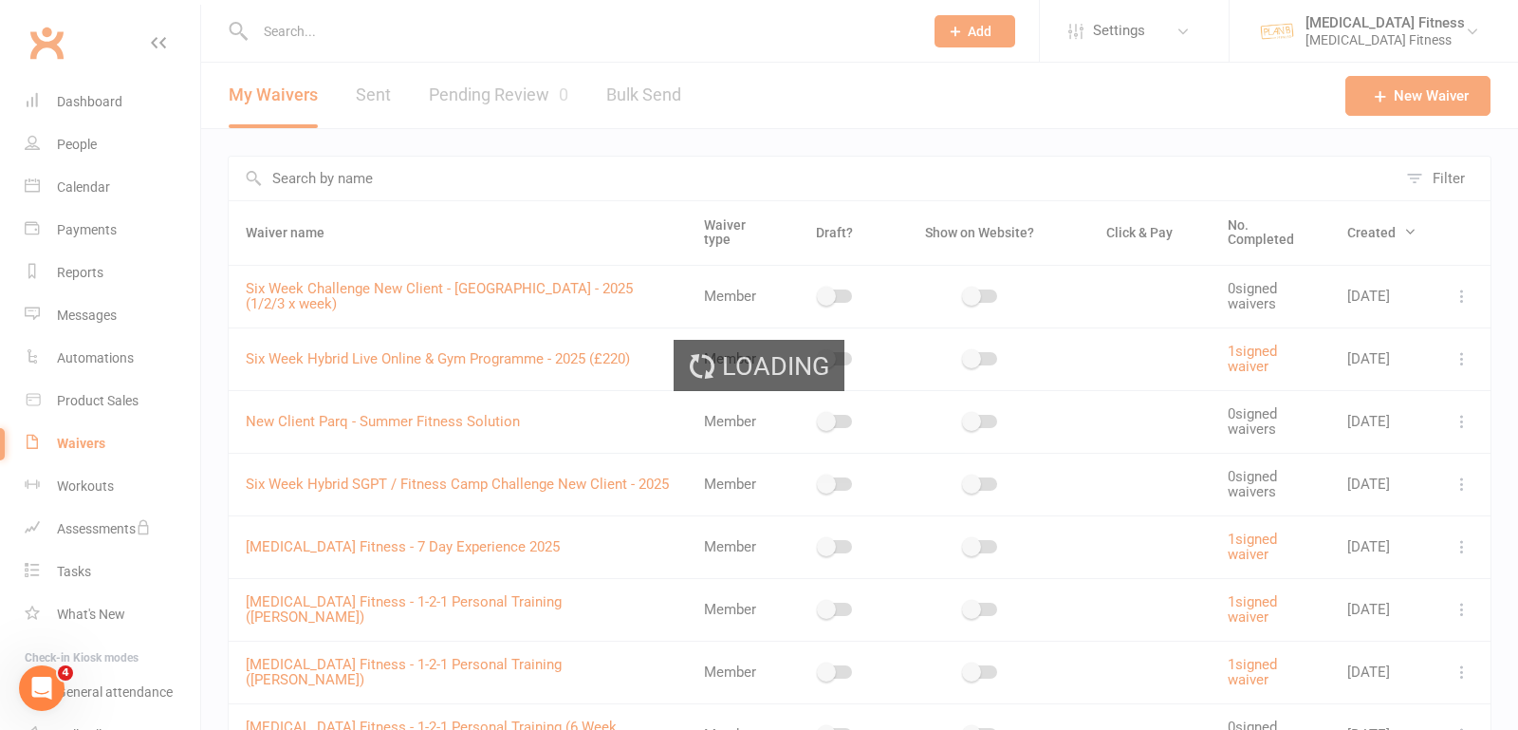
select select "100"
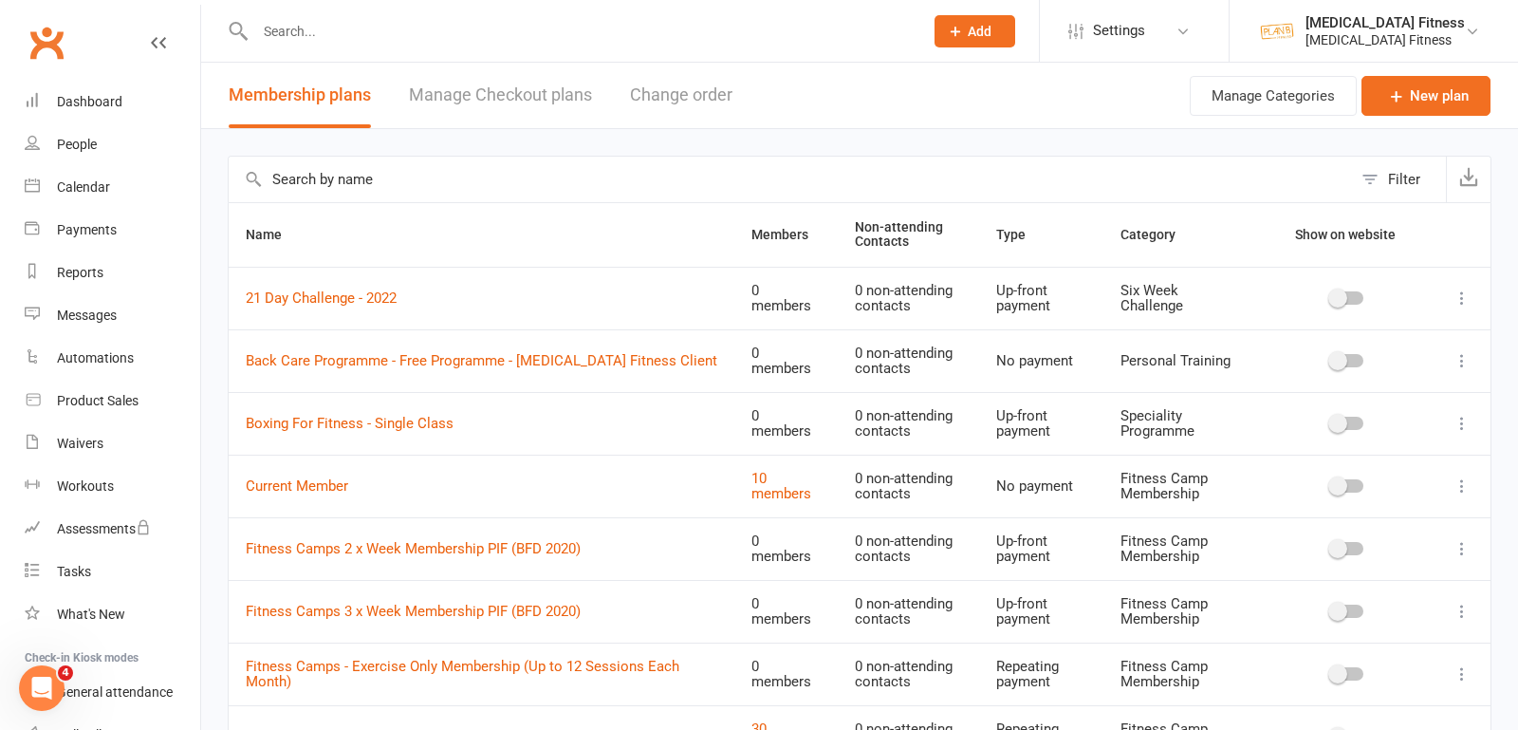
click at [485, 182] on input "text" at bounding box center [790, 180] width 1123 height 46
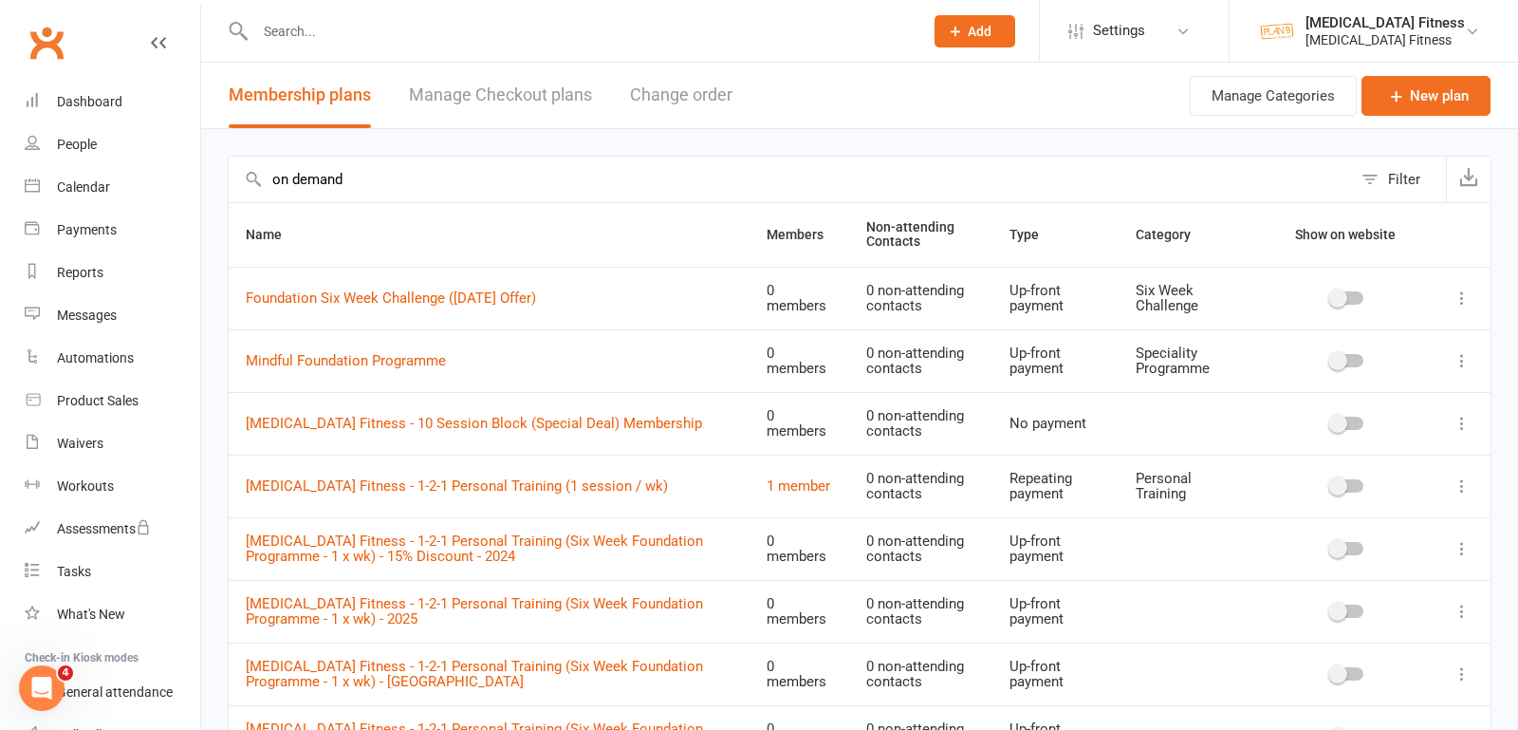
type input "on demand"
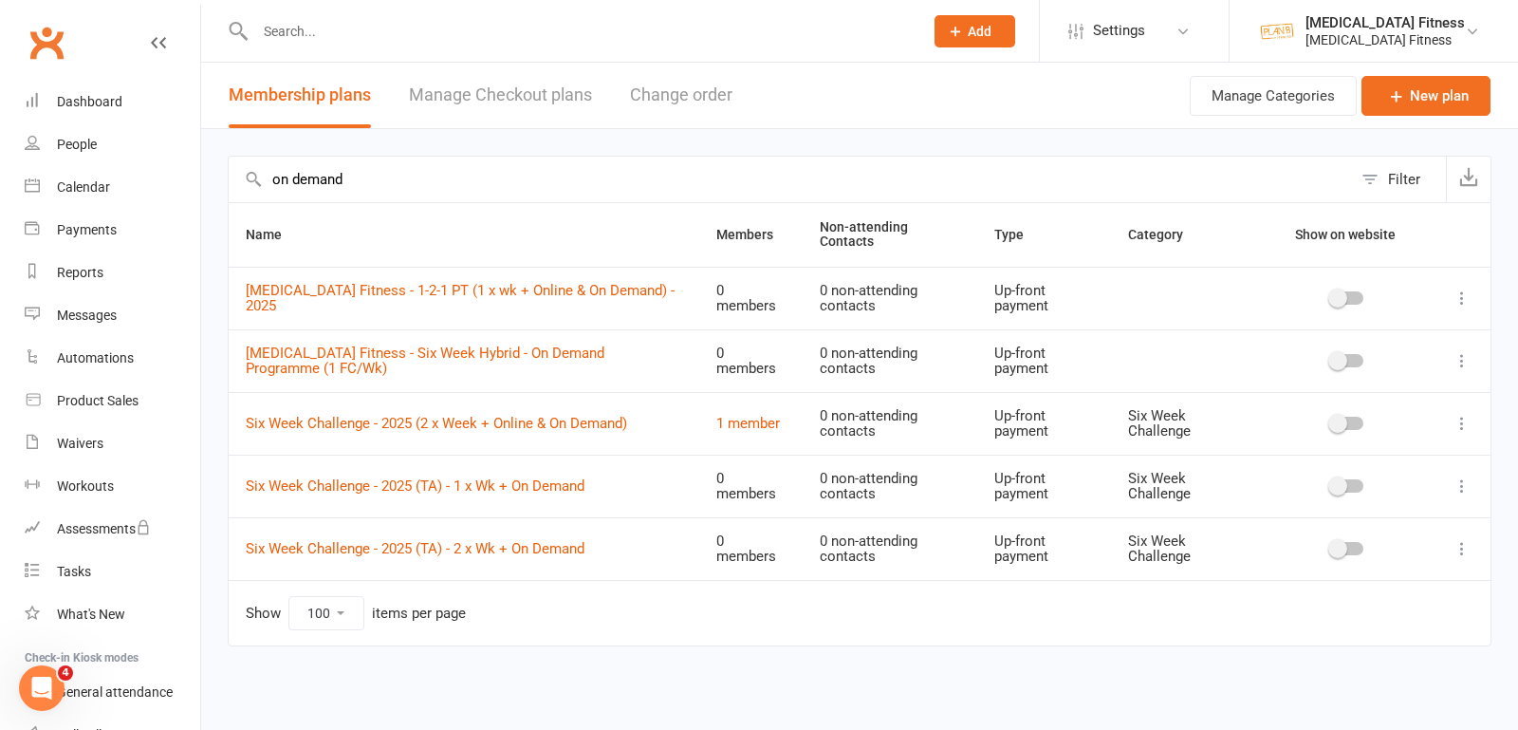
click at [1464, 415] on icon at bounding box center [1462, 423] width 19 height 19
click at [1341, 453] on link "Edit" at bounding box center [1379, 452] width 188 height 38
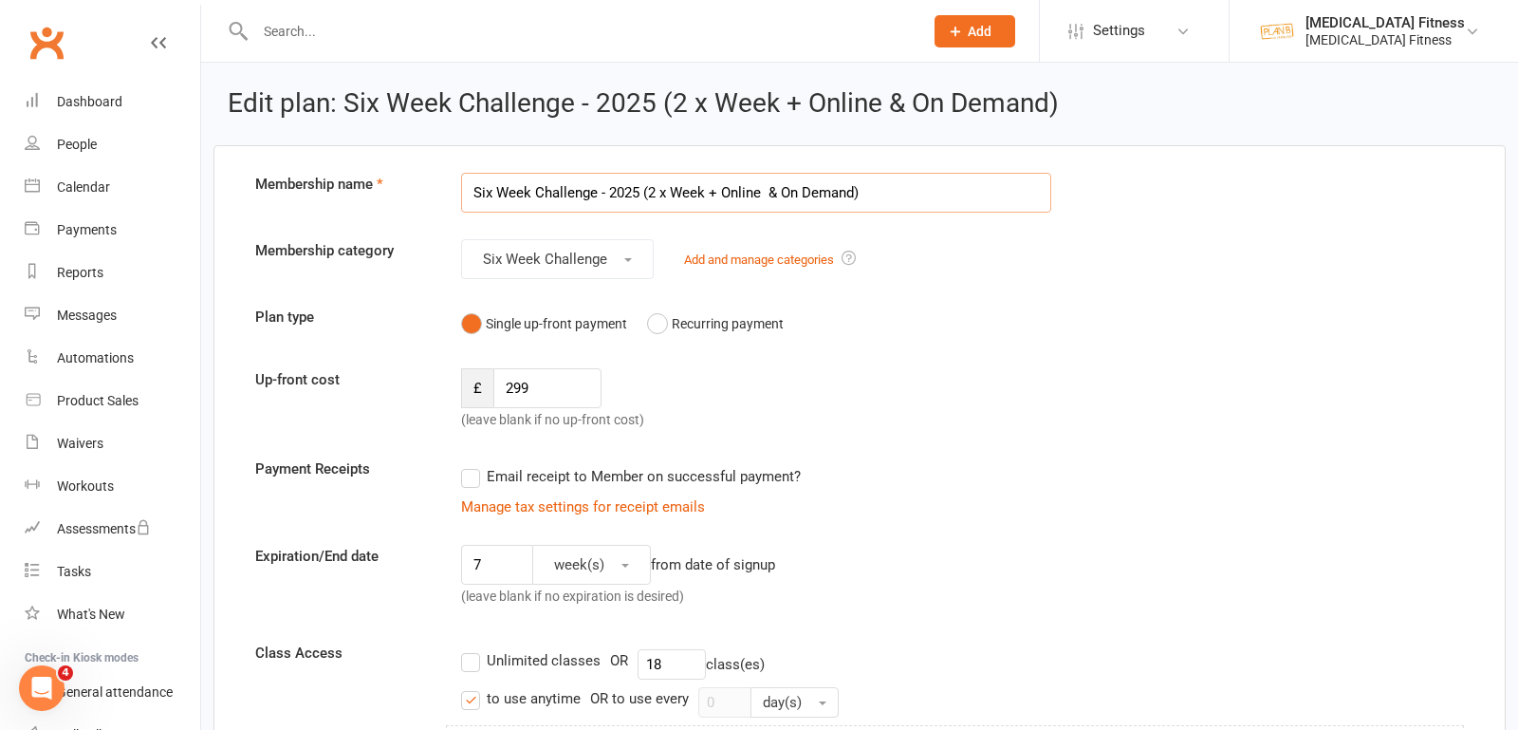
drag, startPoint x: 704, startPoint y: 192, endPoint x: 862, endPoint y: 186, distance: 158.5
click at [862, 187] on input "Six Week Challenge - 2025 (2 x Week + Online & On Demand)" at bounding box center [756, 193] width 590 height 40
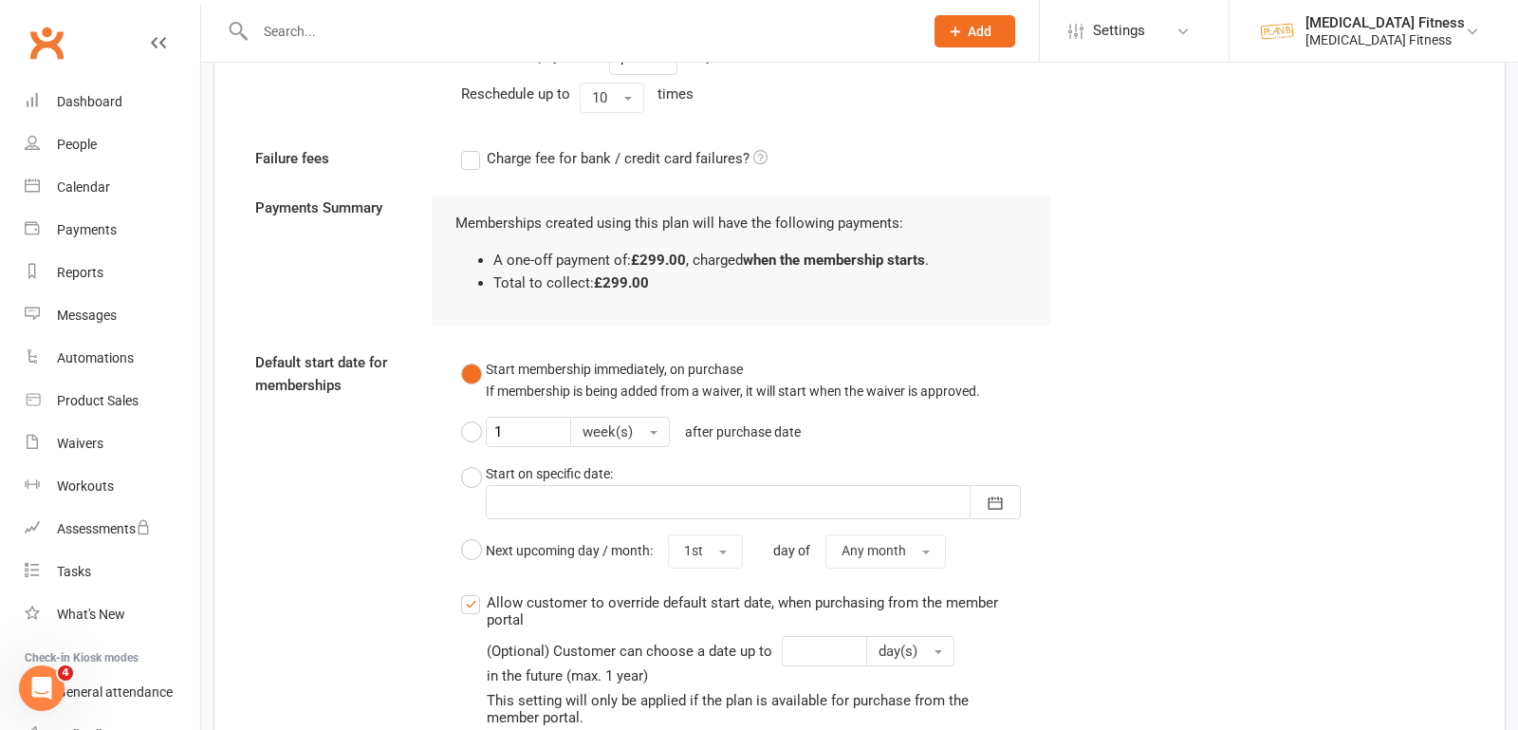
scroll to position [2144, 0]
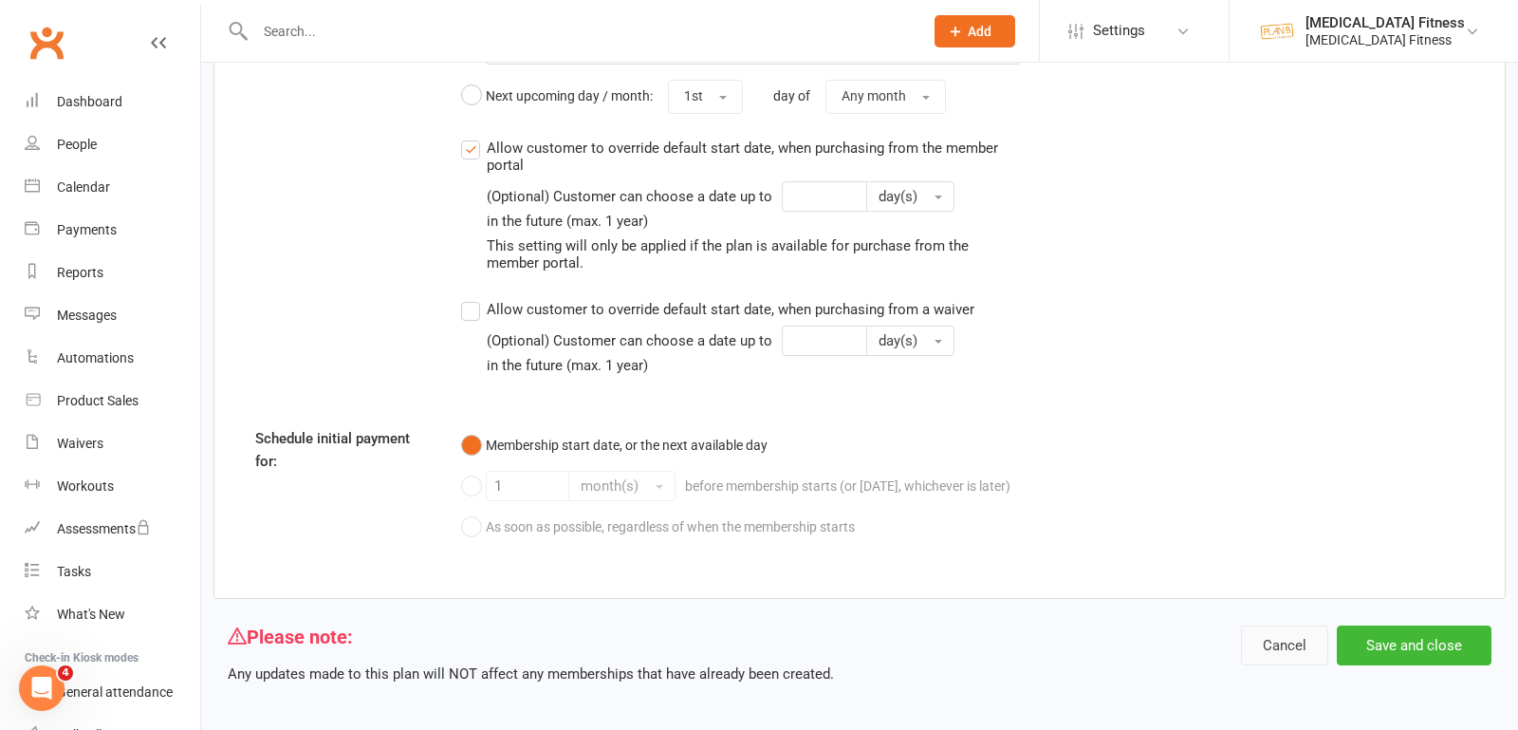
type input "Six Week Challenge - 2025 (2 x Week)"
click at [1275, 639] on button "Cancel" at bounding box center [1284, 645] width 87 height 40
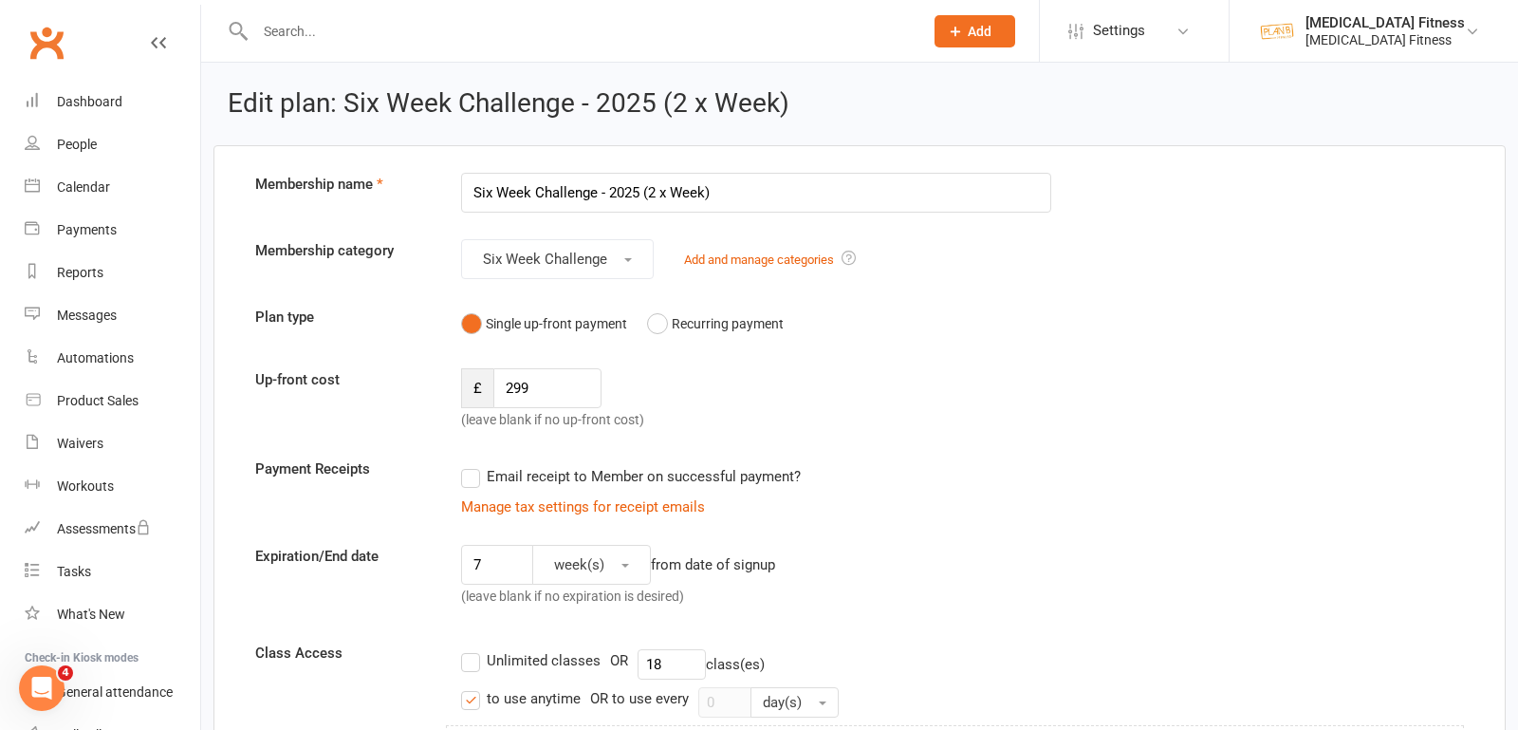
select select "100"
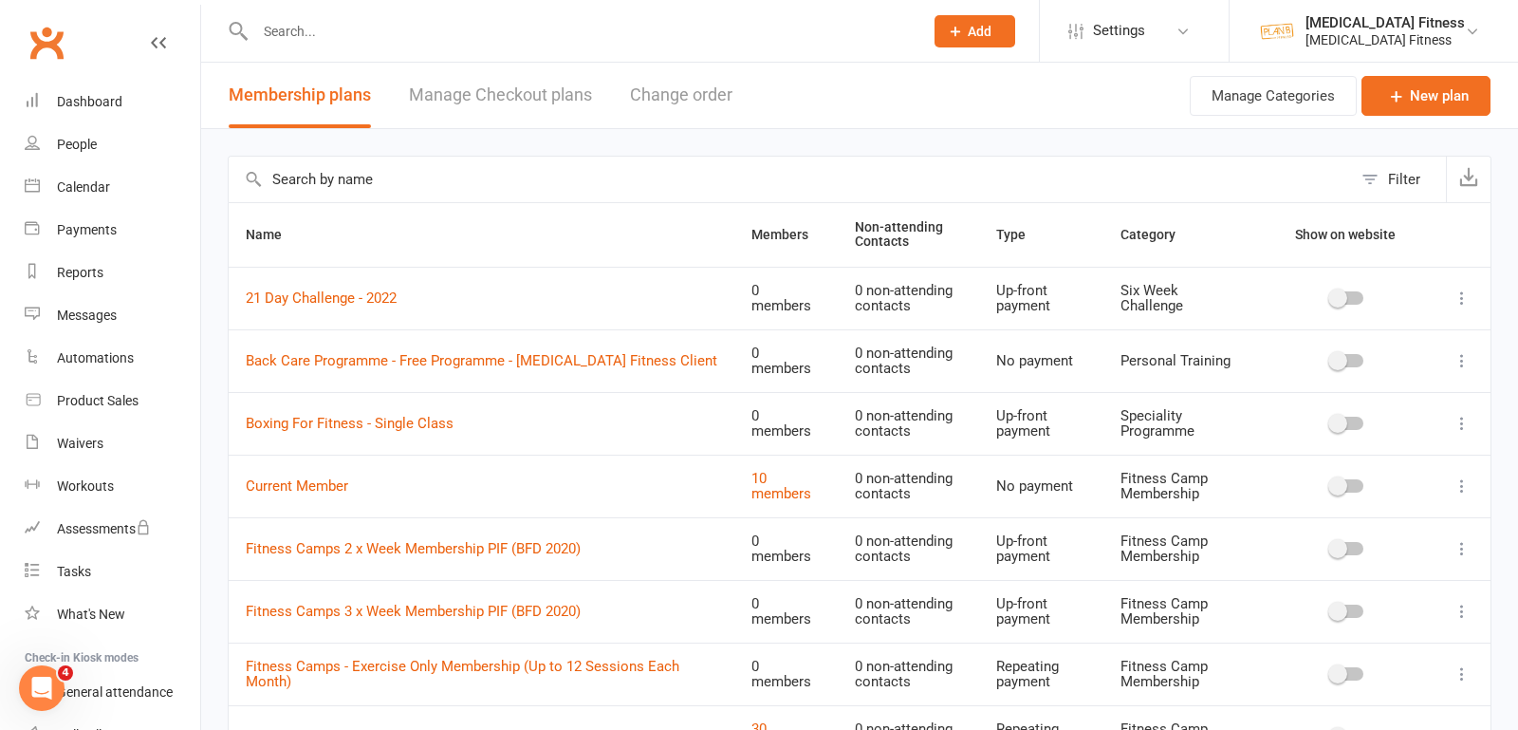
click at [335, 173] on input "text" at bounding box center [790, 180] width 1123 height 46
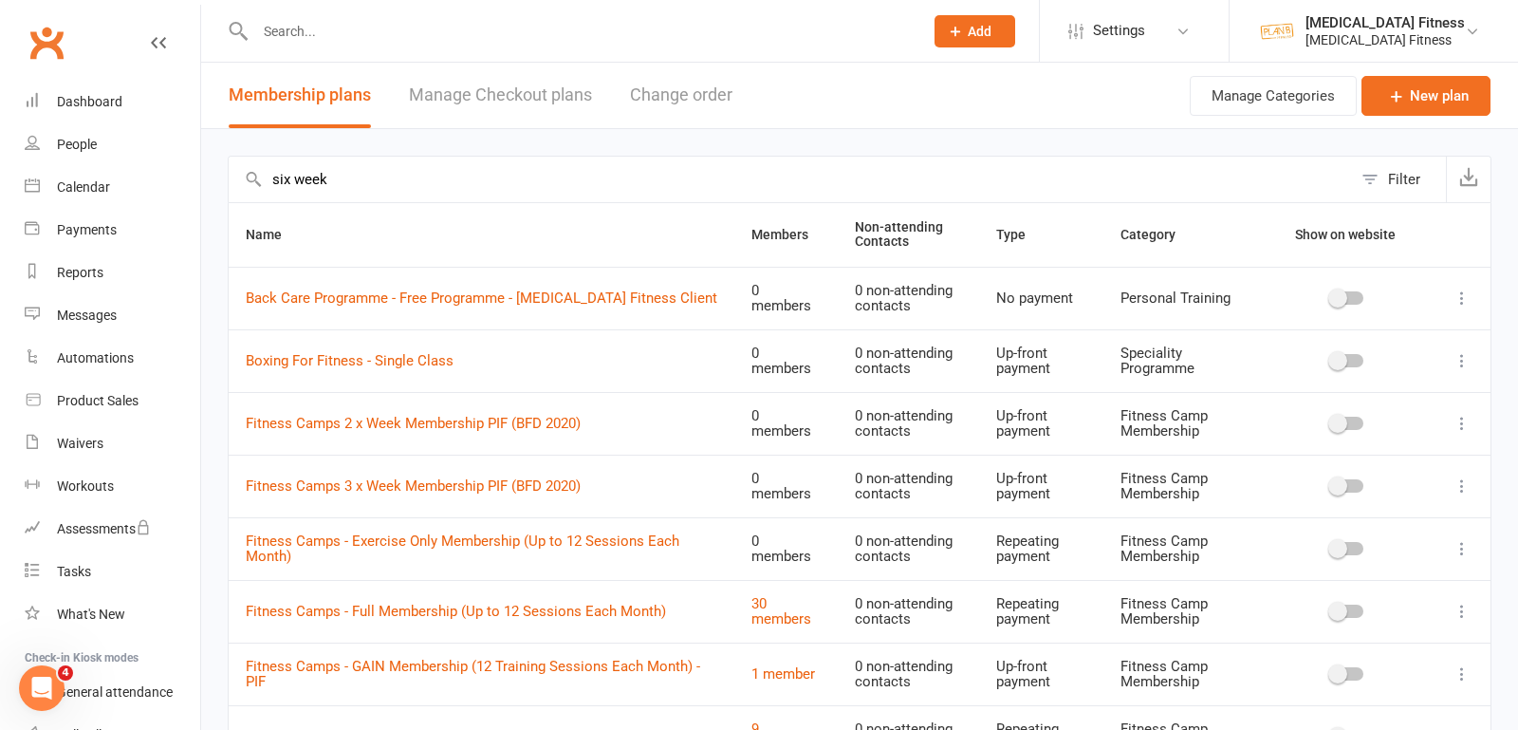
type input "six week"
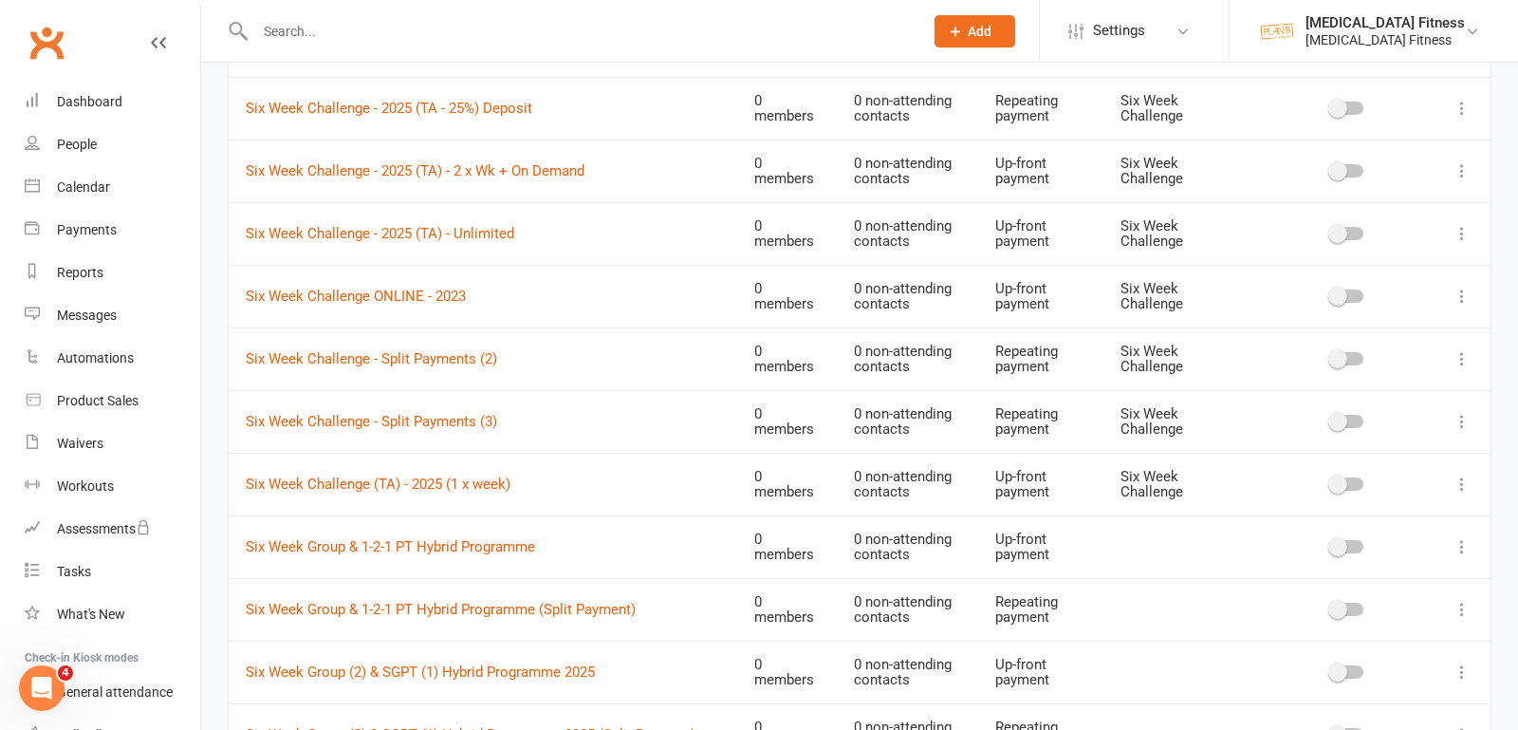
scroll to position [1806, 0]
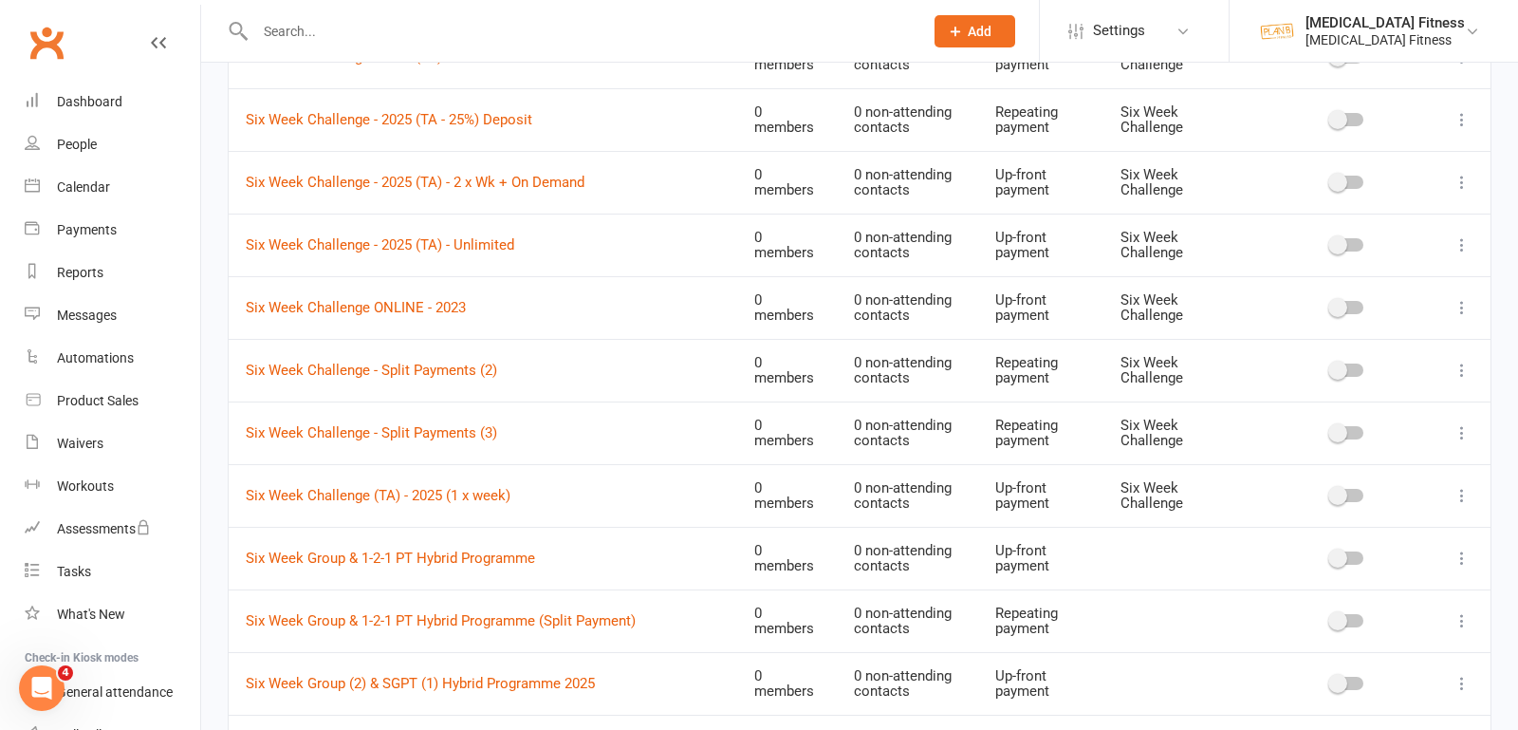
click at [1459, 173] on icon at bounding box center [1462, 182] width 19 height 19
click at [1341, 208] on link "Edit" at bounding box center [1379, 206] width 188 height 38
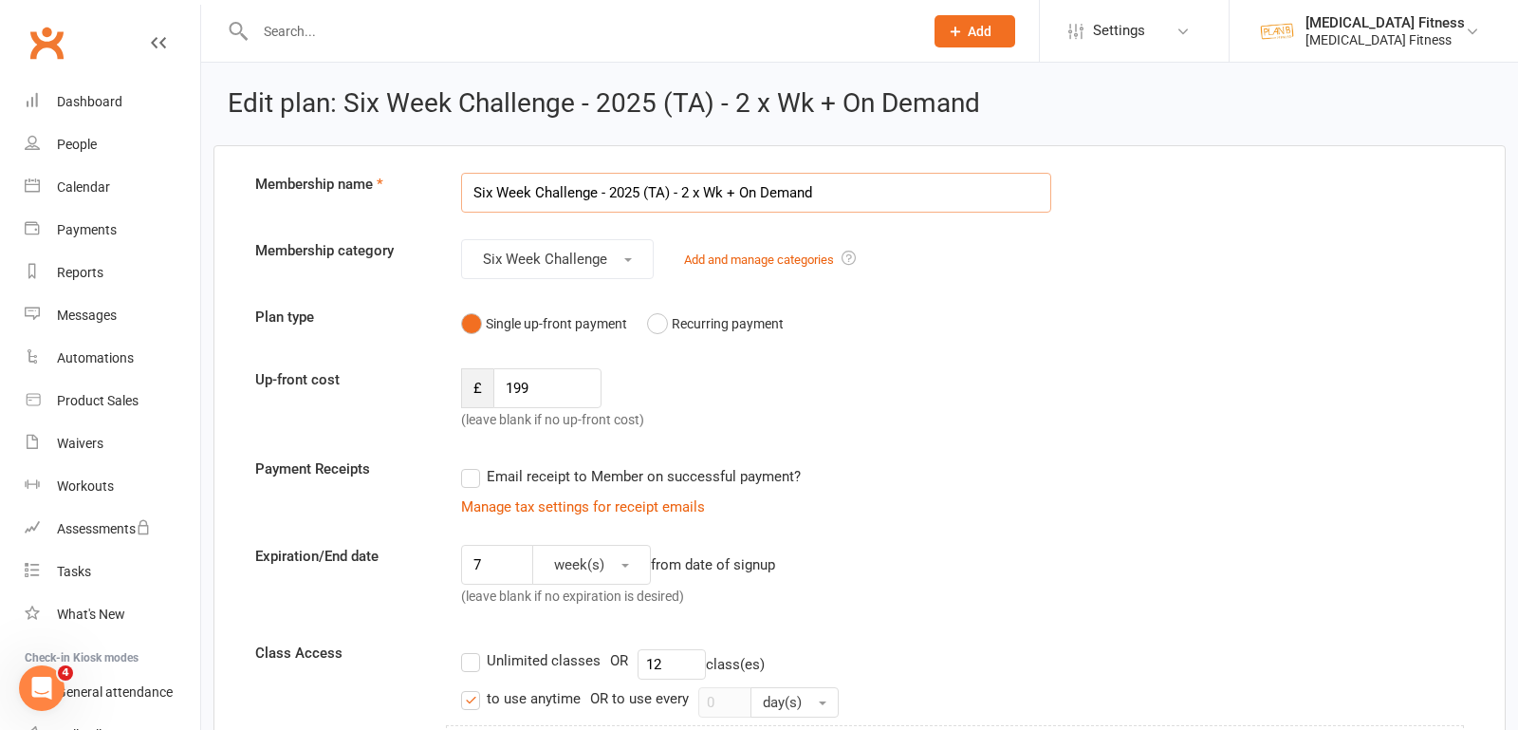
drag, startPoint x: 706, startPoint y: 193, endPoint x: 978, endPoint y: 179, distance: 272.6
click at [978, 190] on input "Six Week Challenge - 2025 (TA) - 2 x Wk + On Demand" at bounding box center [756, 193] width 590 height 40
click at [701, 190] on input "Six Week Challenge - 2025 (TA) - 2 xWeek" at bounding box center [756, 193] width 590 height 40
drag, startPoint x: 749, startPoint y: 191, endPoint x: 641, endPoint y: 191, distance: 107.2
click at [641, 191] on input "Six Week Challenge - 2025 (TA) - 2 x Week" at bounding box center [756, 193] width 590 height 40
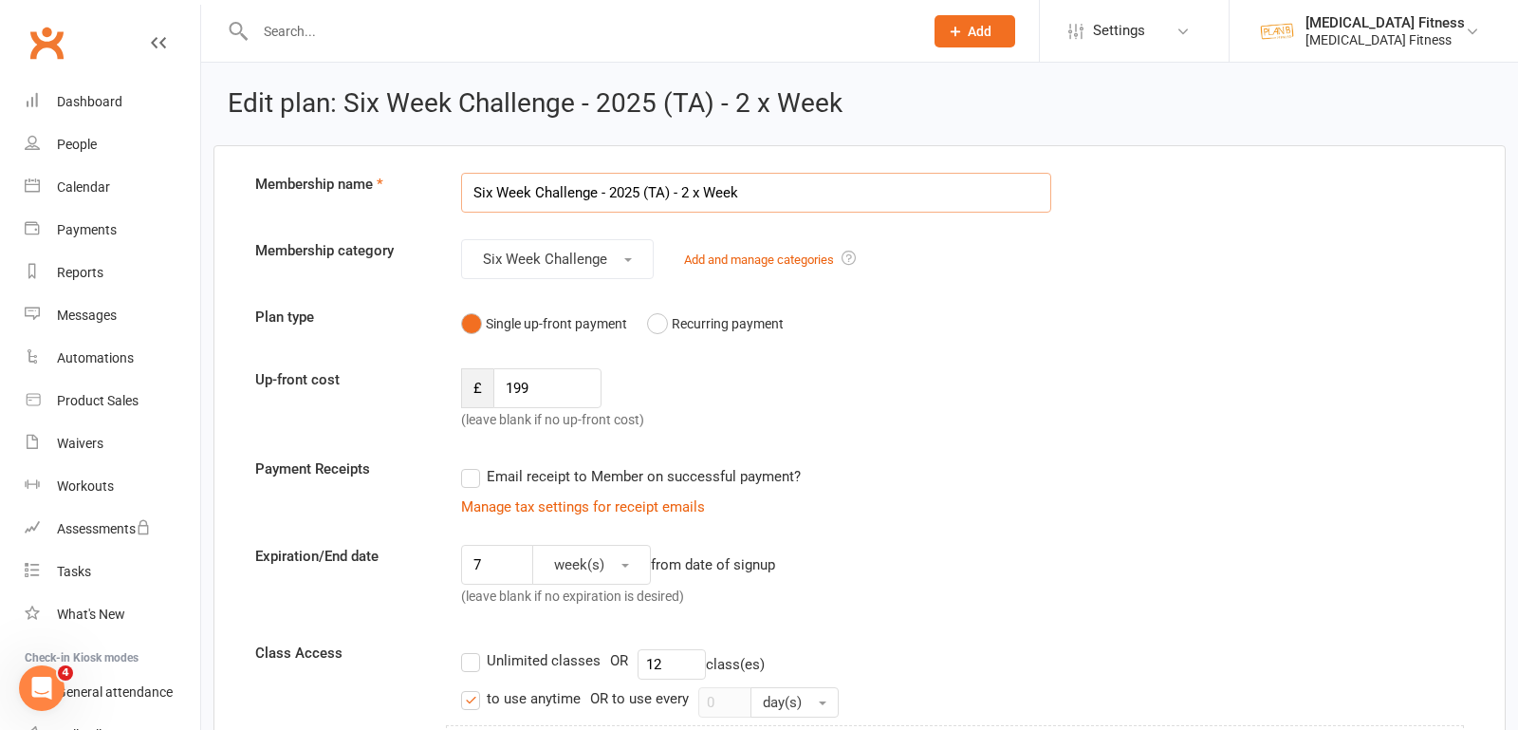
click at [783, 188] on input "Six Week Challenge - 2025 (TA) - 2 x Week" at bounding box center [756, 193] width 590 height 40
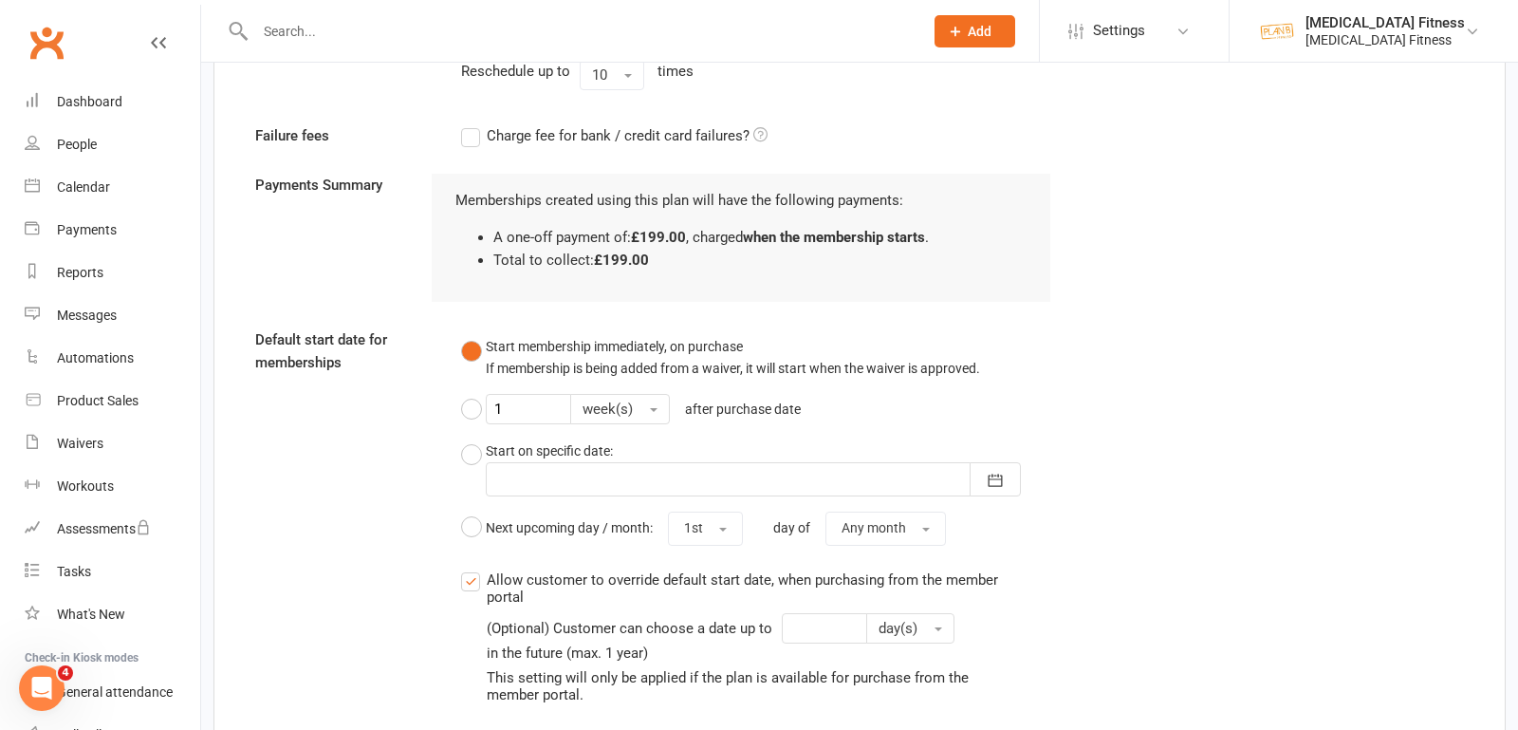
scroll to position [2144, 0]
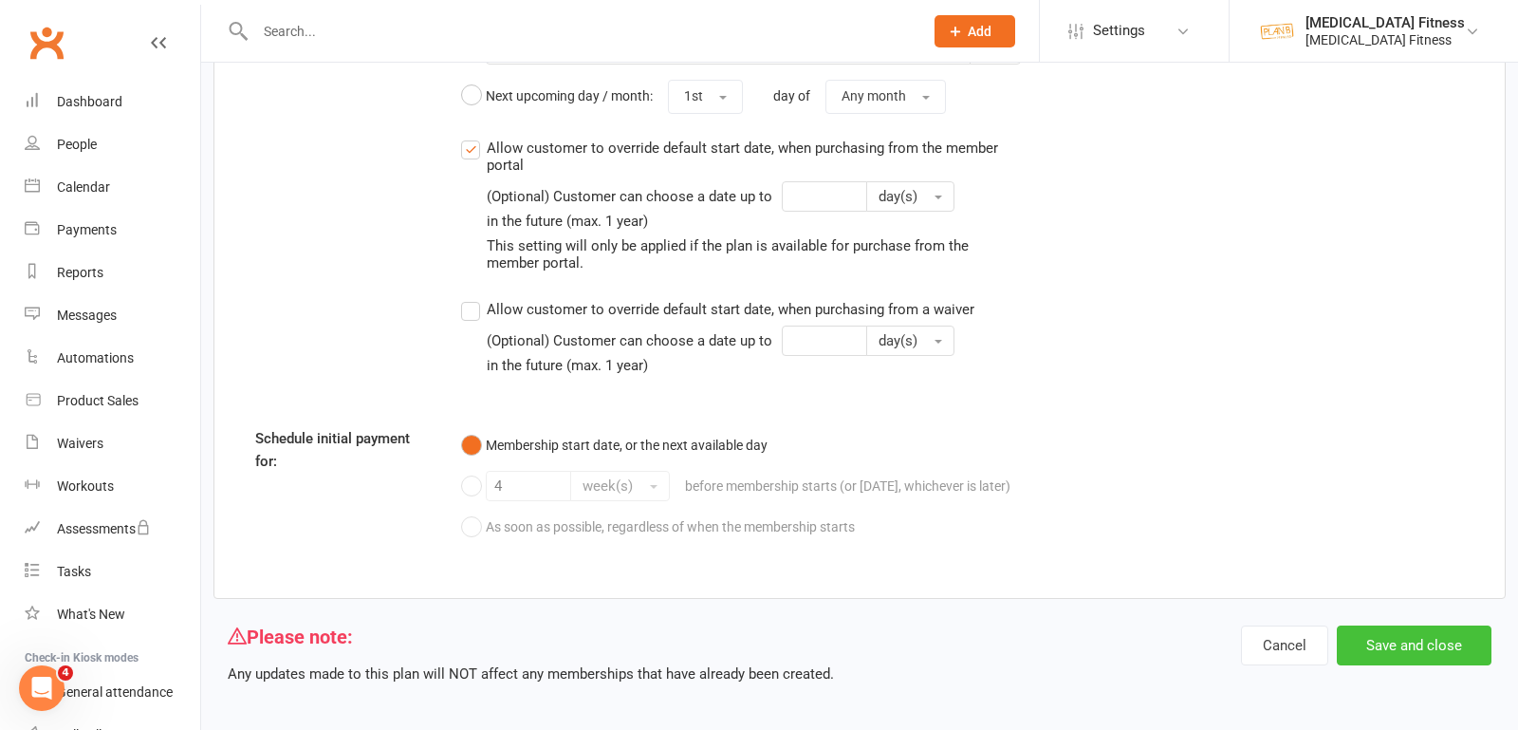
type input "Six Week Challenge - 2025 (TA) - 2 x Week"
click at [1426, 639] on button "Save and close" at bounding box center [1414, 645] width 155 height 40
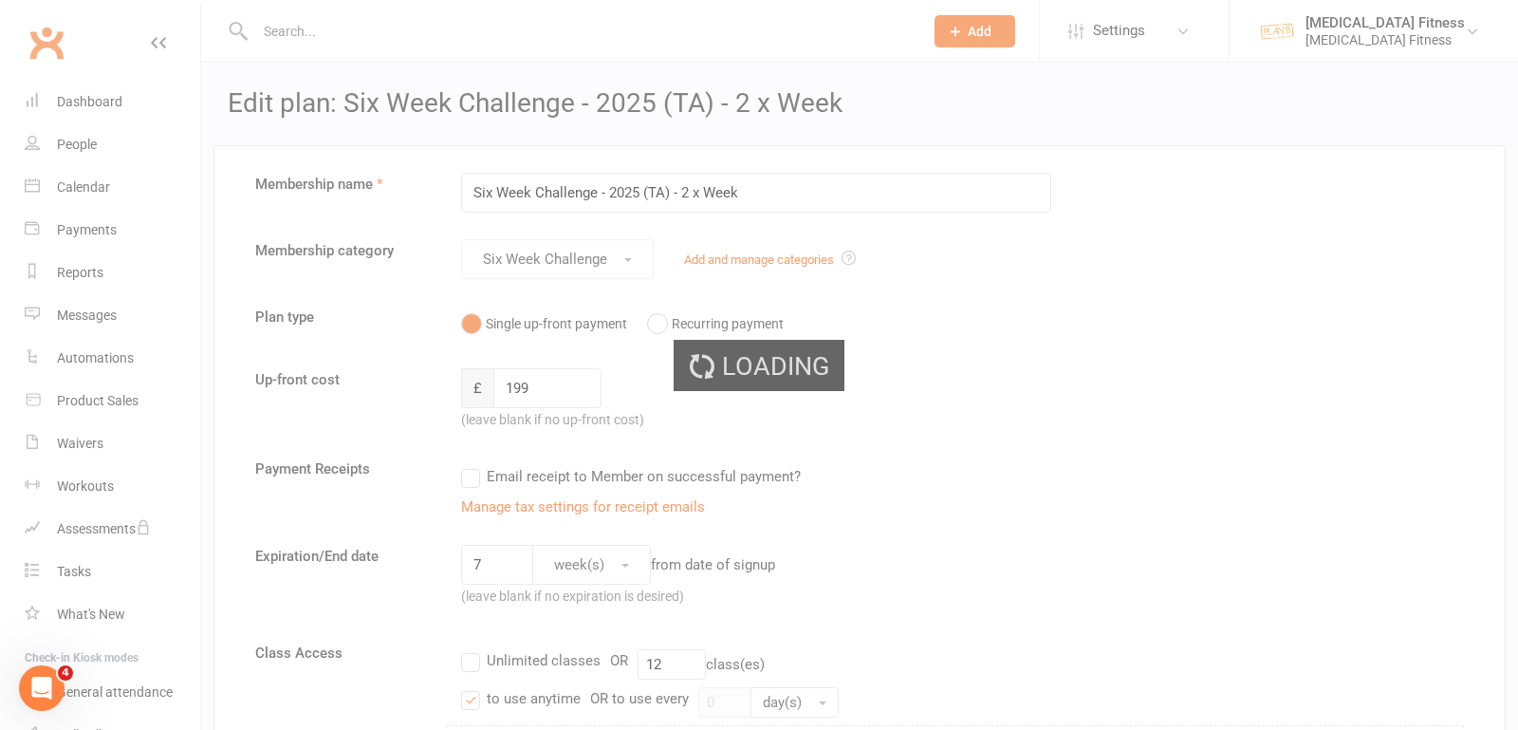
select select "100"
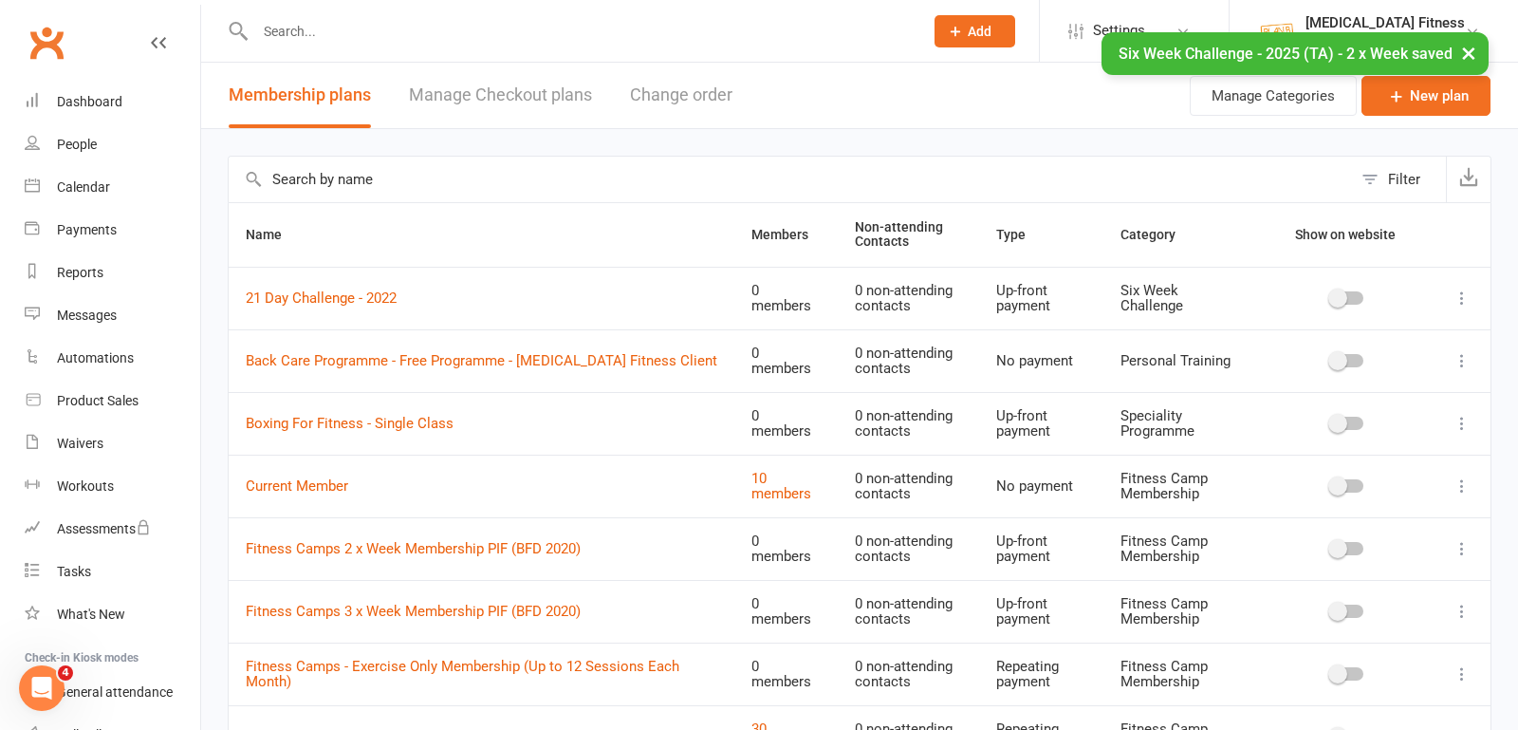
click at [452, 183] on input "text" at bounding box center [790, 180] width 1123 height 46
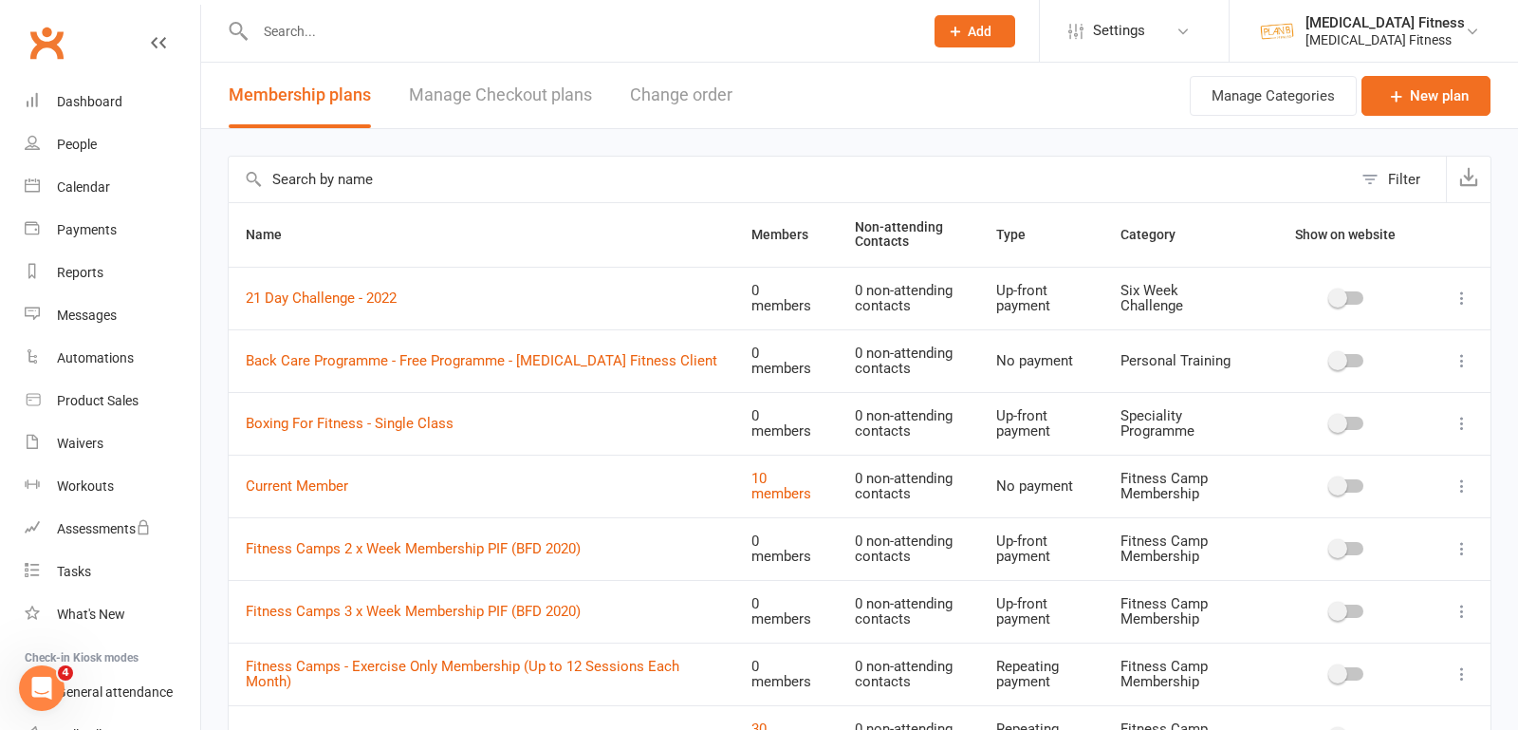
paste input "(TA) - 2 x Week"
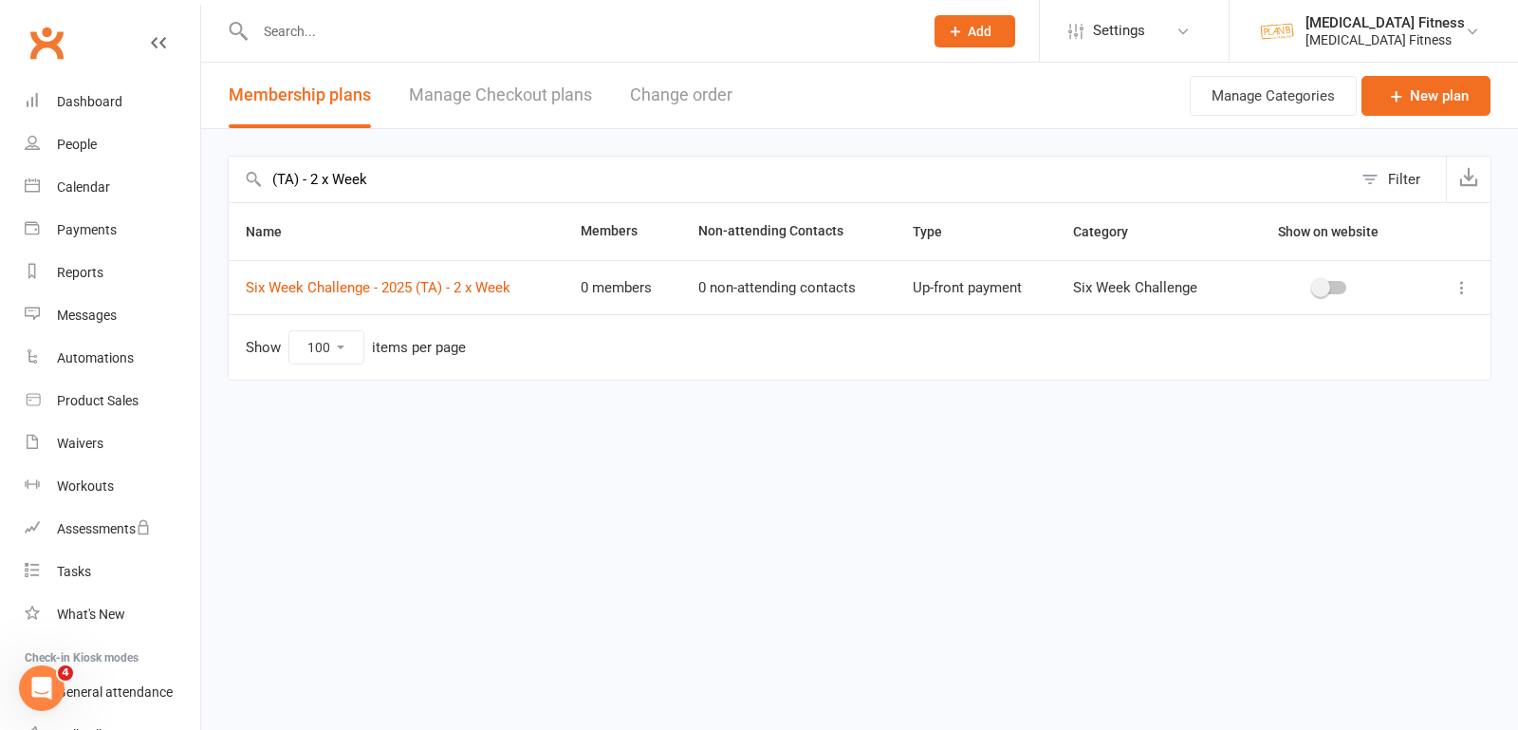
drag, startPoint x: 320, startPoint y: 176, endPoint x: 252, endPoint y: 176, distance: 67.4
click at [252, 176] on div "(TA) - 2 x Week Filter" at bounding box center [860, 179] width 1264 height 46
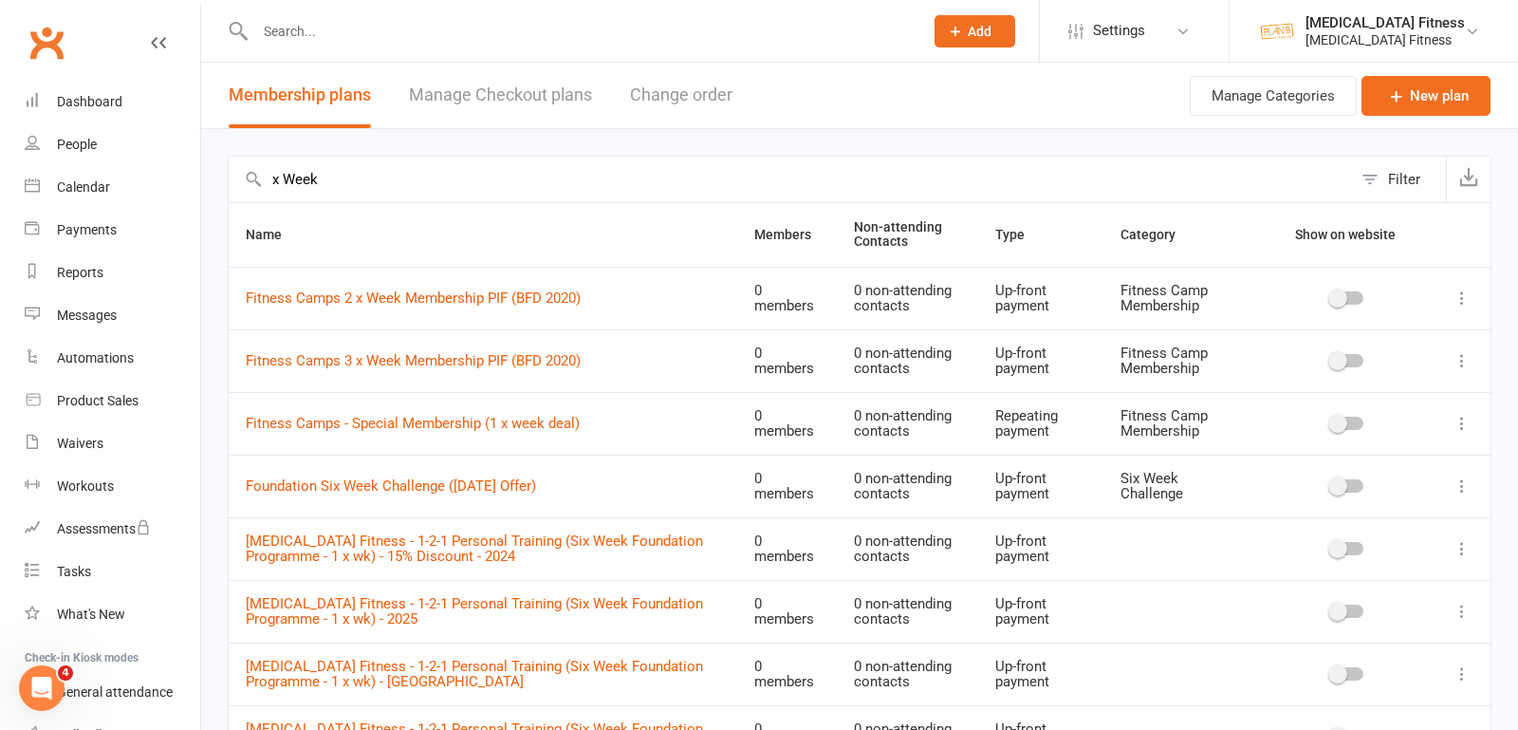
drag, startPoint x: 356, startPoint y: 170, endPoint x: 213, endPoint y: 180, distance: 143.6
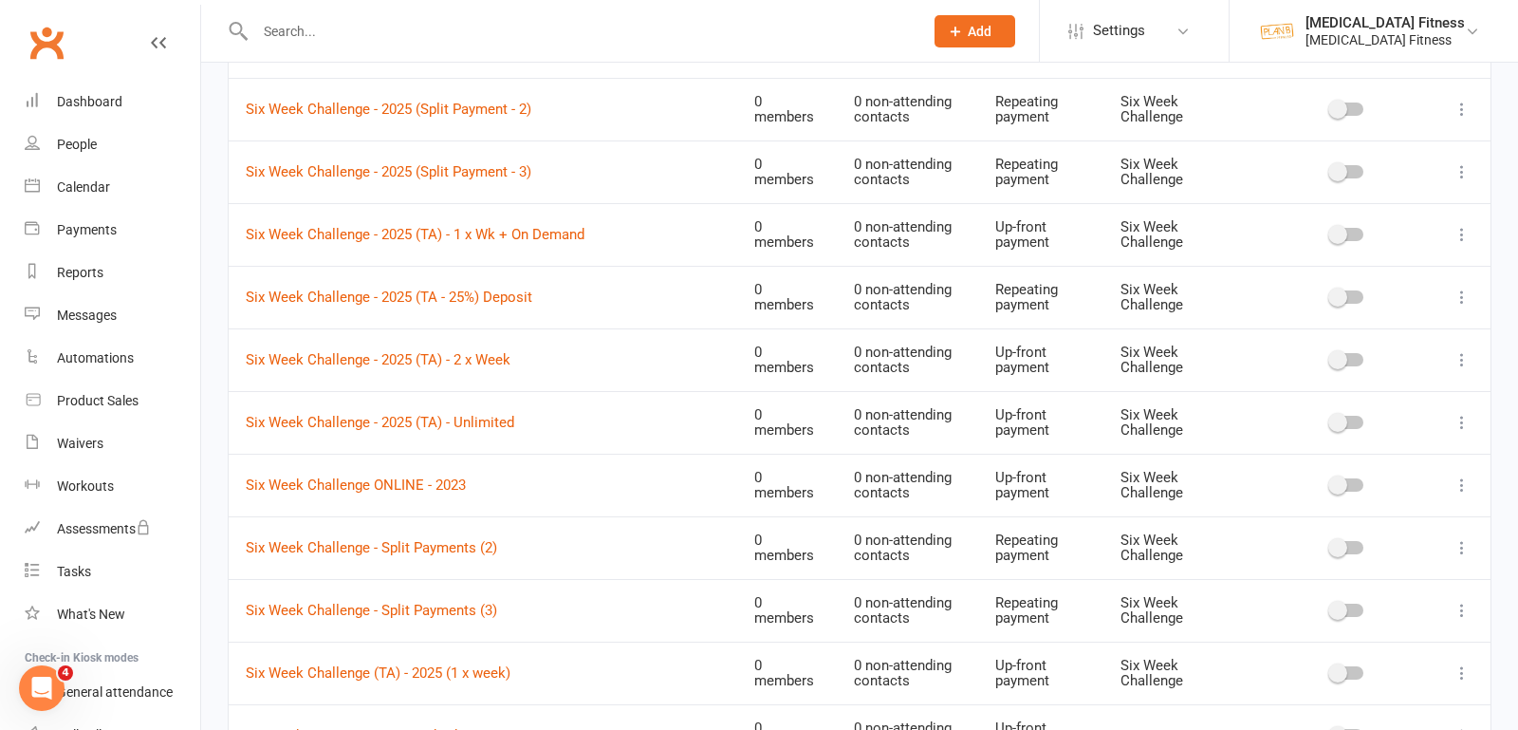
scroll to position [1624, 0]
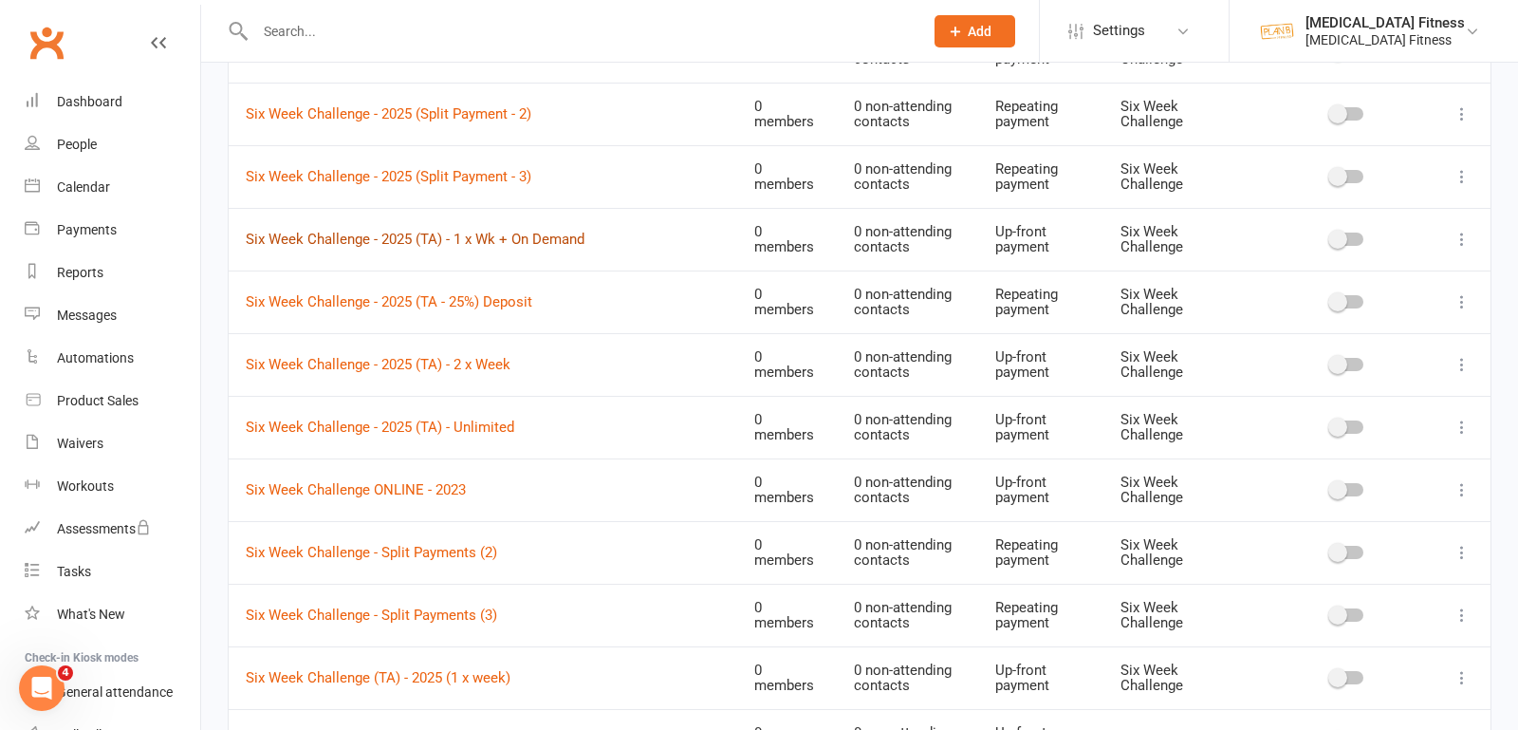
type input "six week"
click at [528, 231] on link "Six Week Challenge - 2025 (TA) - 1 x Wk + On Demand" at bounding box center [415, 239] width 339 height 17
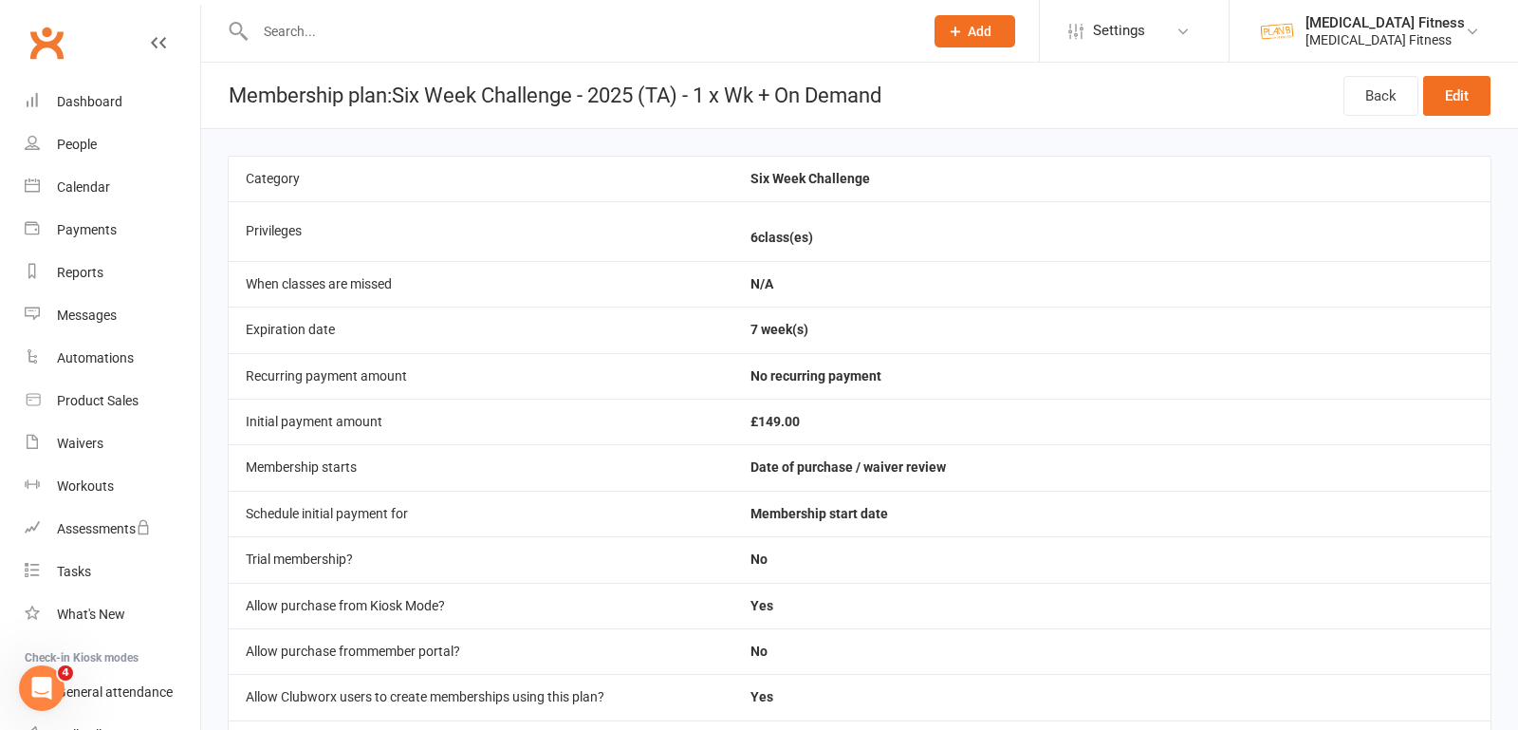
select select "100"
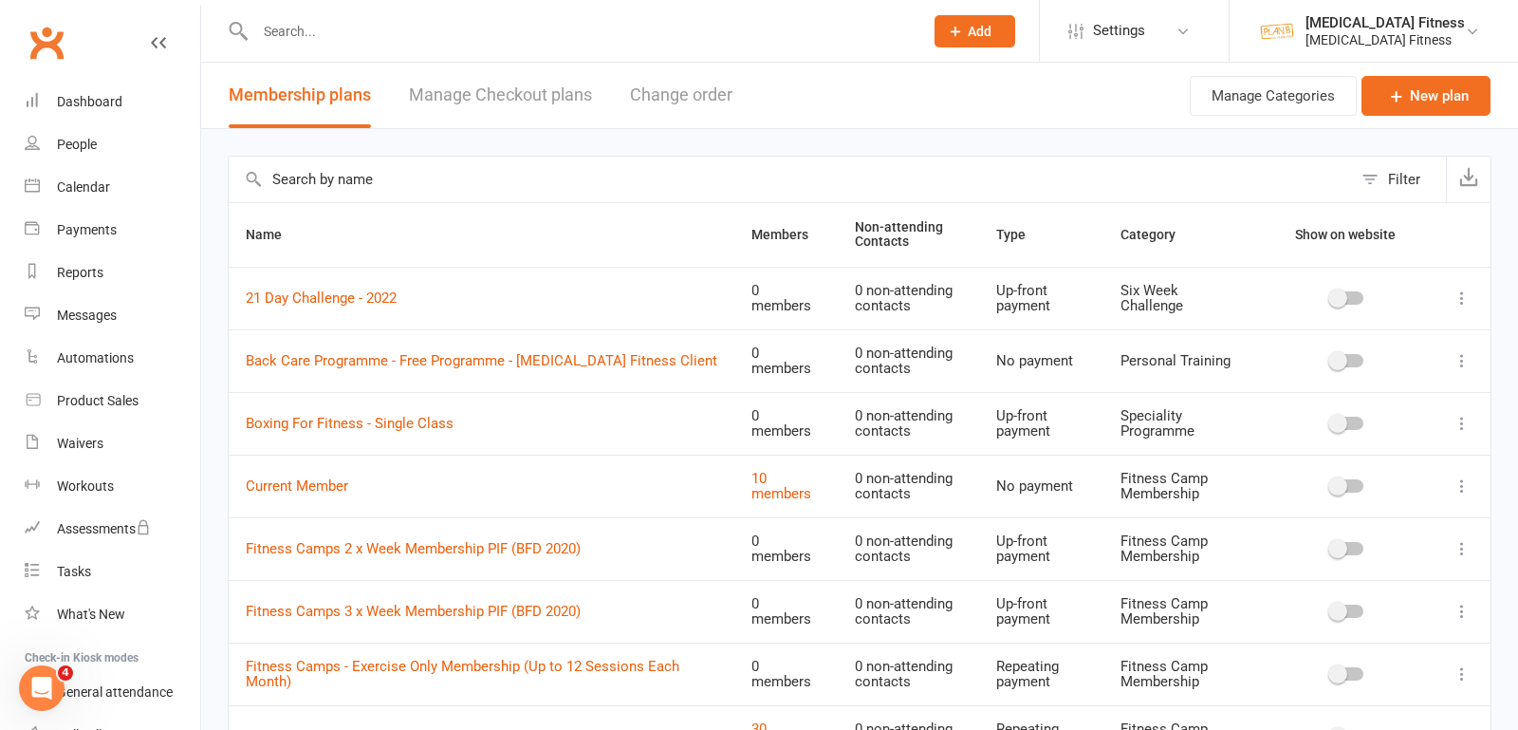
click at [435, 193] on input "text" at bounding box center [790, 180] width 1123 height 46
type input "six week"
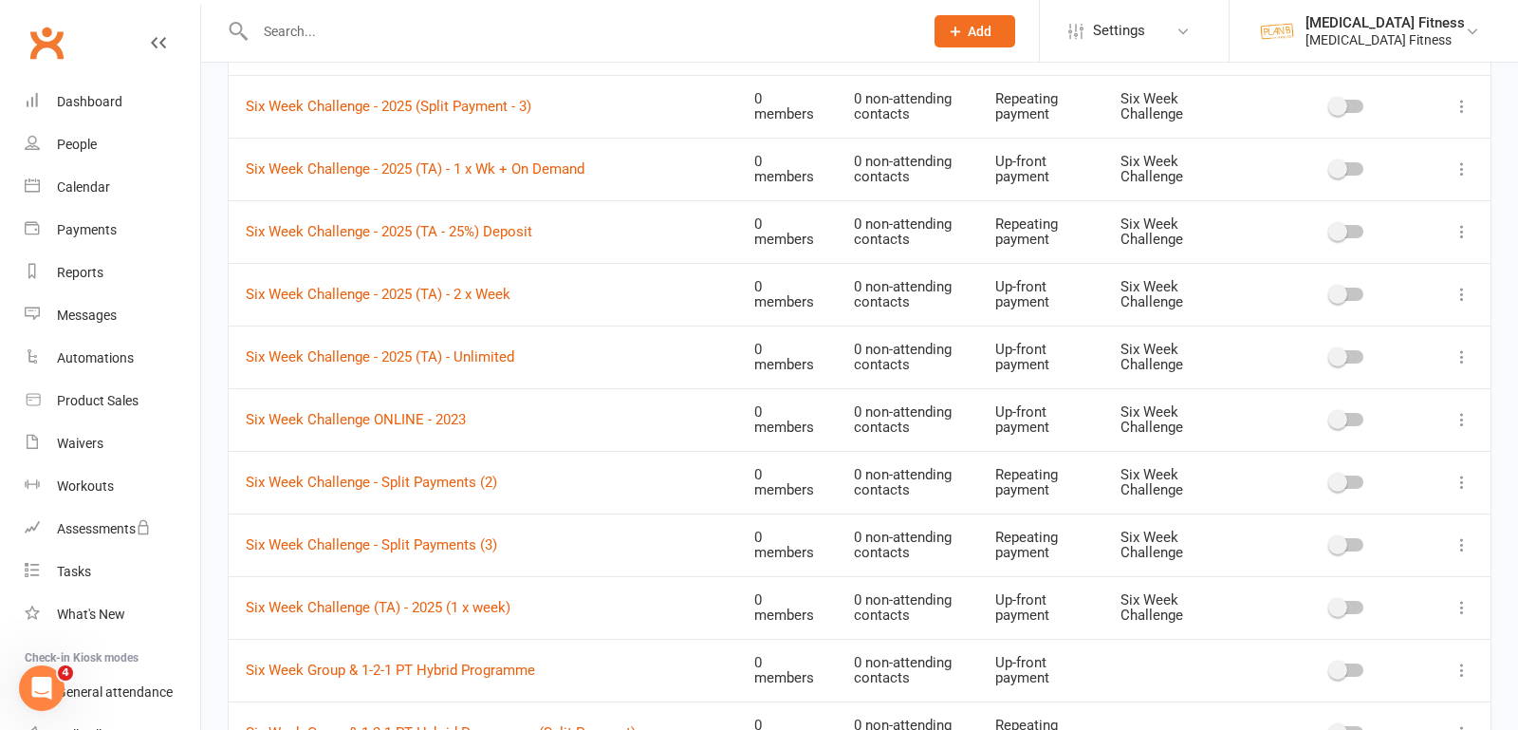
scroll to position [1698, 0]
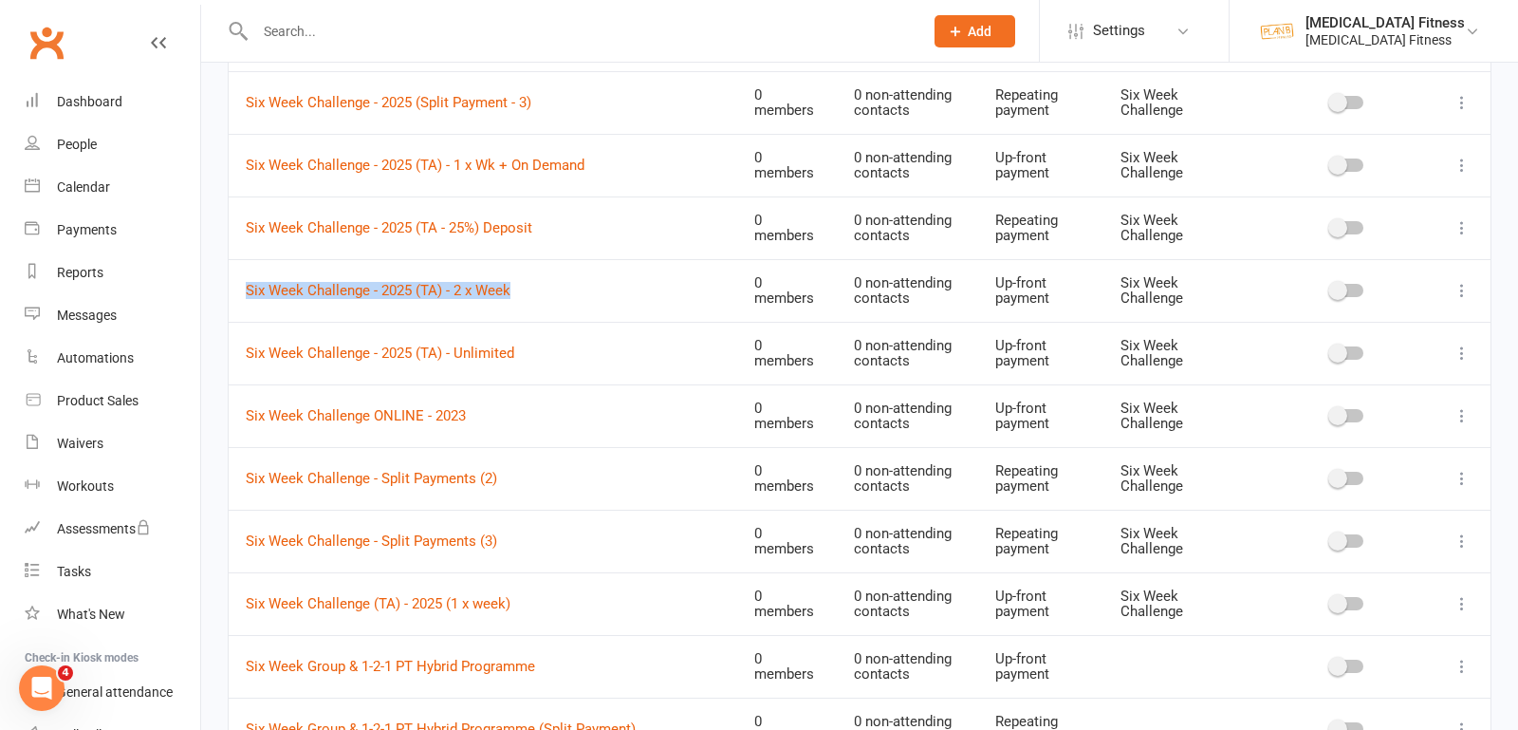
copy link "Six Week Challenge - 2025 (TA) - 2 x Week"
drag, startPoint x: 522, startPoint y: 271, endPoint x: 243, endPoint y: 277, distance: 279.0
click at [243, 277] on td "Six Week Challenge - 2025 (TA) - 2 x Week" at bounding box center [483, 290] width 509 height 63
click at [408, 595] on link "Six Week Challenge (TA) - 2025 (1 x week)" at bounding box center [378, 603] width 265 height 17
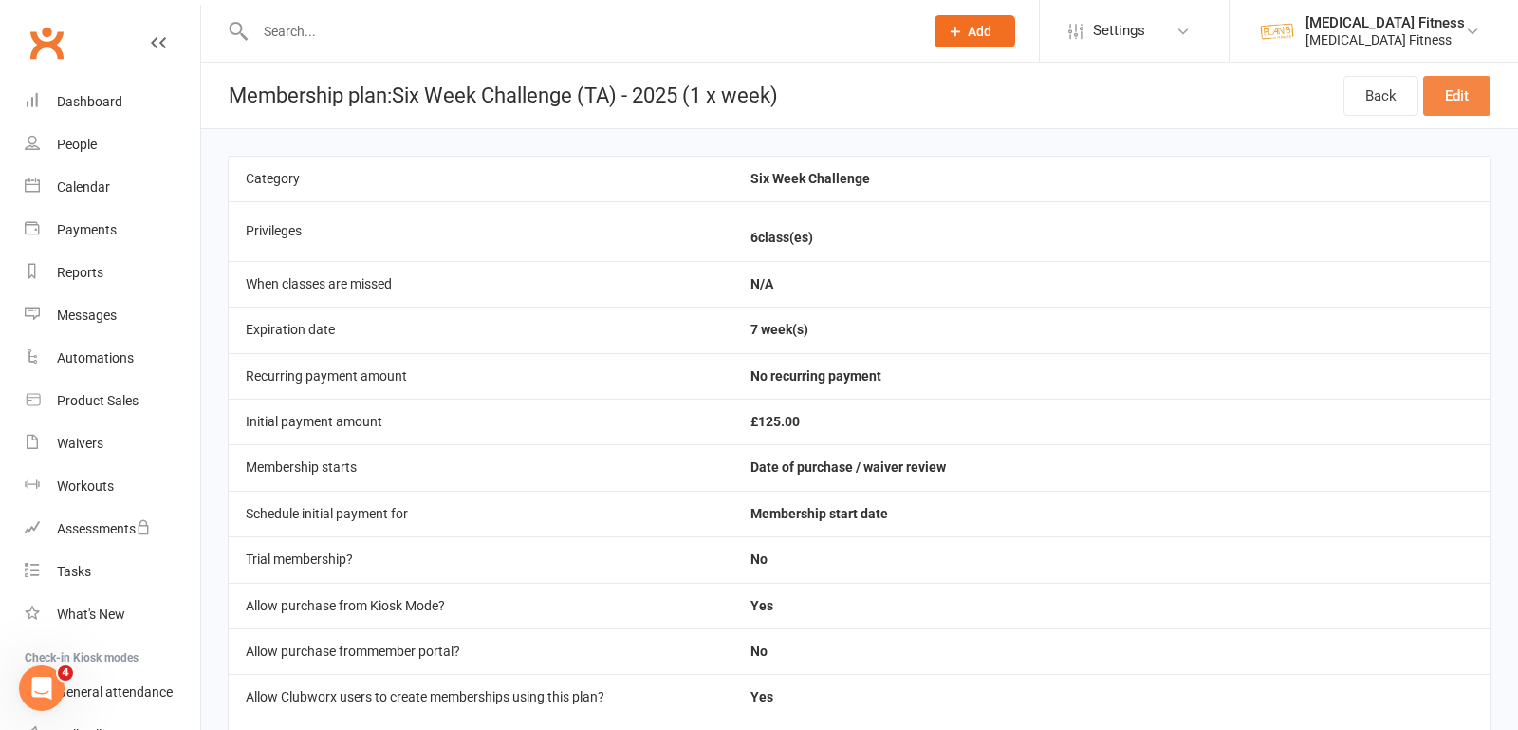
click at [1467, 107] on link "Edit" at bounding box center [1456, 96] width 67 height 40
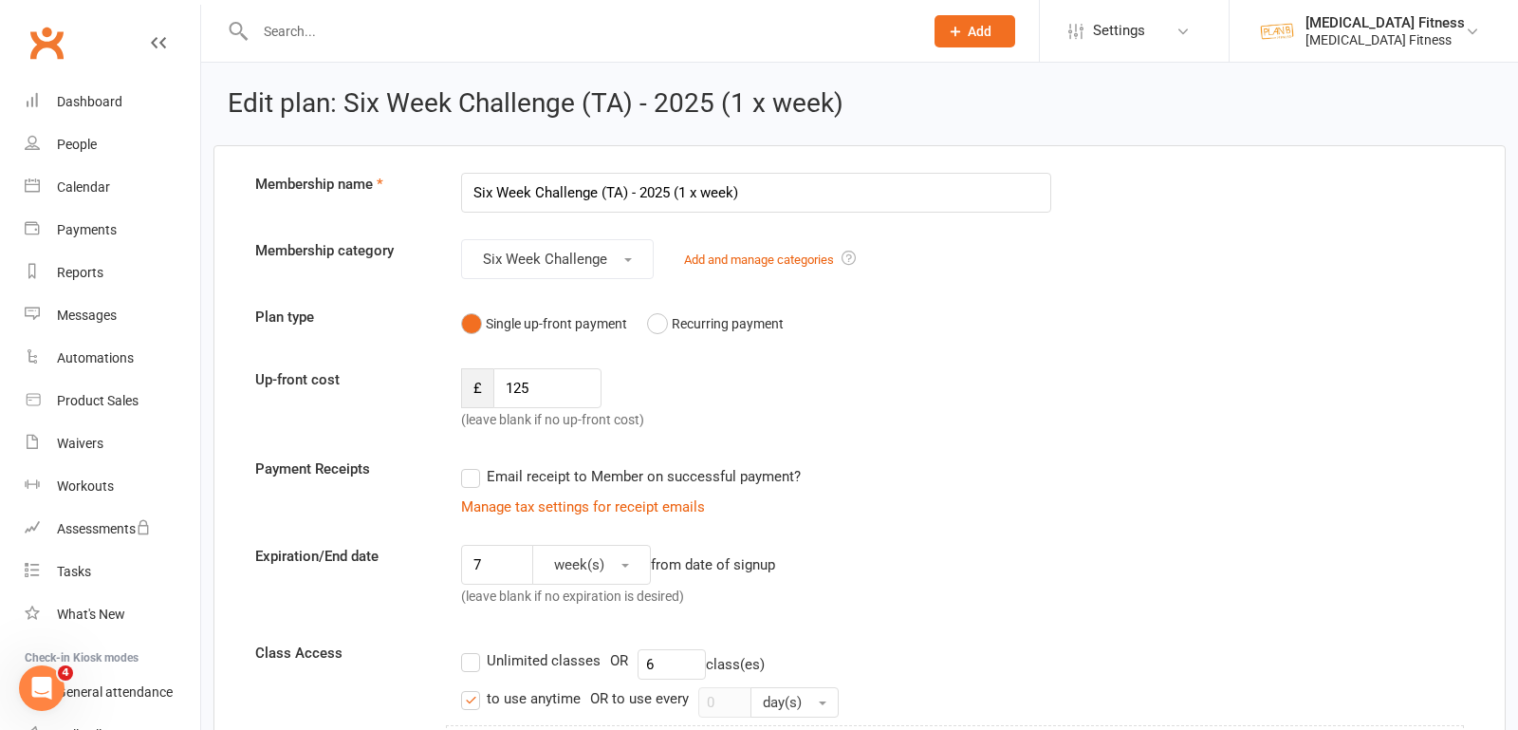
drag, startPoint x: 751, startPoint y: 190, endPoint x: 356, endPoint y: 189, distance: 395.6
click at [356, 189] on div "Membership name Six Week Challenge (TA) - 2025 (1 x week)" at bounding box center [859, 193] width 1237 height 40
click at [691, 183] on input "Six Week Challenge - 2025 (TA) - 2 x Week" at bounding box center [756, 193] width 590 height 40
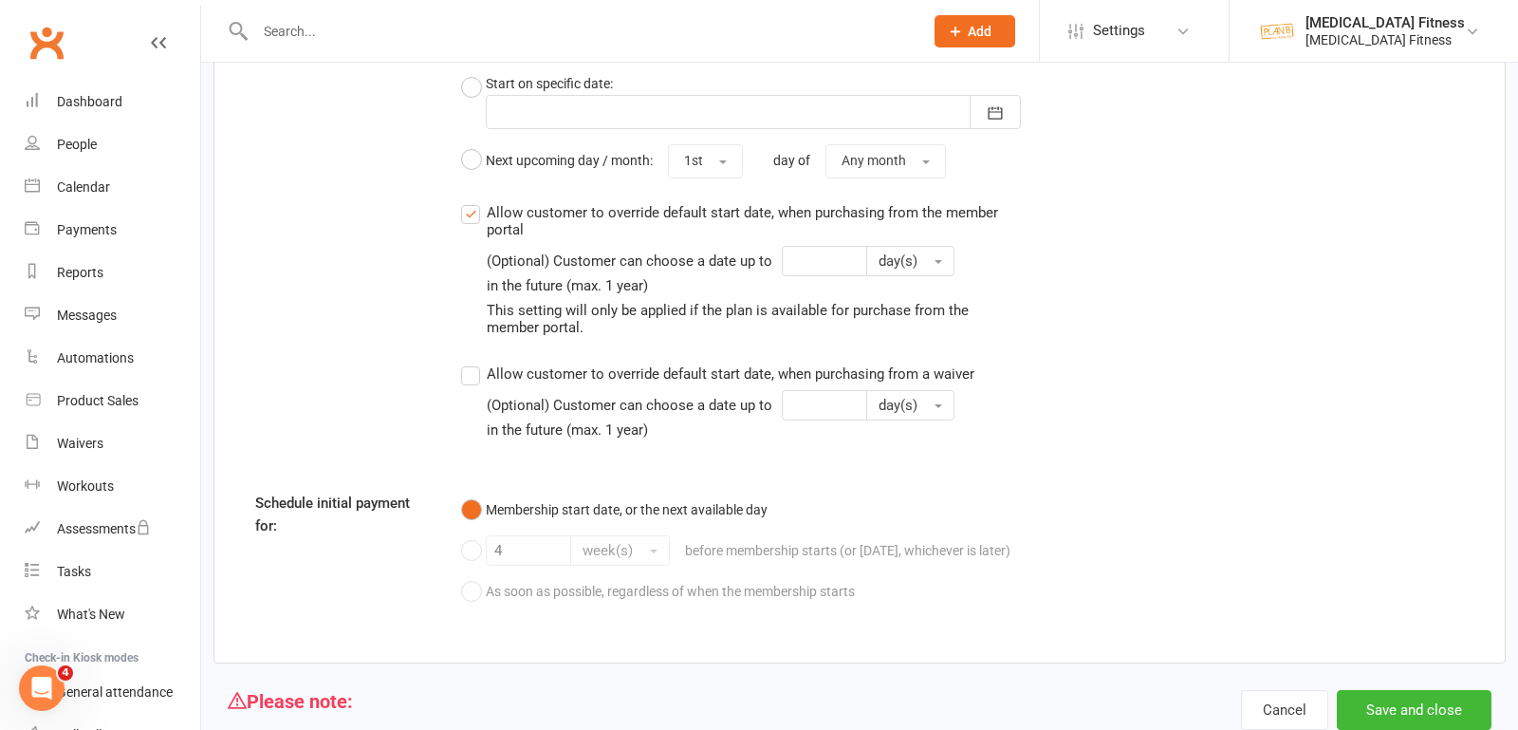
scroll to position [2144, 0]
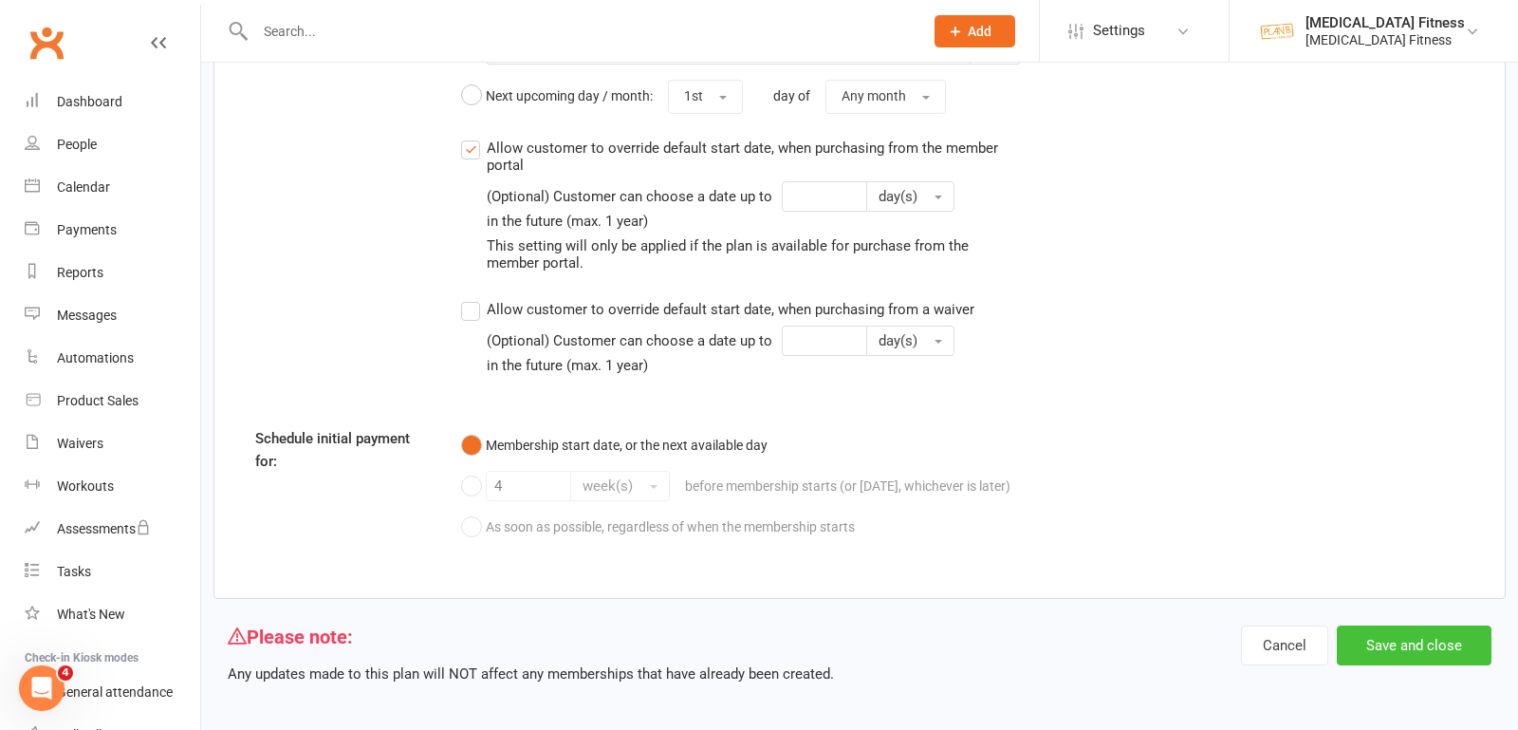
type input "Six Week Challenge - 2025 (TA) - 1 x Week"
click at [1382, 645] on button "Save and close" at bounding box center [1414, 645] width 155 height 40
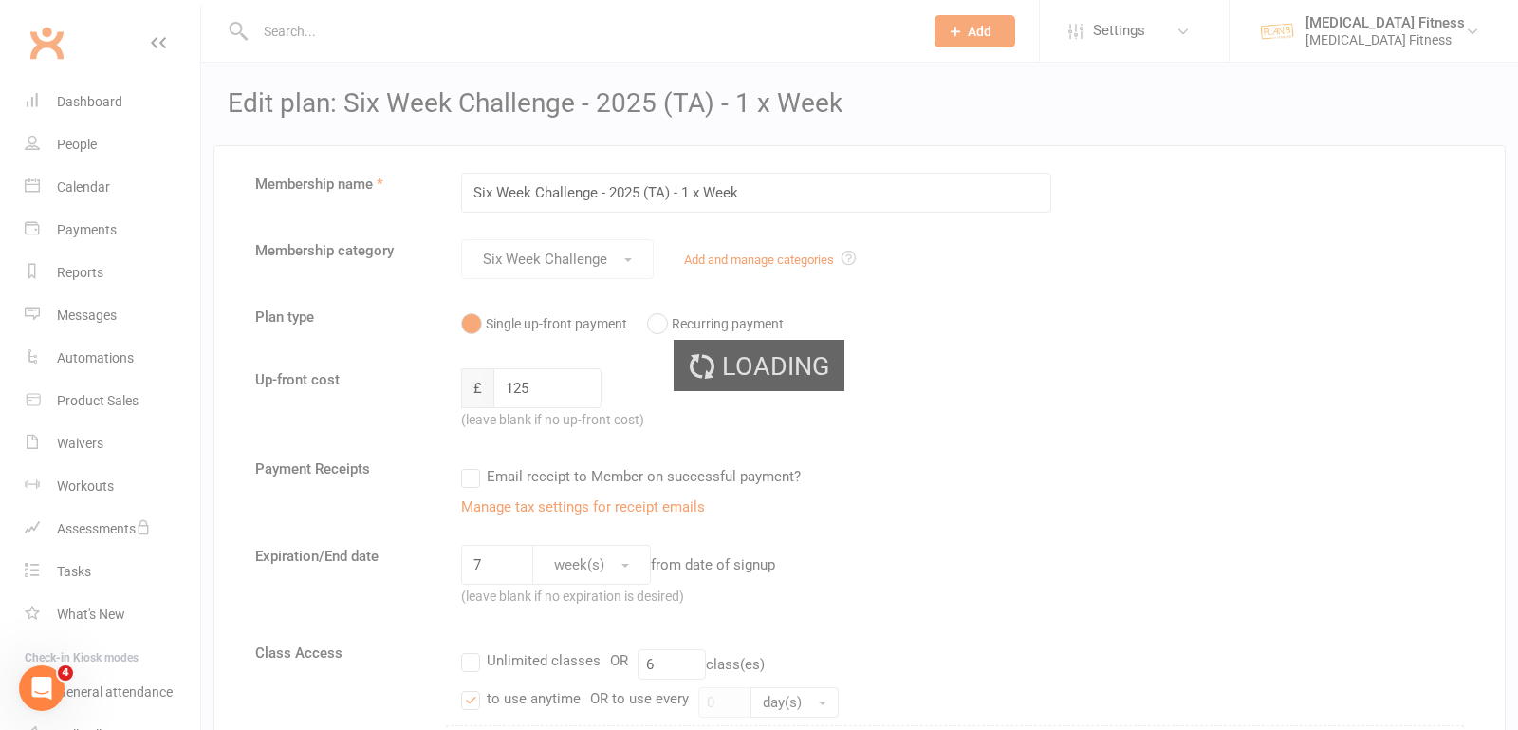
select select "100"
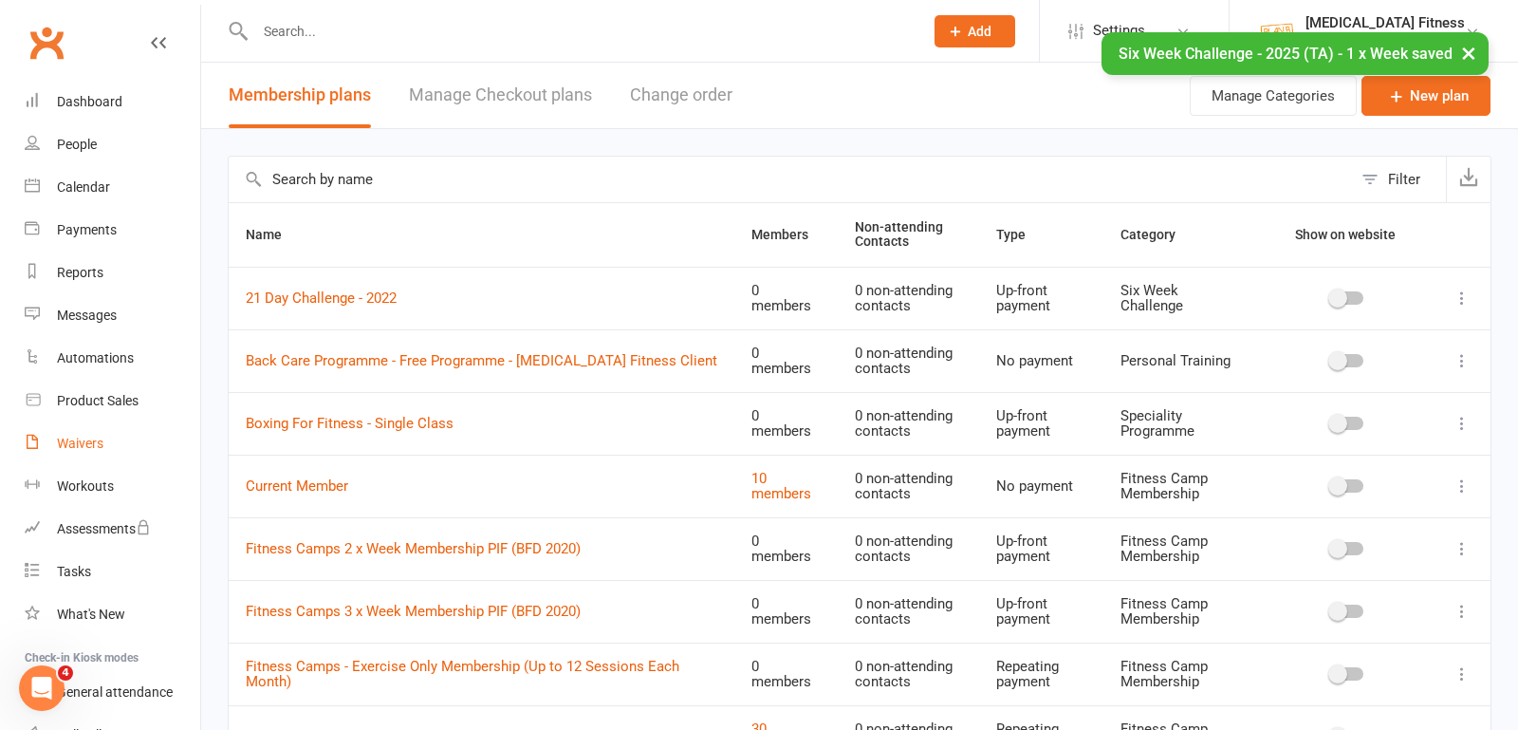
click at [64, 435] on link "Waivers" at bounding box center [113, 443] width 176 height 43
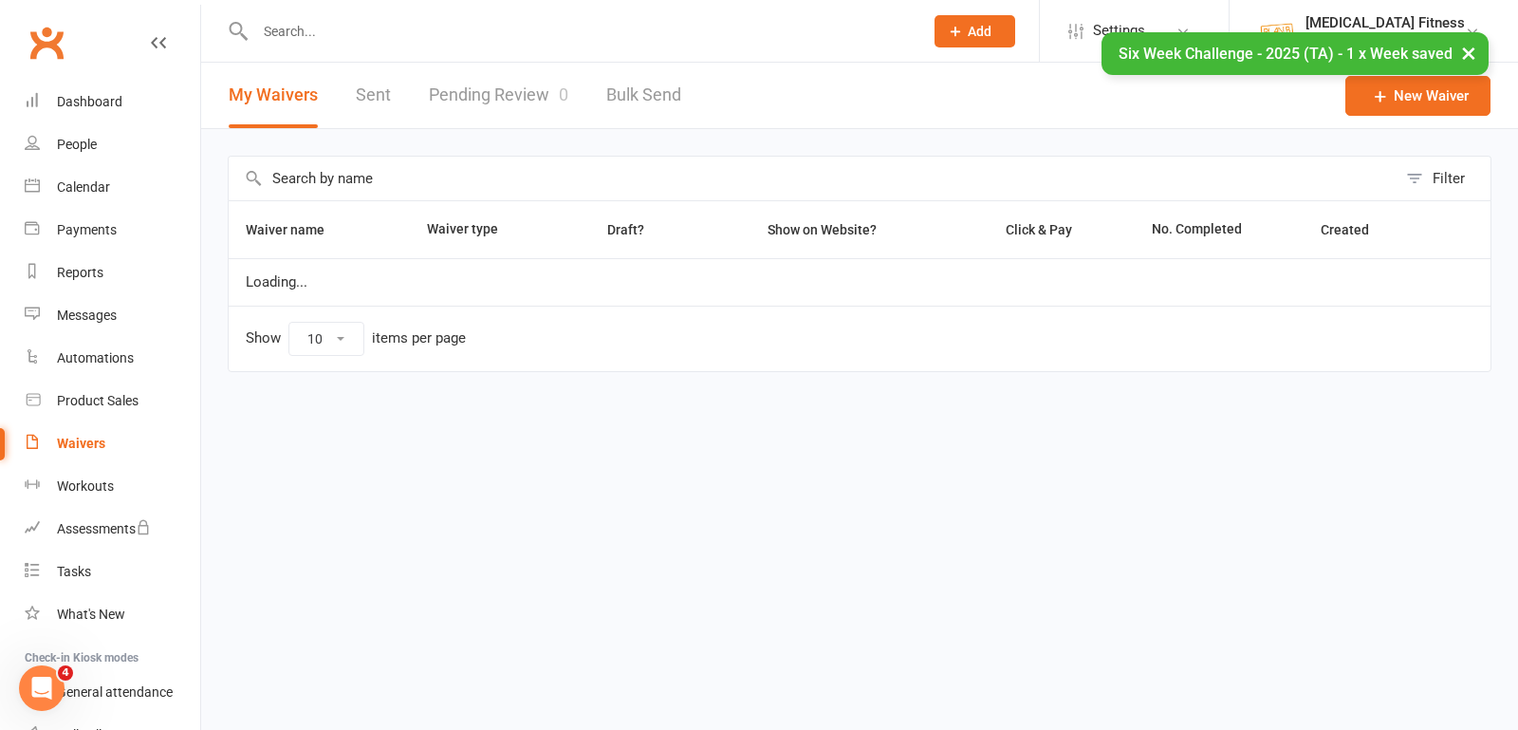
select select "100"
click at [419, 188] on input "text" at bounding box center [813, 179] width 1168 height 44
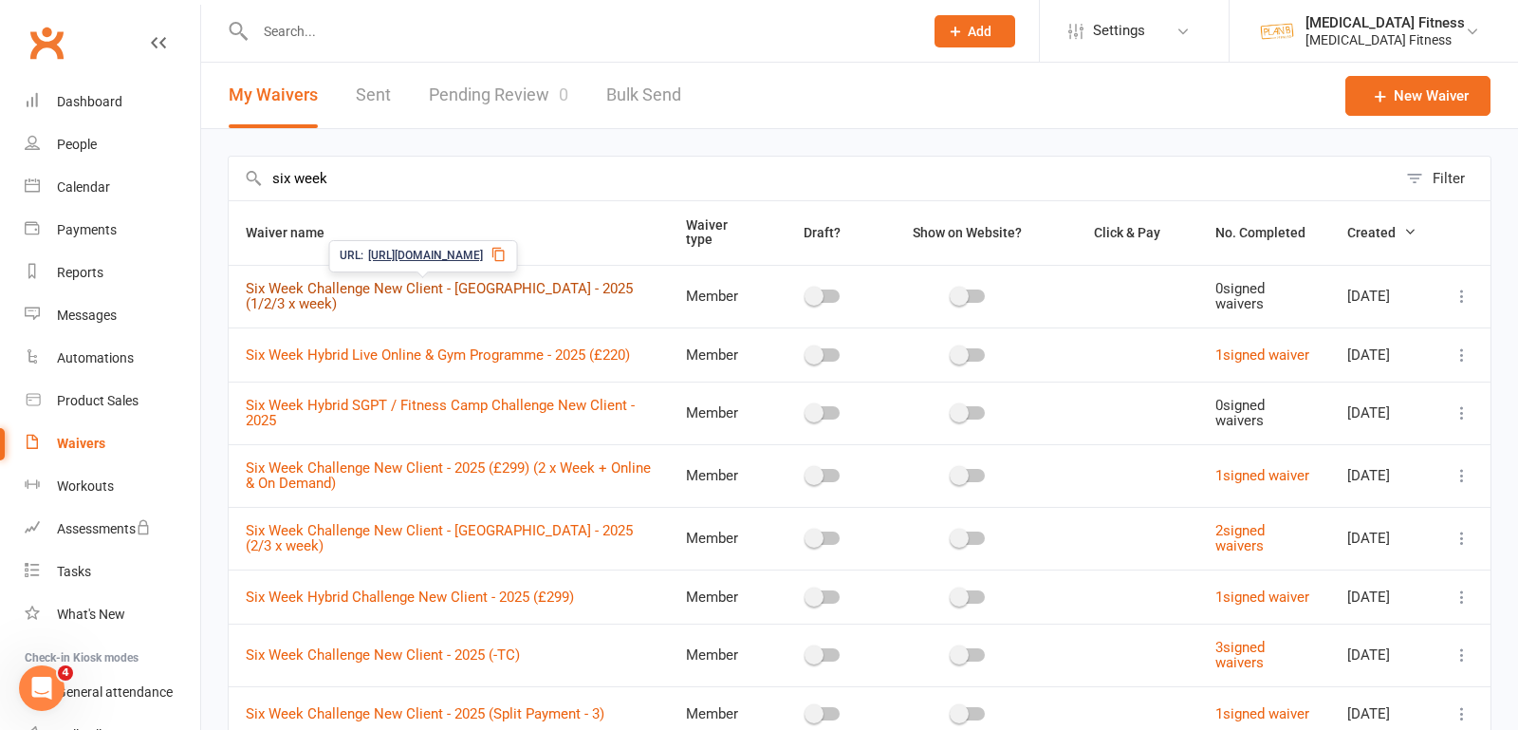
type input "six week"
click at [483, 284] on link "Six Week Challenge New Client - [GEOGRAPHIC_DATA] - 2025 (1/2/3 x week)" at bounding box center [439, 296] width 387 height 33
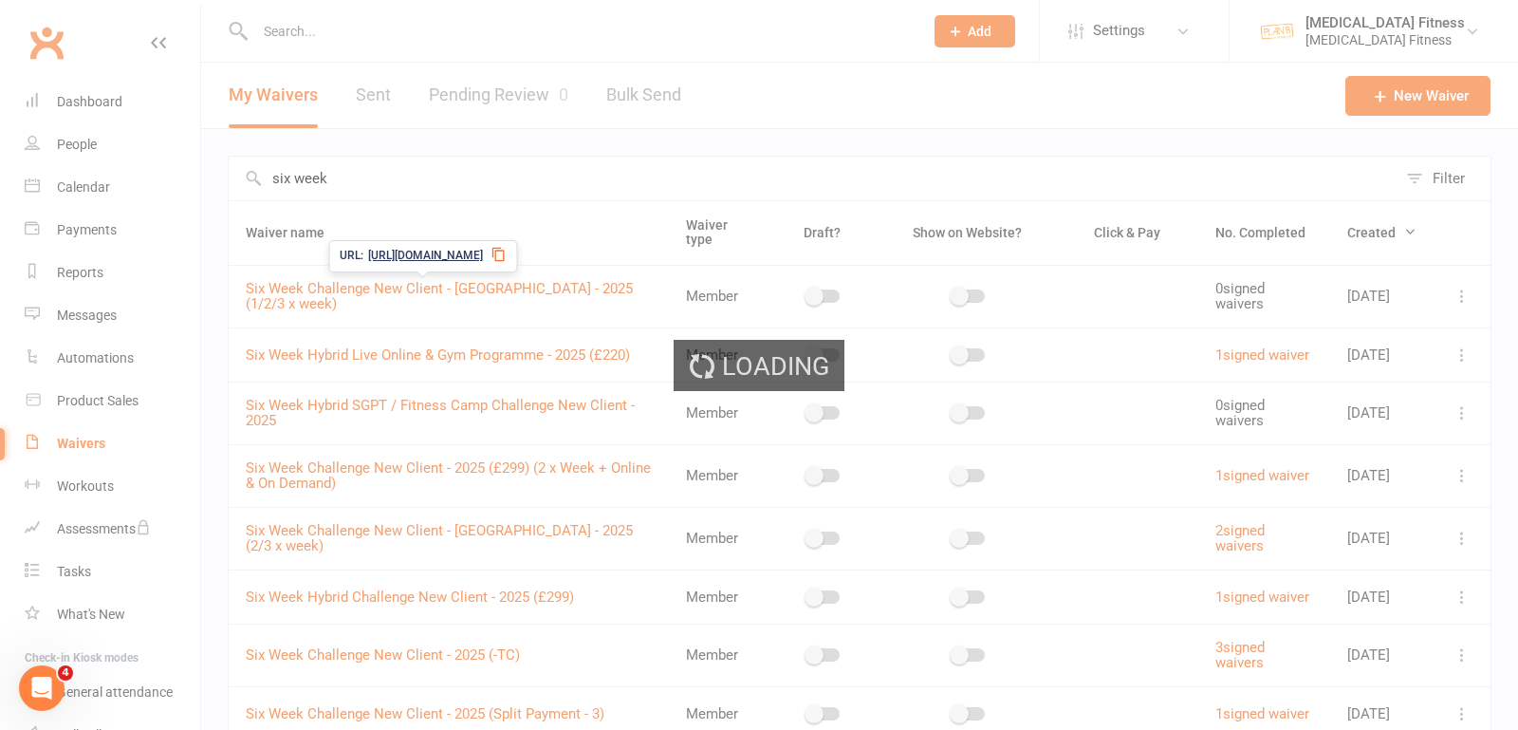
select select "do_not_copy_answers"
select select "select"
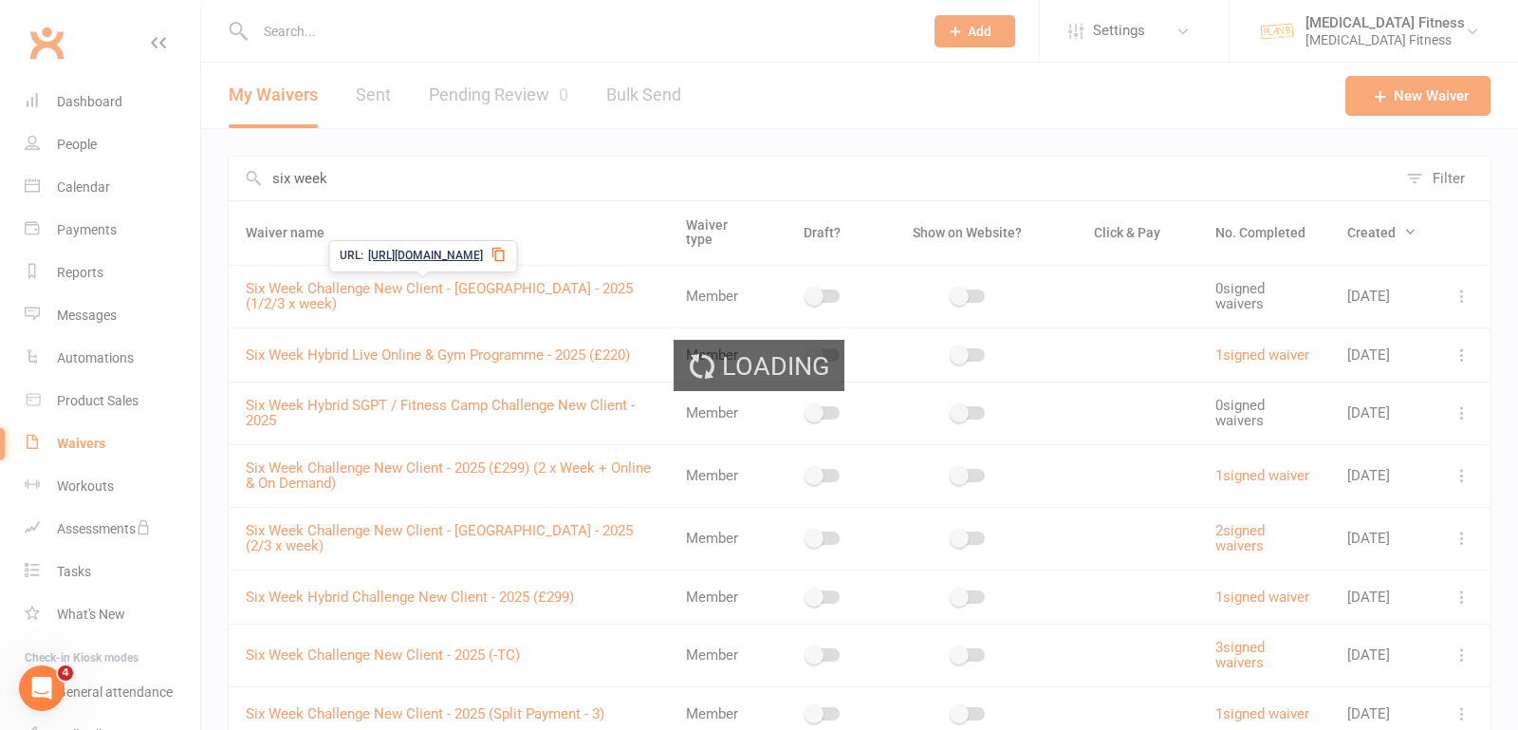
select select "select"
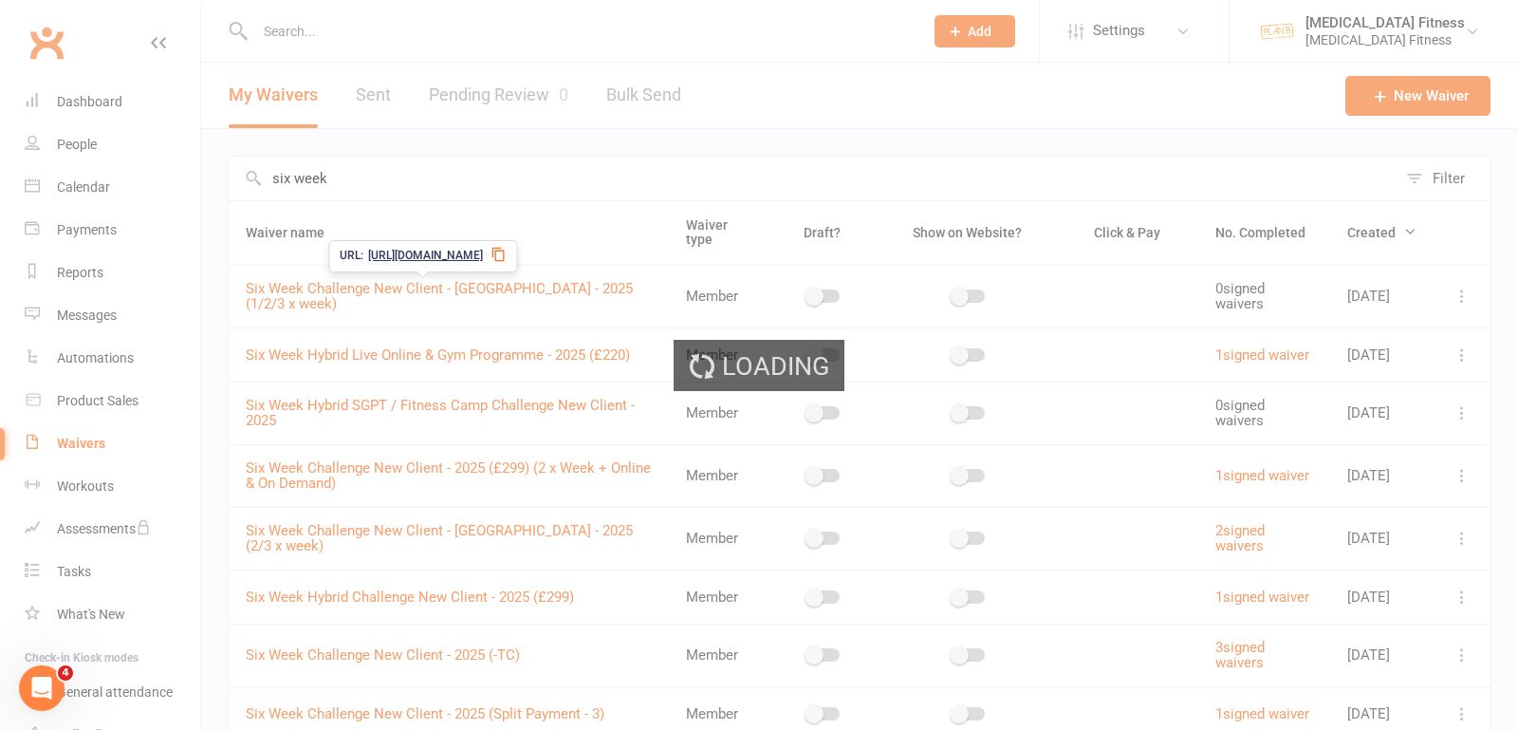
select select "select"
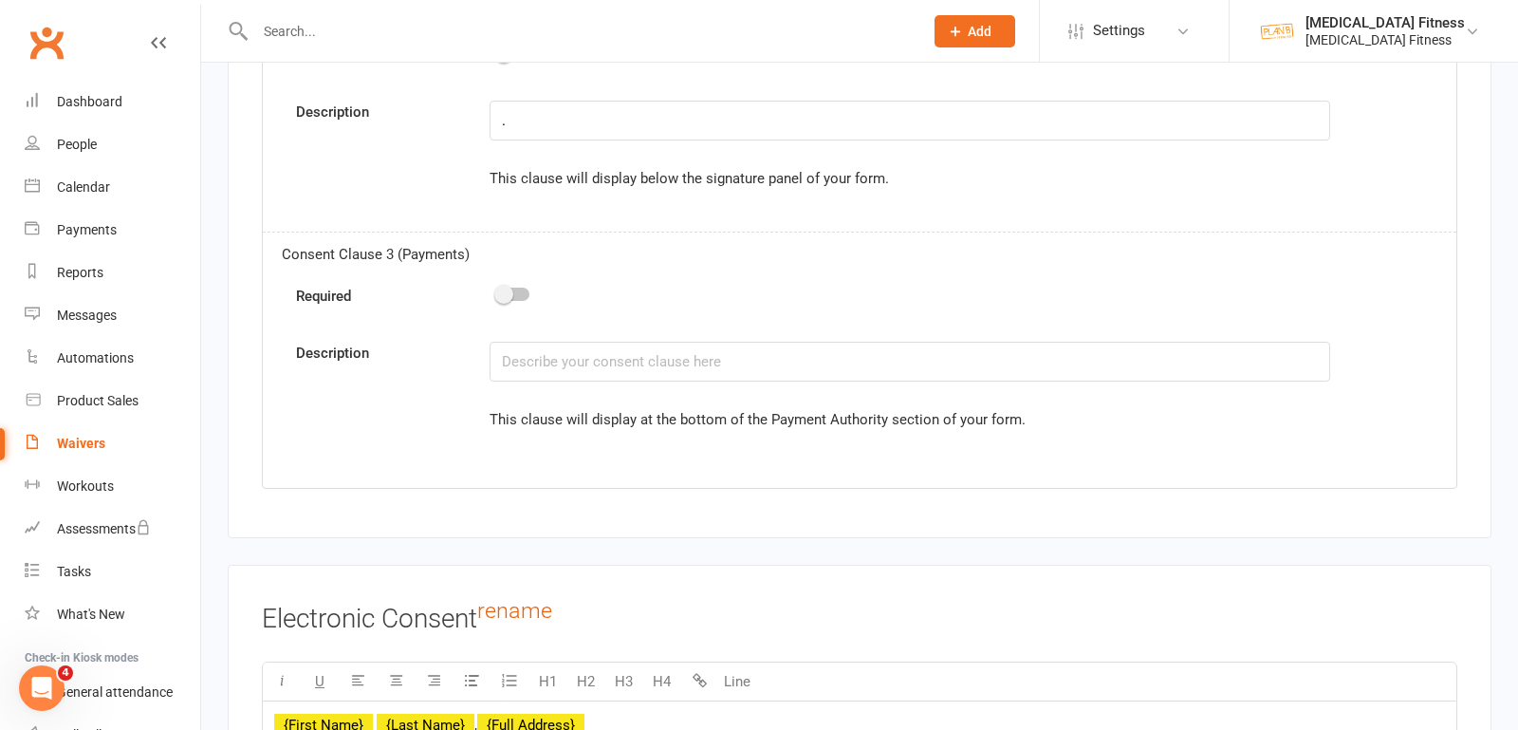
scroll to position [13683, 0]
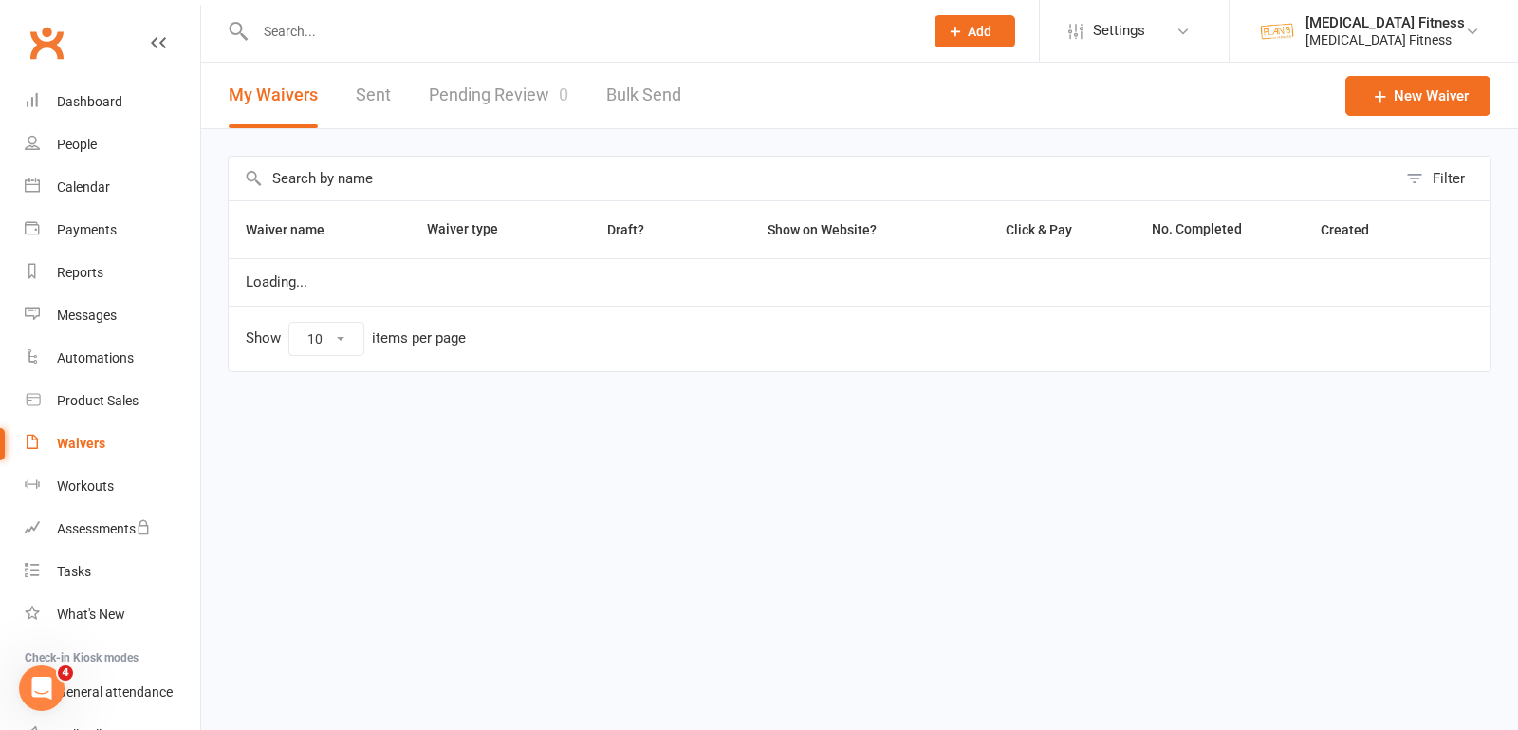
select select "100"
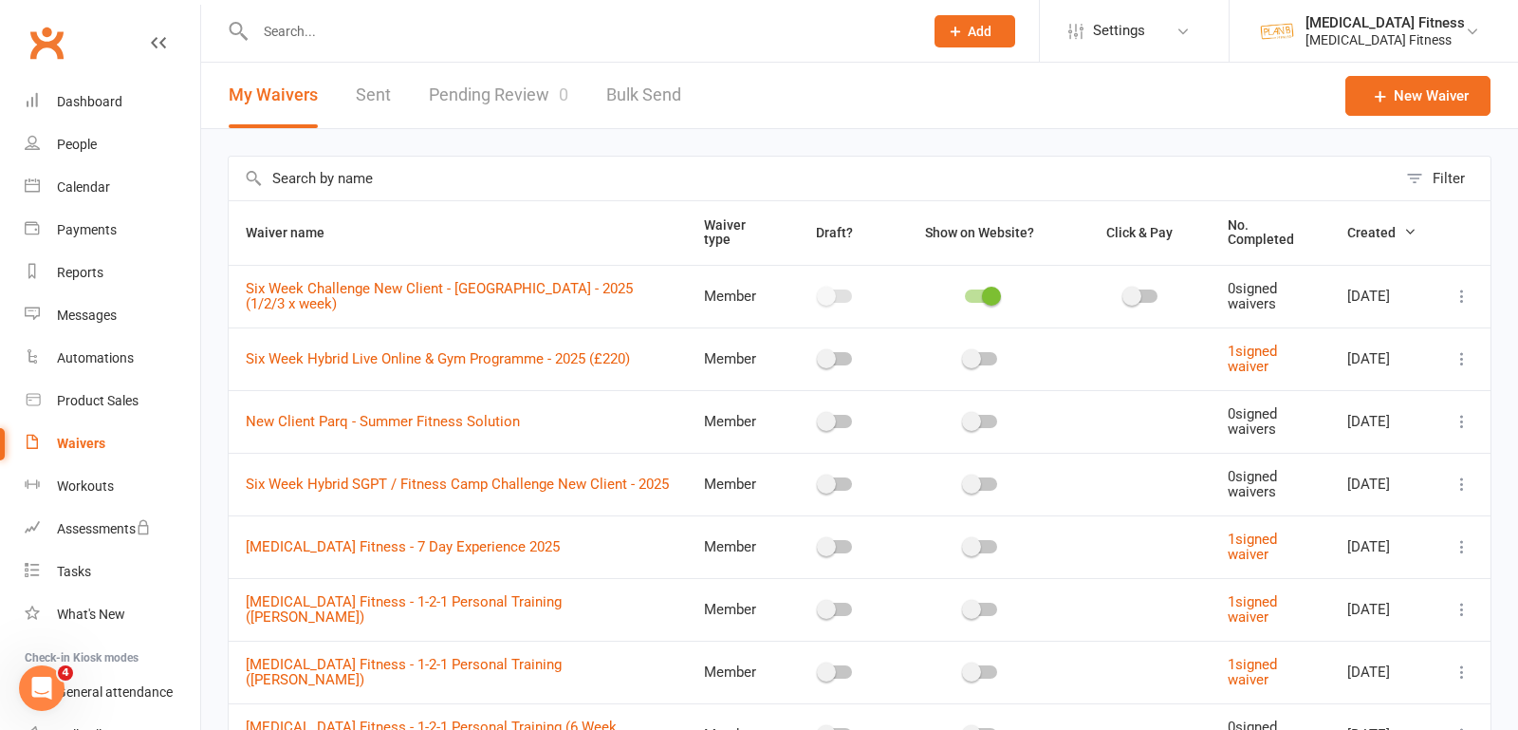
click at [1467, 287] on icon at bounding box center [1462, 296] width 19 height 19
click at [1331, 400] on link "Copy external link to clipboard" at bounding box center [1361, 408] width 223 height 38
click at [966, 293] on div at bounding box center [981, 295] width 32 height 13
click at [965, 293] on input "checkbox" at bounding box center [965, 293] width 0 height 0
click at [1466, 295] on icon at bounding box center [1462, 296] width 19 height 19
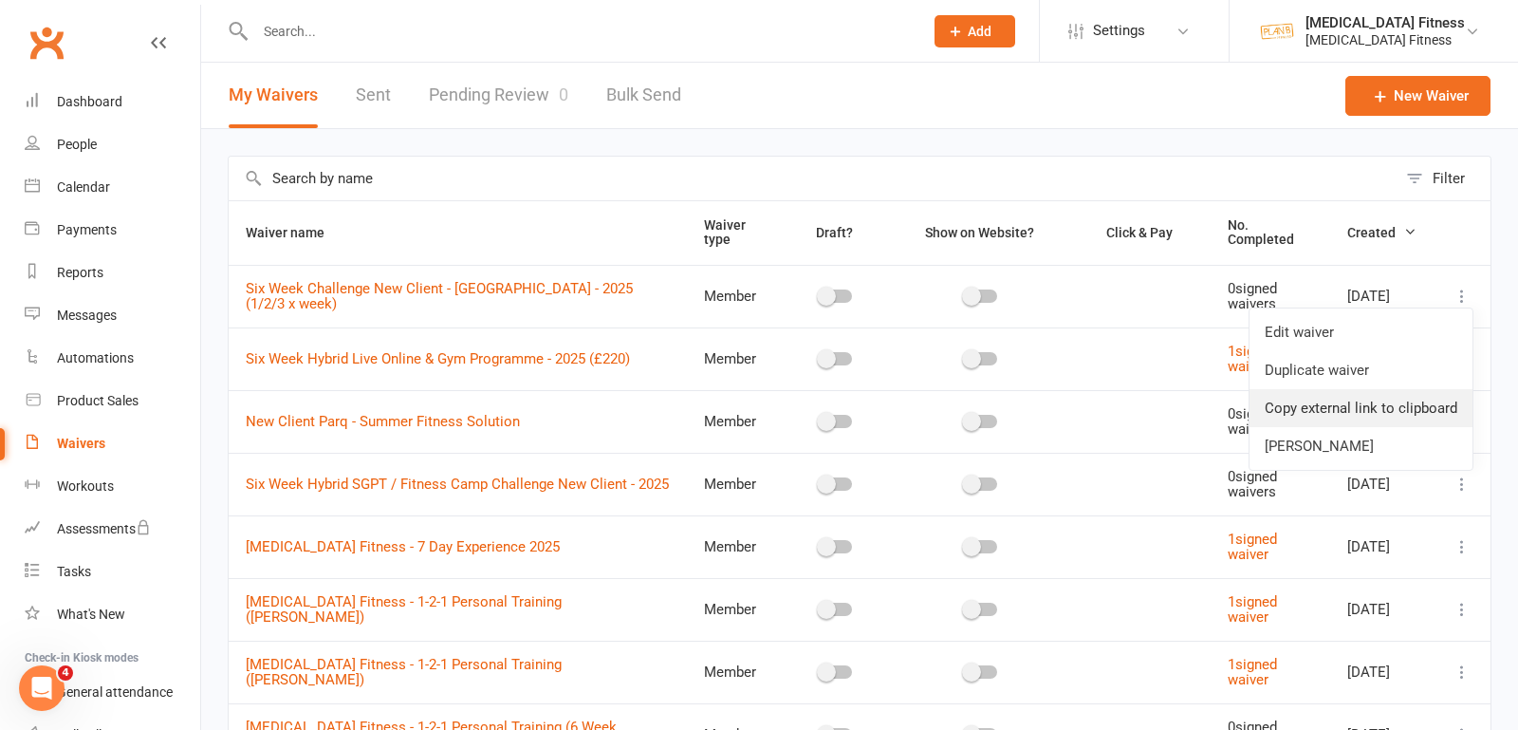
click at [1388, 406] on link "Copy external link to clipboard" at bounding box center [1361, 408] width 223 height 38
